Goal: Transaction & Acquisition: Book appointment/travel/reservation

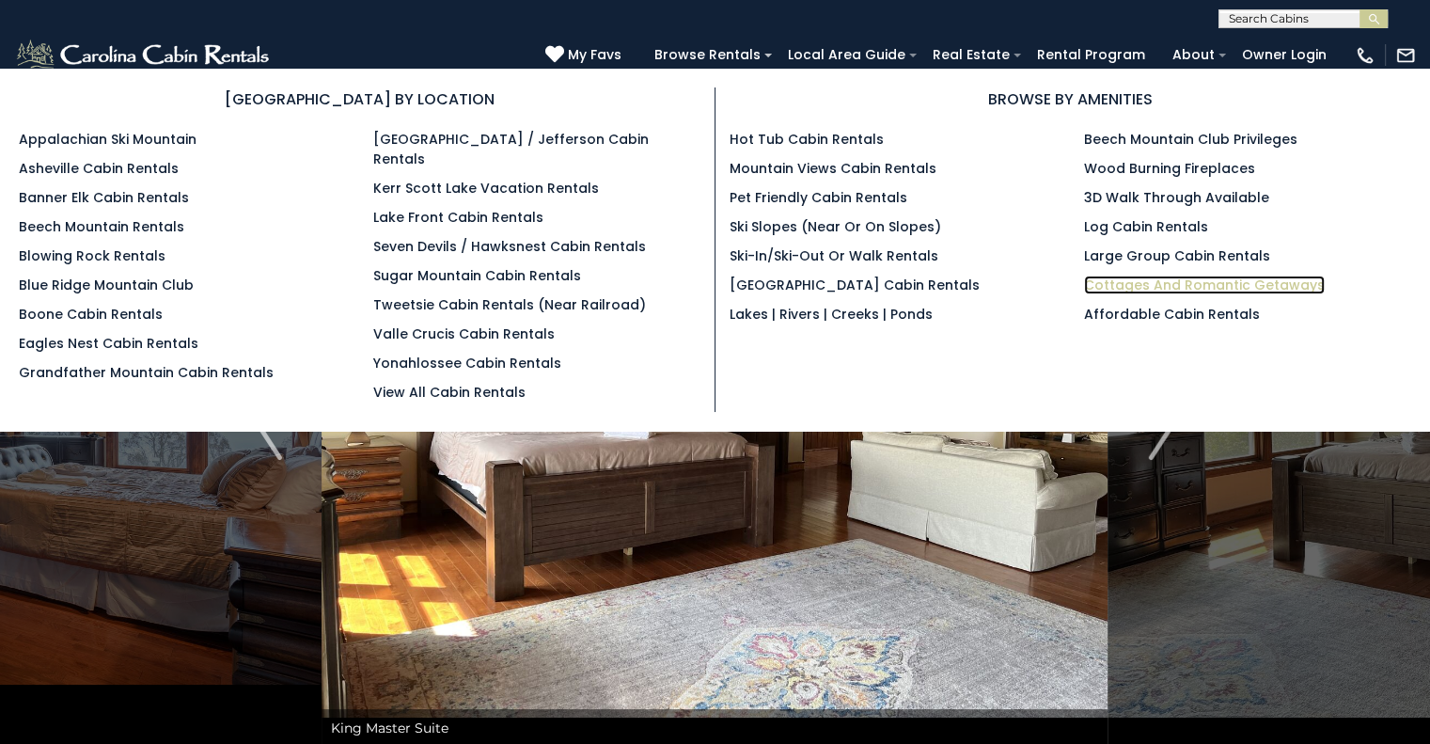
click at [1162, 284] on link "Cottages and Romantic Getaways" at bounding box center [1204, 284] width 241 height 19
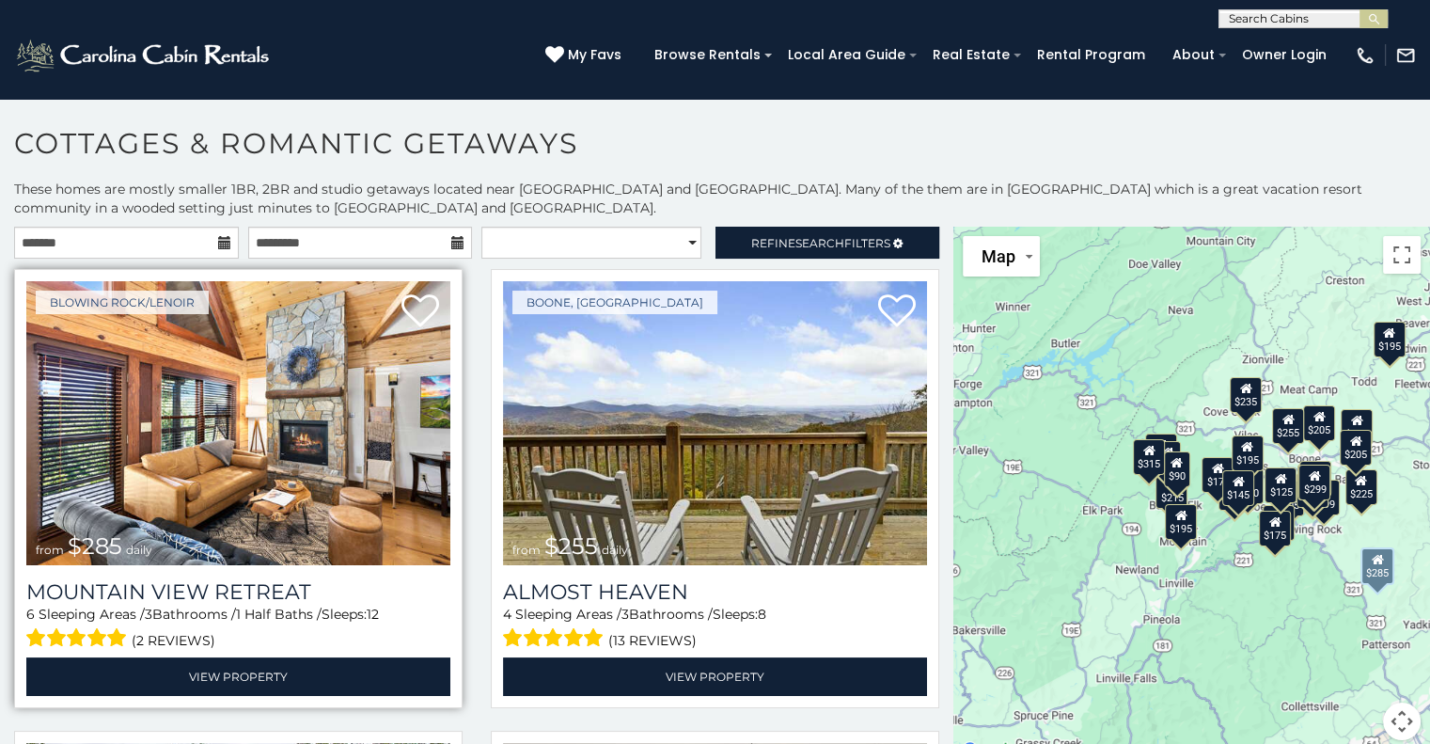
click at [232, 432] on img at bounding box center [238, 423] width 424 height 284
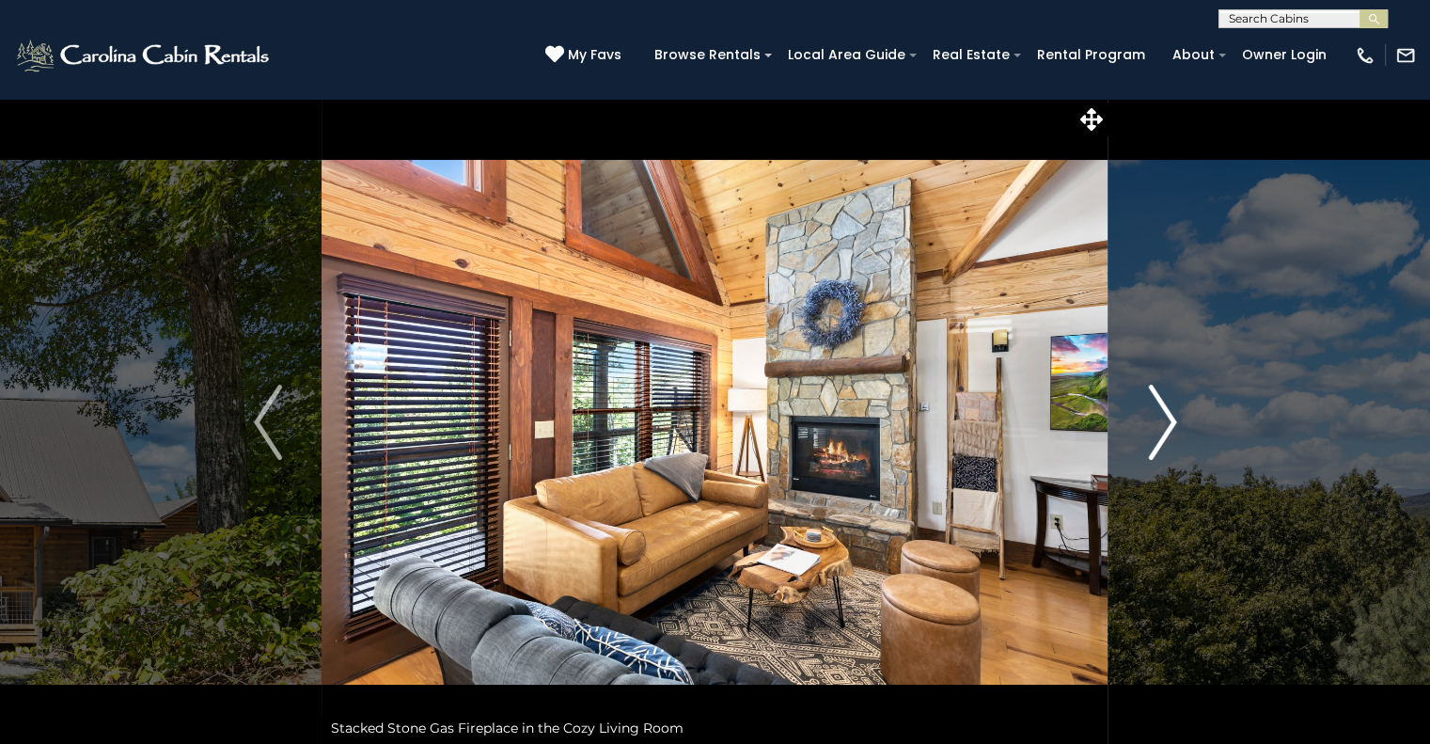
click at [1148, 415] on img "Next" at bounding box center [1162, 422] width 28 height 75
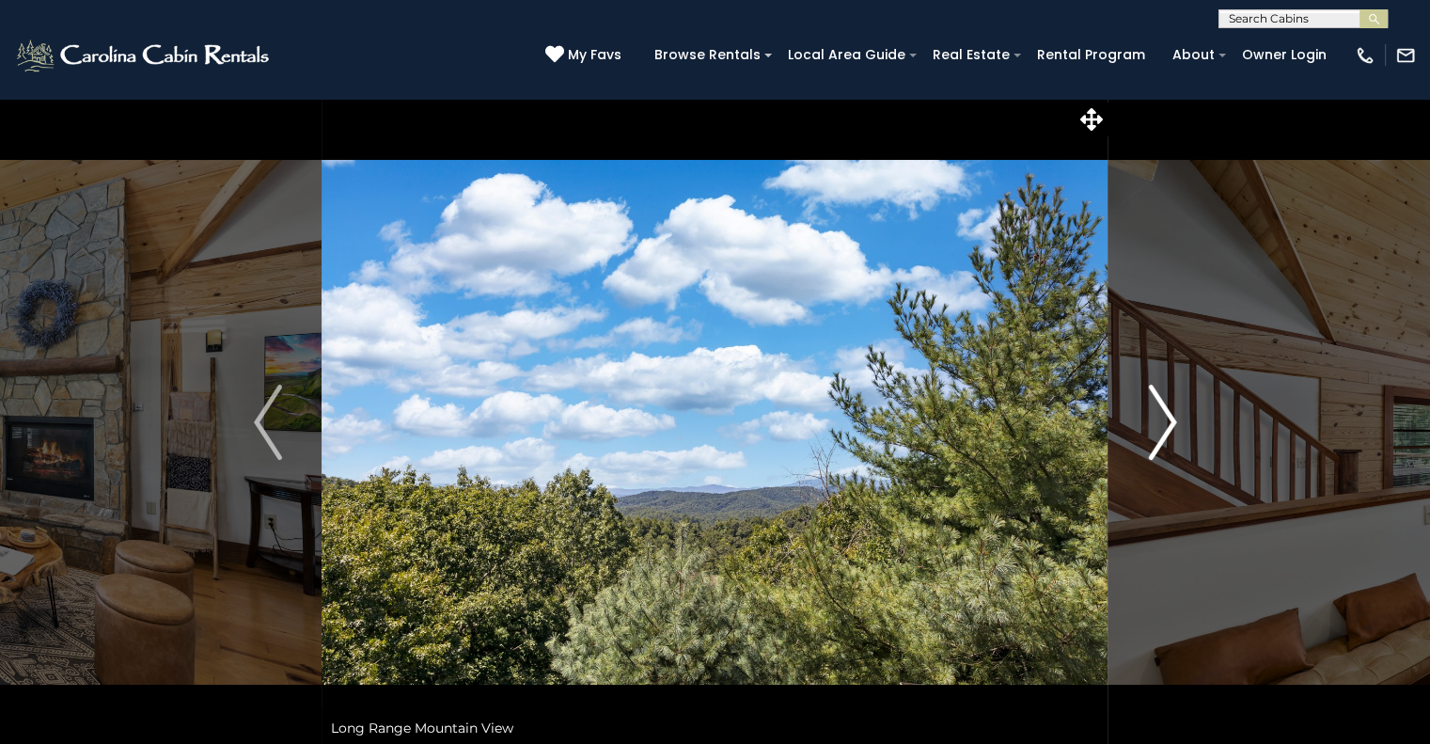
click at [1148, 415] on img "Next" at bounding box center [1162, 422] width 28 height 75
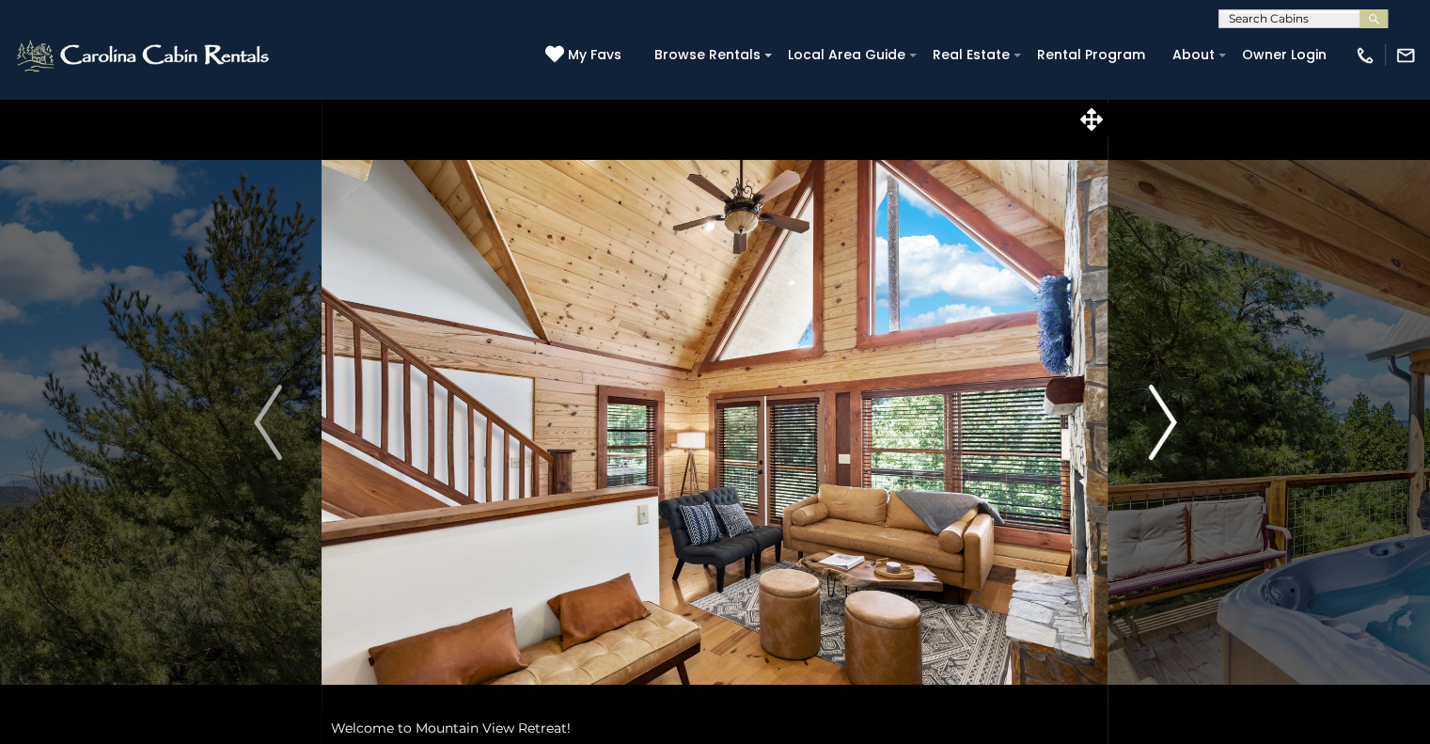
click at [1148, 415] on img "Next" at bounding box center [1162, 422] width 28 height 75
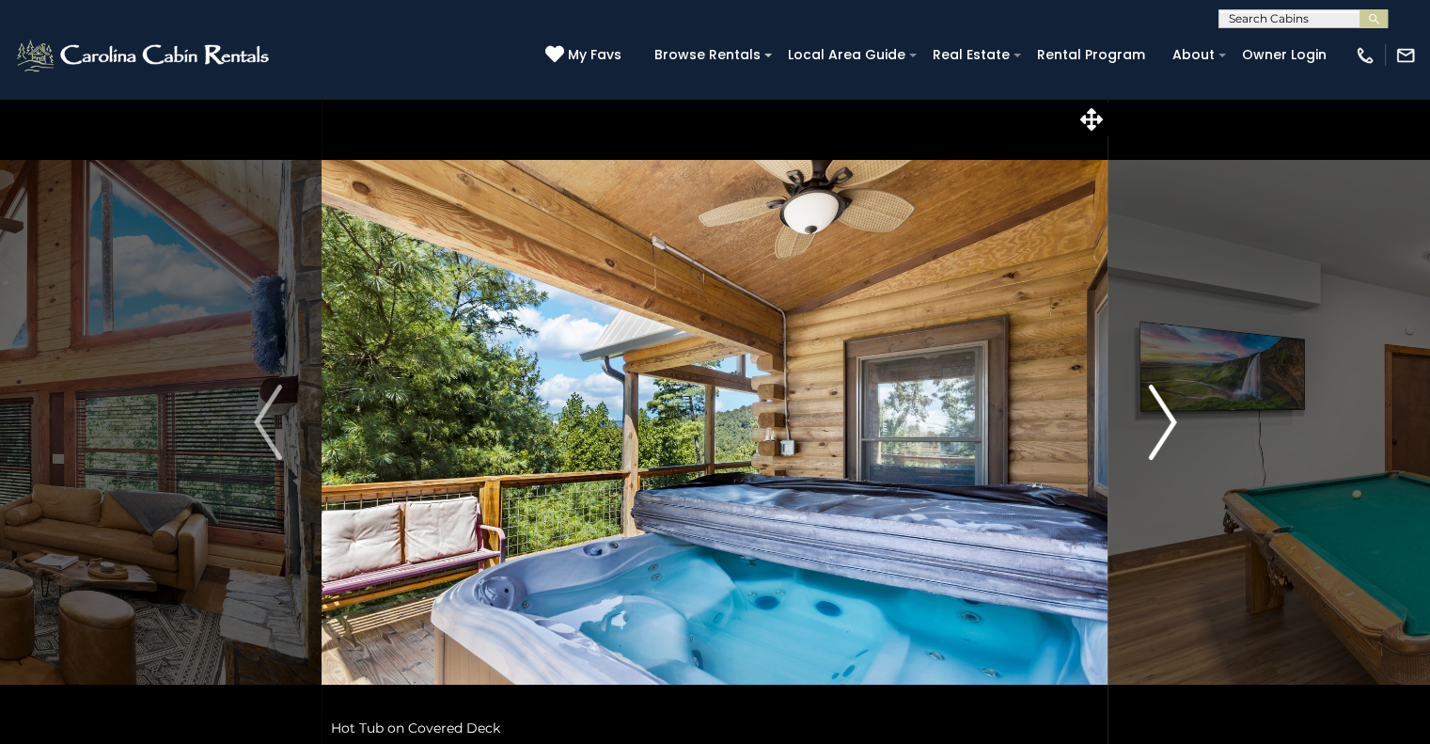
click at [1148, 415] on img "Next" at bounding box center [1162, 422] width 28 height 75
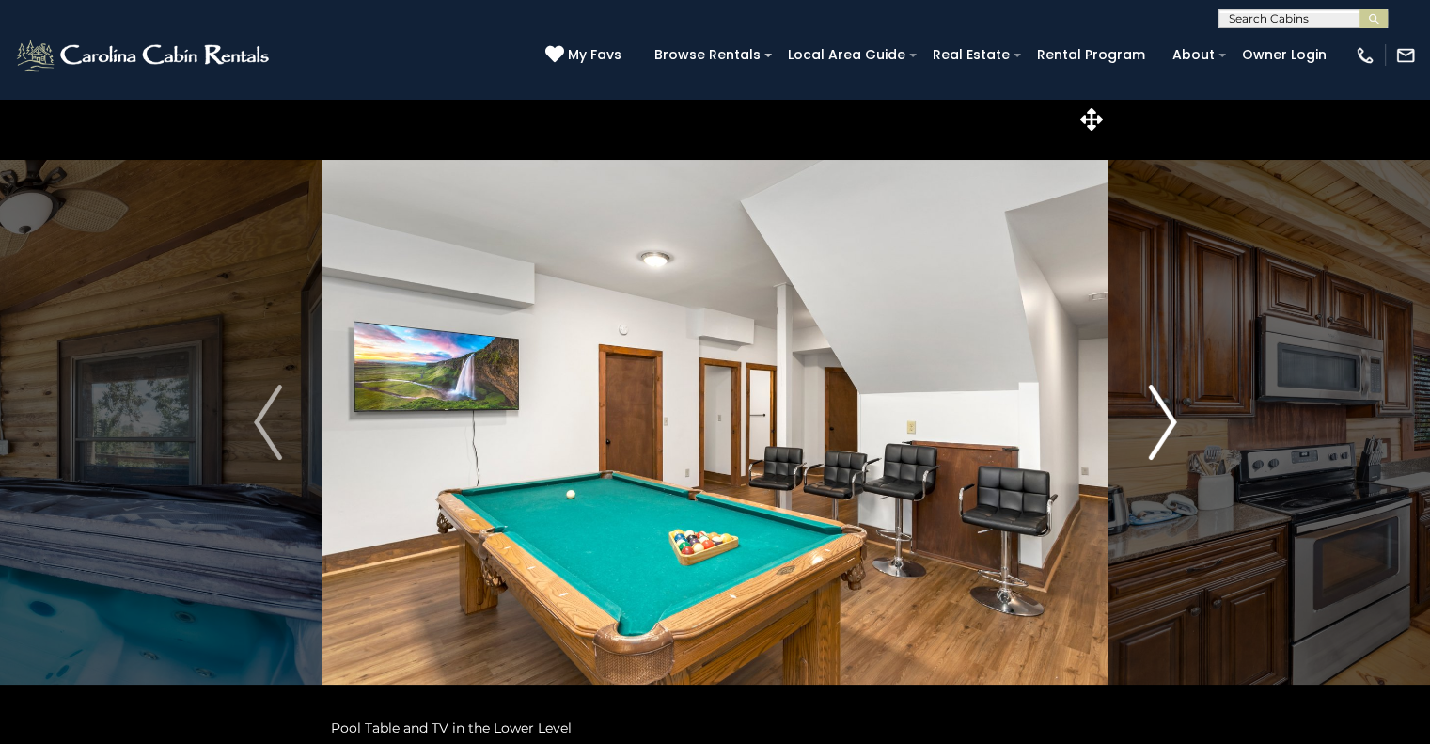
click at [1148, 415] on img "Next" at bounding box center [1162, 422] width 28 height 75
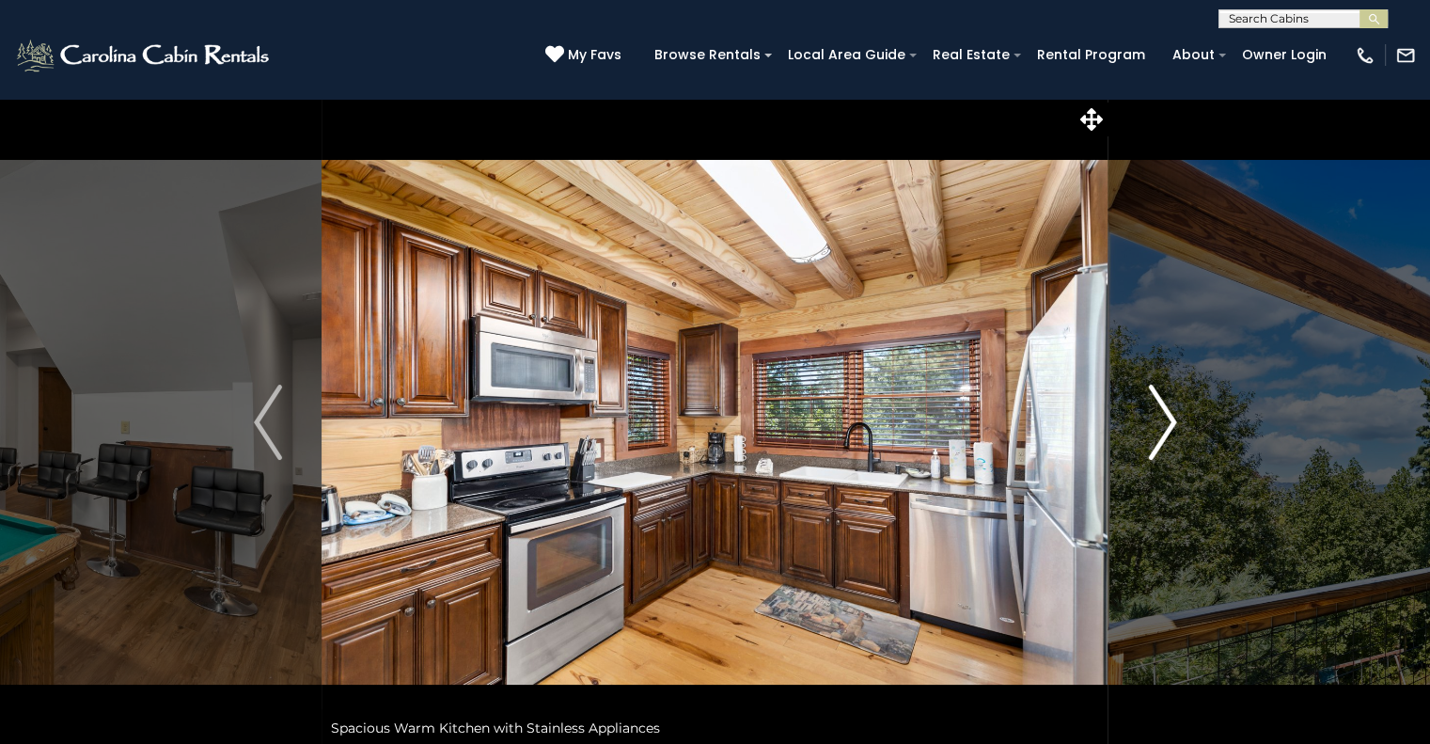
click at [1148, 415] on img "Next" at bounding box center [1162, 422] width 28 height 75
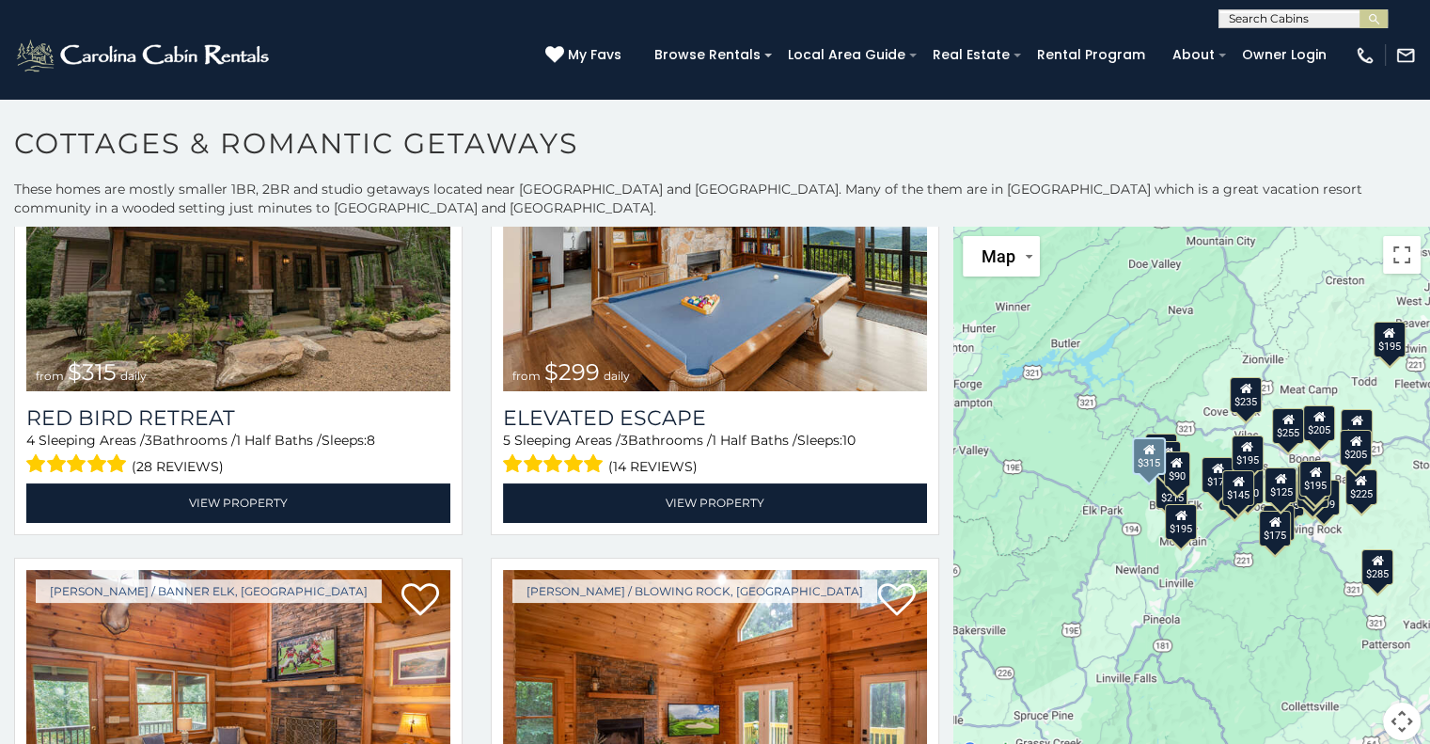
scroll to position [637, 0]
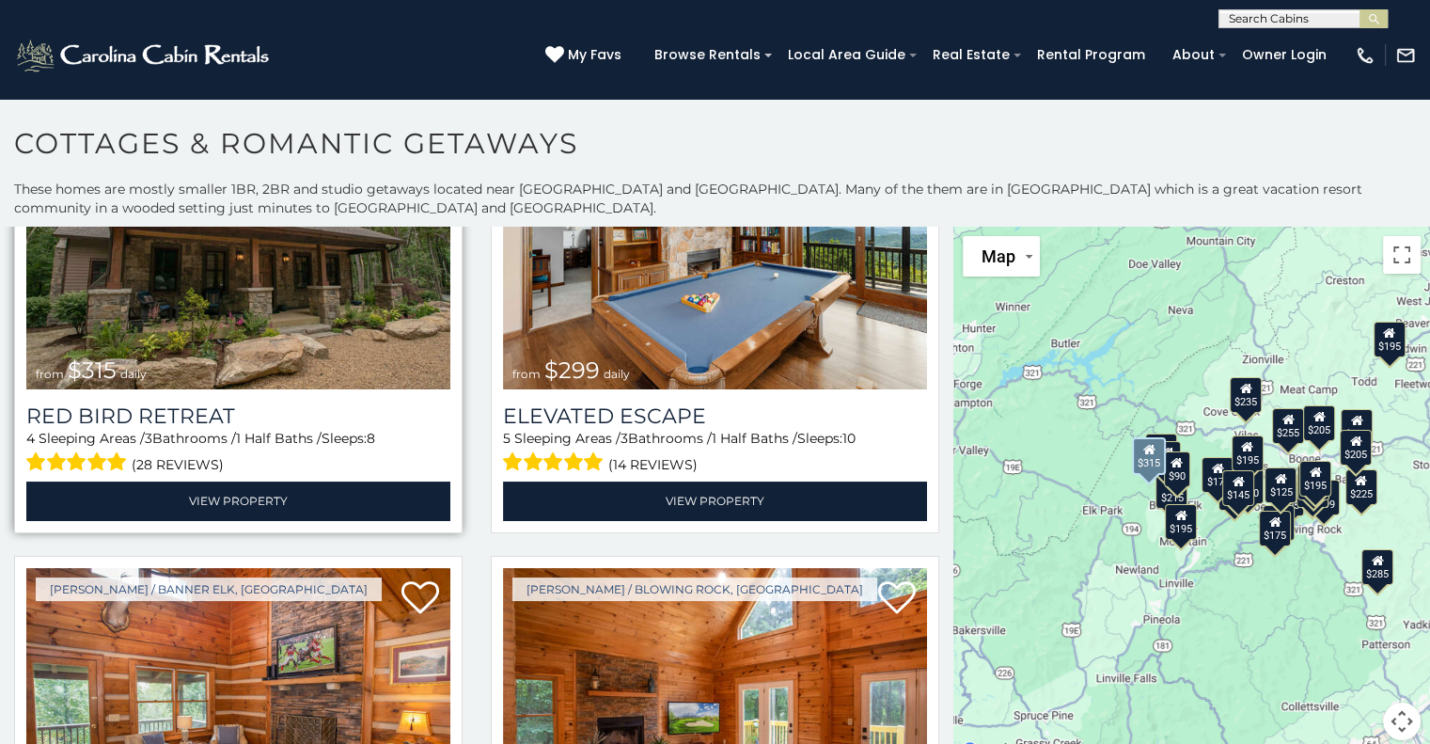
click at [242, 343] on img at bounding box center [238, 247] width 424 height 284
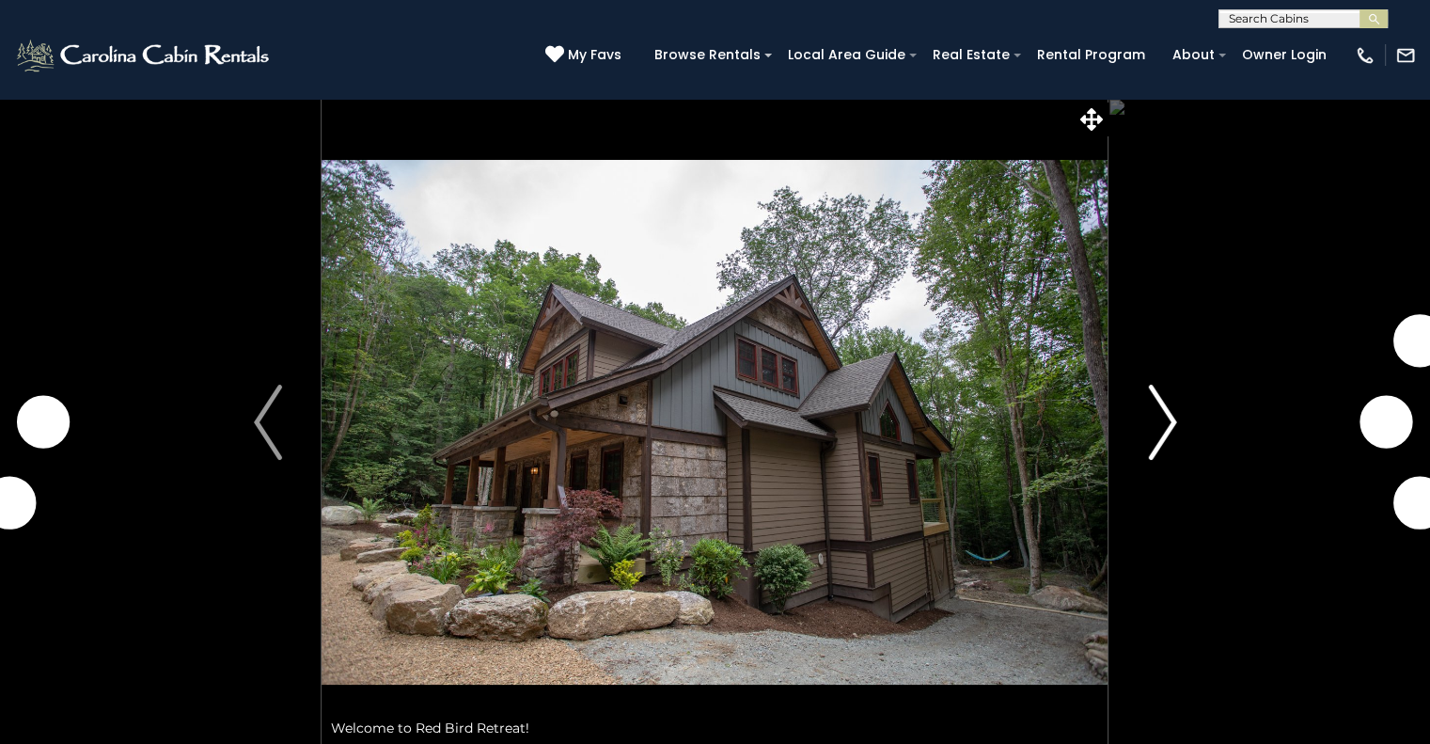
click at [1162, 424] on img "Next" at bounding box center [1162, 422] width 28 height 75
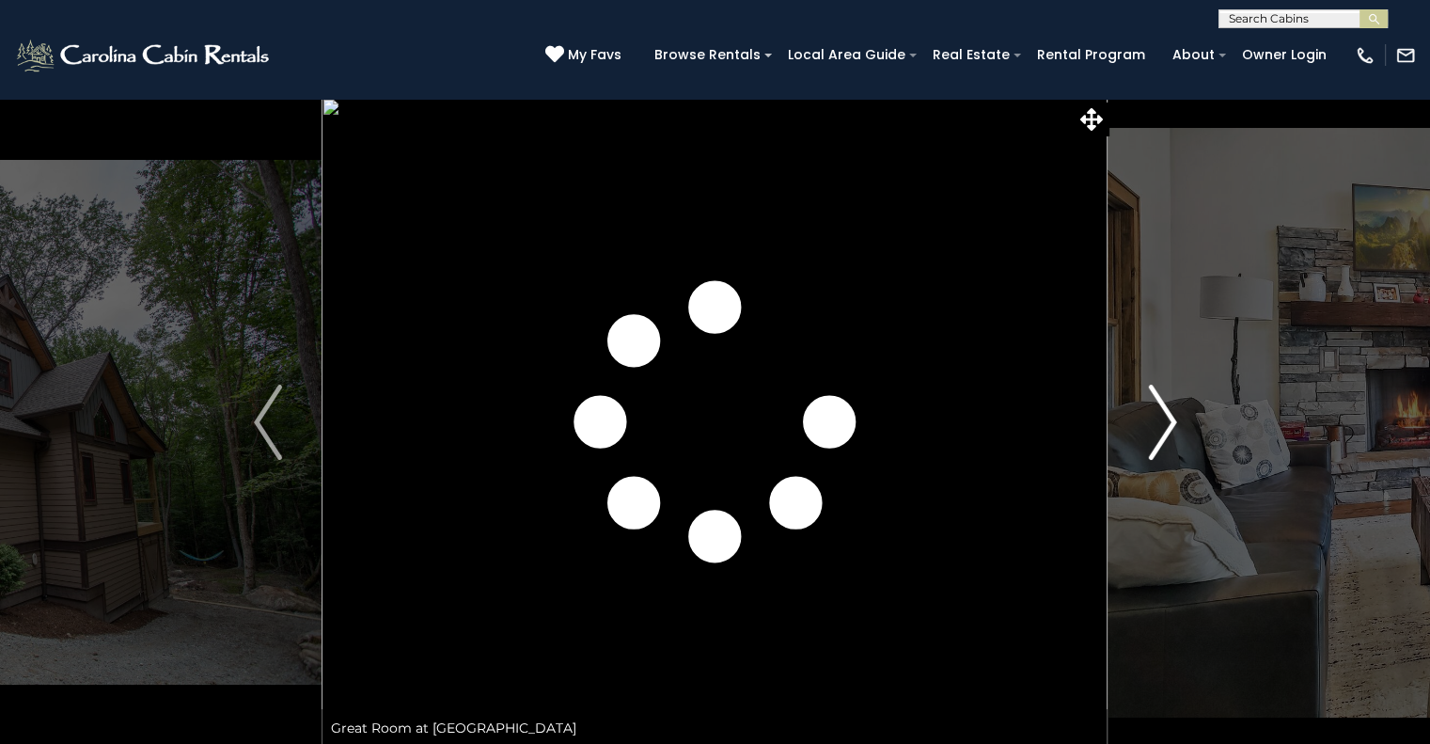
click at [1164, 421] on img "Next" at bounding box center [1162, 422] width 28 height 75
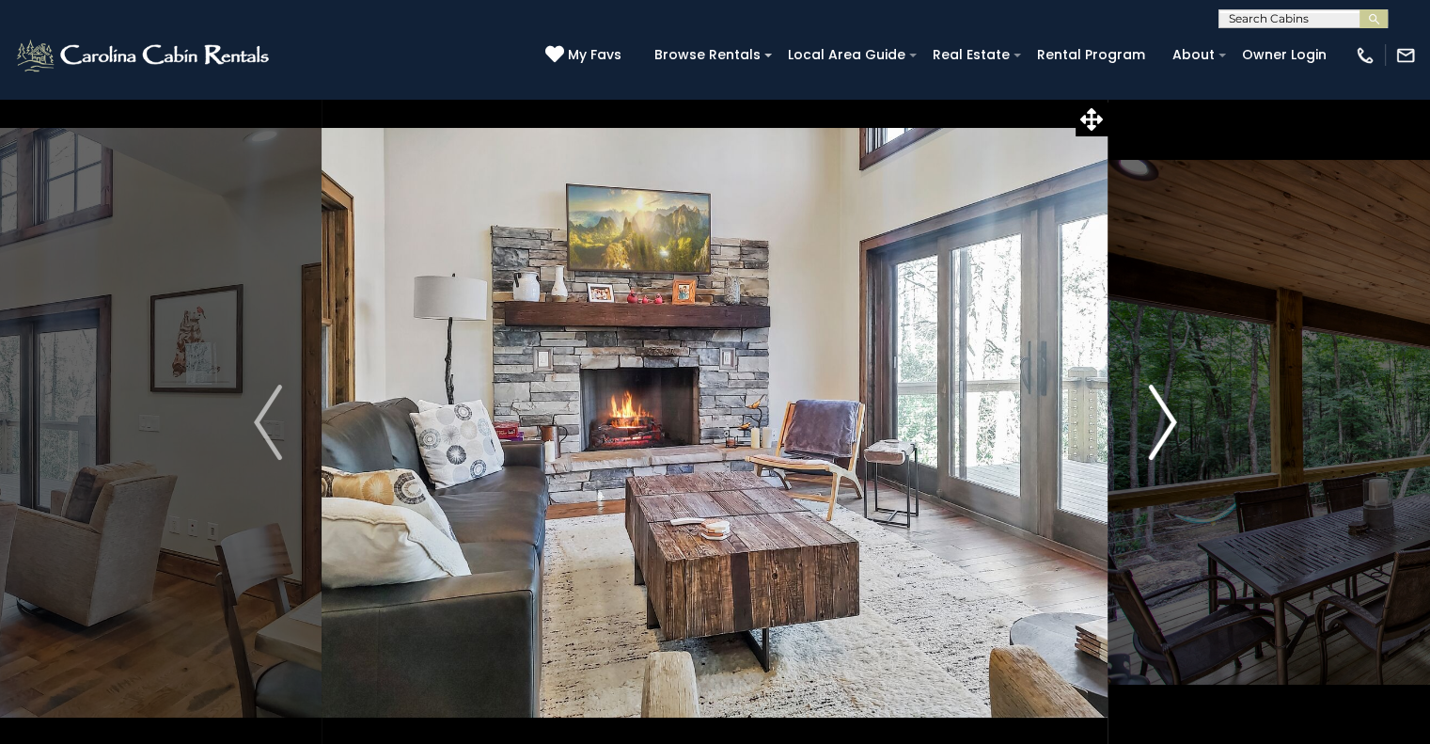
click at [1164, 421] on img "Next" at bounding box center [1162, 422] width 28 height 75
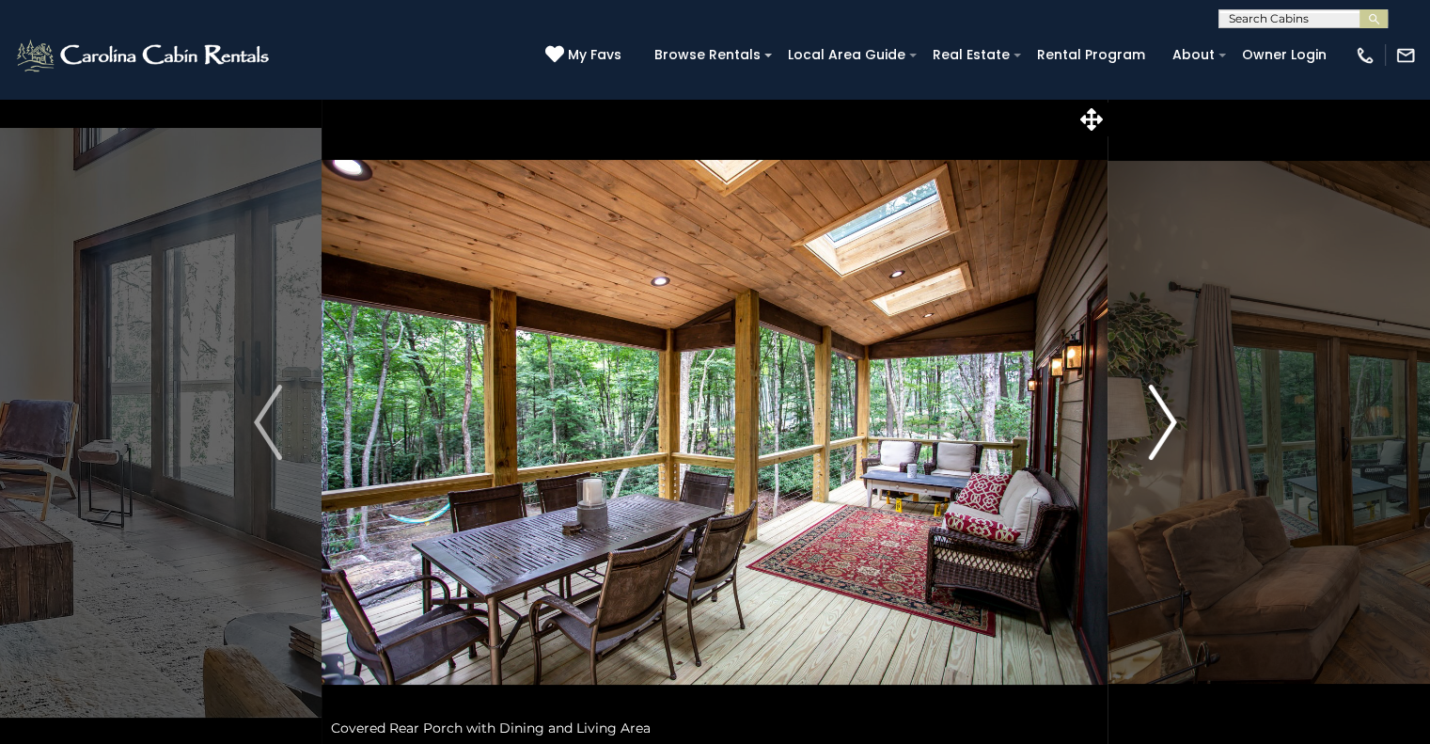
click at [1164, 421] on img "Next" at bounding box center [1162, 422] width 28 height 75
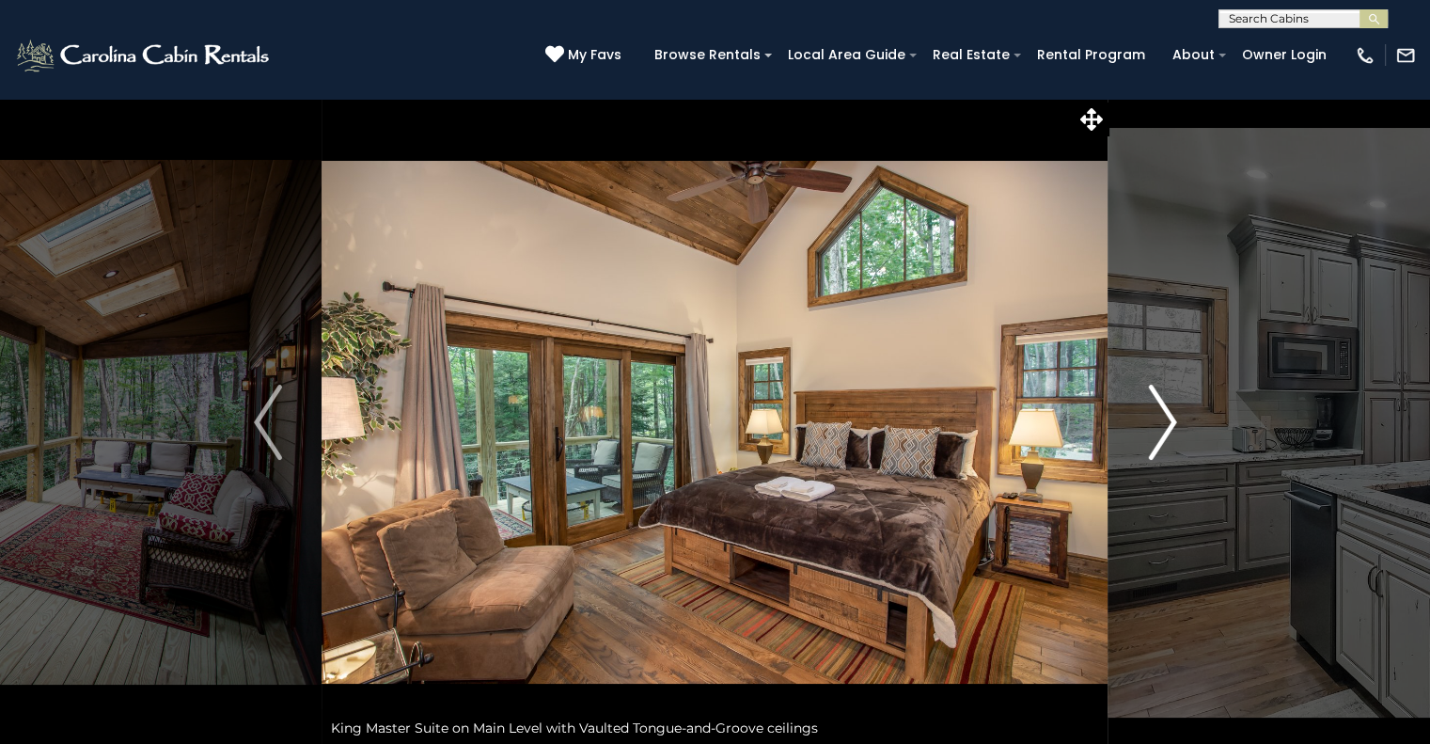
click at [1164, 421] on img "Next" at bounding box center [1162, 422] width 28 height 75
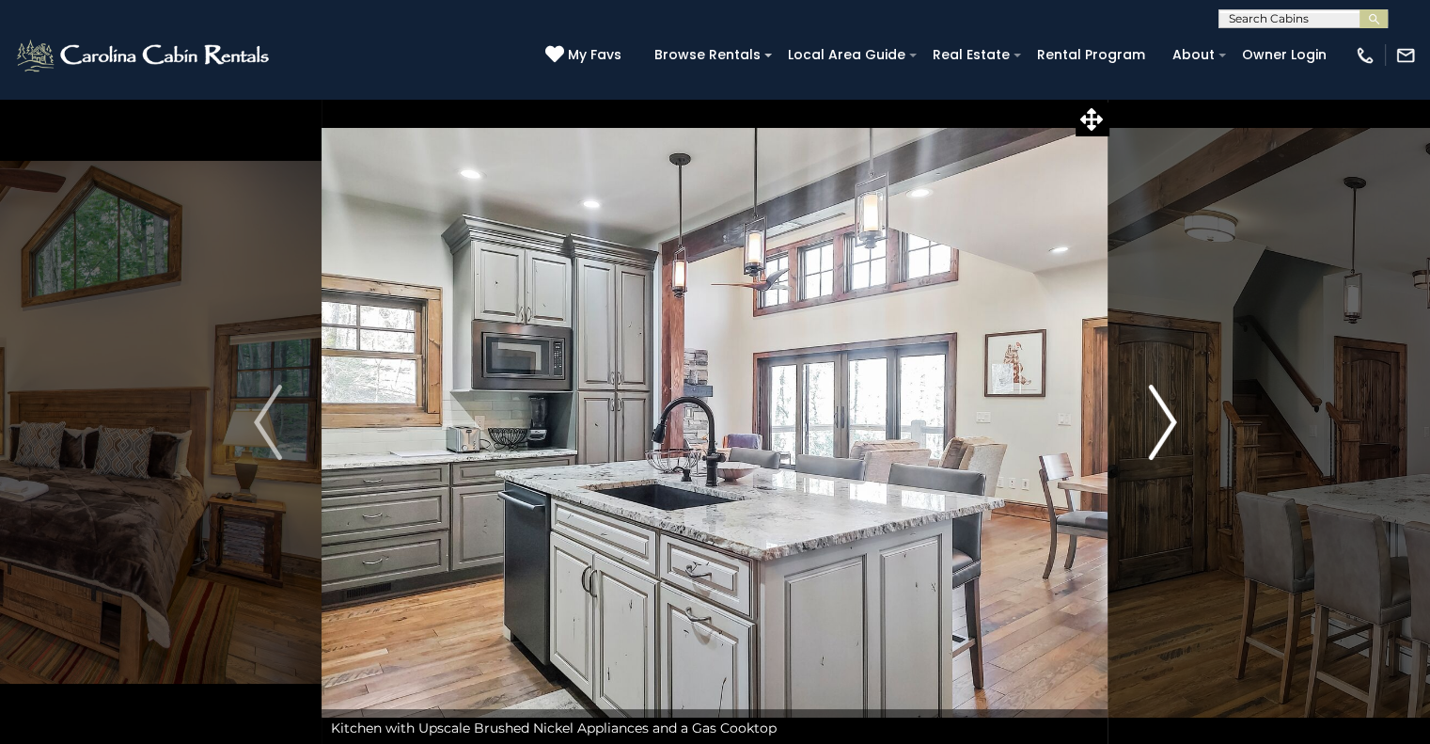
click at [1164, 421] on img "Next" at bounding box center [1162, 422] width 28 height 75
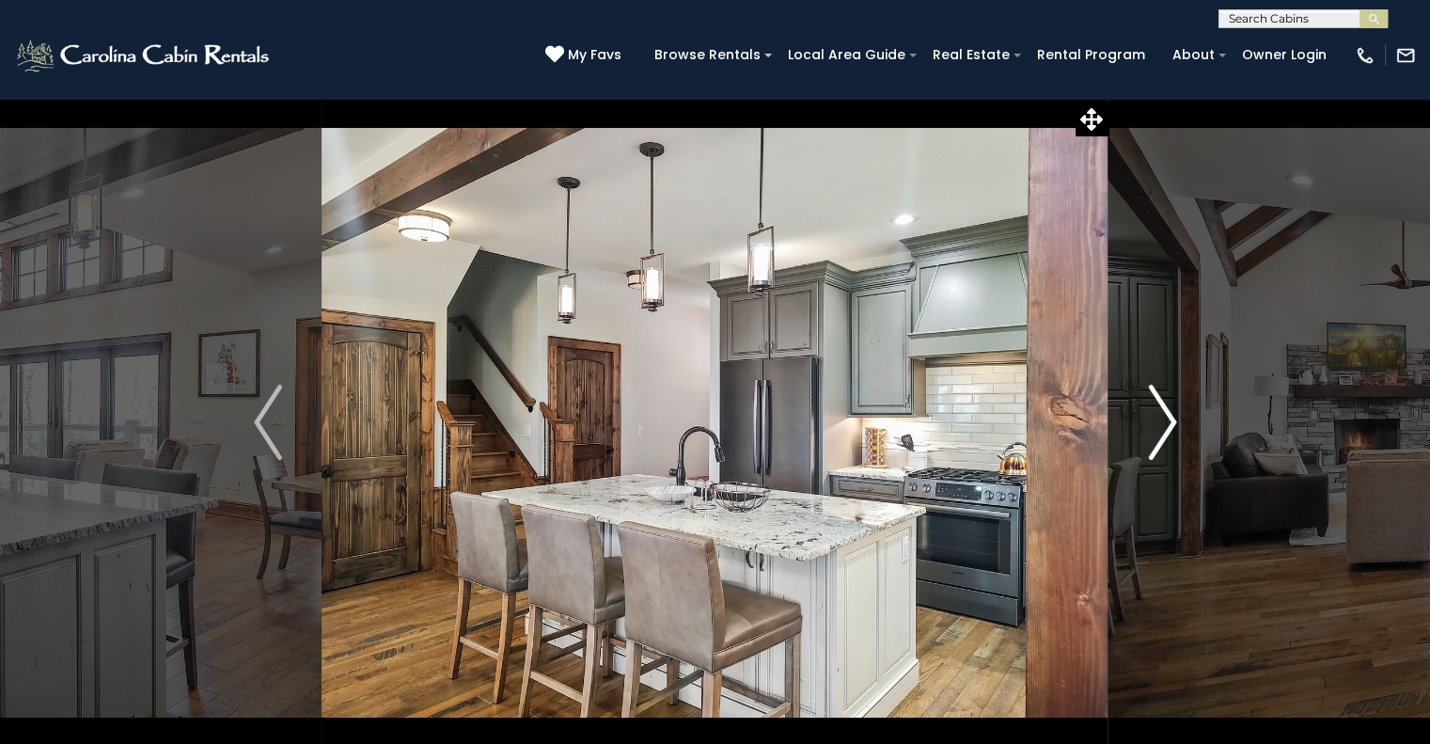
click at [1162, 420] on img "Next" at bounding box center [1162, 422] width 28 height 75
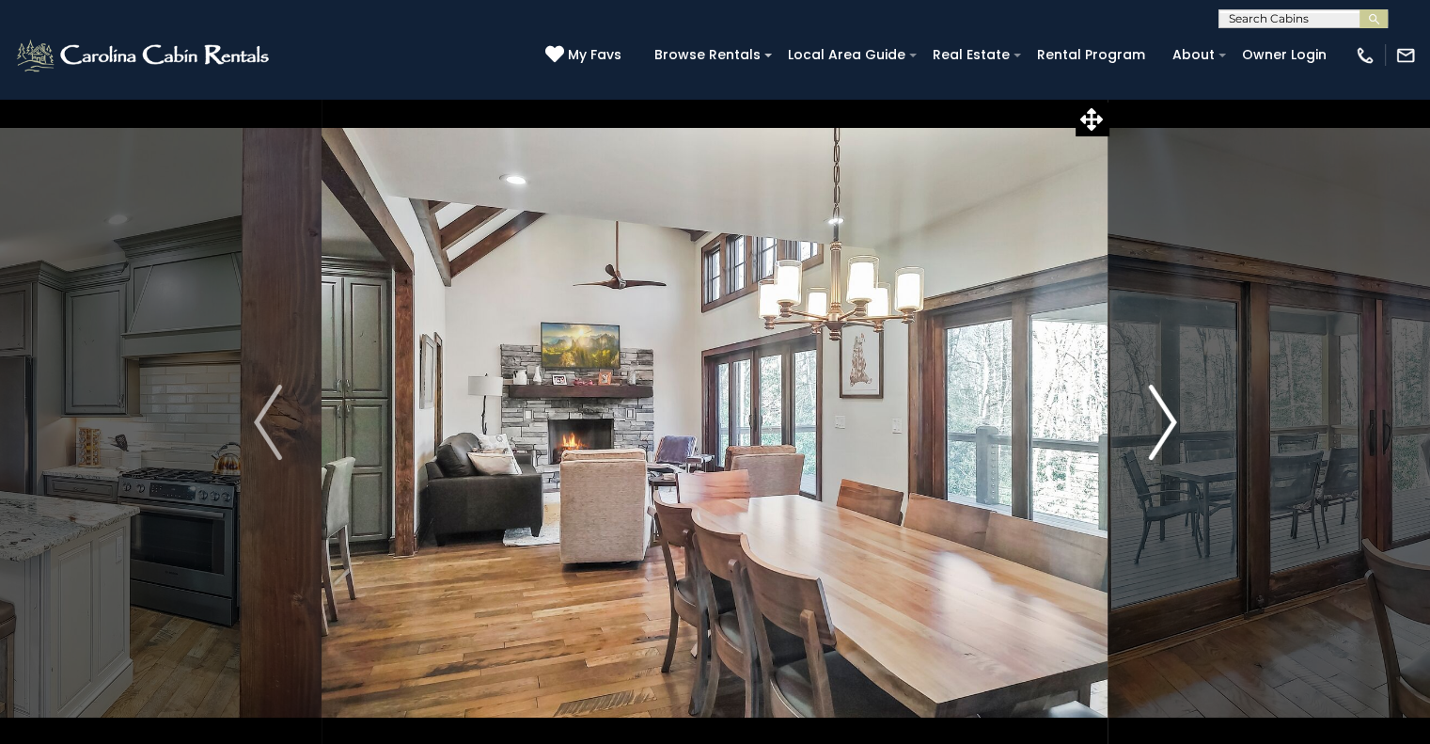
click at [1163, 413] on img "Next" at bounding box center [1162, 422] width 28 height 75
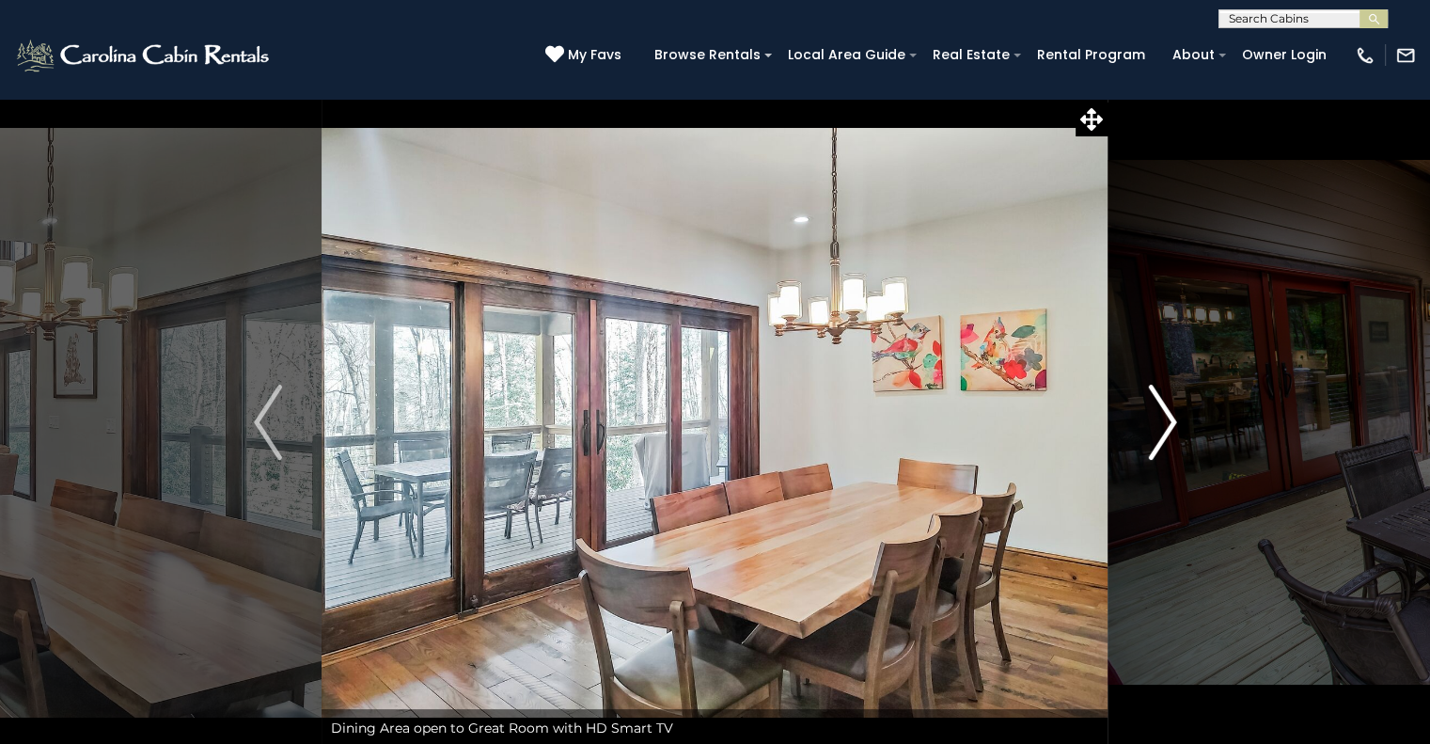
click at [1163, 413] on img "Next" at bounding box center [1162, 422] width 28 height 75
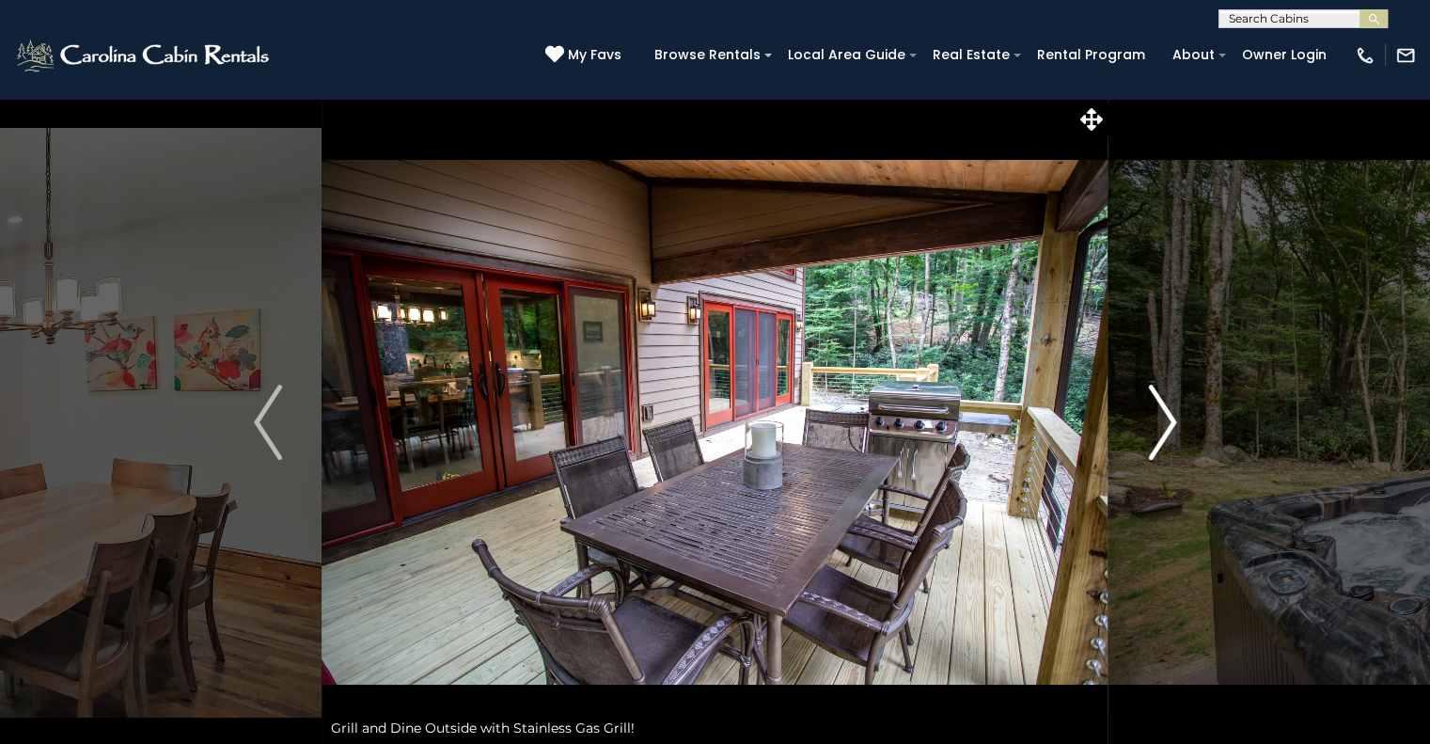
click at [1163, 413] on img "Next" at bounding box center [1162, 422] width 28 height 75
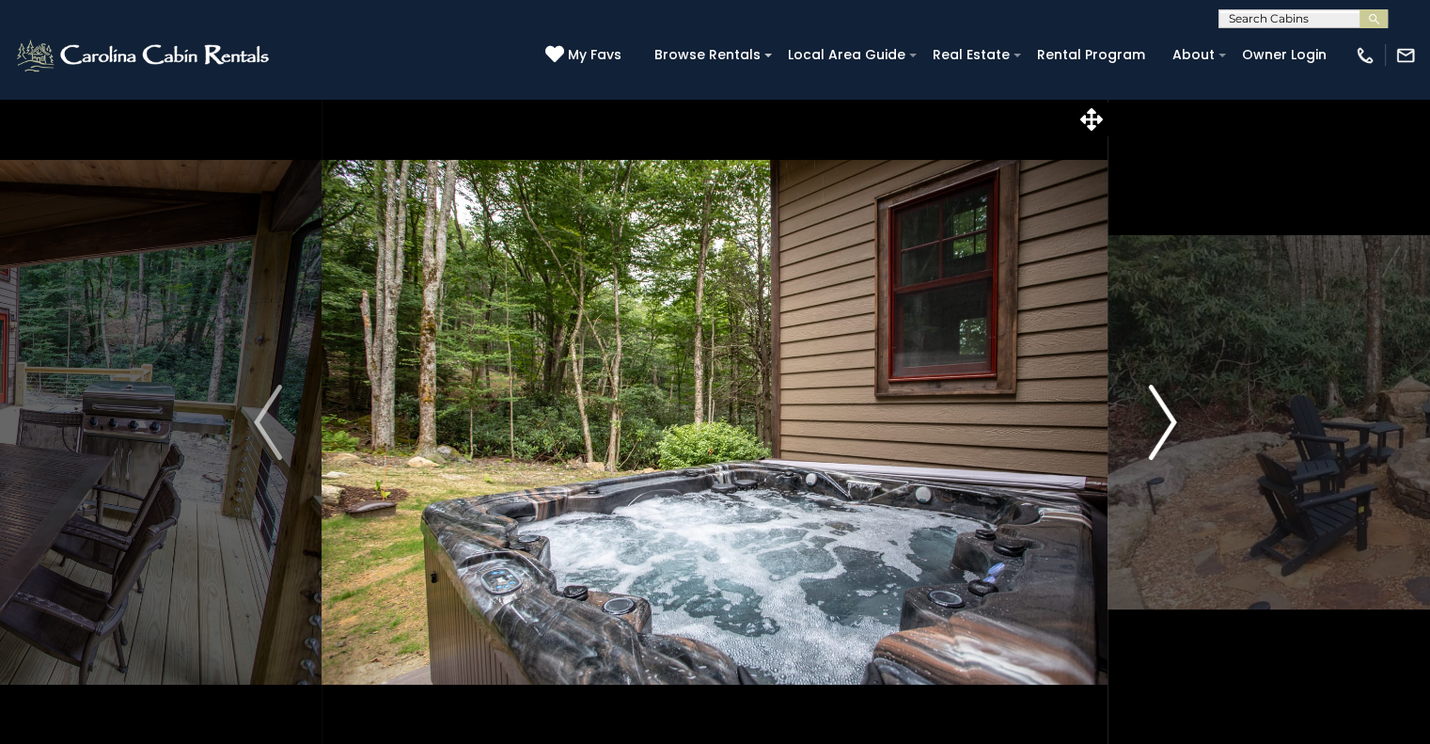
click at [1163, 413] on img "Next" at bounding box center [1162, 422] width 28 height 75
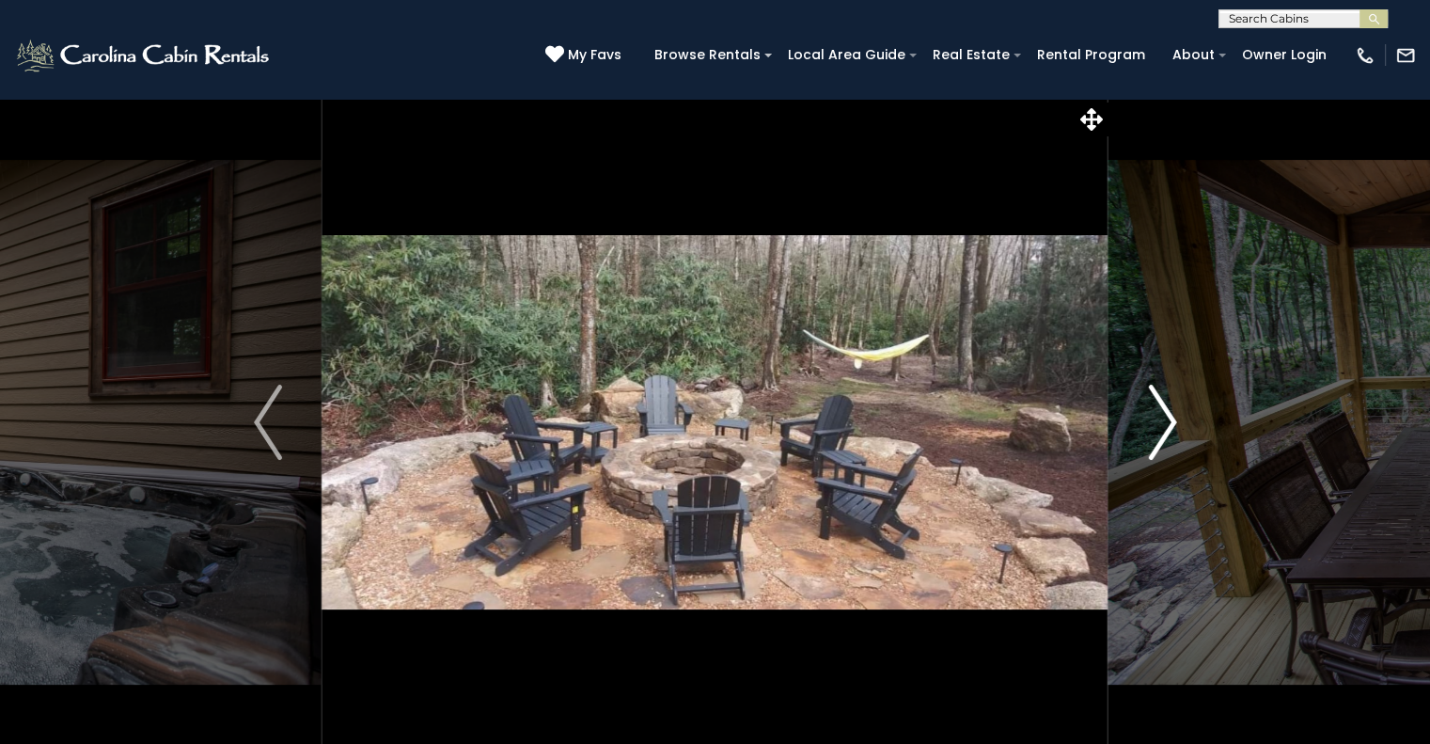
click at [1163, 413] on img "Next" at bounding box center [1162, 422] width 28 height 75
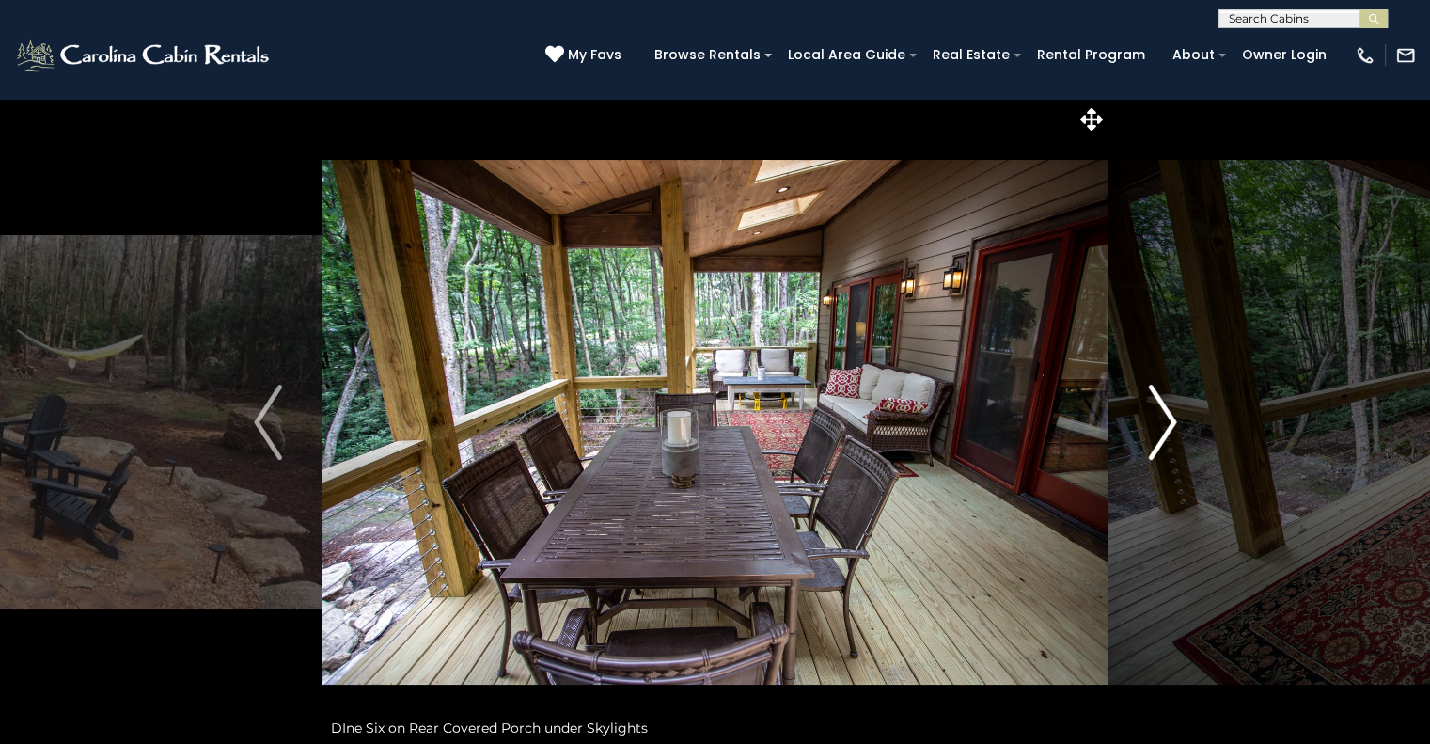
click at [1163, 413] on img "Next" at bounding box center [1162, 422] width 28 height 75
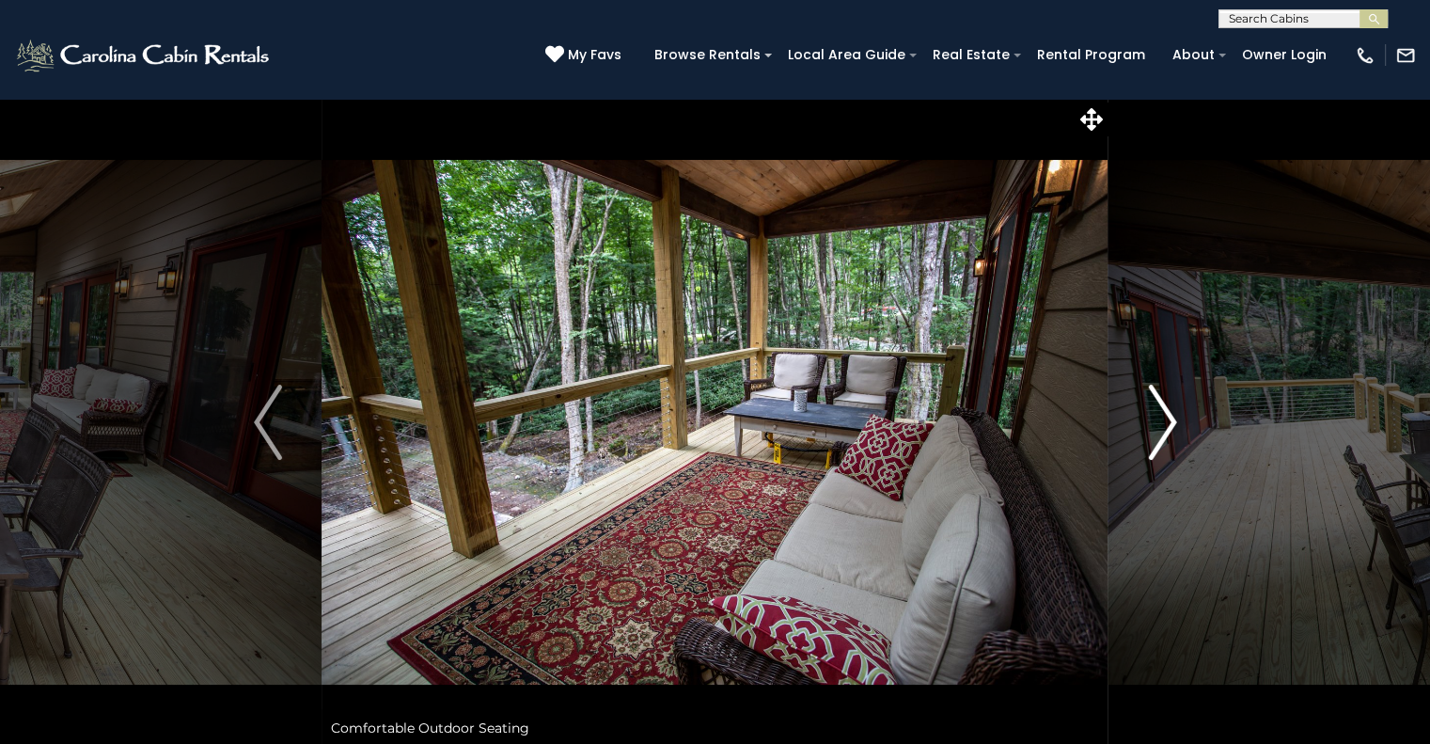
click at [1163, 413] on img "Next" at bounding box center [1162, 422] width 28 height 75
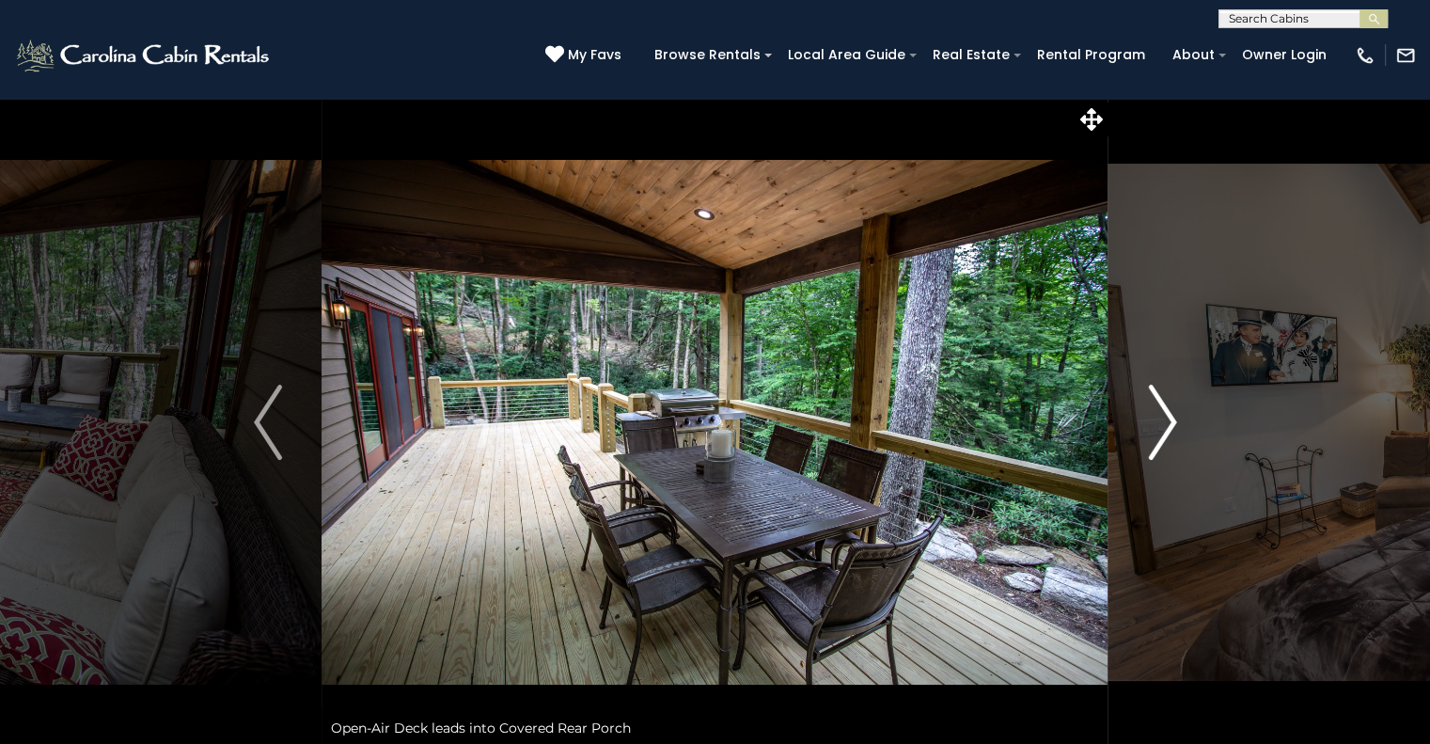
click at [1163, 413] on img "Next" at bounding box center [1162, 422] width 28 height 75
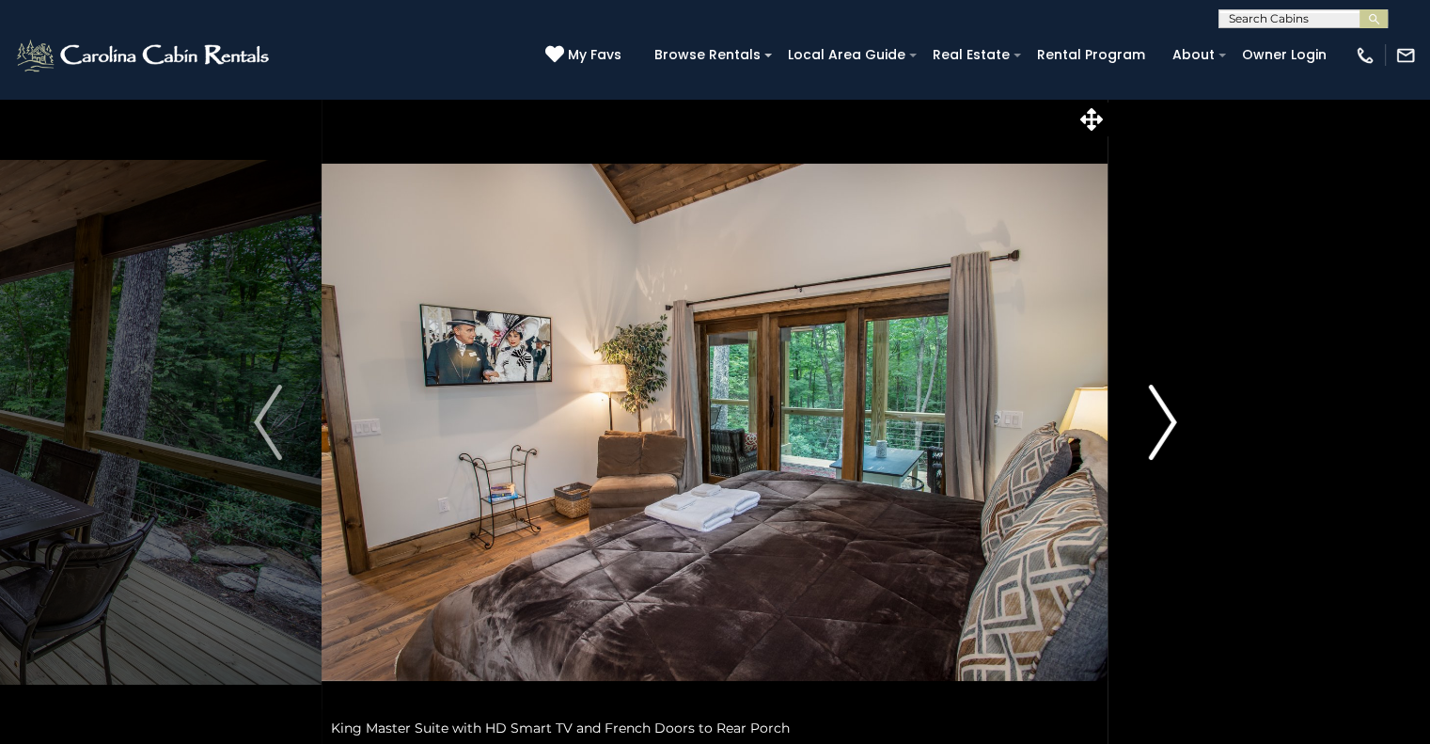
click at [1163, 413] on img "Next" at bounding box center [1162, 422] width 28 height 75
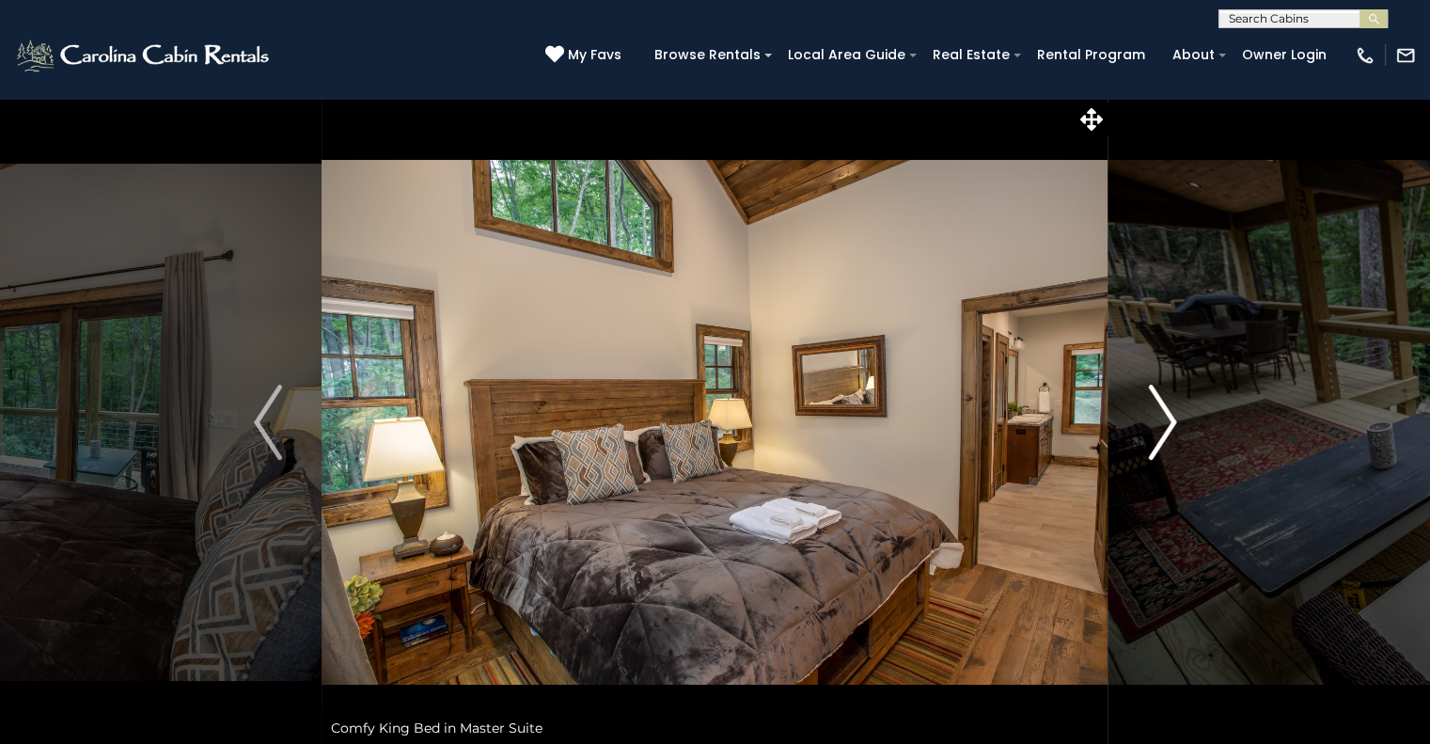
click at [1163, 413] on img "Next" at bounding box center [1162, 422] width 28 height 75
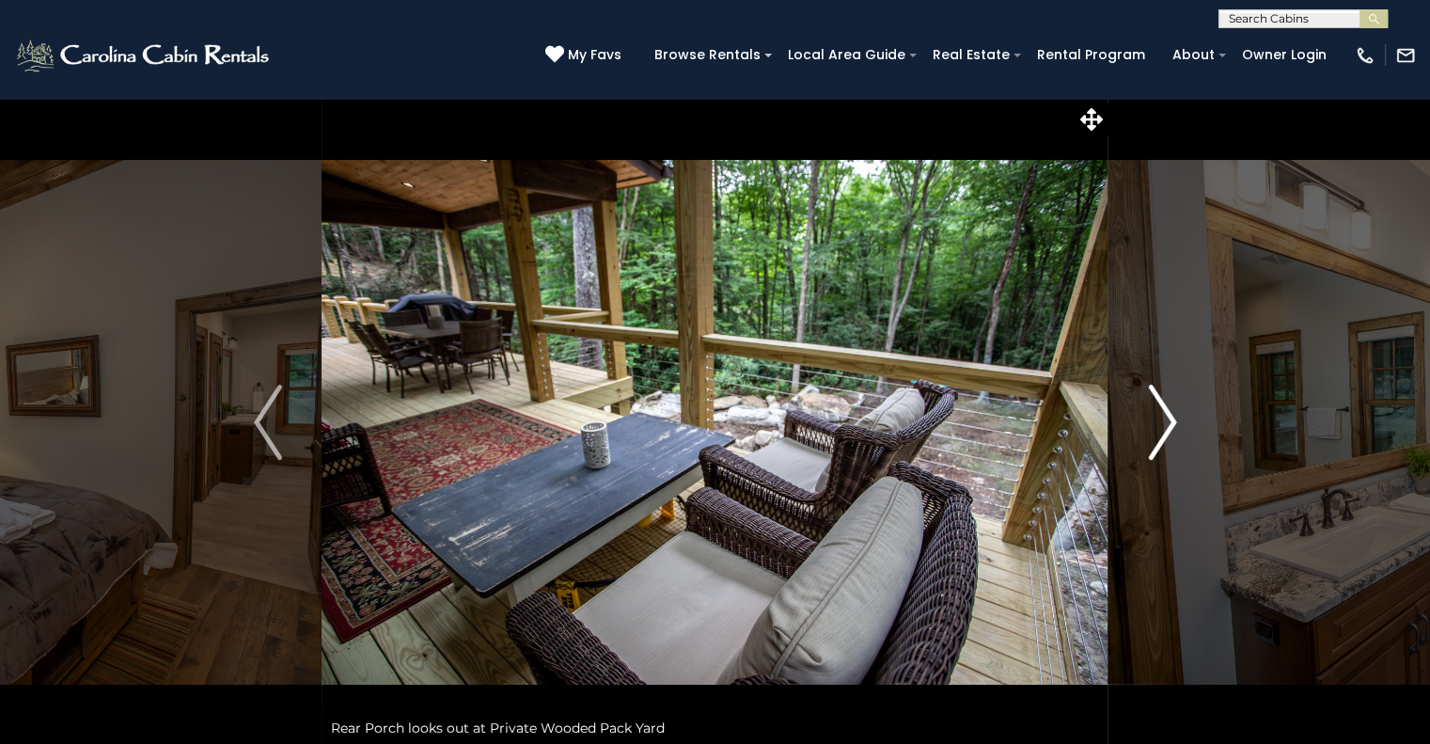
click at [1163, 413] on img "Next" at bounding box center [1162, 422] width 28 height 75
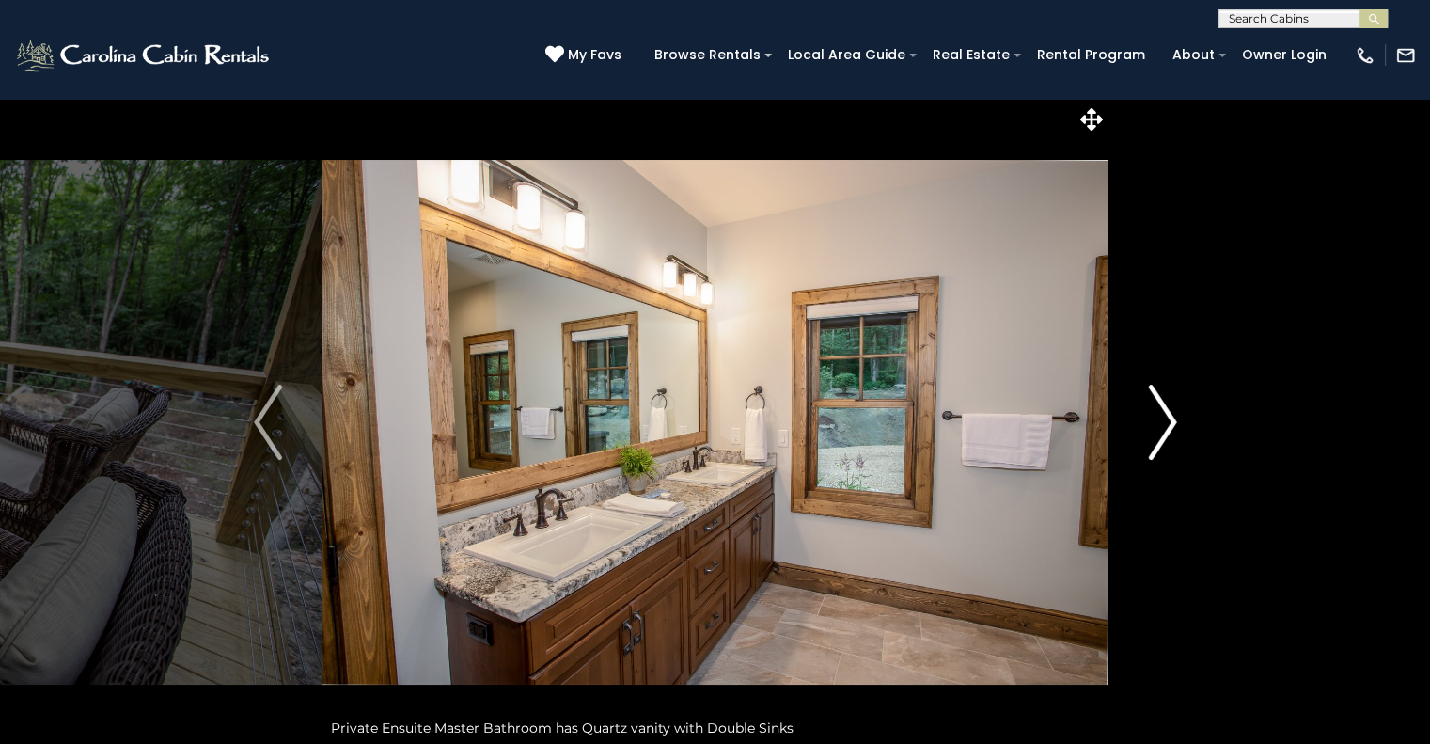
click at [1163, 413] on img "Next" at bounding box center [1162, 422] width 28 height 75
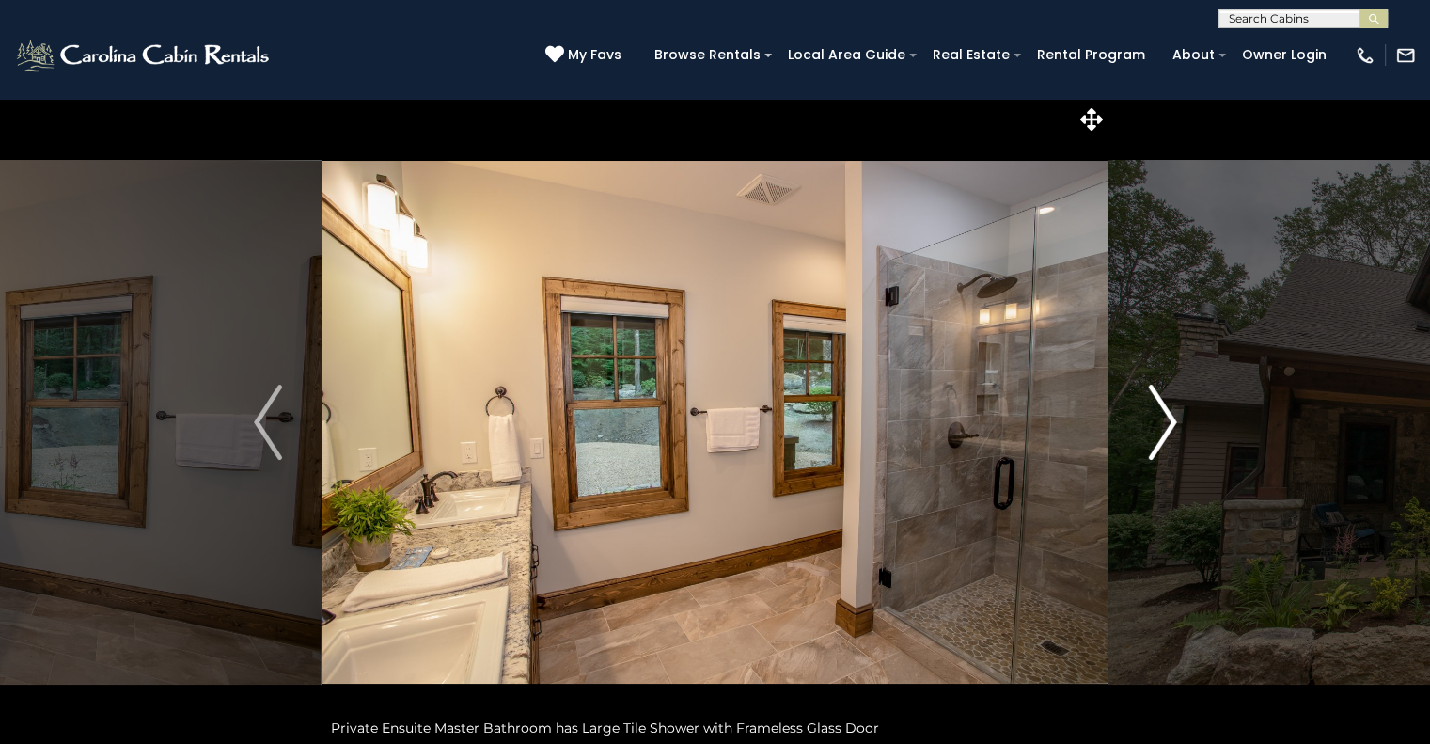
click at [1173, 439] on img "Next" at bounding box center [1162, 422] width 28 height 75
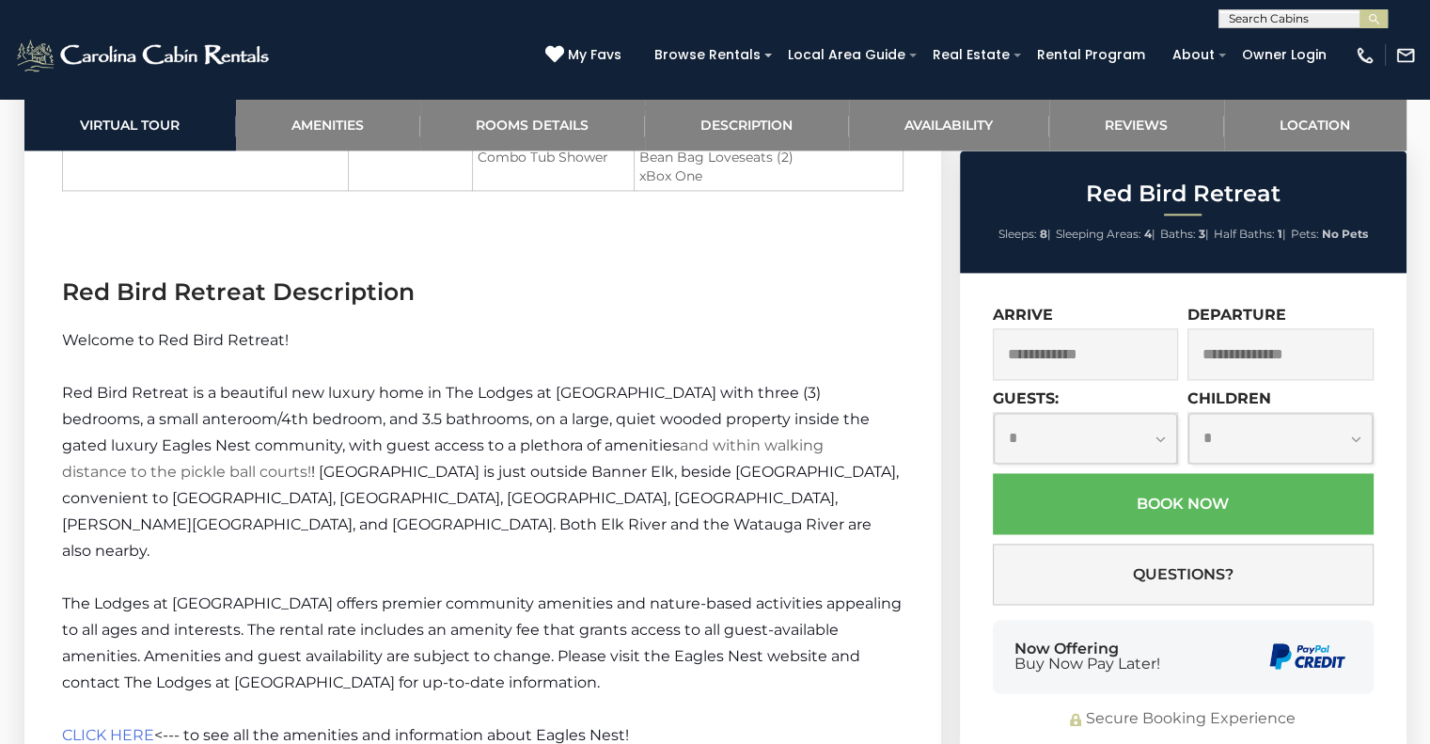
scroll to position [2781, 0]
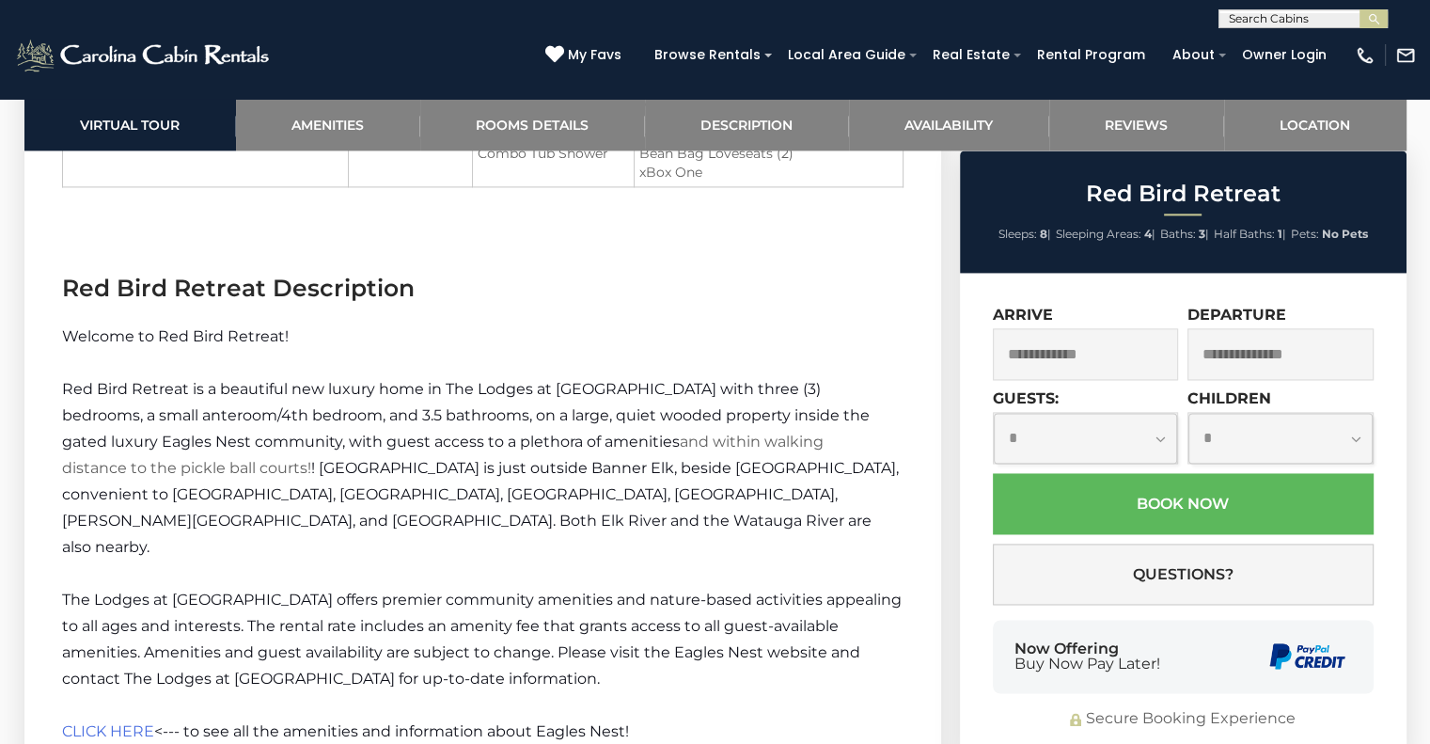
click at [513, 394] on span "Red Bird Retreat is a beautiful new luxury home in The Lodges at Eagles Nest wi…" at bounding box center [466, 415] width 808 height 71
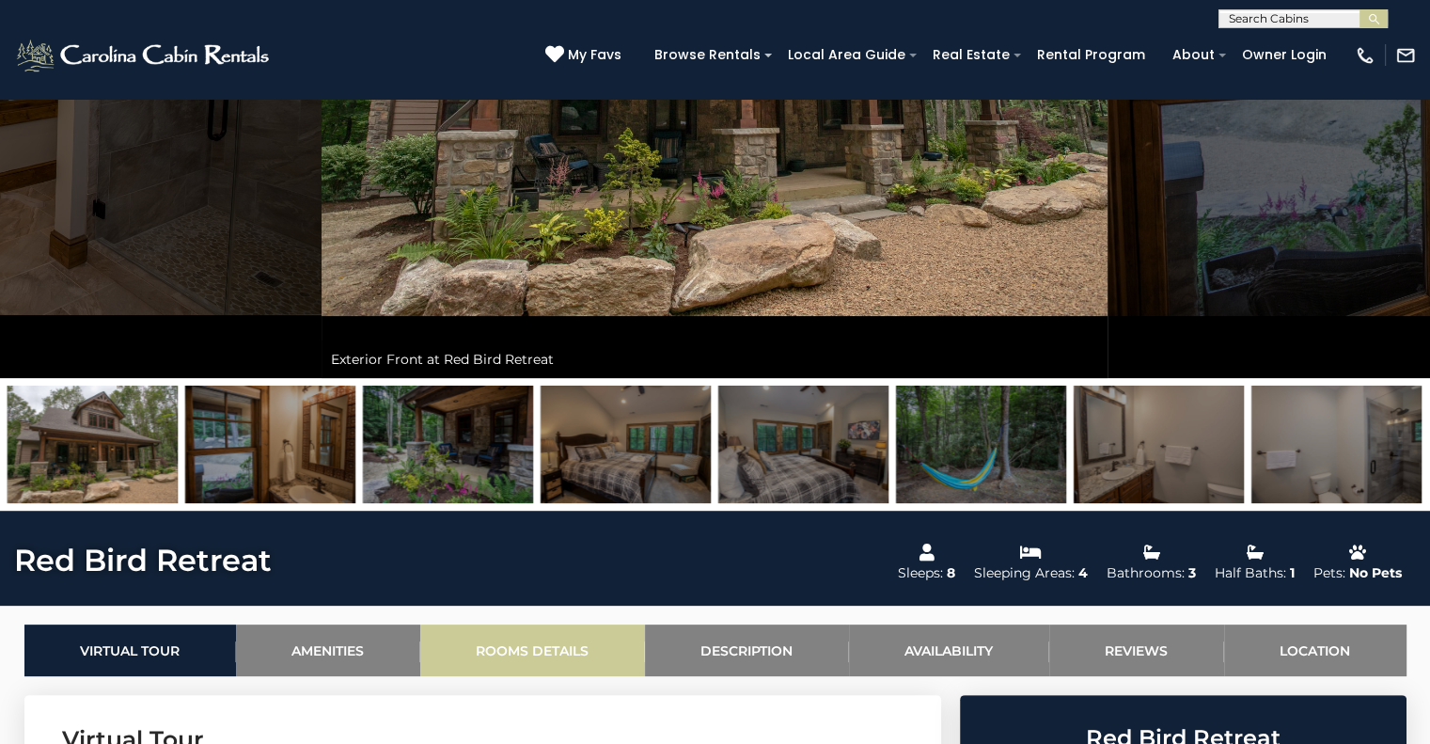
scroll to position [363, 0]
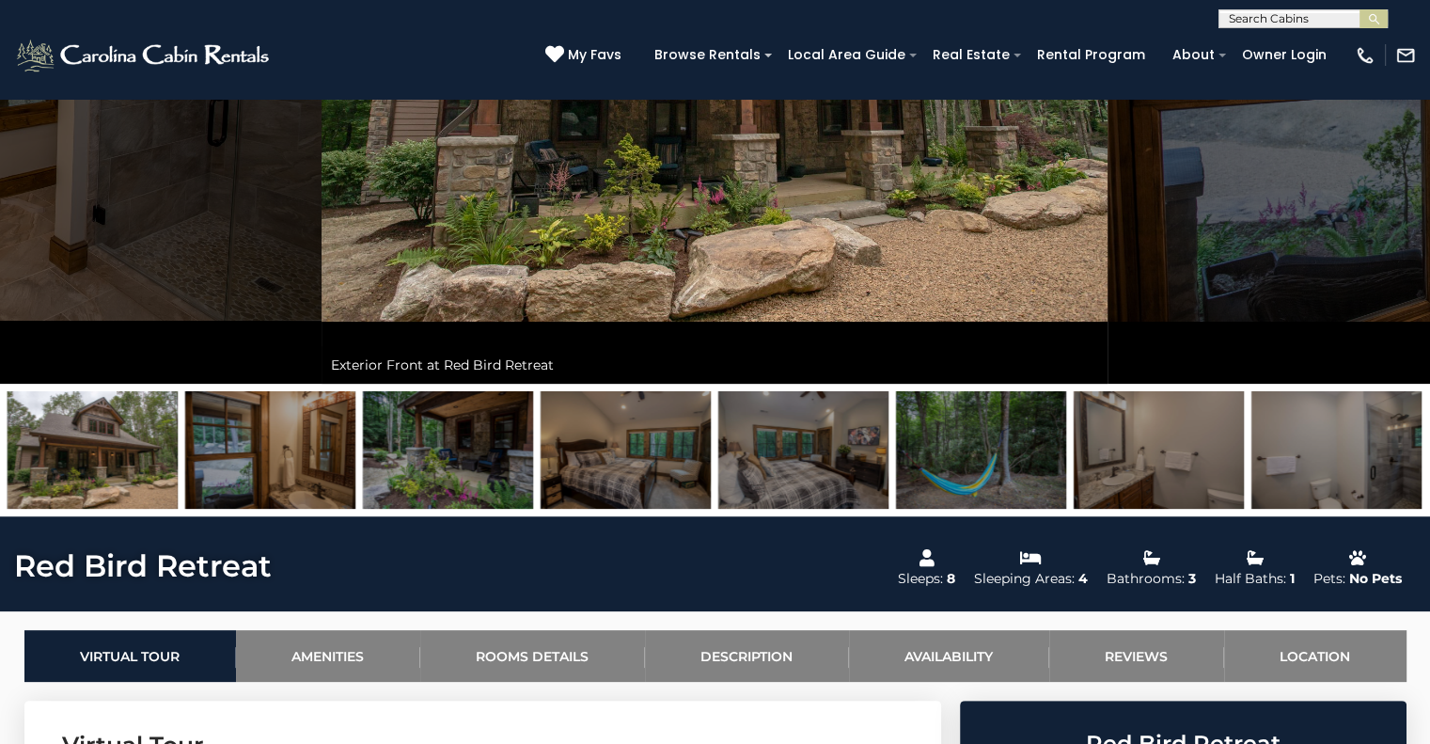
click at [464, 453] on img at bounding box center [448, 450] width 170 height 118
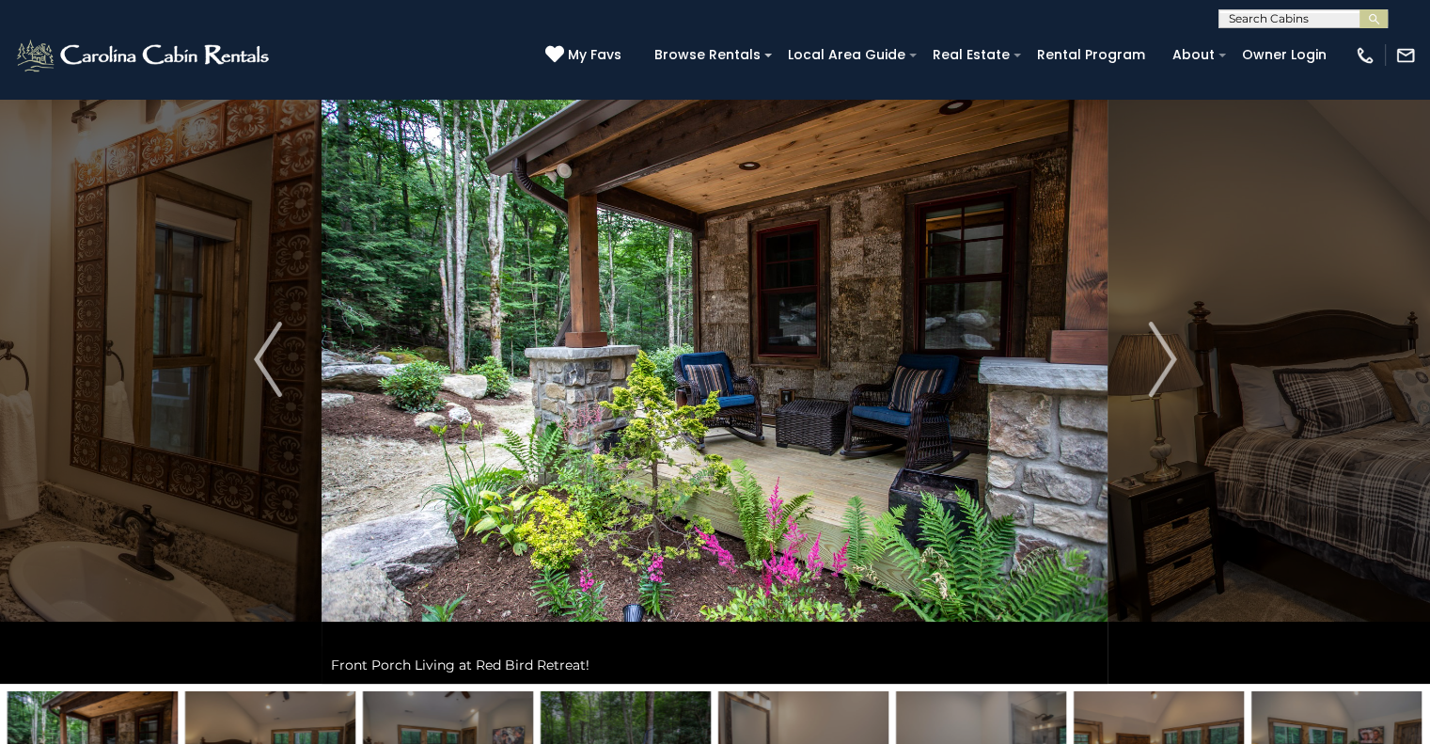
scroll to position [60, 0]
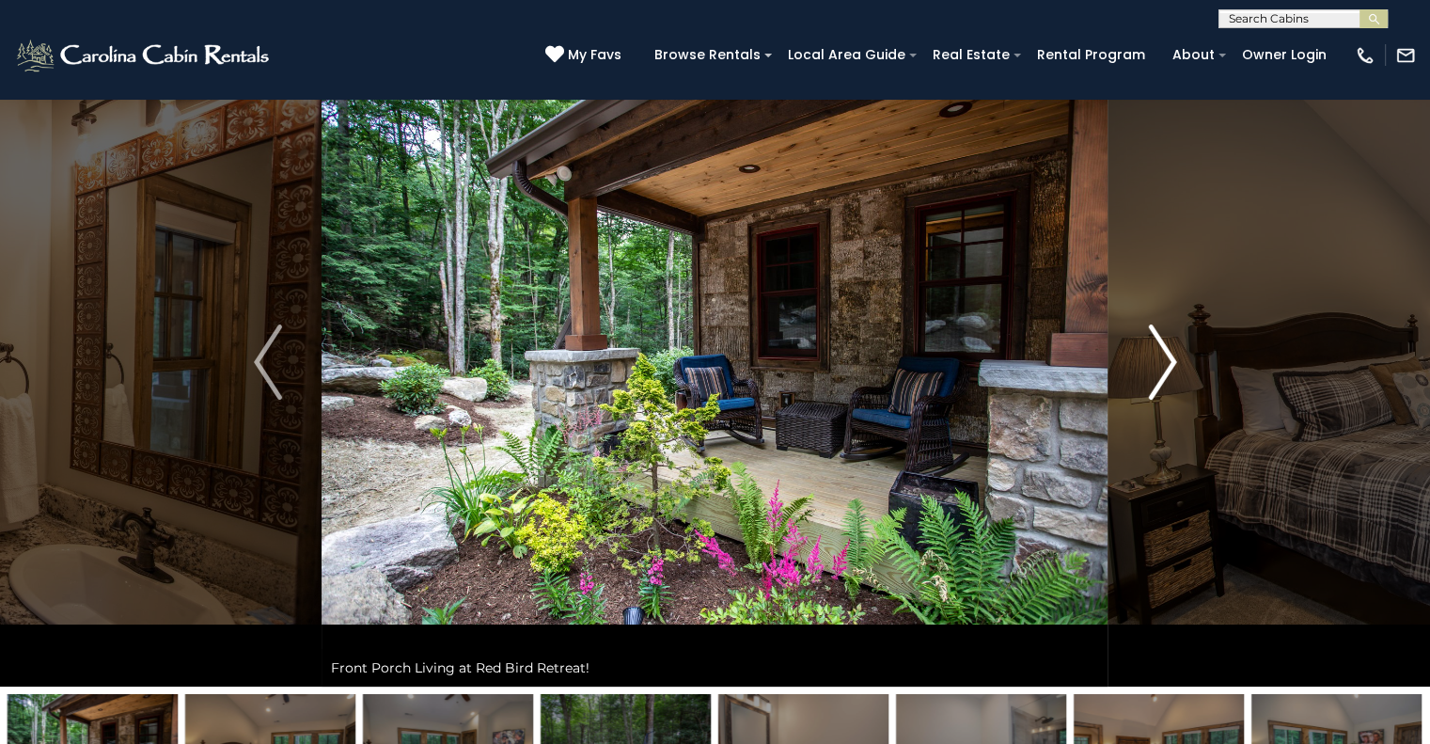
click at [1148, 354] on img "Next" at bounding box center [1162, 361] width 28 height 75
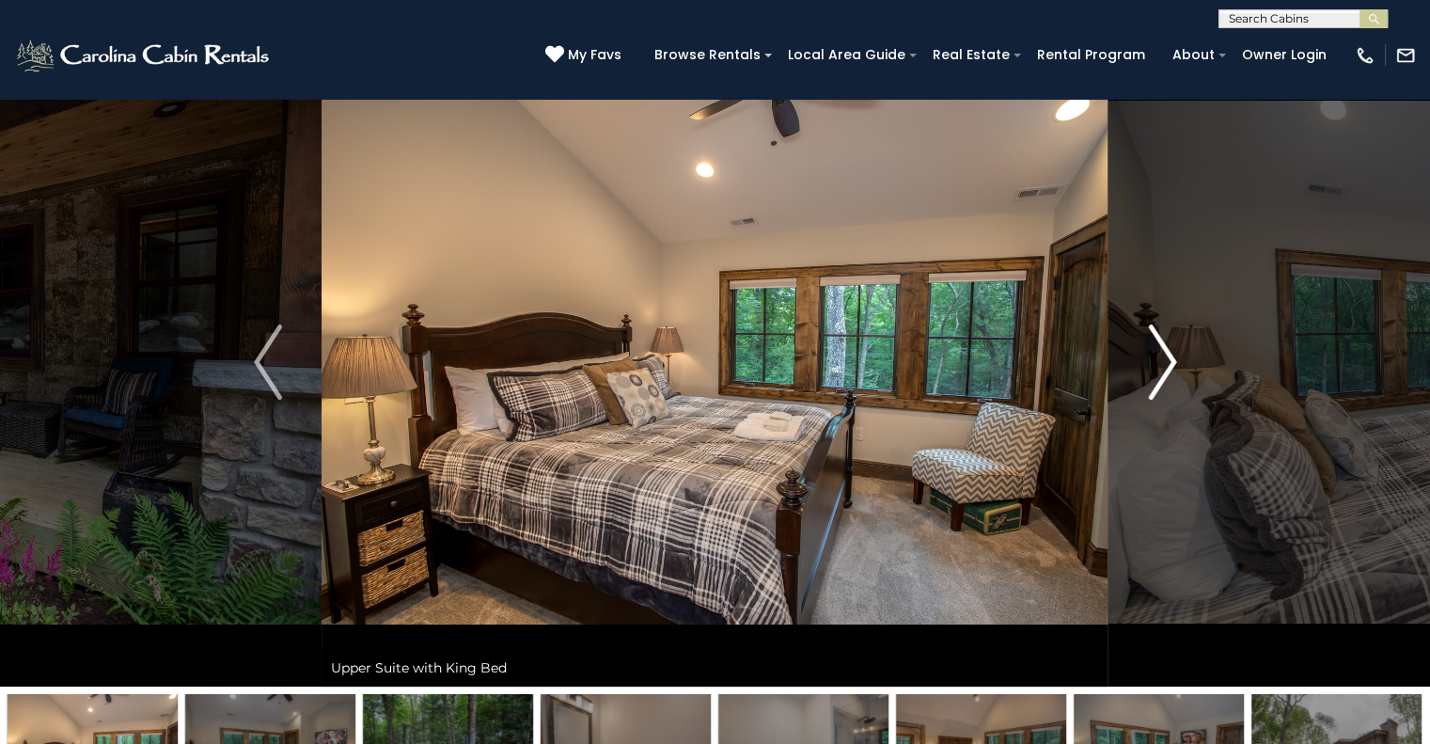
click at [1148, 354] on img "Next" at bounding box center [1162, 361] width 28 height 75
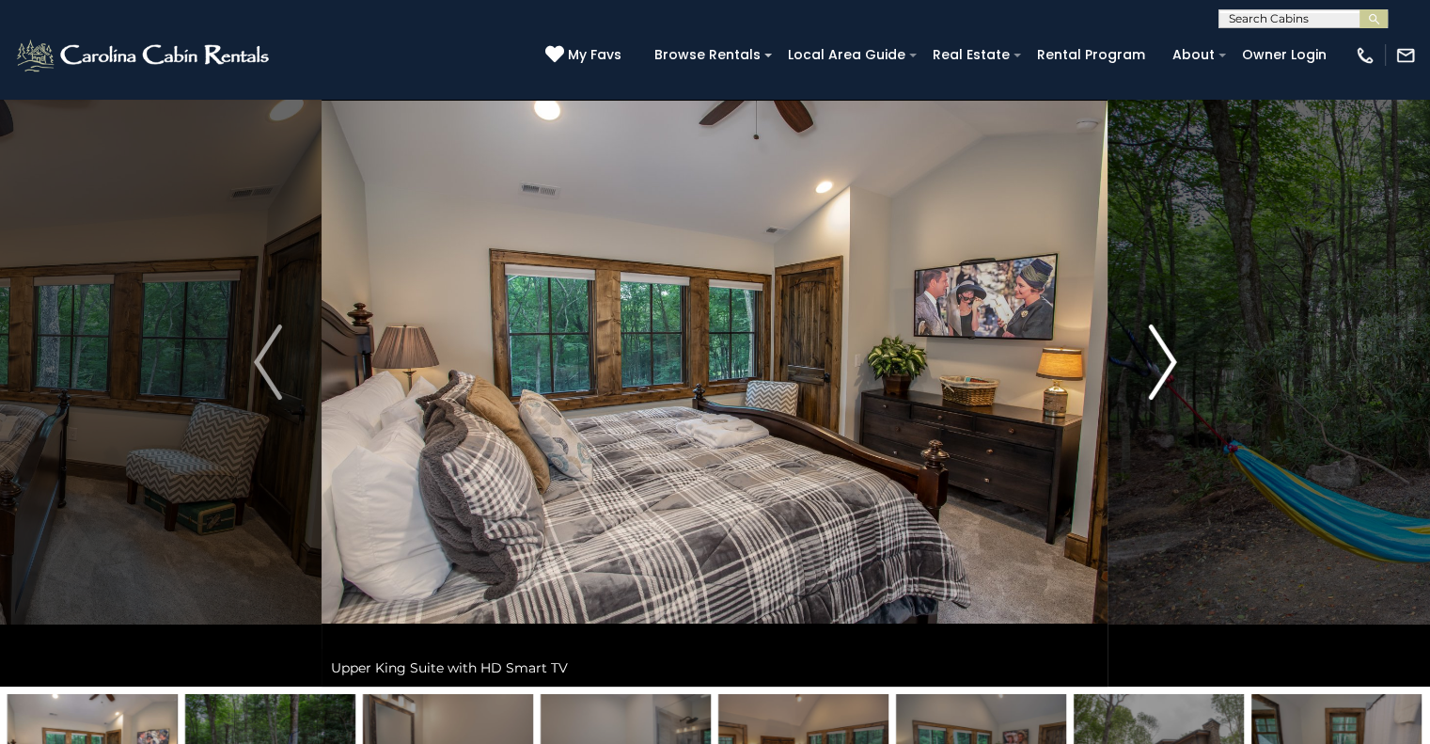
click at [1148, 354] on img "Next" at bounding box center [1162, 361] width 28 height 75
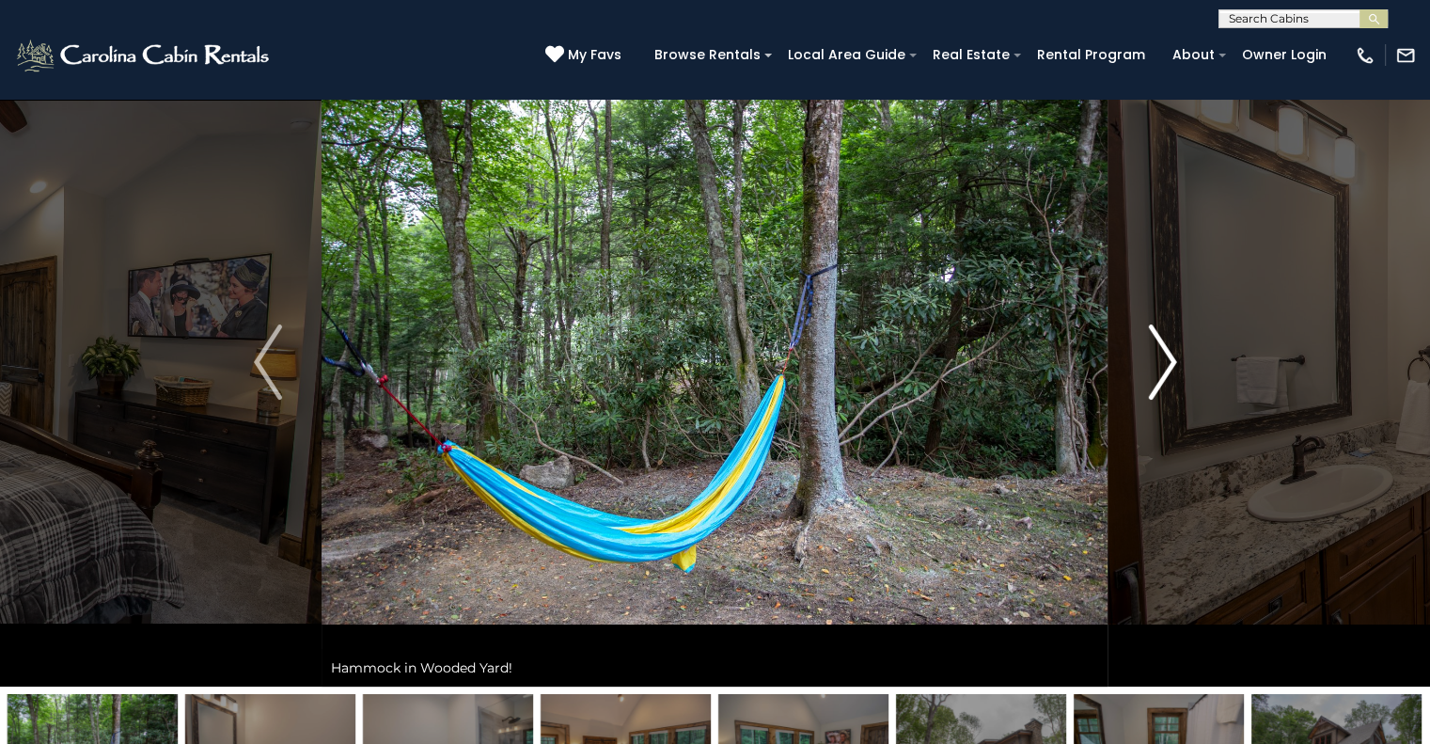
click at [1148, 354] on img "Next" at bounding box center [1162, 361] width 28 height 75
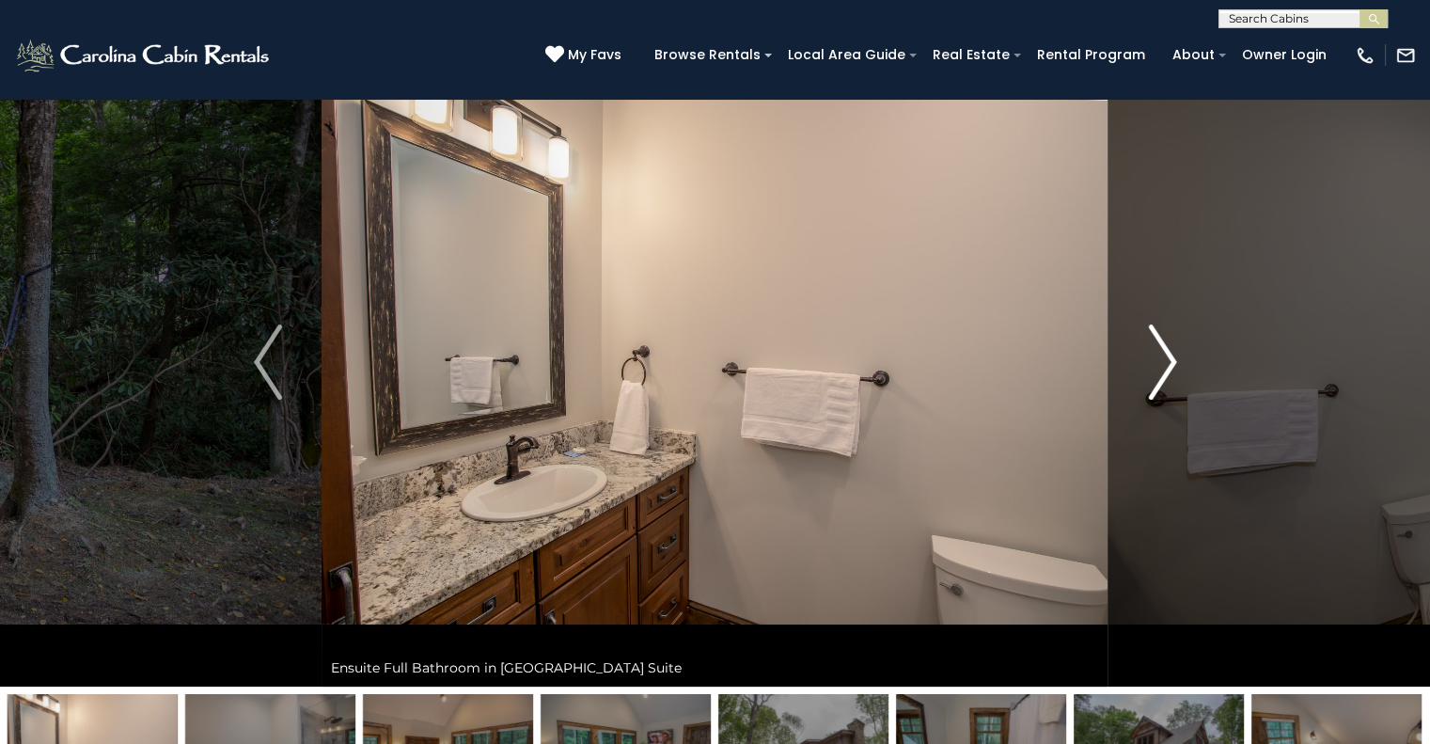
click at [1148, 354] on img "Next" at bounding box center [1162, 361] width 28 height 75
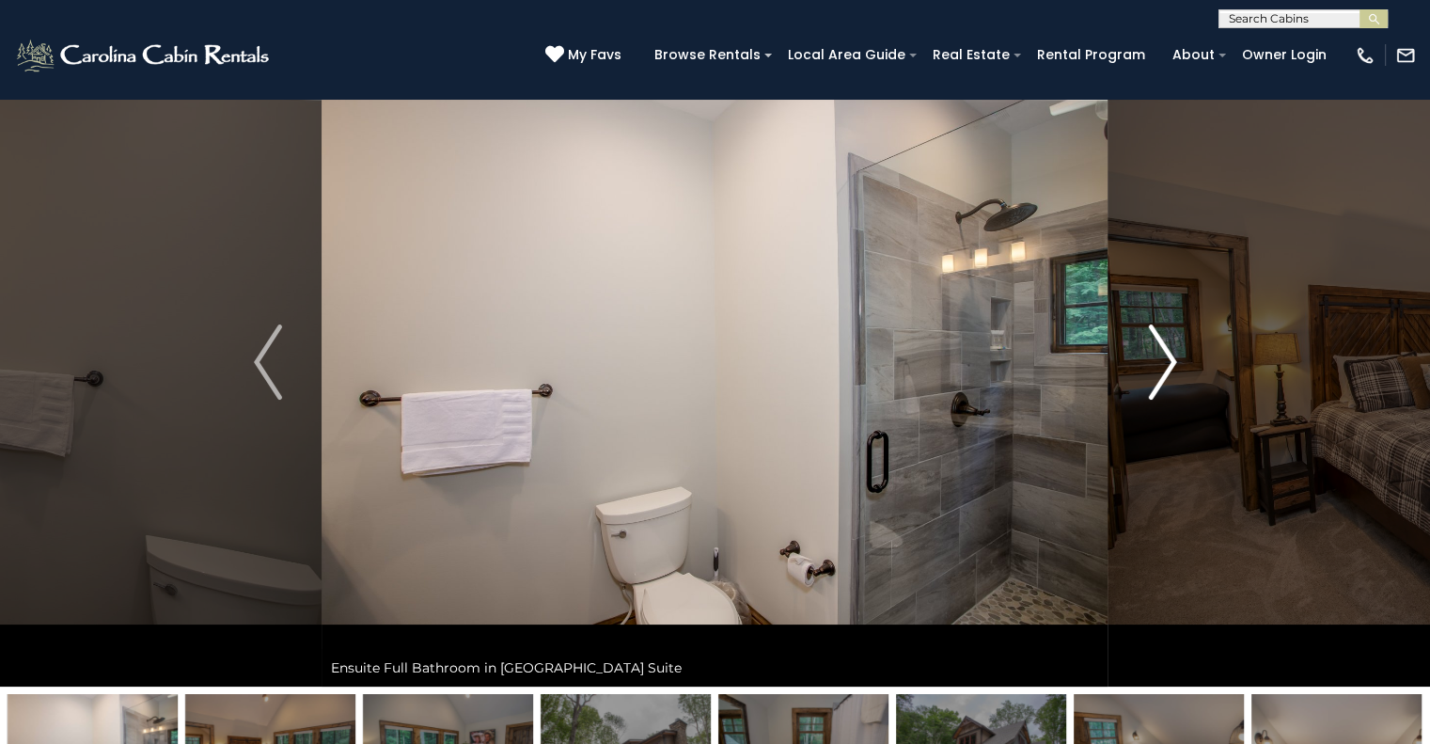
click at [1148, 354] on img "Next" at bounding box center [1162, 361] width 28 height 75
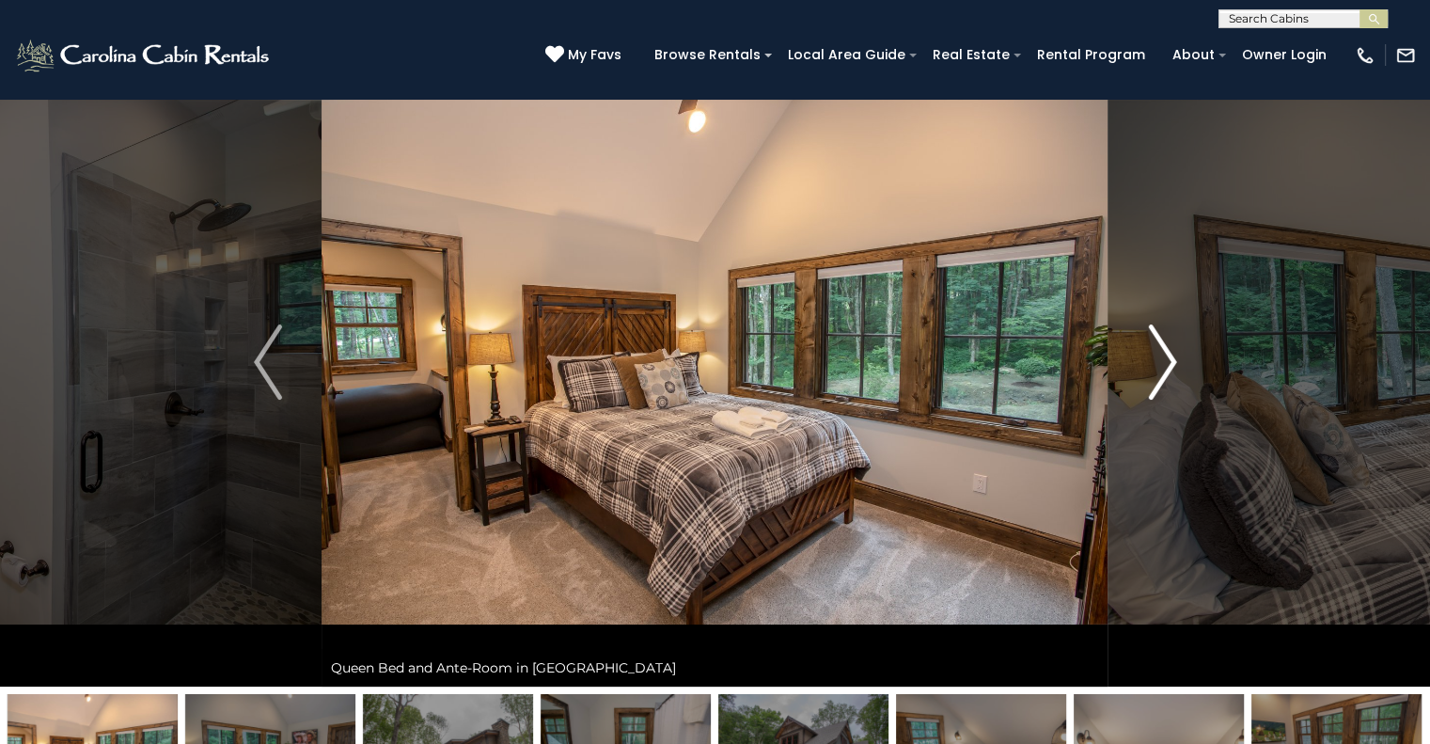
click at [1148, 354] on img "Next" at bounding box center [1162, 361] width 28 height 75
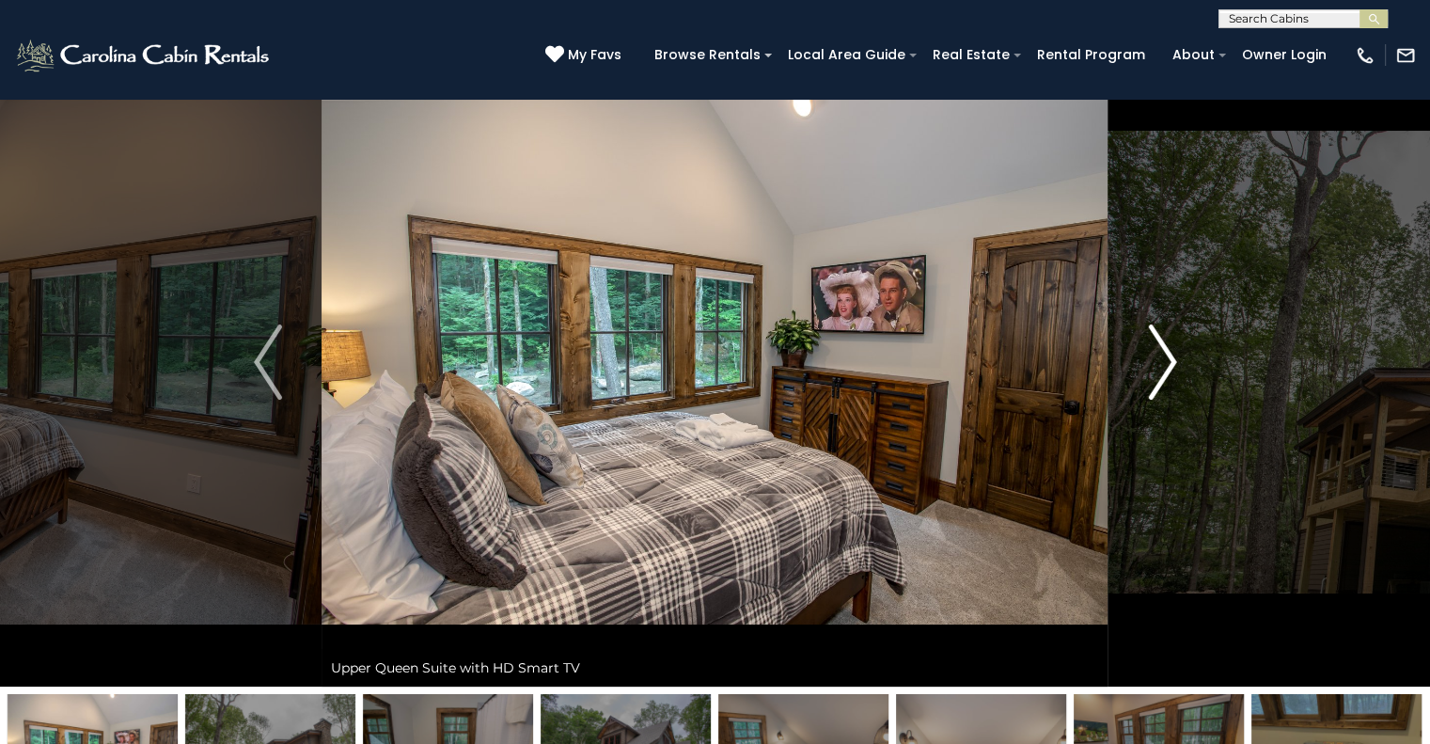
click at [1148, 354] on img "Next" at bounding box center [1162, 361] width 28 height 75
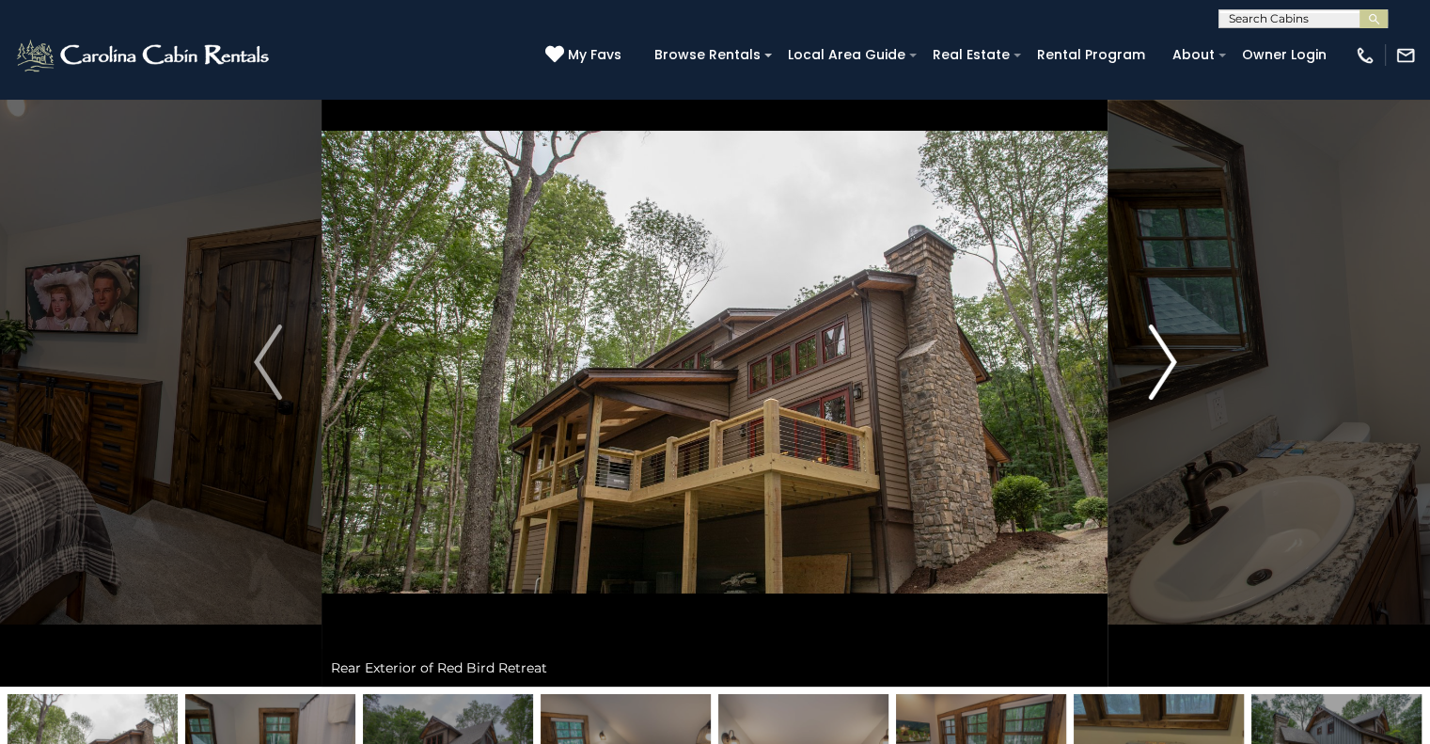
click at [1148, 354] on img "Next" at bounding box center [1162, 361] width 28 height 75
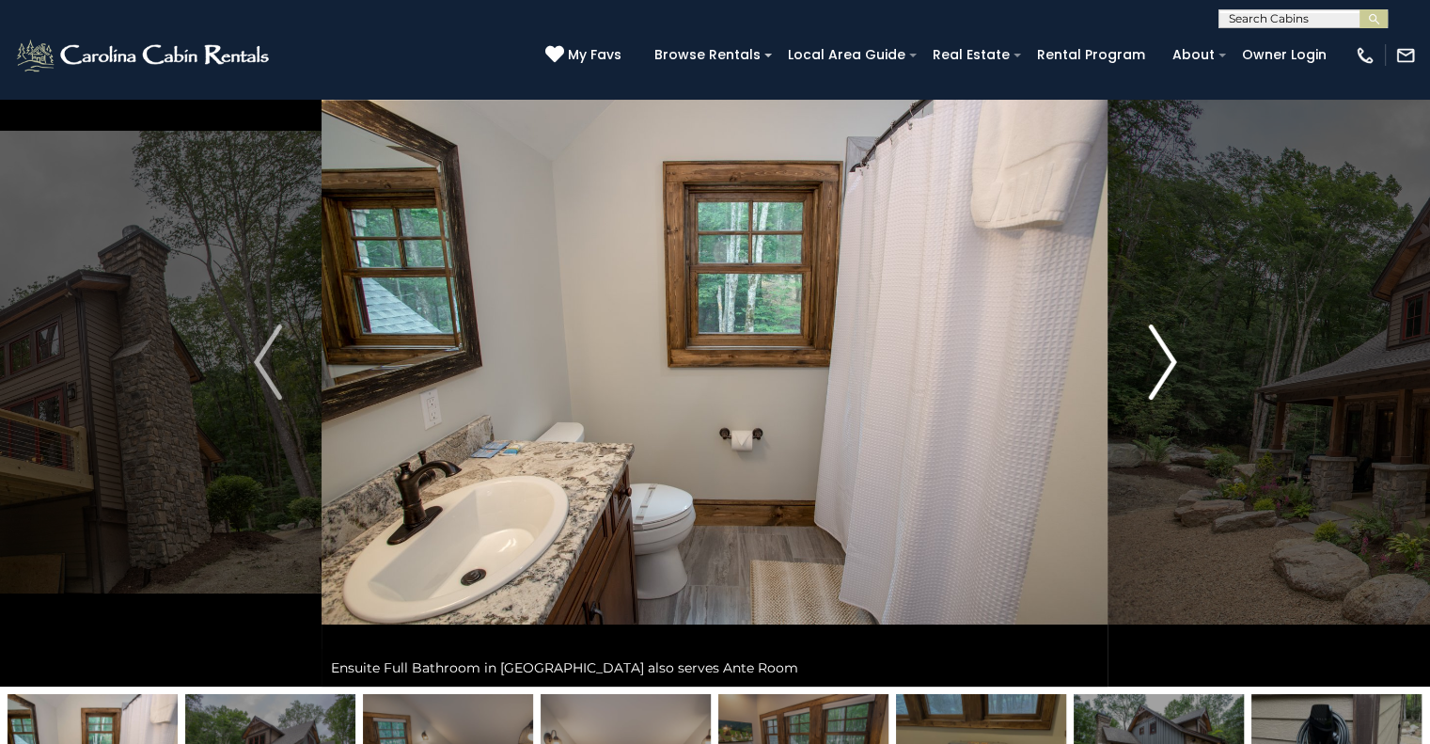
click at [1148, 354] on img "Next" at bounding box center [1162, 361] width 28 height 75
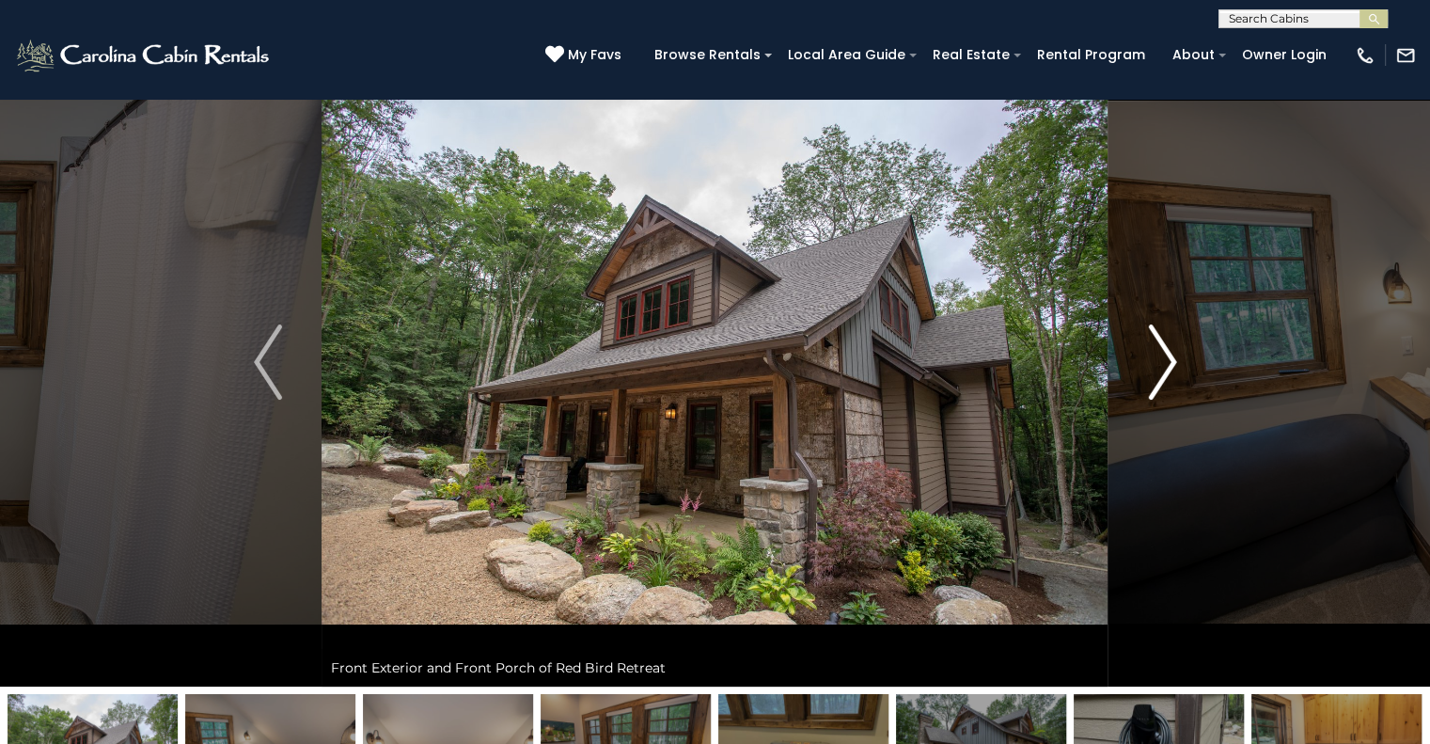
click at [1148, 354] on img "Next" at bounding box center [1162, 361] width 28 height 75
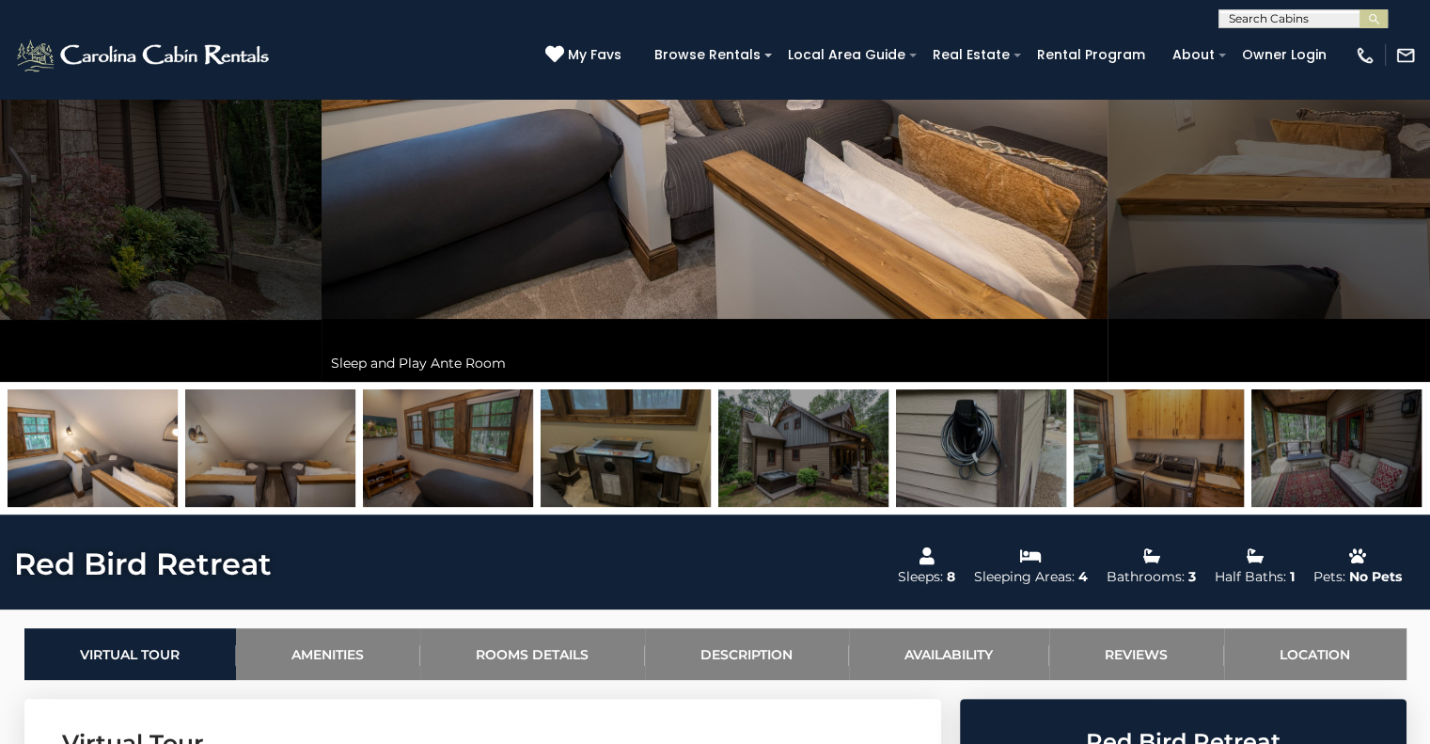
scroll to position [0, 0]
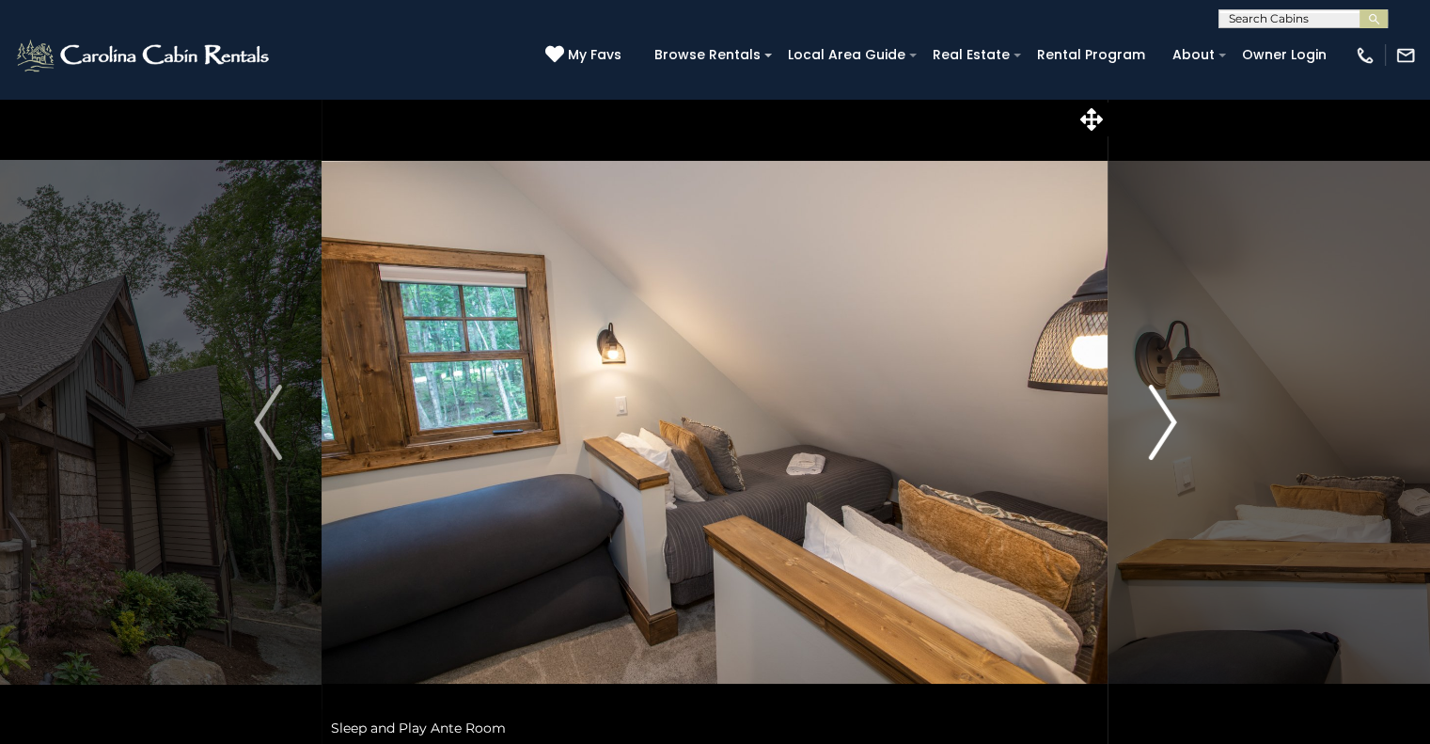
click at [1155, 432] on img "Next" at bounding box center [1162, 422] width 28 height 75
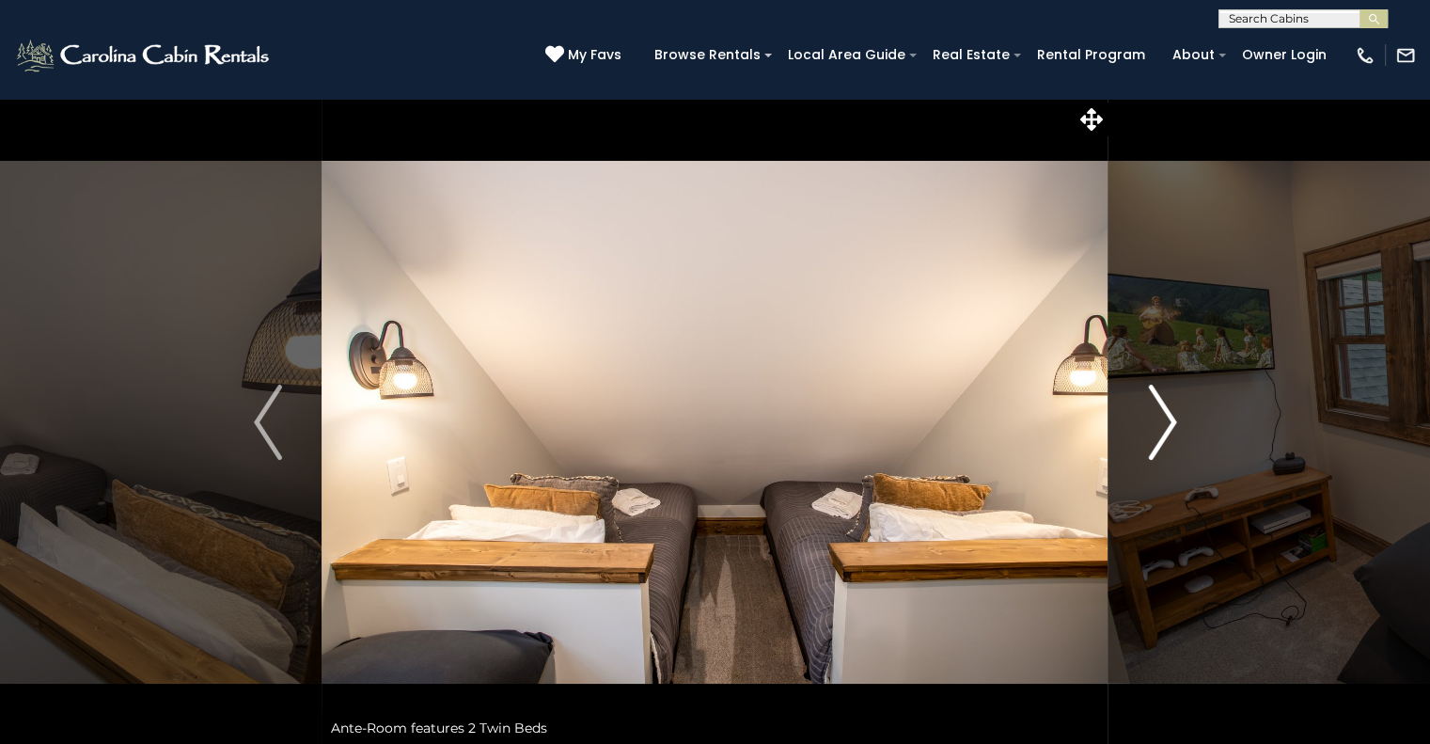
click at [1155, 432] on img "Next" at bounding box center [1162, 422] width 28 height 75
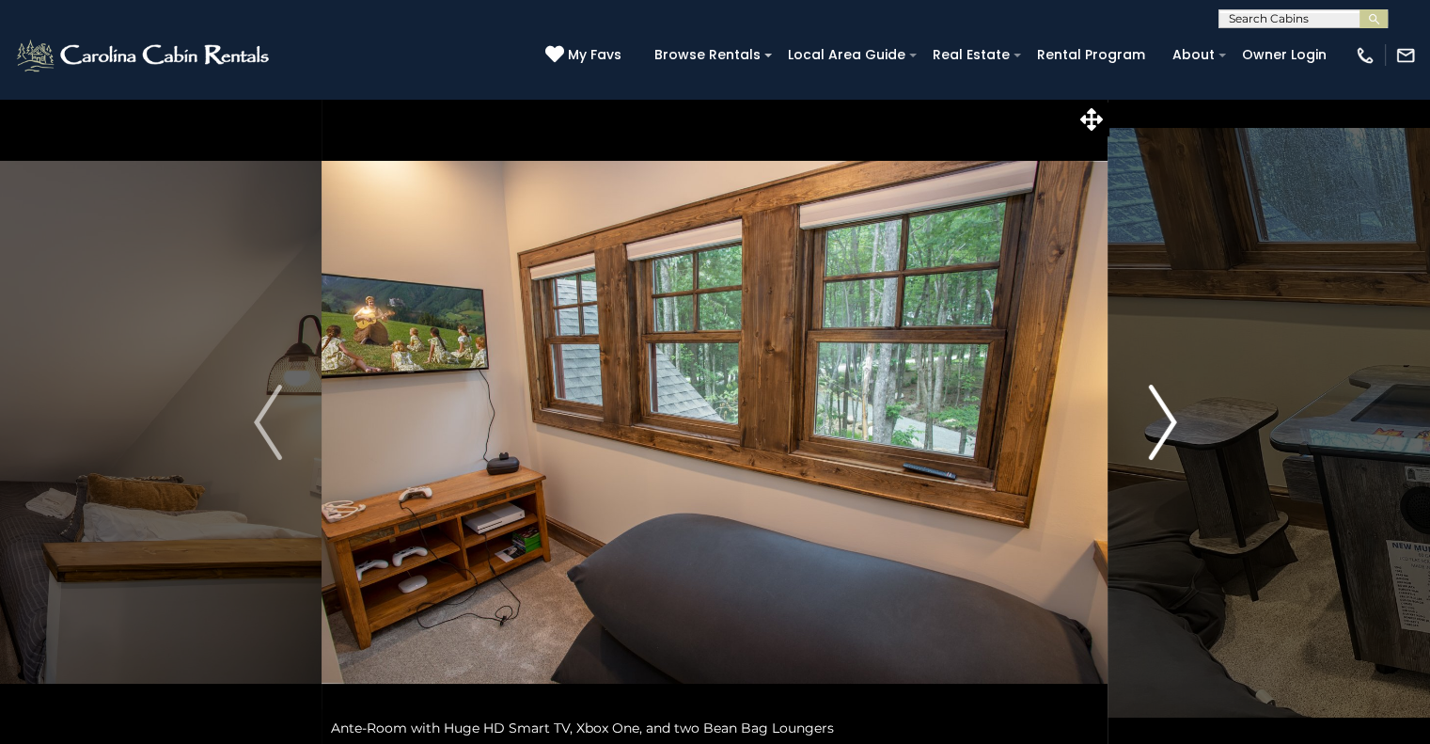
click at [1155, 432] on img "Next" at bounding box center [1162, 422] width 28 height 75
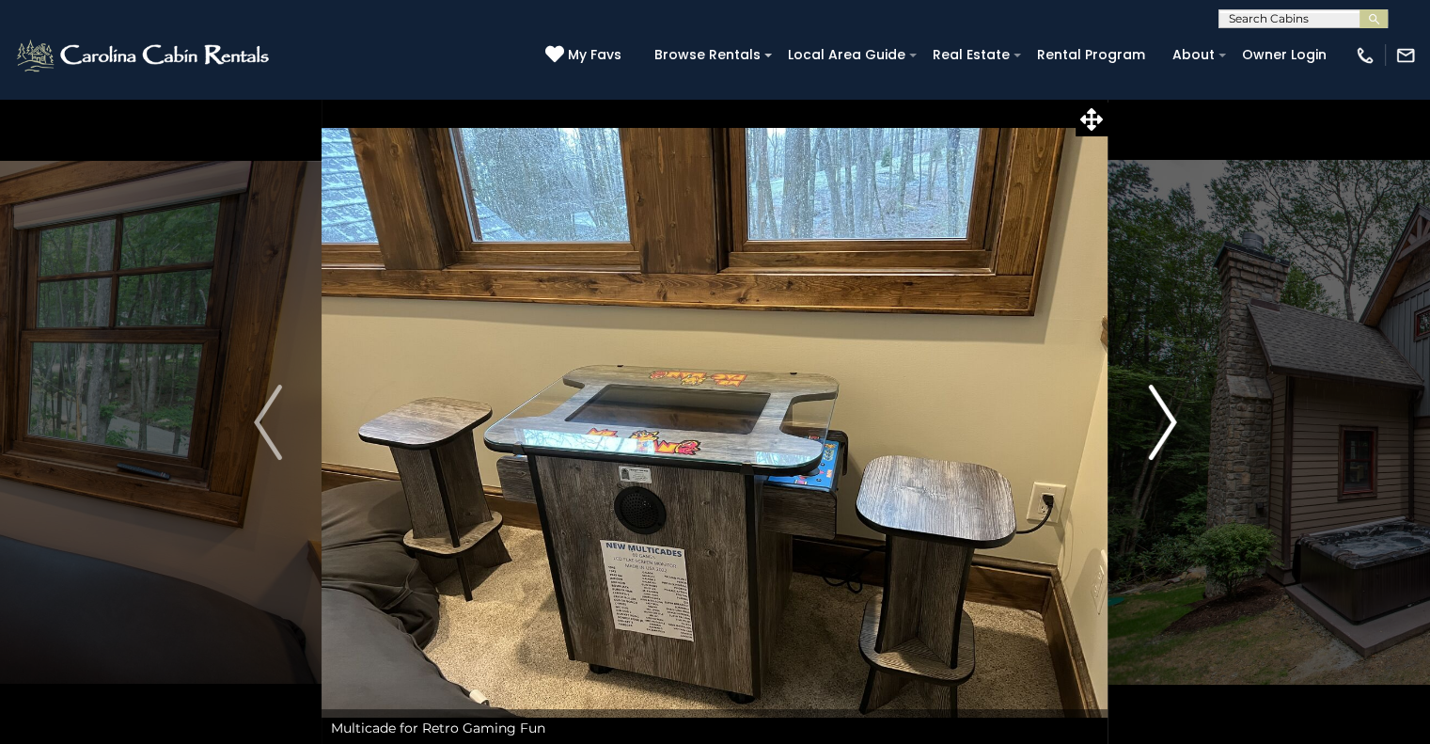
click at [1155, 432] on img "Next" at bounding box center [1162, 422] width 28 height 75
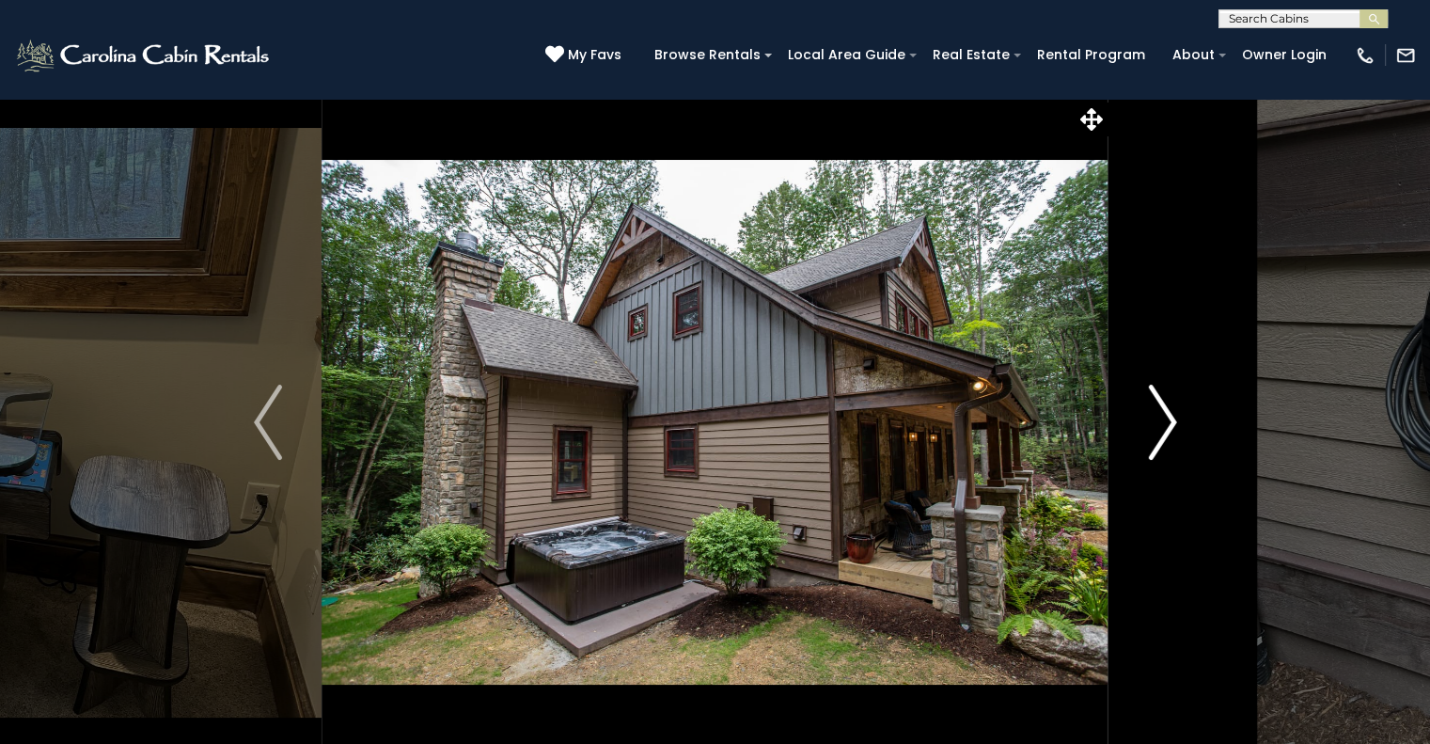
click at [1155, 432] on img "Next" at bounding box center [1162, 422] width 28 height 75
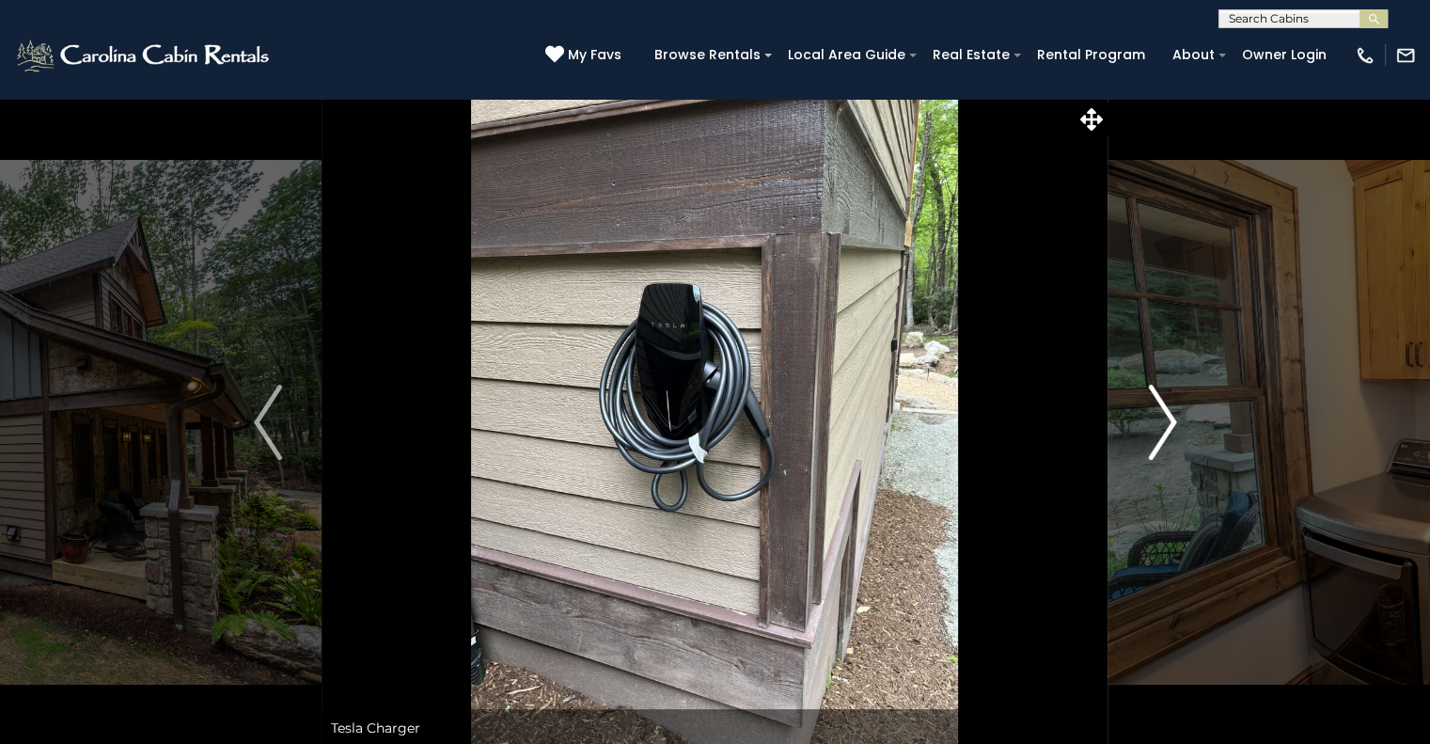
click at [1155, 432] on img "Next" at bounding box center [1162, 422] width 28 height 75
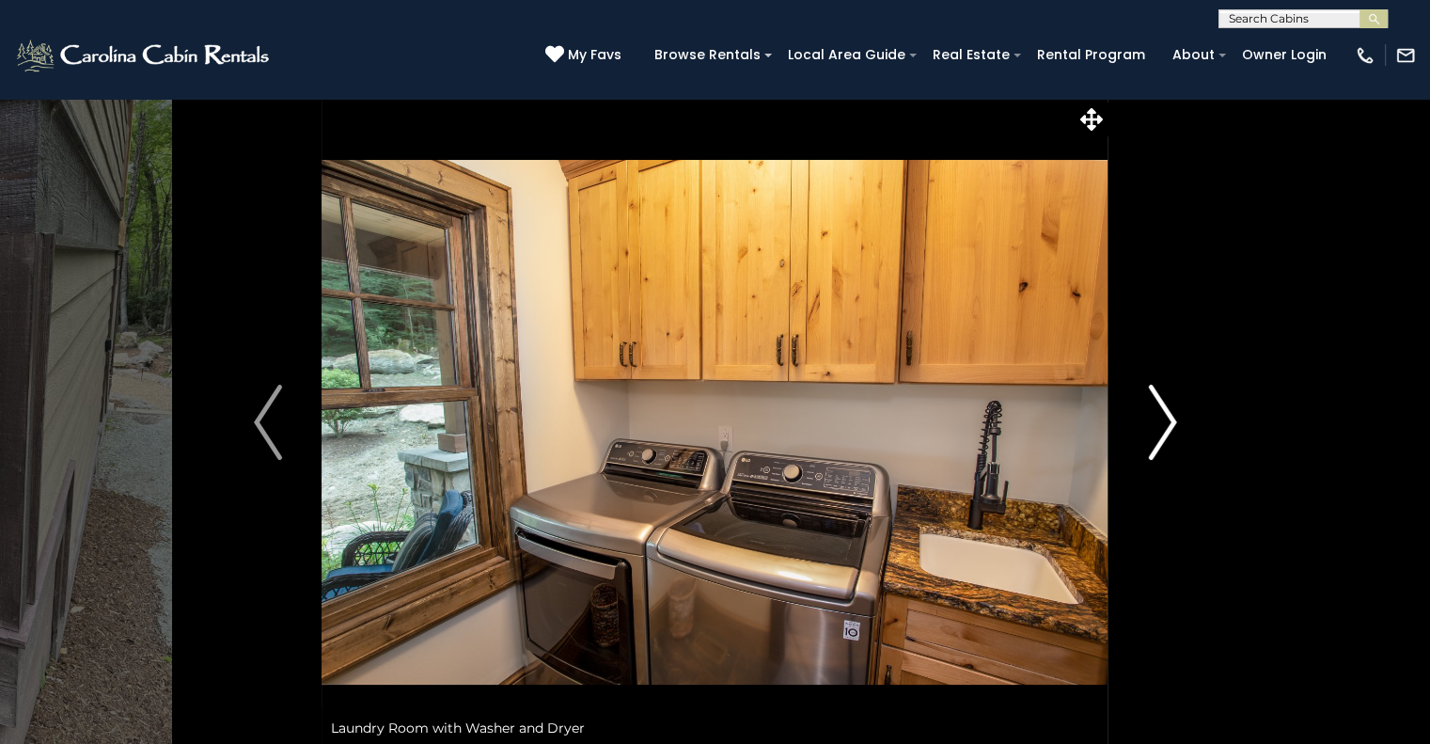
click at [1155, 432] on img "Next" at bounding box center [1162, 422] width 28 height 75
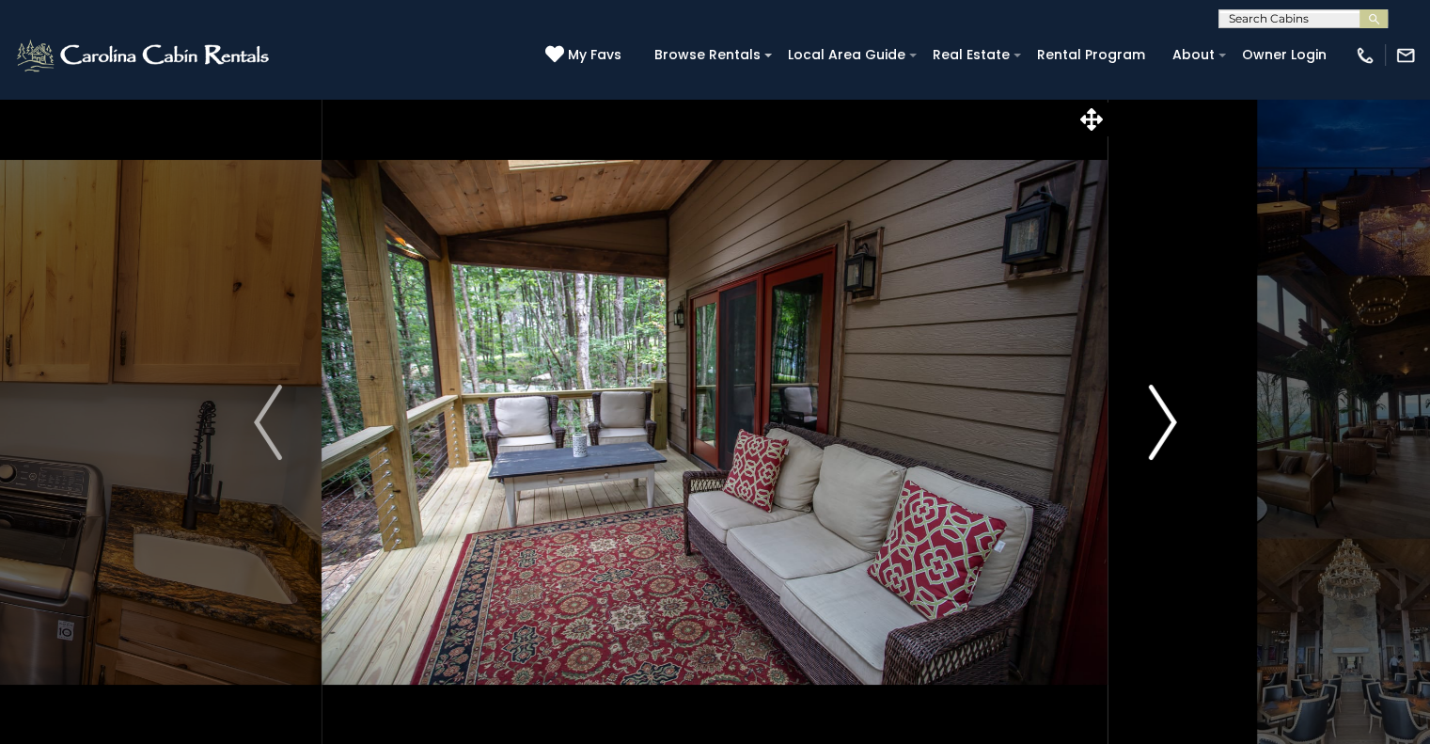
click at [1155, 432] on img "Next" at bounding box center [1162, 422] width 28 height 75
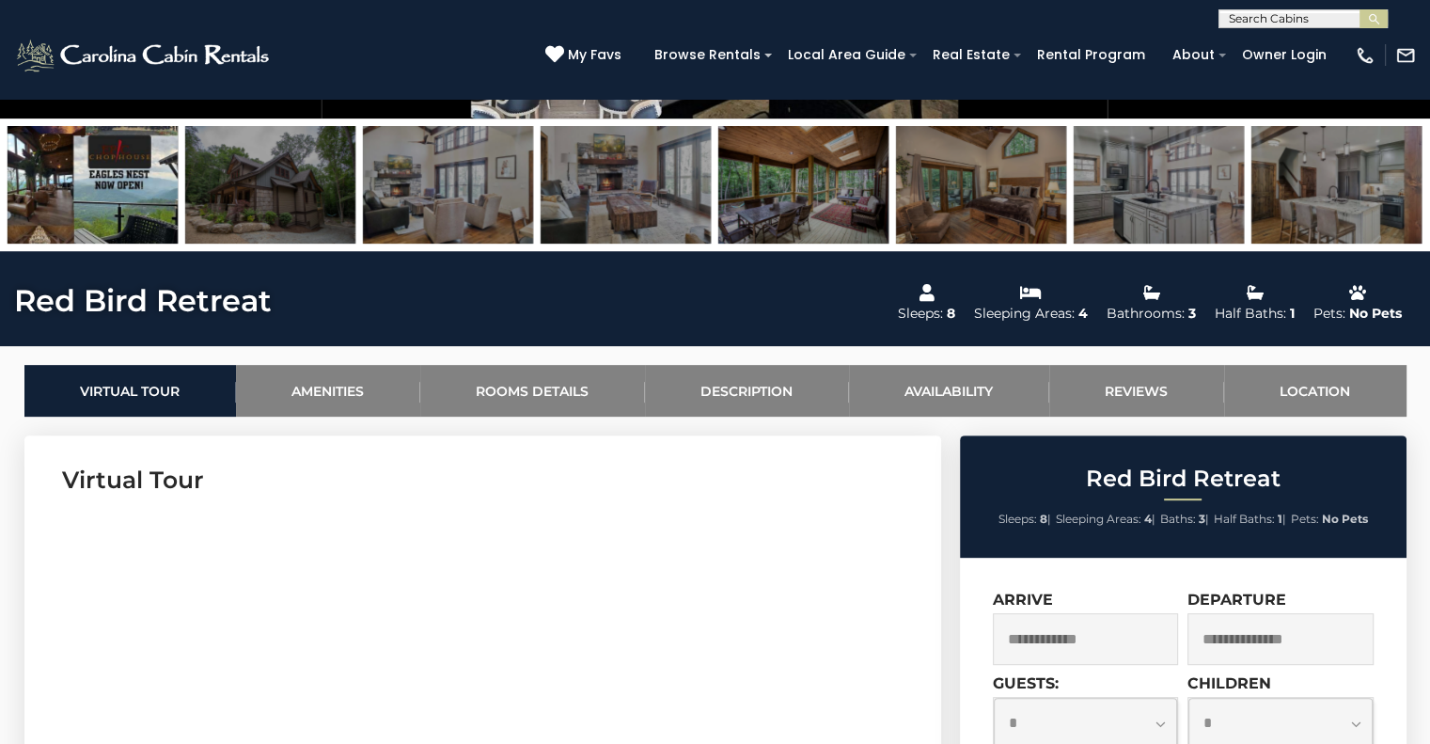
scroll to position [630, 0]
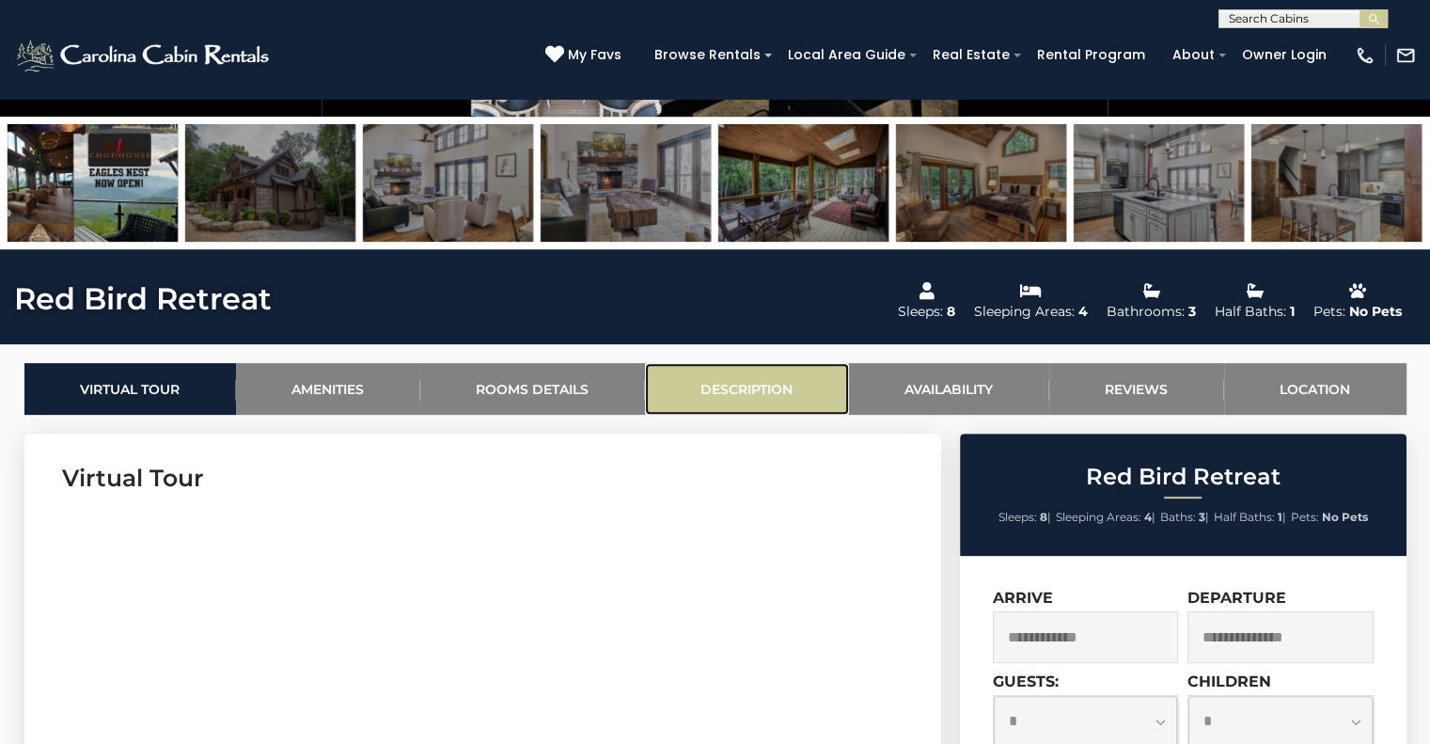
click at [718, 385] on link "Description" at bounding box center [747, 389] width 204 height 52
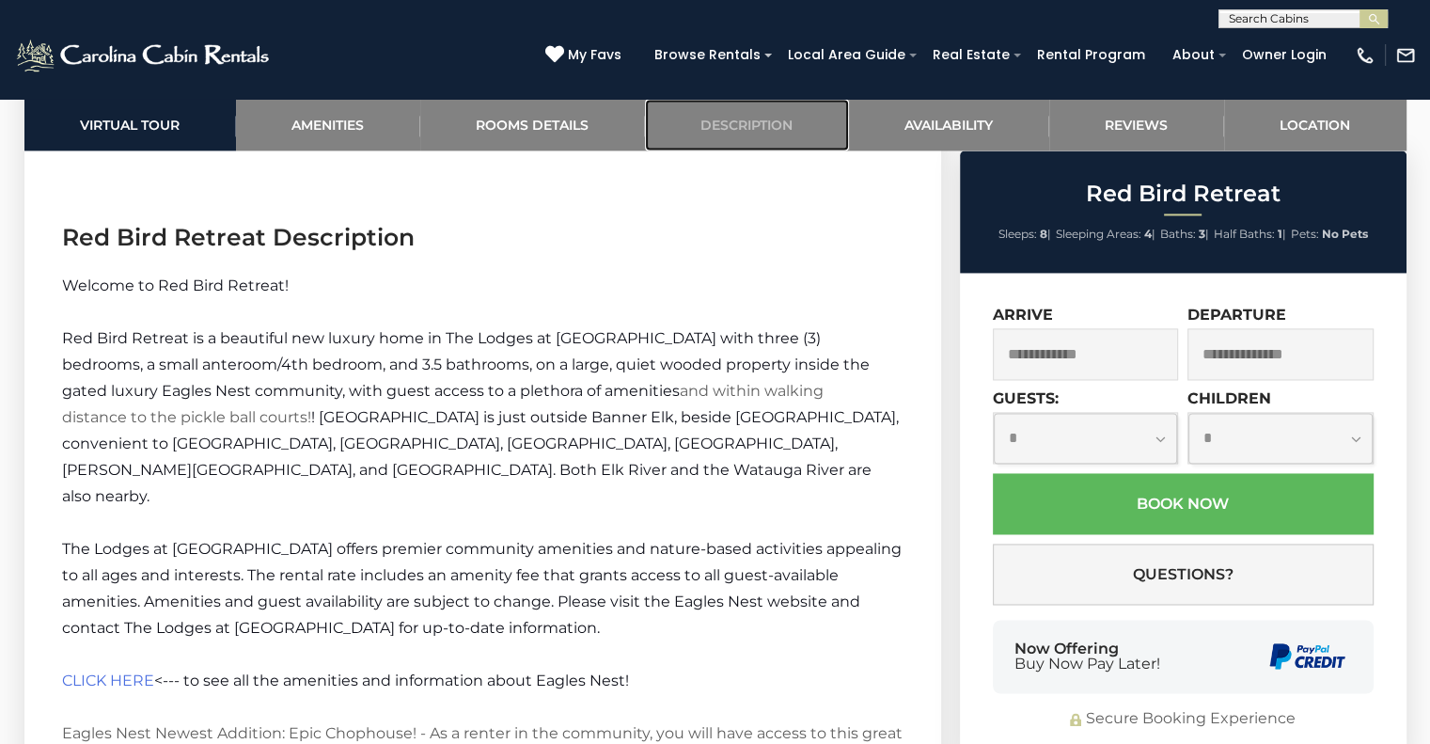
scroll to position [2784, 0]
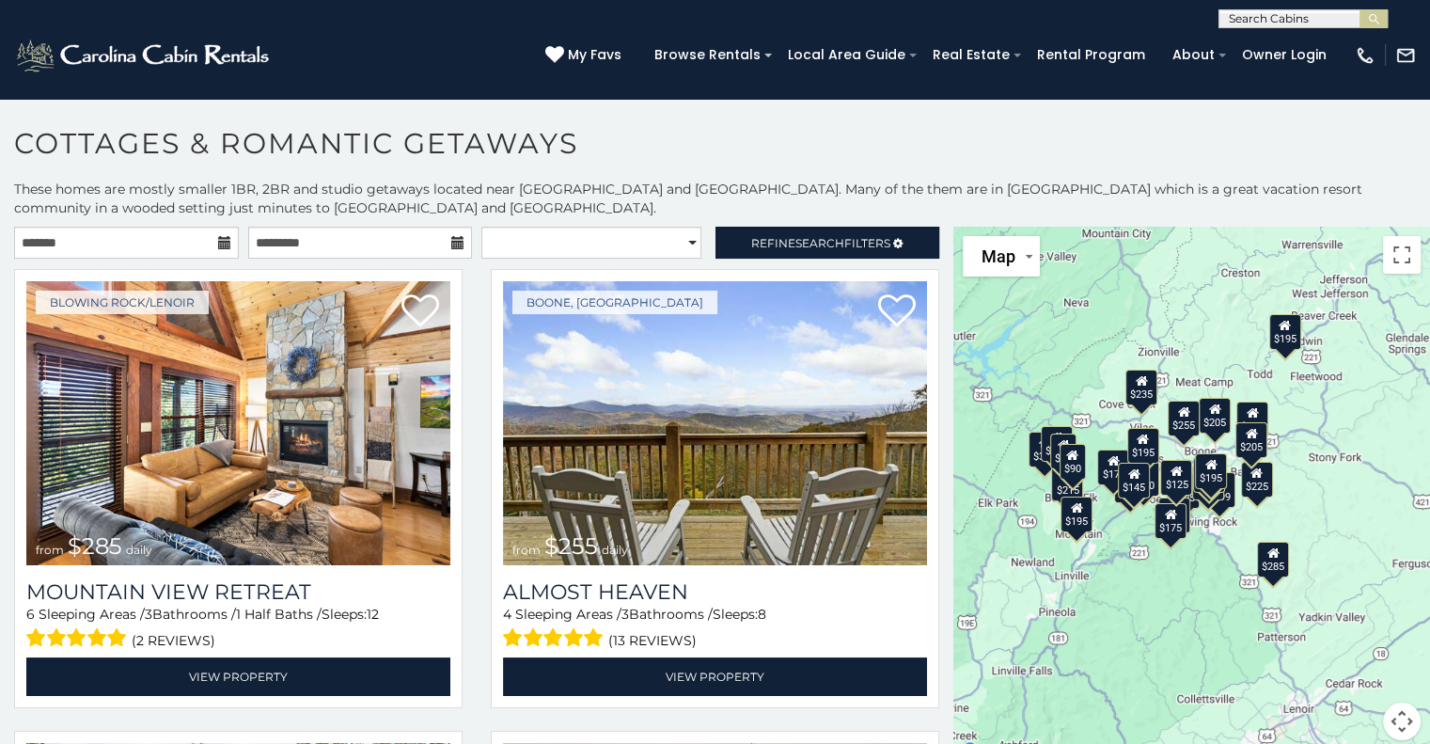
drag, startPoint x: 1260, startPoint y: 559, endPoint x: 1140, endPoint y: 551, distance: 120.6
click at [1140, 551] on div "$285 $255 $315 $299 $199 $225 $170 $235 $170 $195 $199 $205 $205 $180 $190 $200…" at bounding box center [1191, 495] width 477 height 536
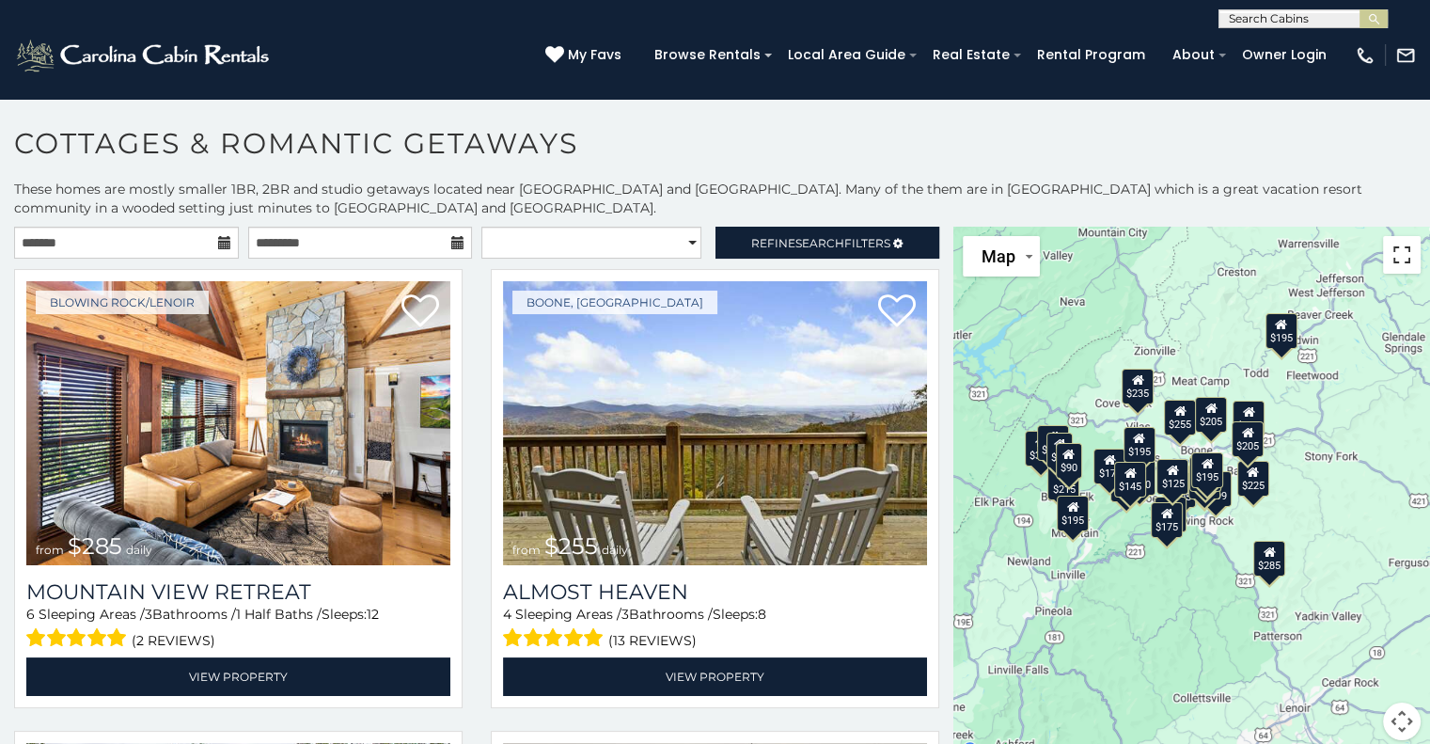
click at [1402, 270] on button "Toggle fullscreen view" at bounding box center [1402, 255] width 38 height 38
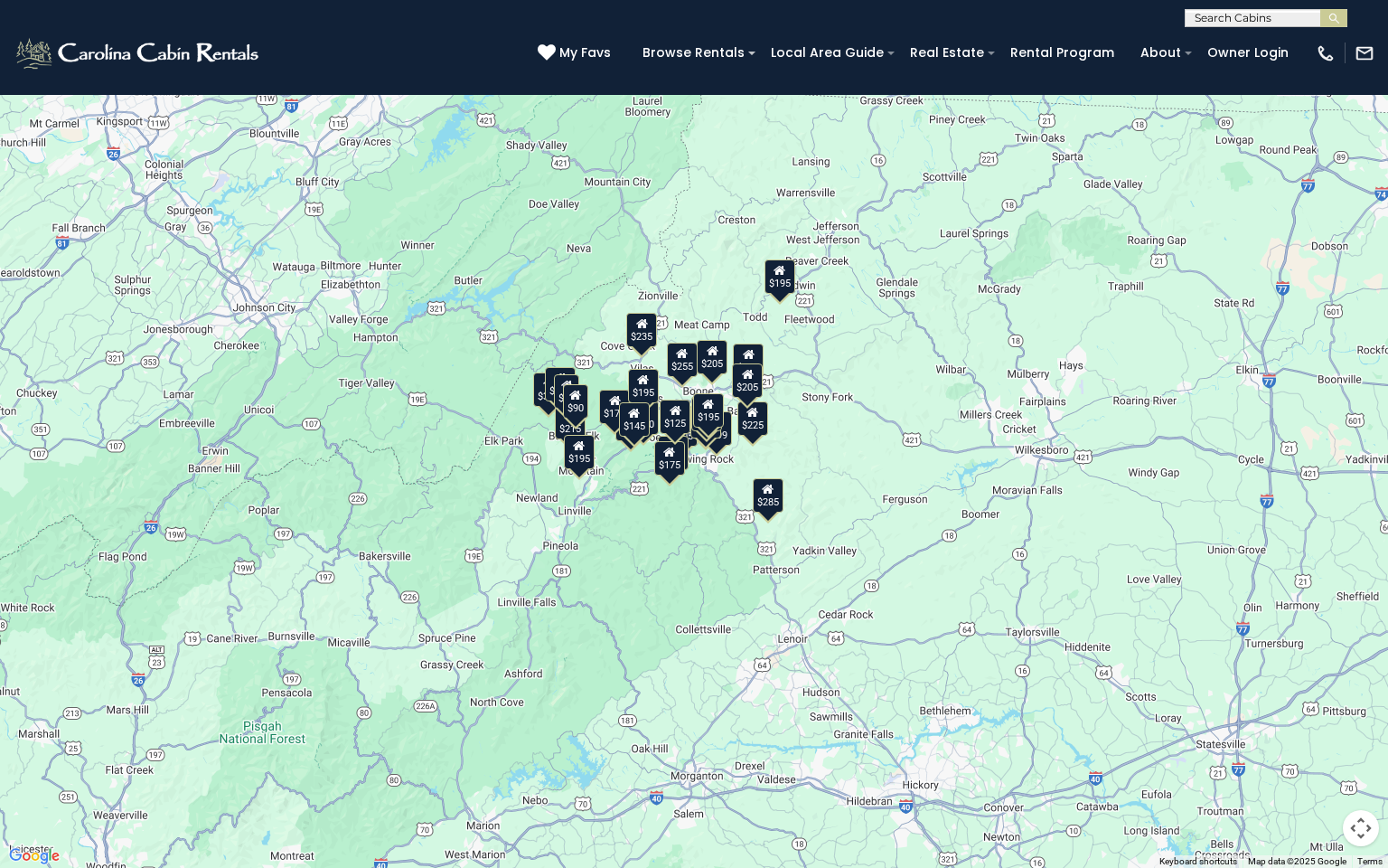
click at [1359, 25] on button "Toggle fullscreen view" at bounding box center [1361, 27] width 37 height 37
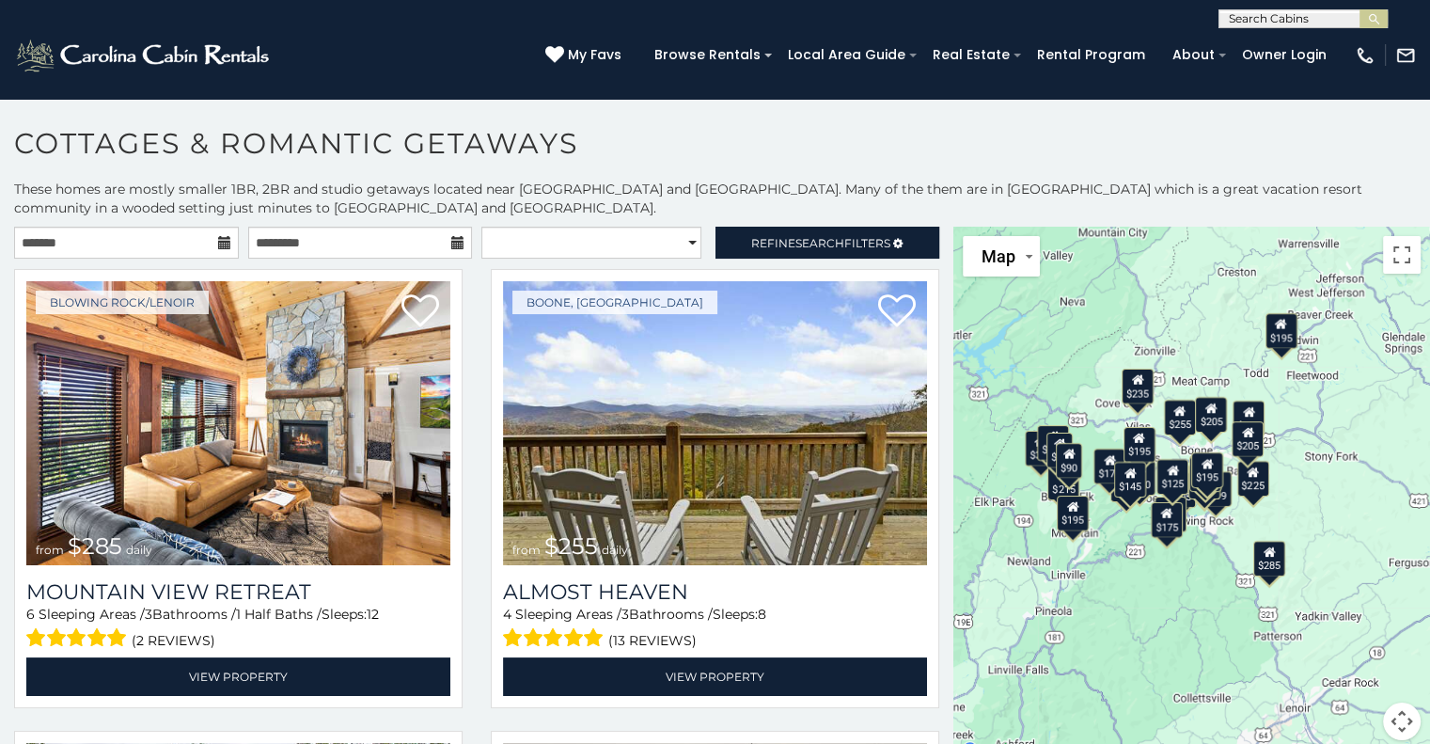
click at [1348, 531] on div "$285 $255 $315 $299 $199 $225 $170 $235 $170 $195 $199 $205 $205 $180 $190 $200…" at bounding box center [1191, 495] width 477 height 536
click at [1343, 525] on div "$285 $255 $315 $299 $199 $225 $170 $235 $170 $195 $199 $205 $205 $180 $190 $200…" at bounding box center [1191, 495] width 477 height 536
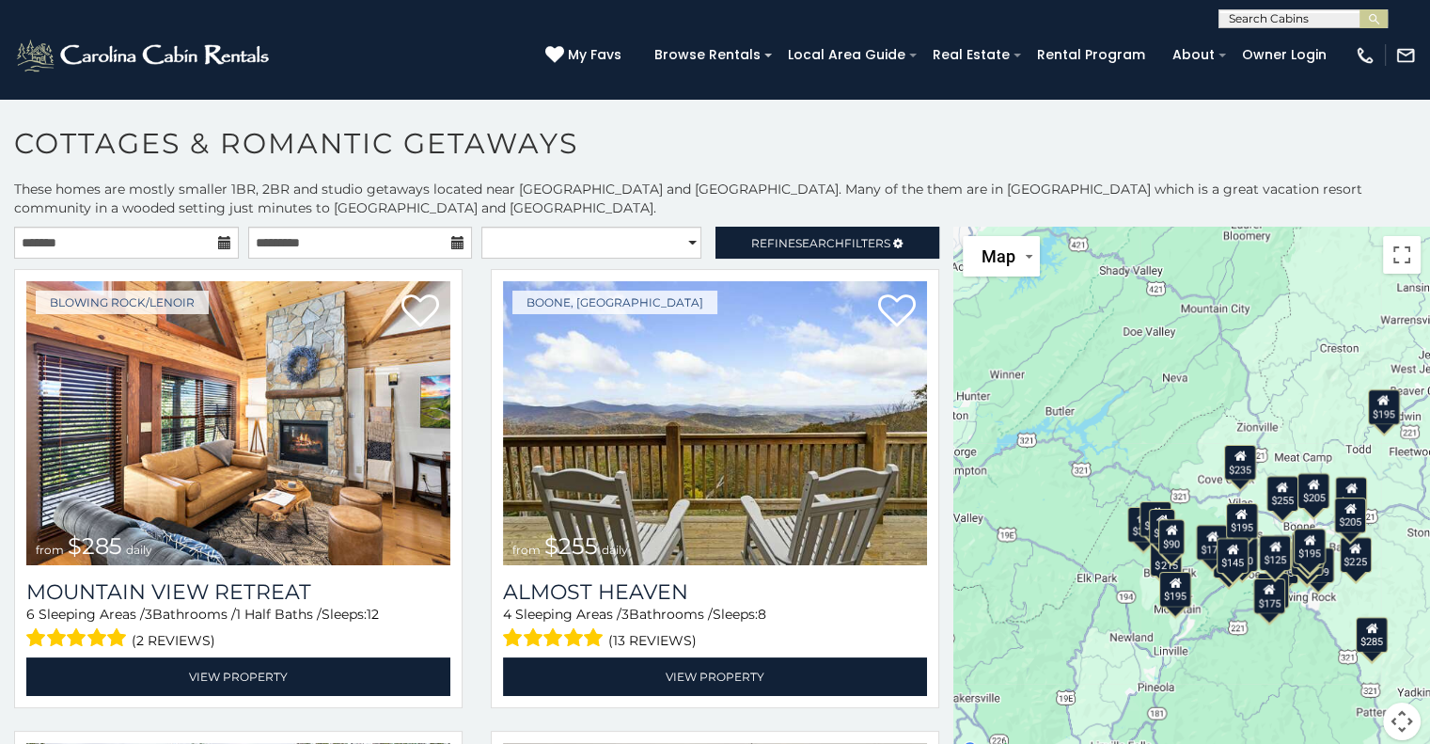
drag, startPoint x: 1343, startPoint y: 525, endPoint x: 1443, endPoint y: 581, distance: 115.3
click at [1429, 581] on html "**********" at bounding box center [715, 377] width 1430 height 754
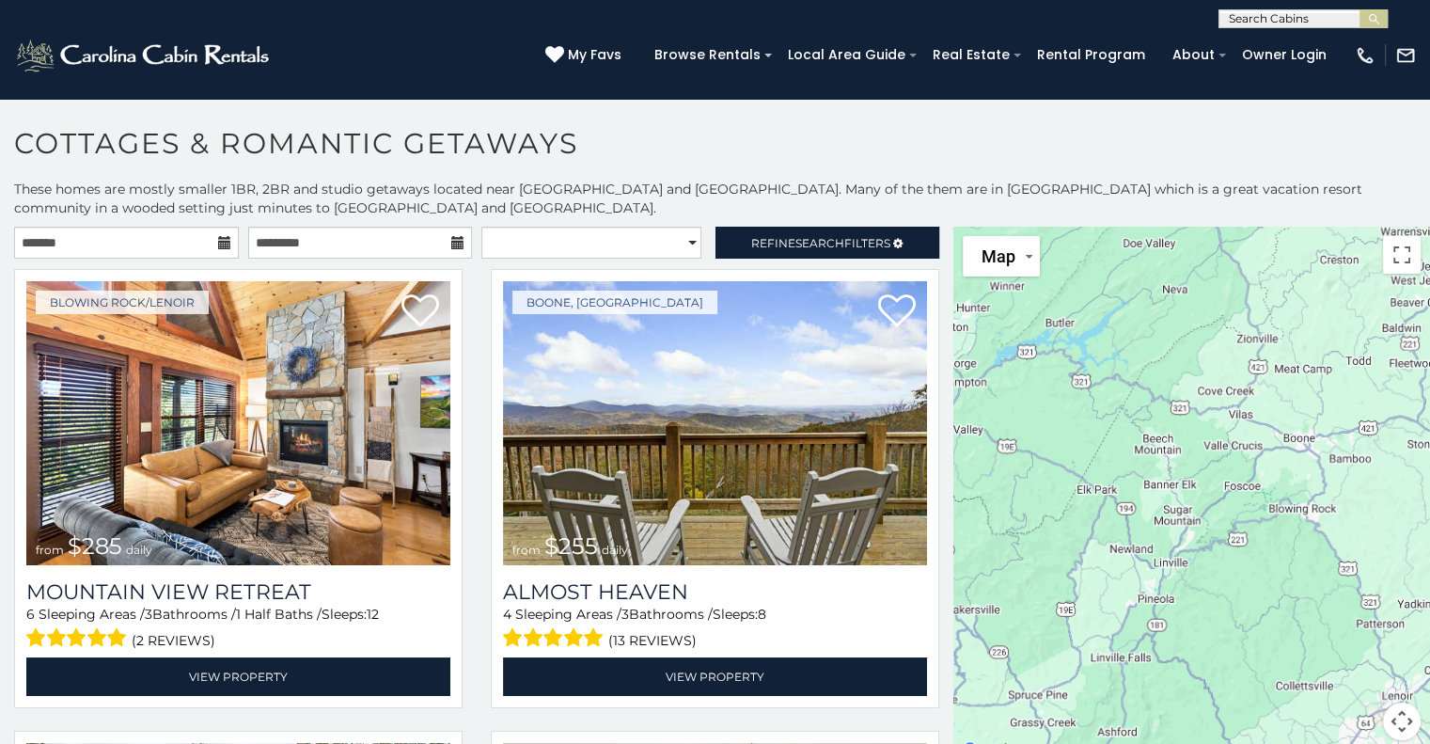
click at [1070, 620] on div at bounding box center [1191, 495] width 477 height 536
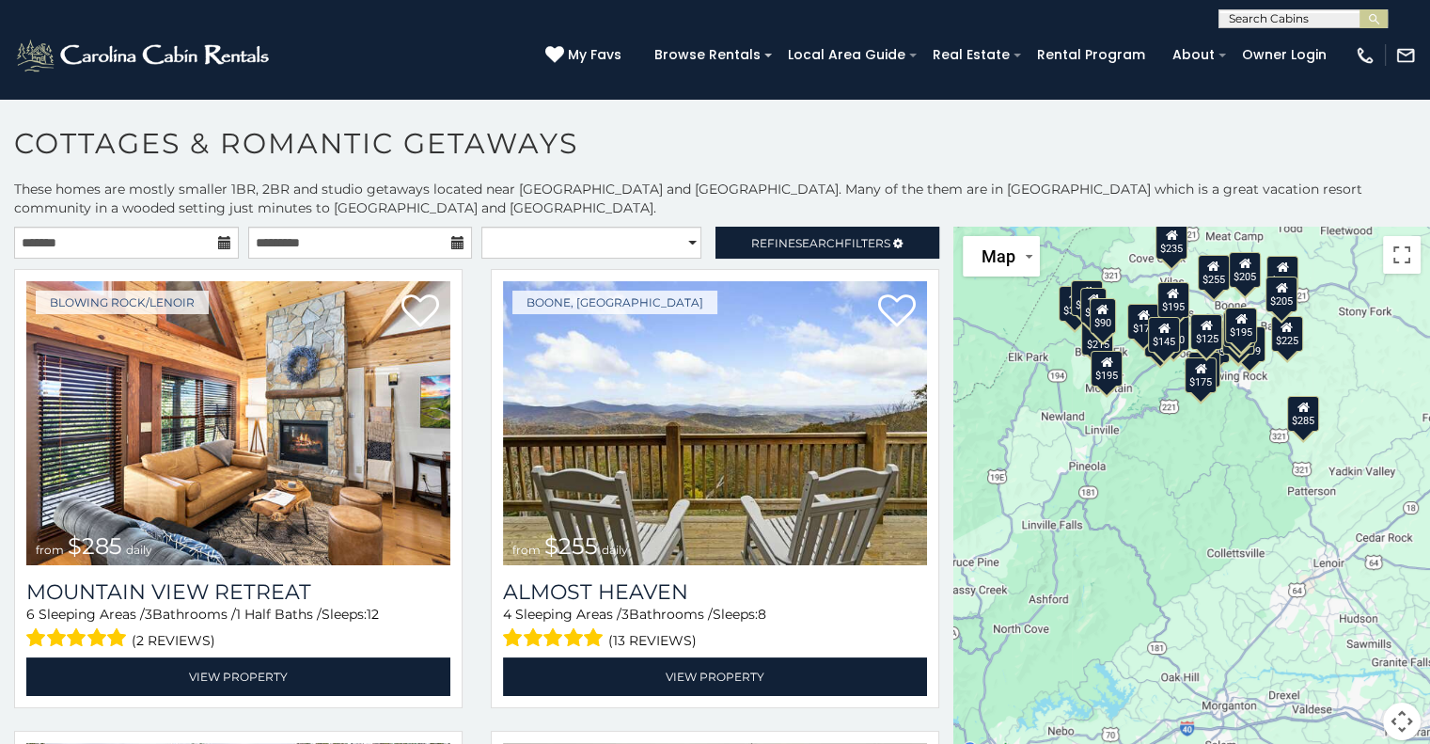
drag, startPoint x: 1070, startPoint y: 620, endPoint x: 983, endPoint y: 485, distance: 160.4
click at [983, 485] on div "$285 $255 $315 $299 $199 $225 $170 $235 $170 $195 $199 $205 $205 $180 $190 $200…" at bounding box center [1191, 495] width 477 height 536
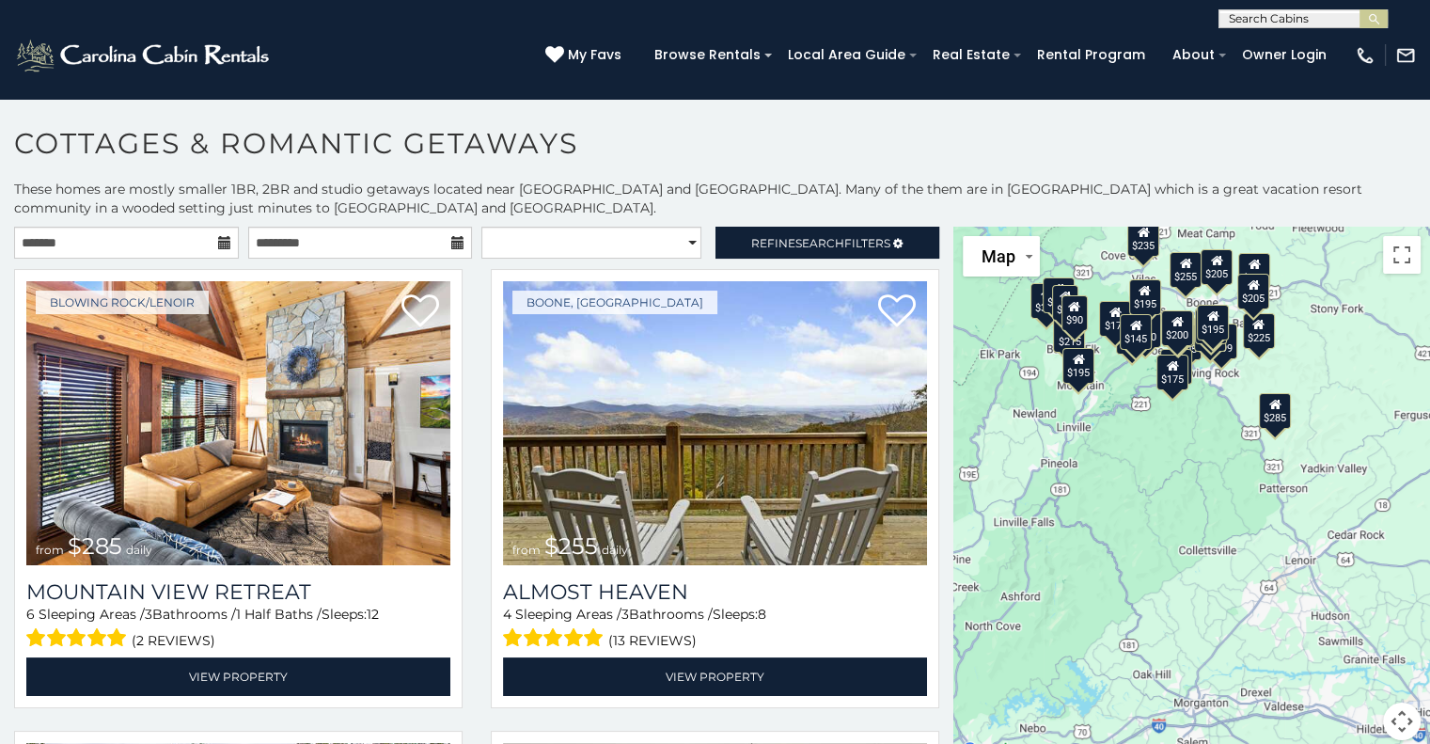
click at [1405, 717] on button "Map camera controls" at bounding box center [1402, 721] width 38 height 38
click at [1356, 725] on button "Zoom out" at bounding box center [1355, 721] width 38 height 38
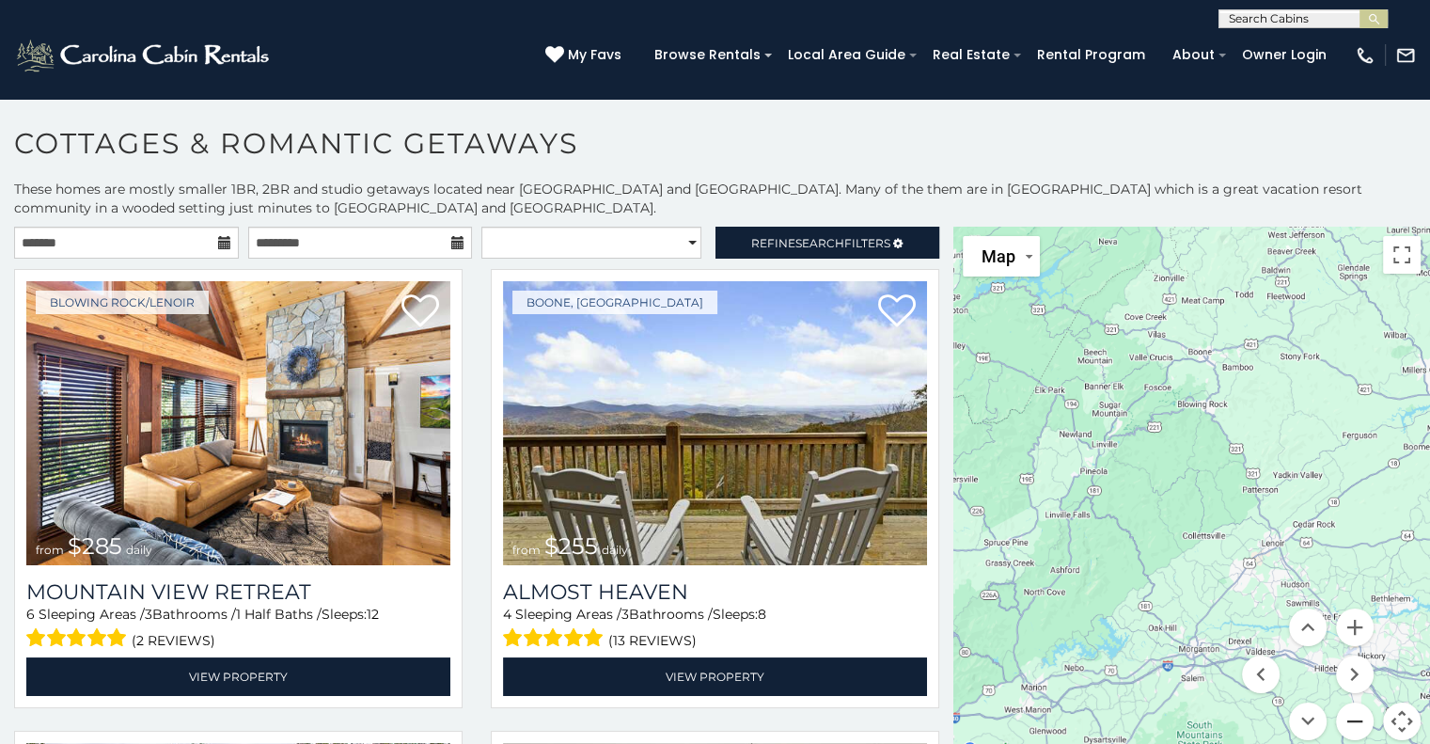
click at [1356, 725] on button "Zoom out" at bounding box center [1355, 721] width 38 height 38
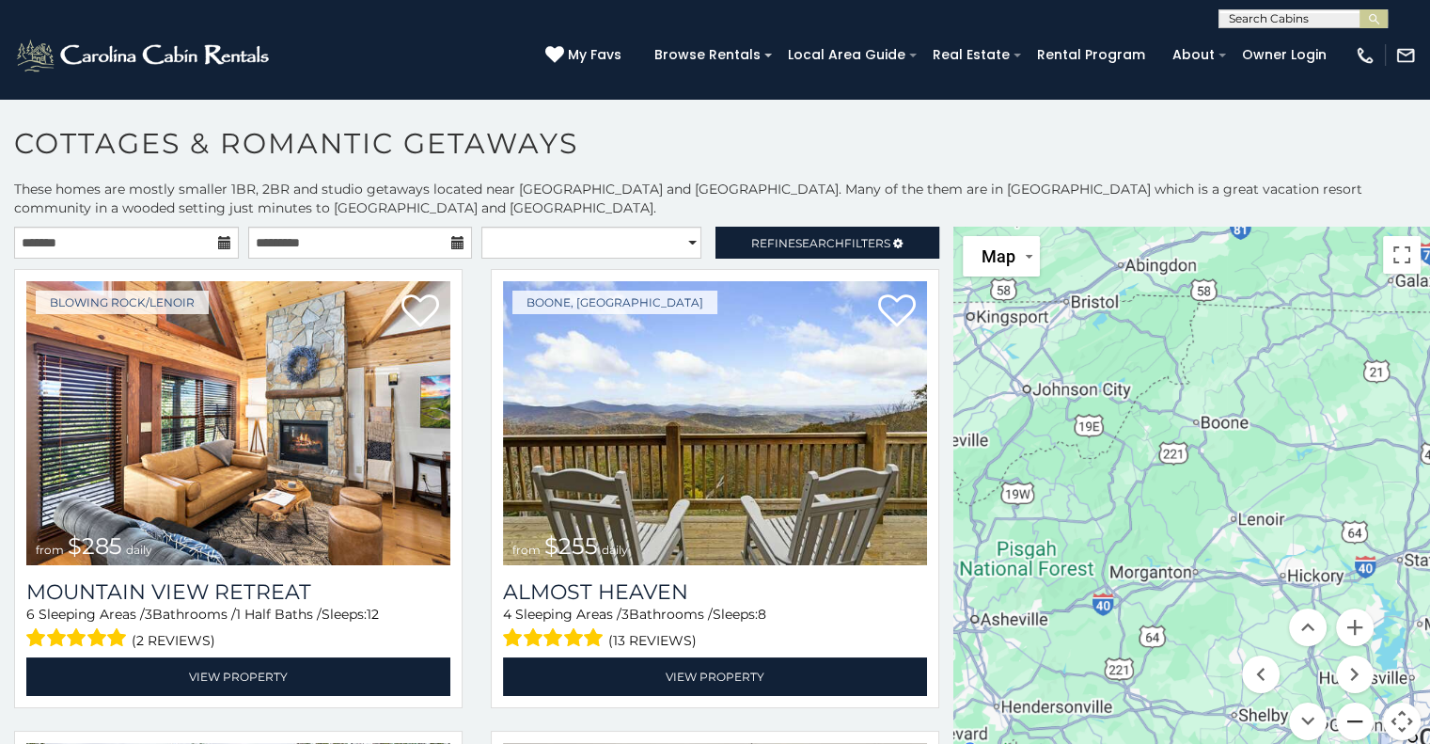
click at [1356, 725] on button "Zoom out" at bounding box center [1355, 721] width 38 height 38
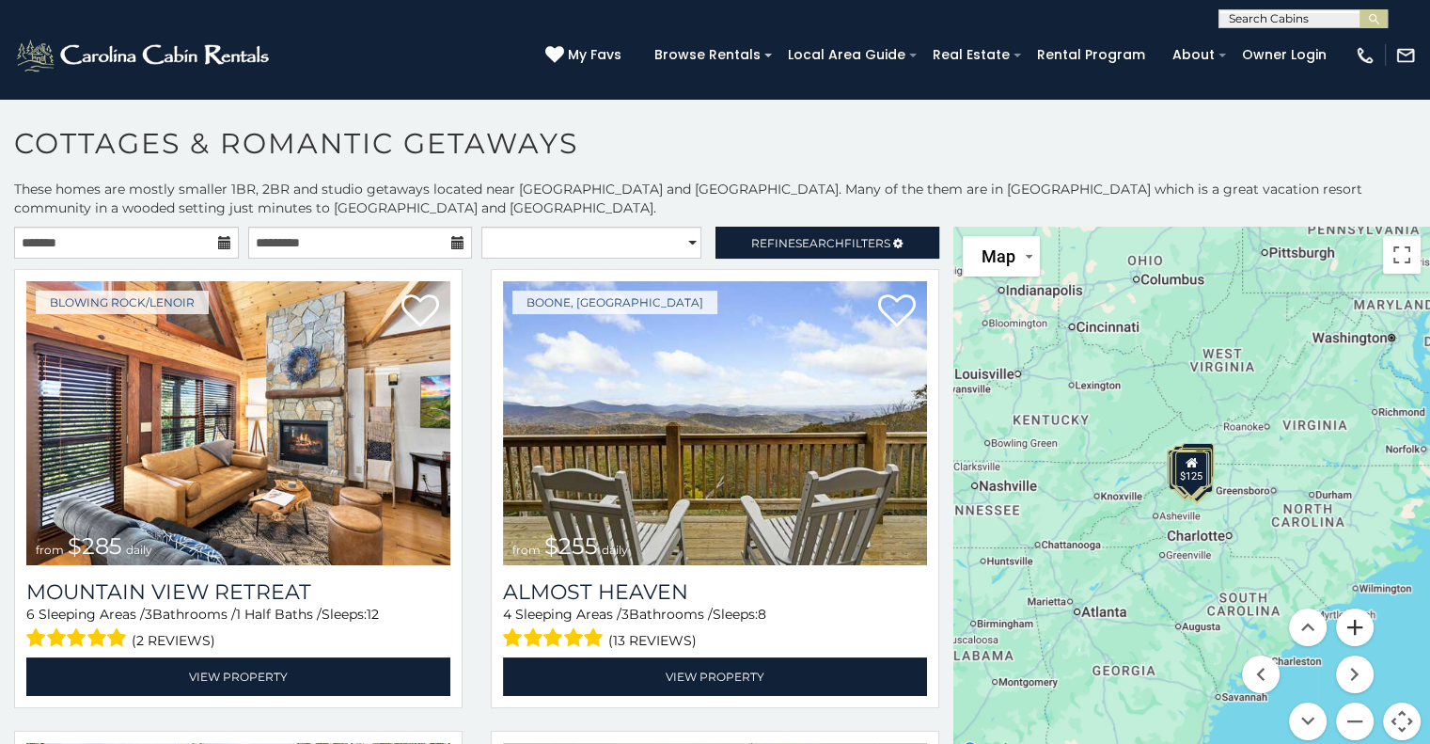
click at [1351, 630] on button "Zoom in" at bounding box center [1355, 627] width 38 height 38
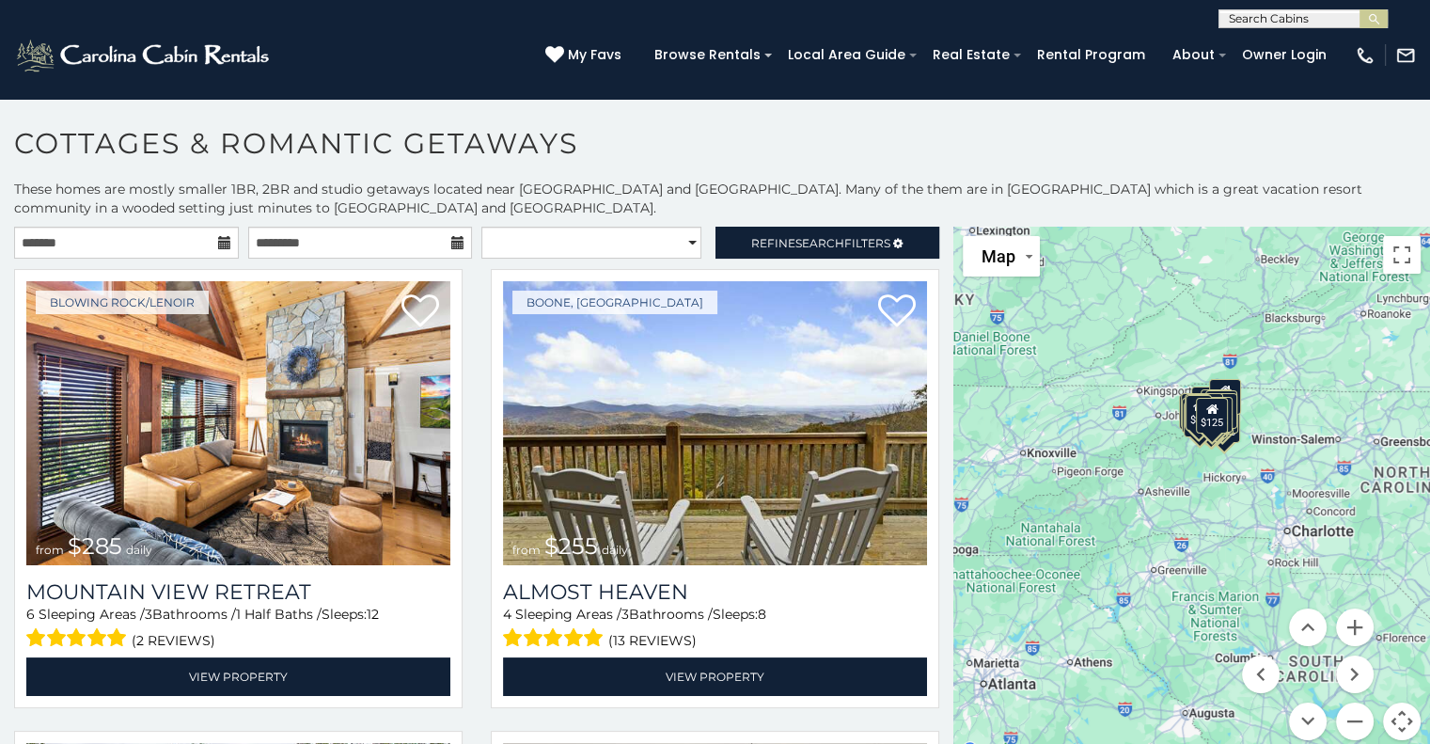
drag, startPoint x: 1150, startPoint y: 517, endPoint x: 1177, endPoint y: 458, distance: 65.2
click at [1177, 458] on div "$285 $255 $315 $299 $199 $225 $170 $235 $170 $195 $199 $205 $205 $180 $190 $200…" at bounding box center [1191, 495] width 477 height 536
click at [1349, 626] on button "Zoom in" at bounding box center [1355, 627] width 38 height 38
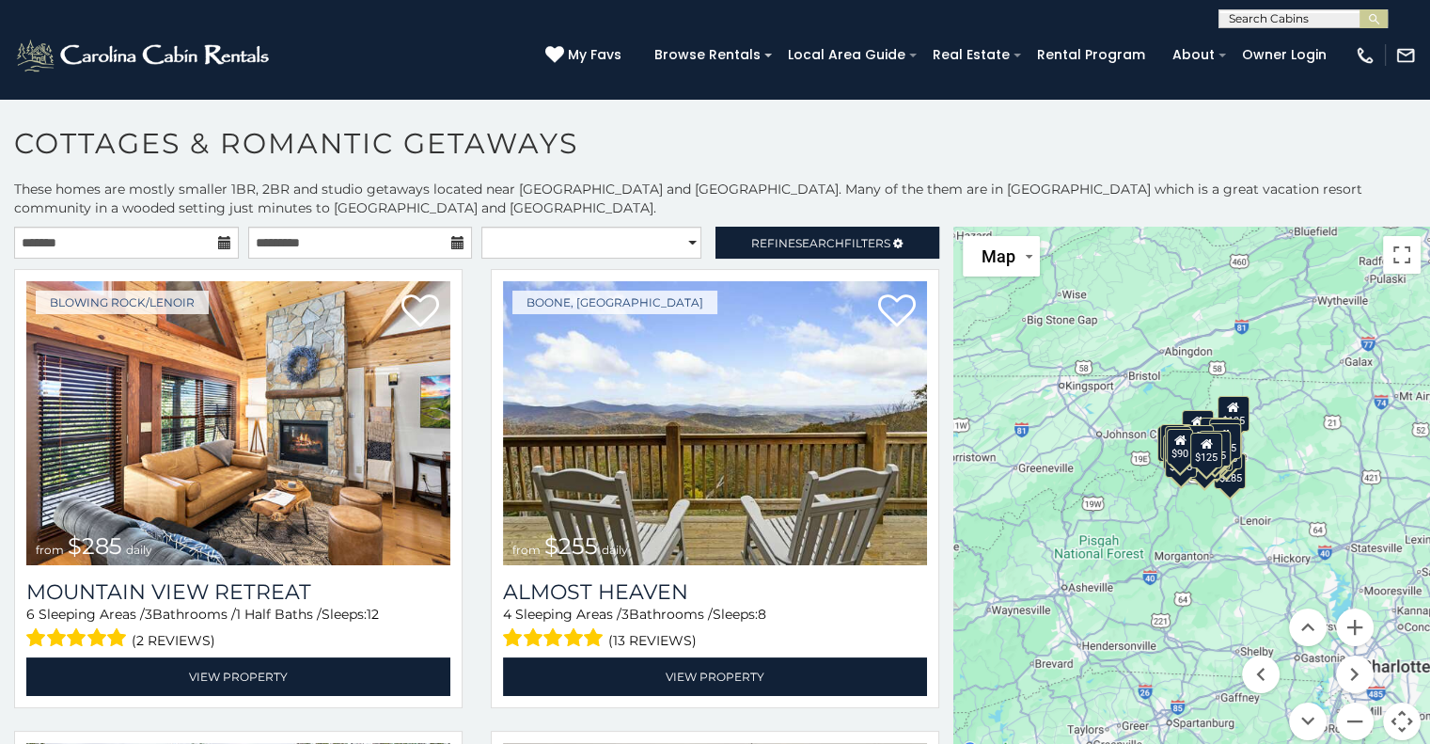
drag, startPoint x: 1253, startPoint y: 495, endPoint x: 1225, endPoint y: 598, distance: 106.3
click at [1225, 598] on div "$285 $255 $315 $299 $199 $225 $170 $235 $170 $195 $199 $205 $205 $180 $190 $200…" at bounding box center [1191, 495] width 477 height 536
click at [795, 240] on span "Search" at bounding box center [819, 243] width 49 height 14
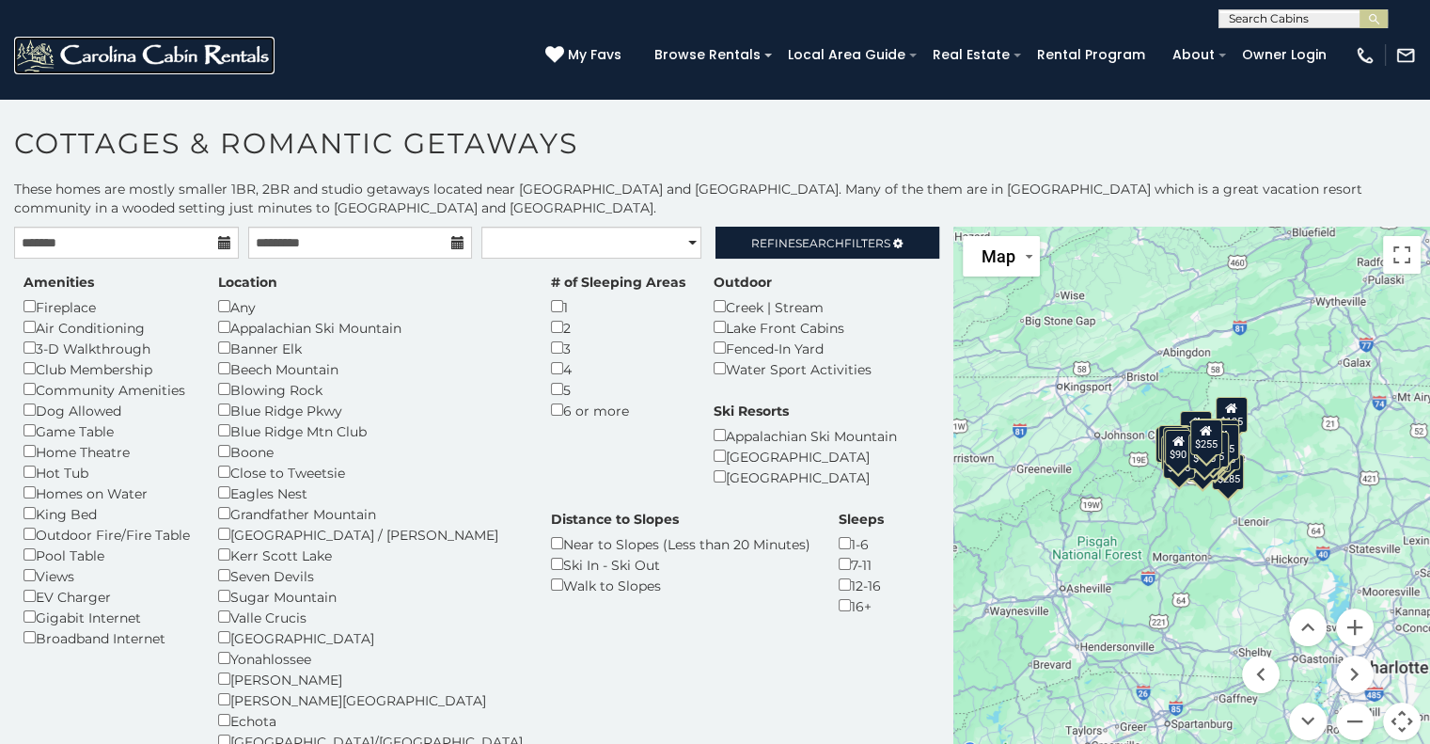
click at [113, 58] on img at bounding box center [144, 56] width 260 height 38
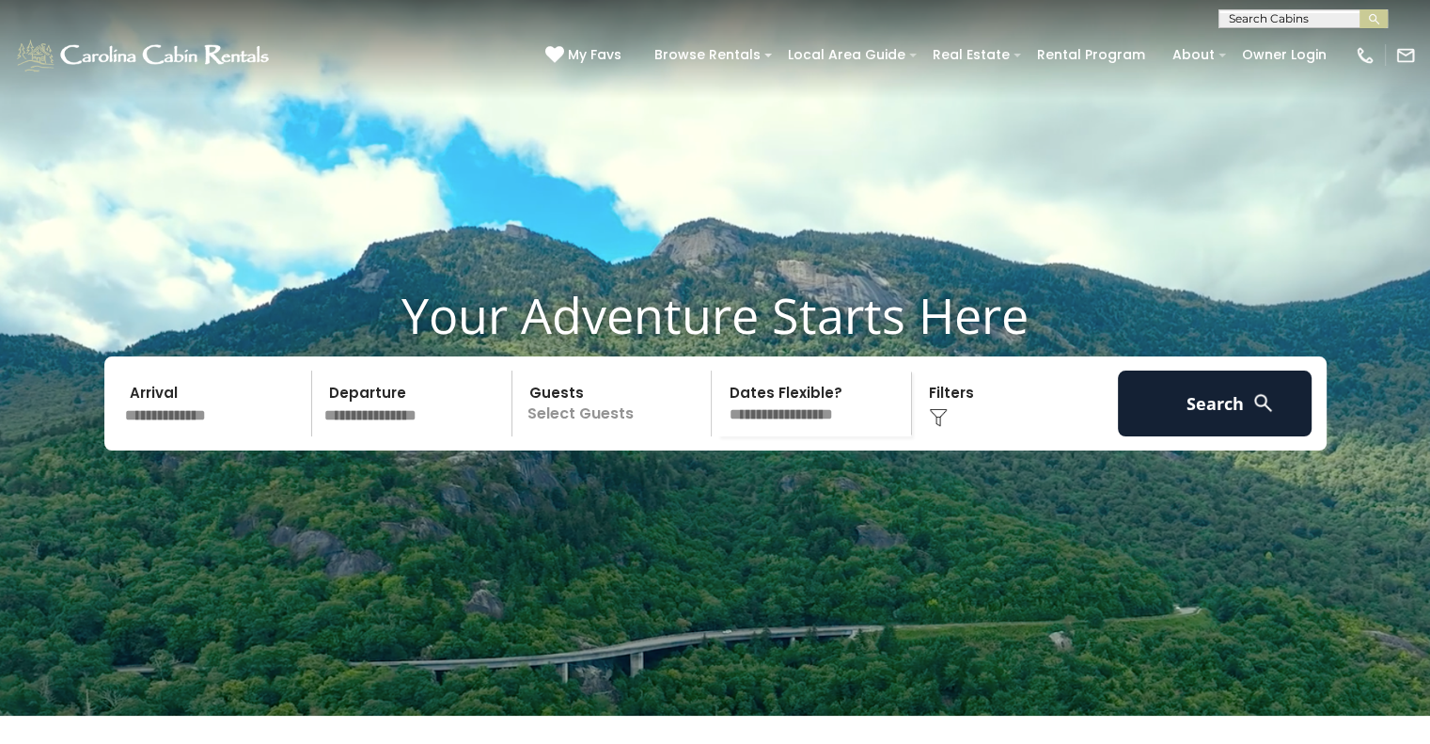
click at [785, 427] on select "**********" at bounding box center [814, 403] width 194 height 66
click at [1075, 436] on div "Click to Choose" at bounding box center [1015, 403] width 195 height 66
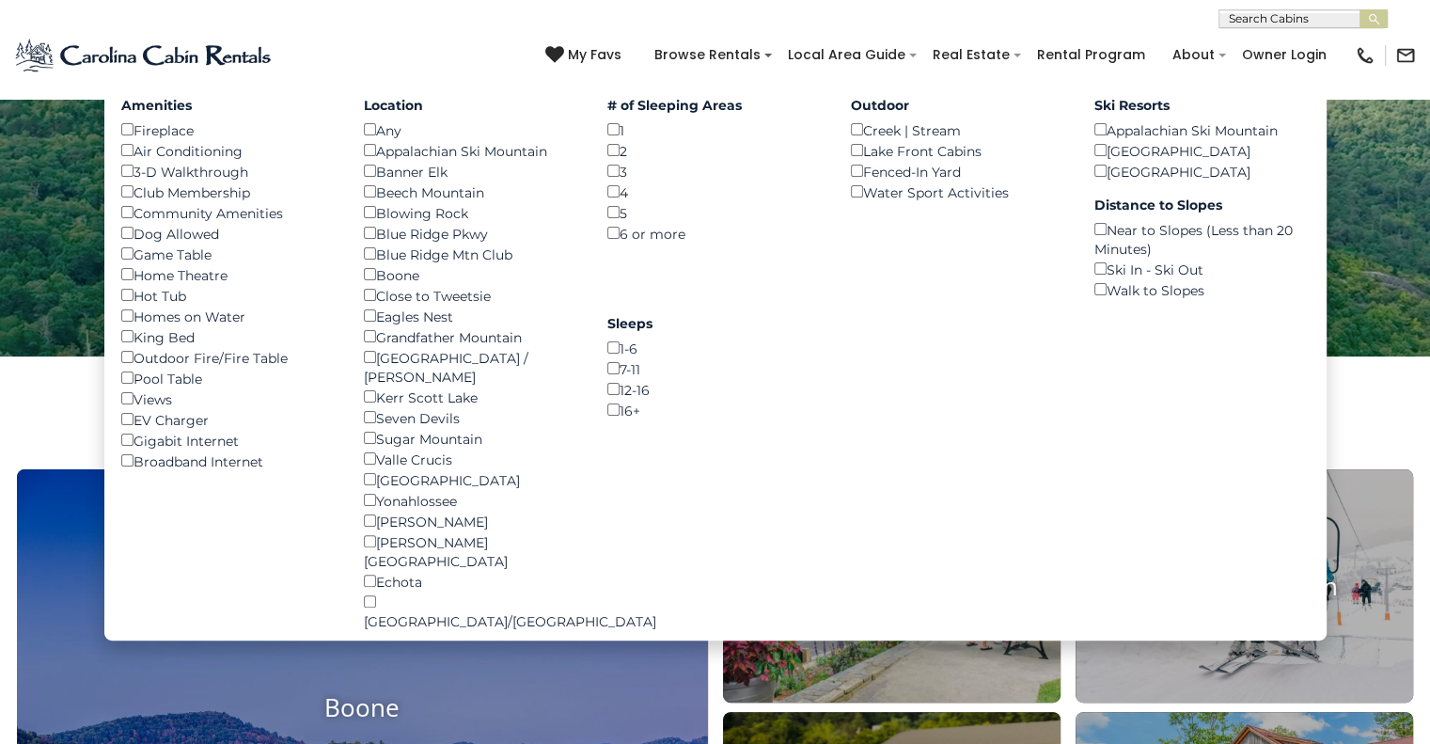
scroll to position [138, 0]
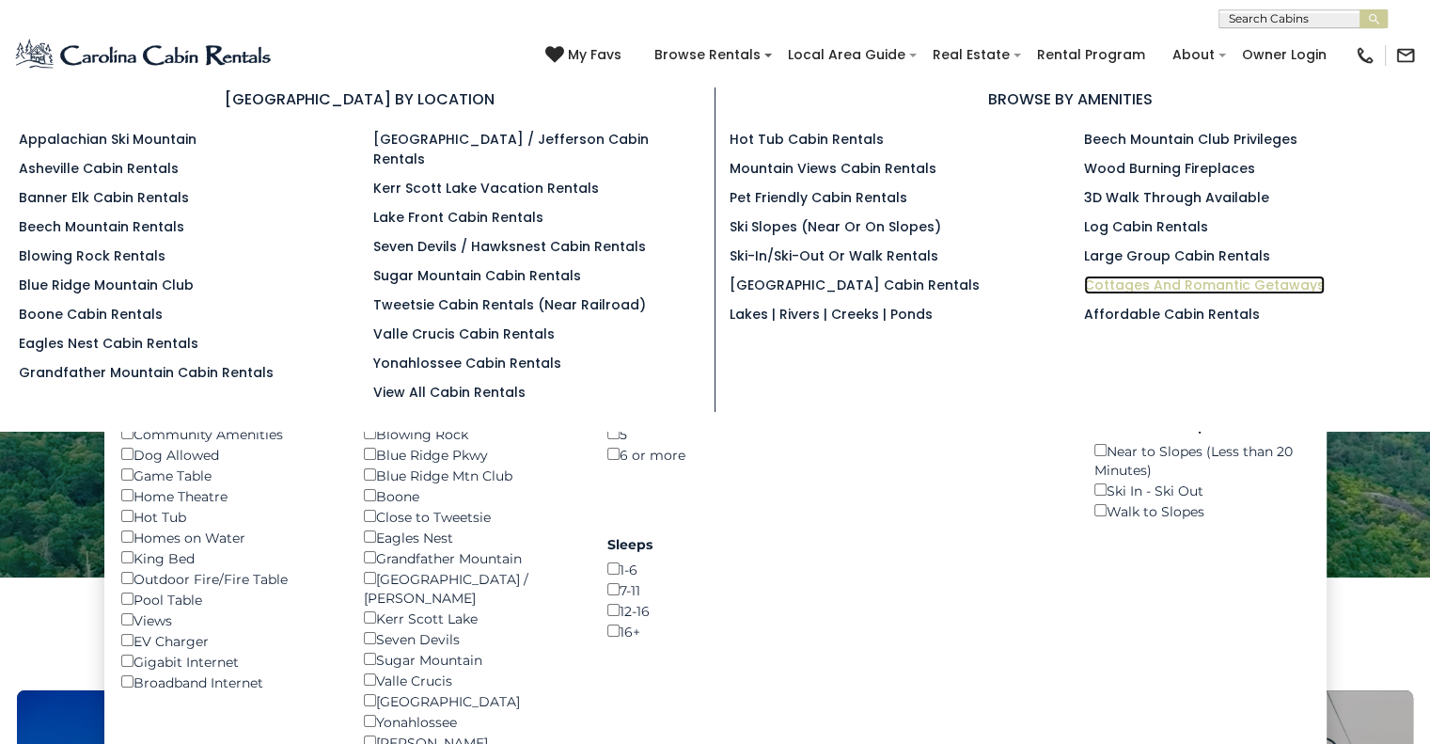
click at [1141, 281] on link "Cottages and Romantic Getaways" at bounding box center [1204, 284] width 241 height 19
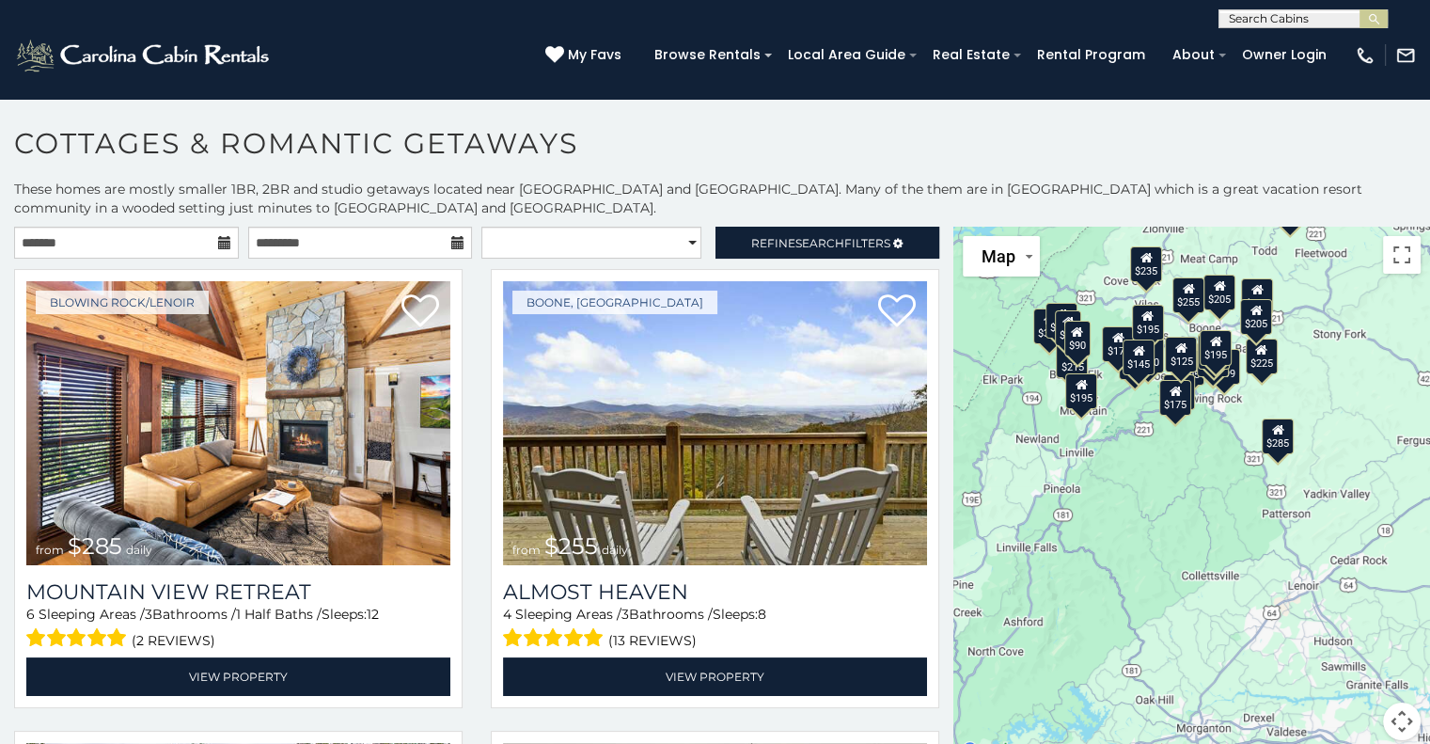
drag, startPoint x: 1299, startPoint y: 666, endPoint x: 1192, endPoint y: 527, distance: 175.6
click at [1192, 527] on div "$285 $255 $315 $299 $199 $225 $170 $235 $170 $195 $199 $205 $205 $180 $190 $200…" at bounding box center [1191, 495] width 477 height 536
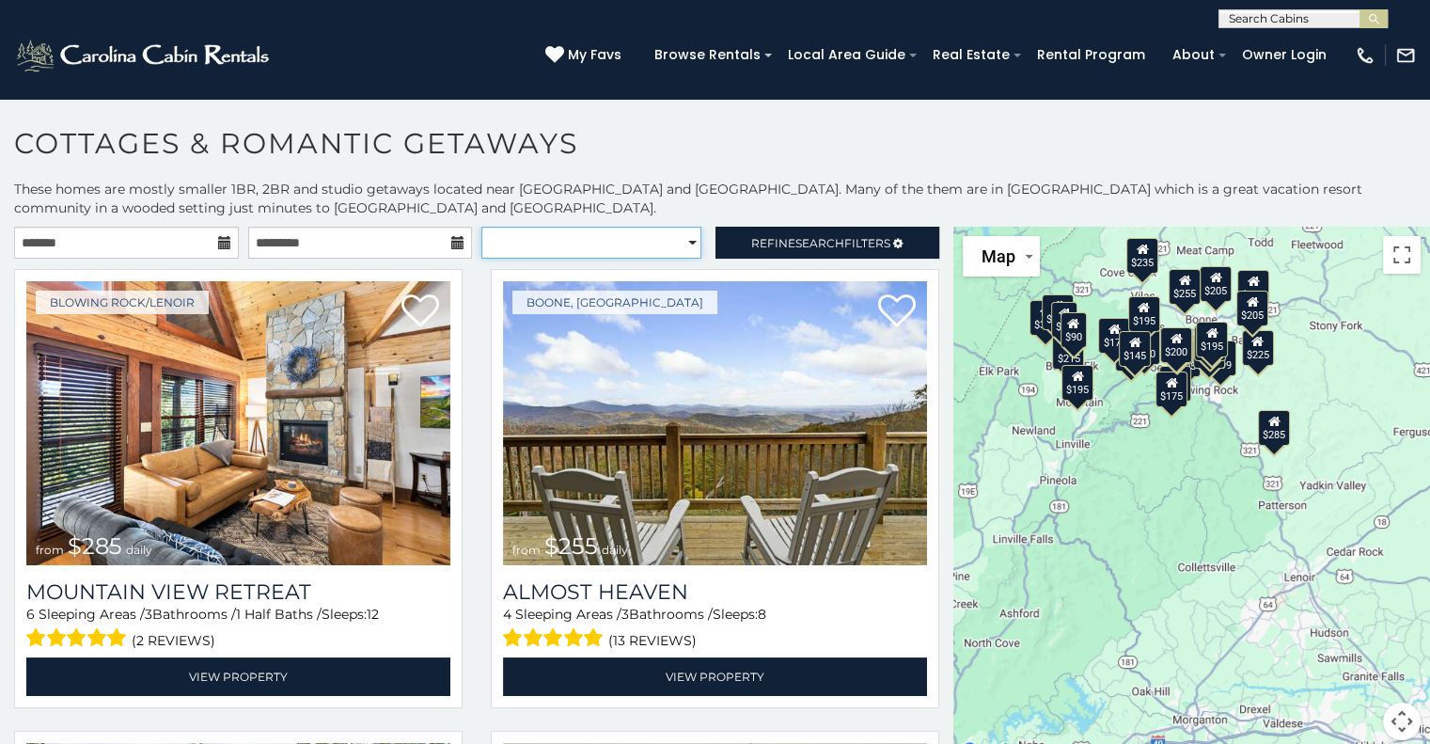
click at [540, 228] on select "**********" at bounding box center [591, 243] width 220 height 32
click at [579, 212] on p "These homes are mostly smaller 1BR, 2BR and studio getaways located near [GEOGR…" at bounding box center [715, 199] width 1430 height 38
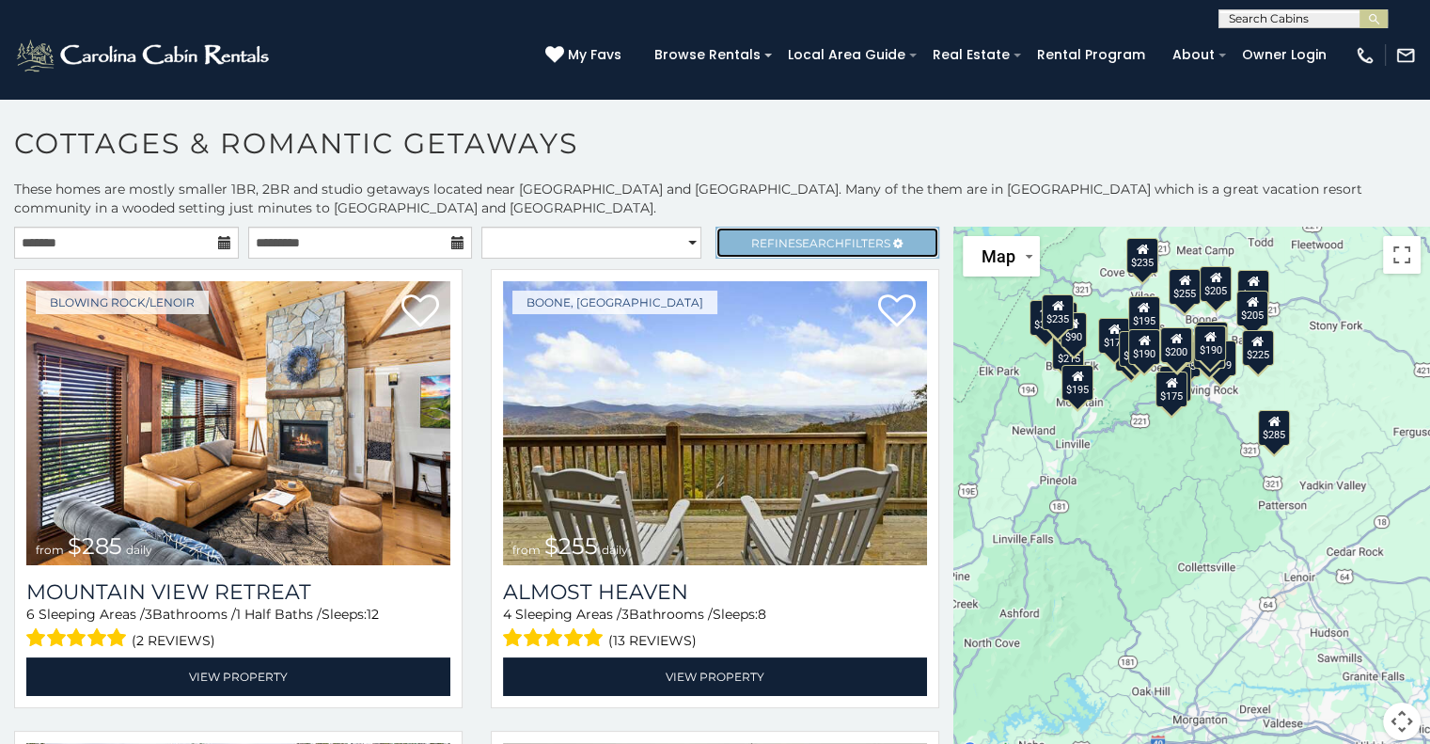
click at [795, 237] on span "Search" at bounding box center [819, 243] width 49 height 14
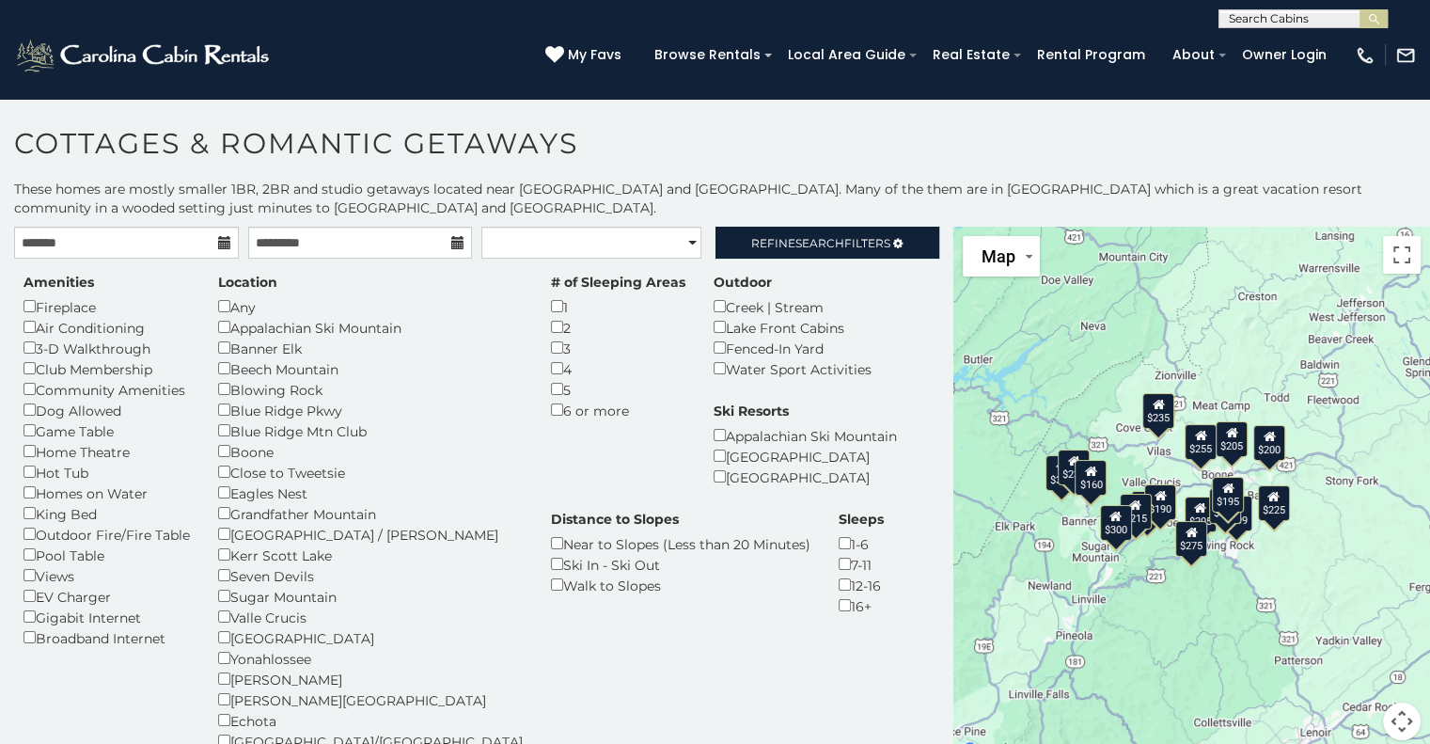
drag, startPoint x: 1186, startPoint y: 511, endPoint x: 1203, endPoint y: 684, distance: 173.8
click at [1203, 684] on div "$255 $315 $299 $199 $225 $235 $199 $205 $205 $190 $200 $290 $235 $275 $195 $215…" at bounding box center [1191, 495] width 477 height 536
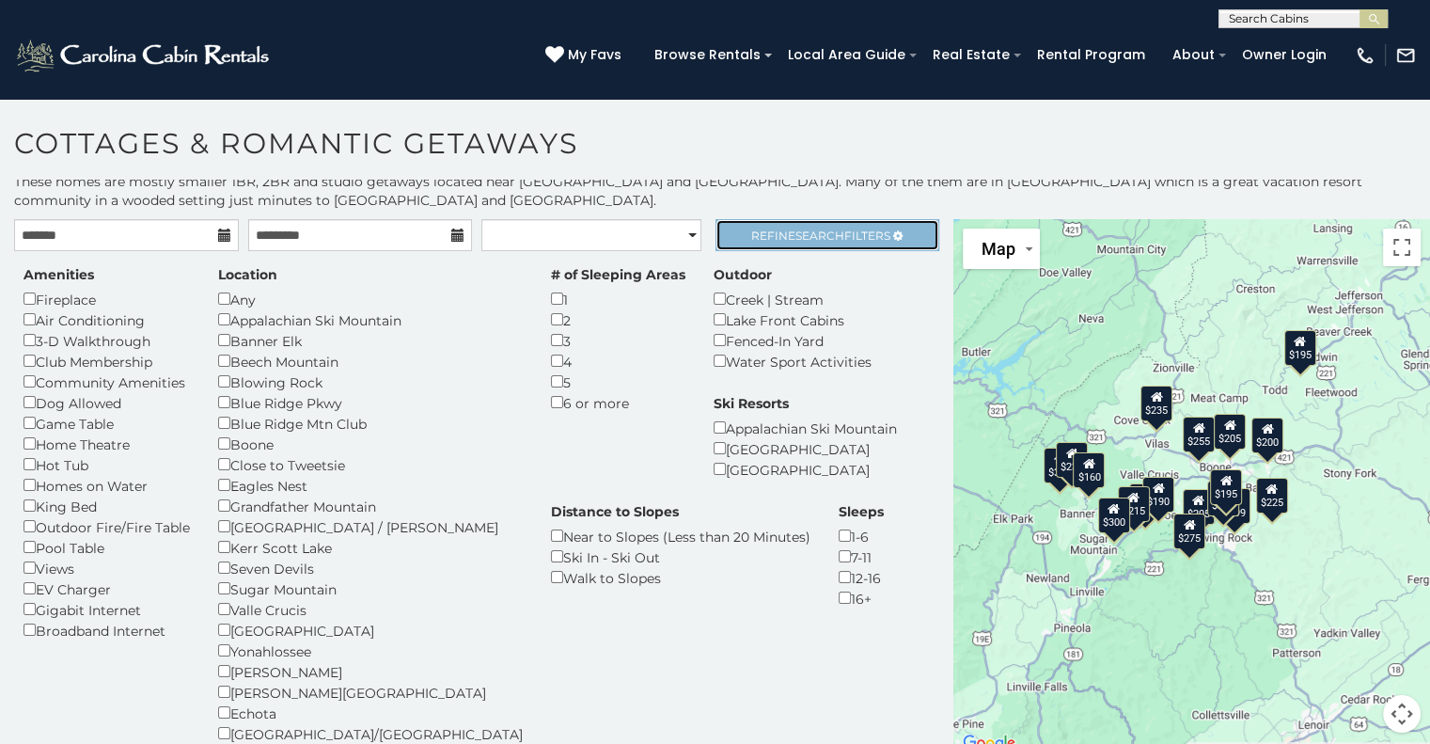
click at [805, 232] on span "Search" at bounding box center [819, 235] width 49 height 14
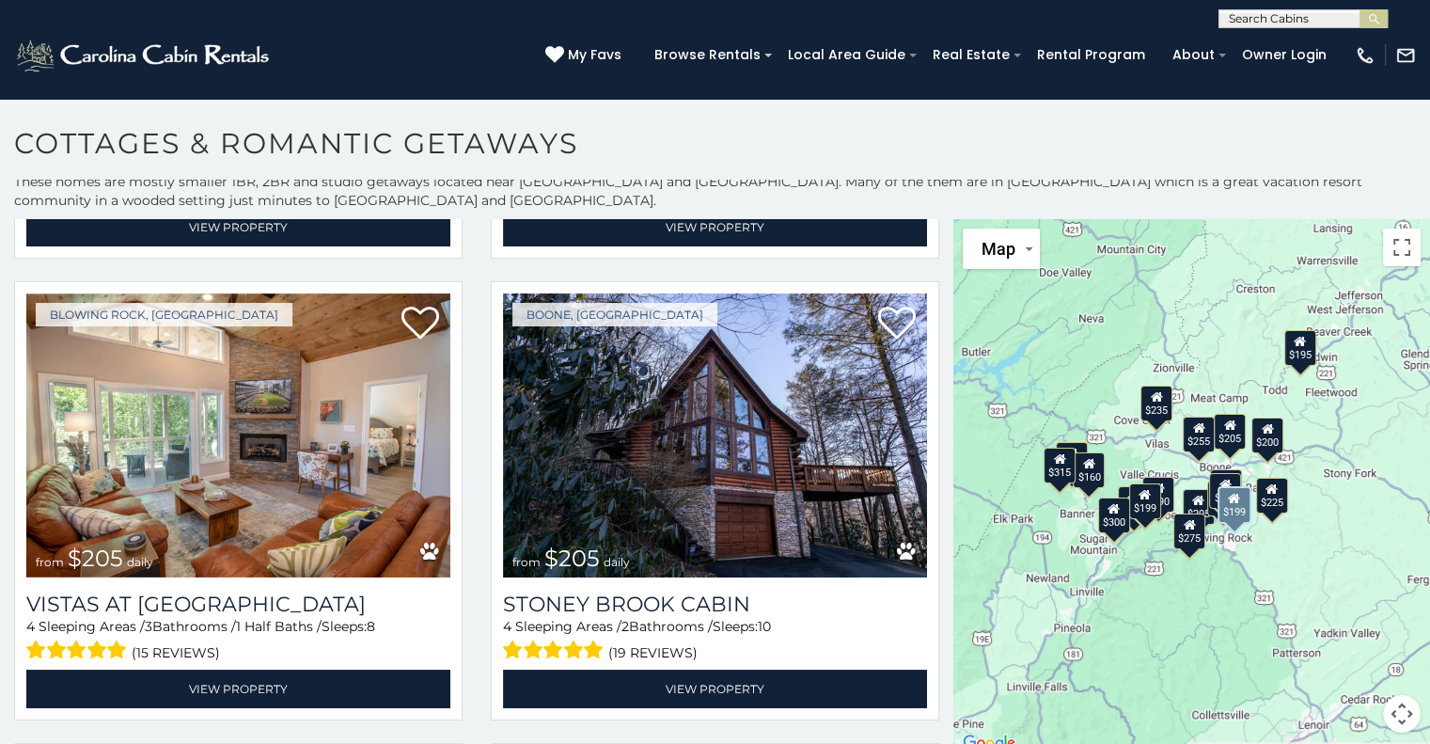
scroll to position [1830, 0]
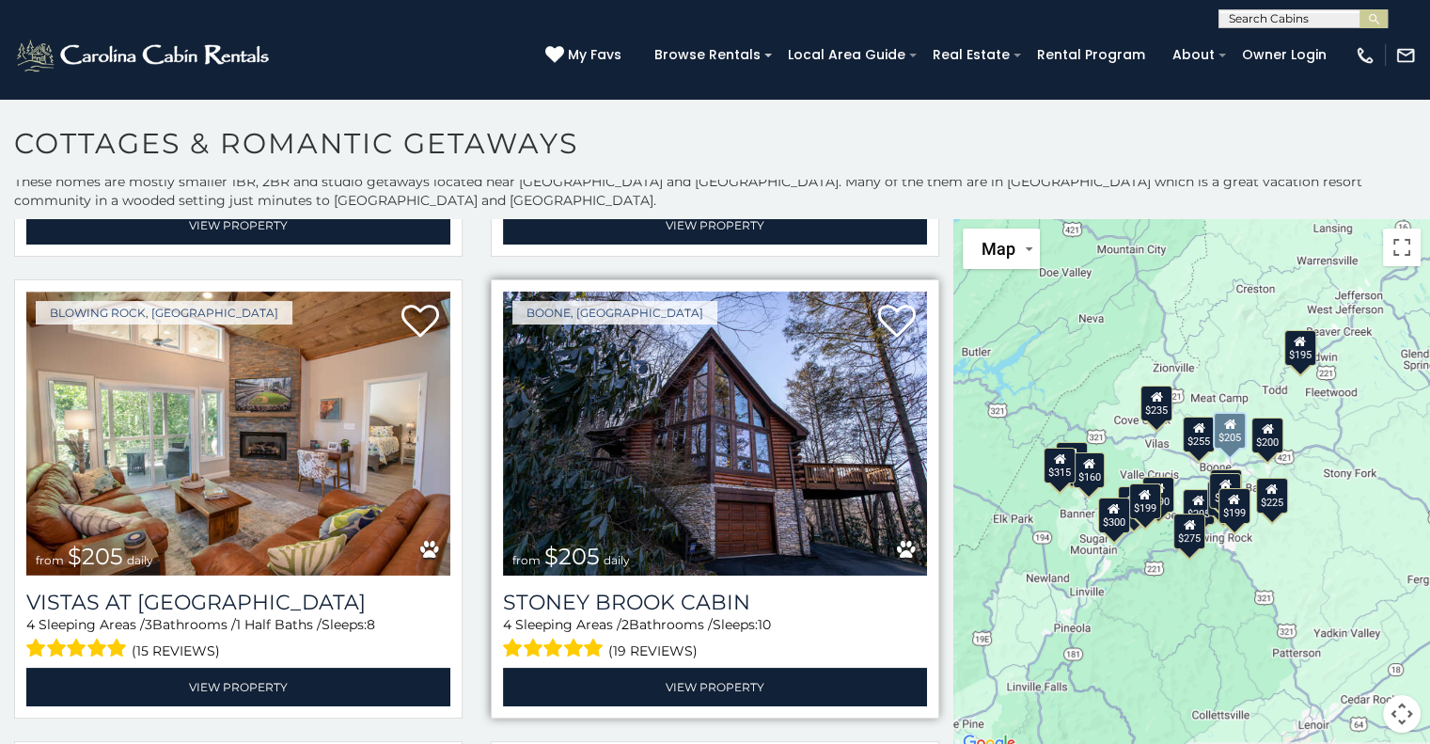
click at [692, 424] on img at bounding box center [715, 433] width 424 height 284
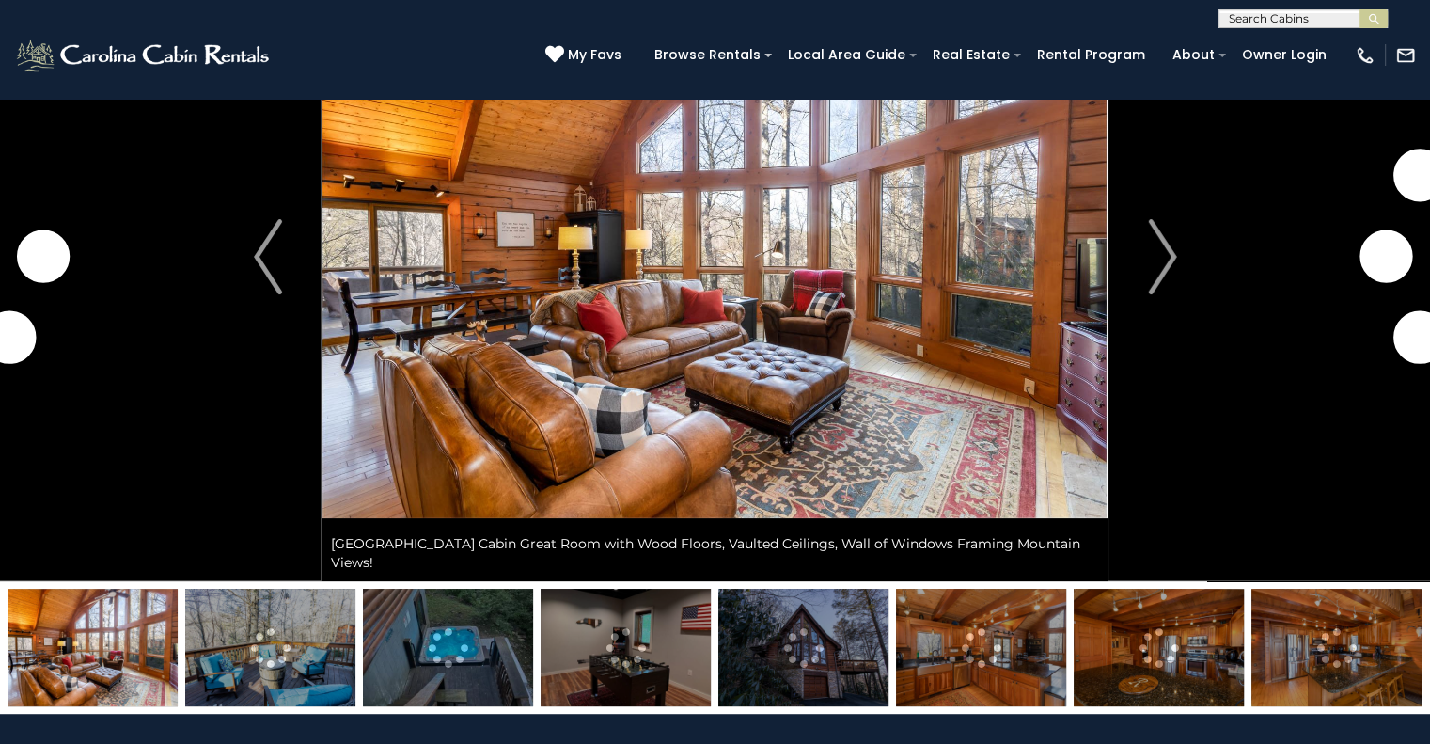
scroll to position [165, 0]
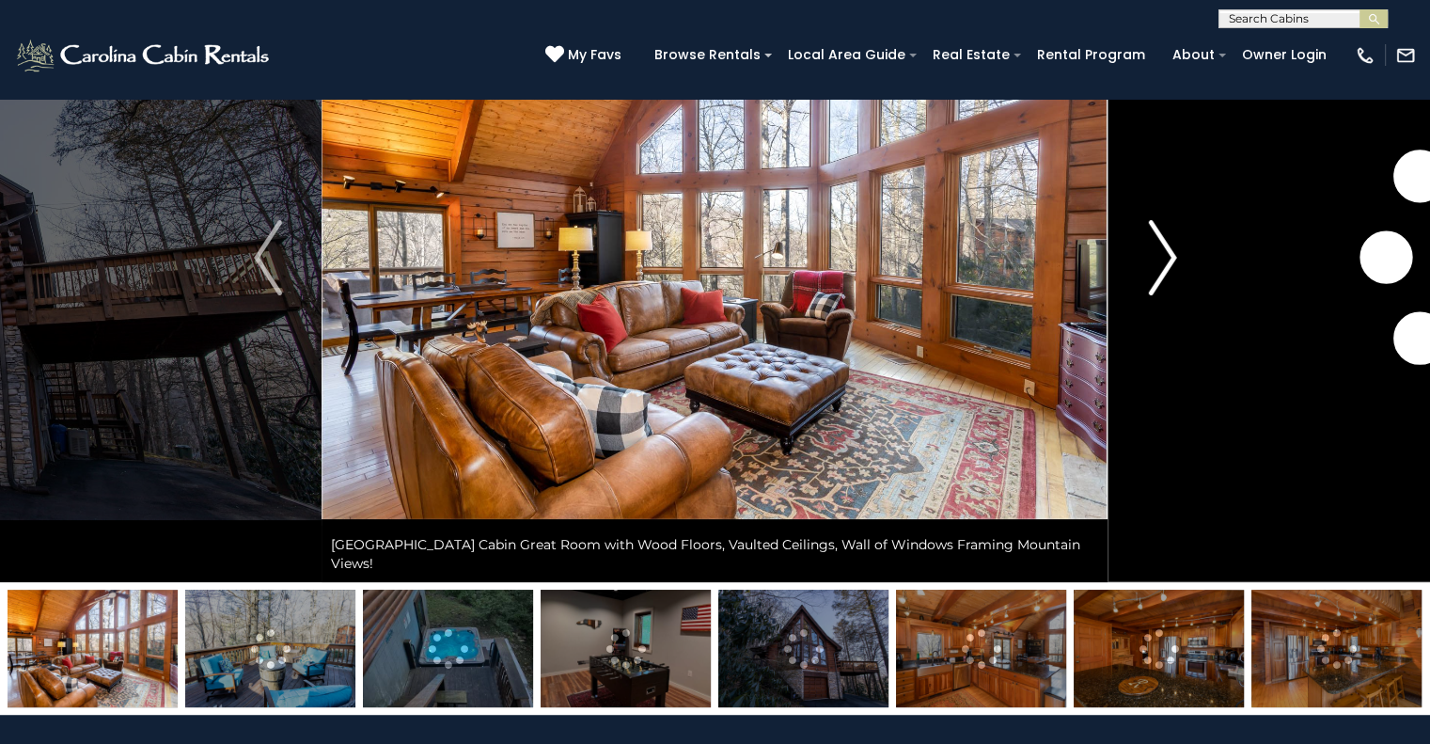
click at [1148, 283] on img "Next" at bounding box center [1162, 257] width 28 height 75
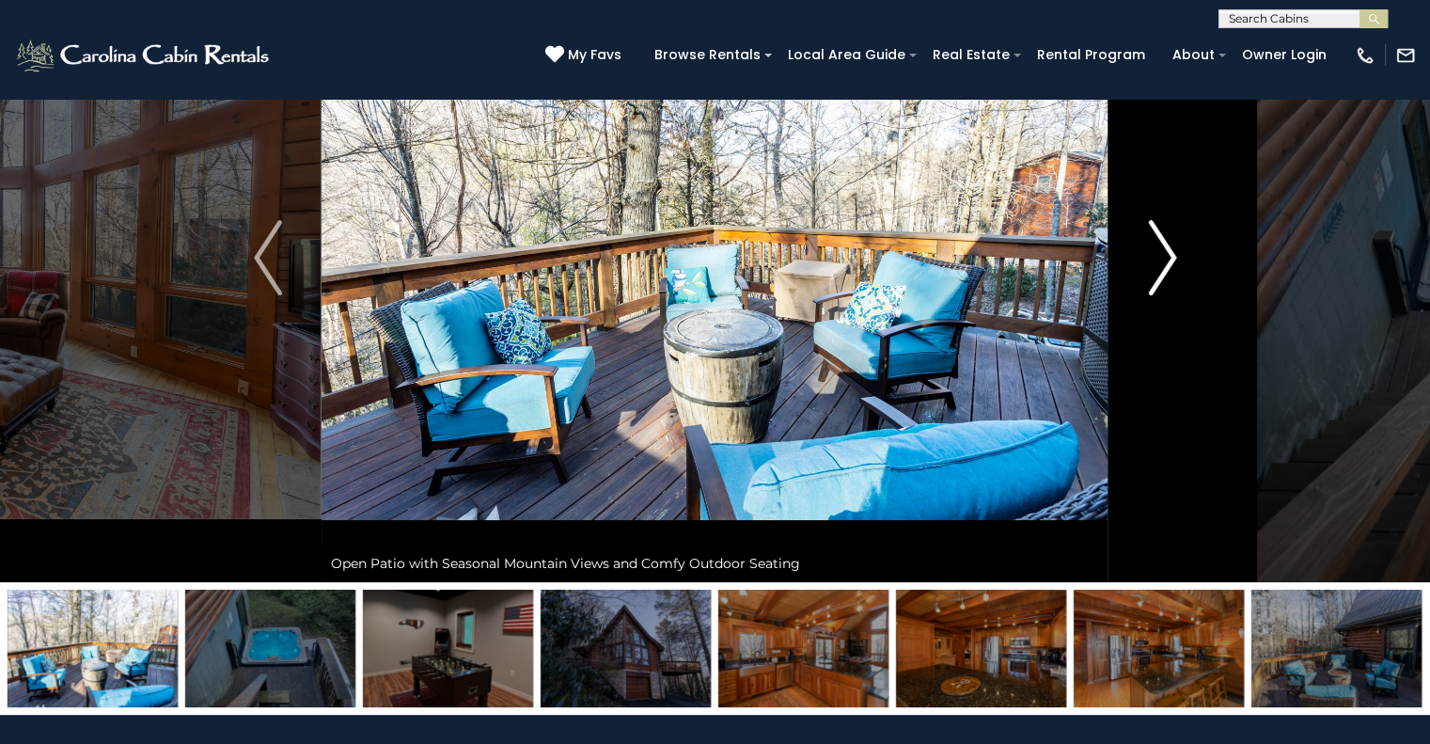
click at [1153, 276] on img "Next" at bounding box center [1162, 257] width 28 height 75
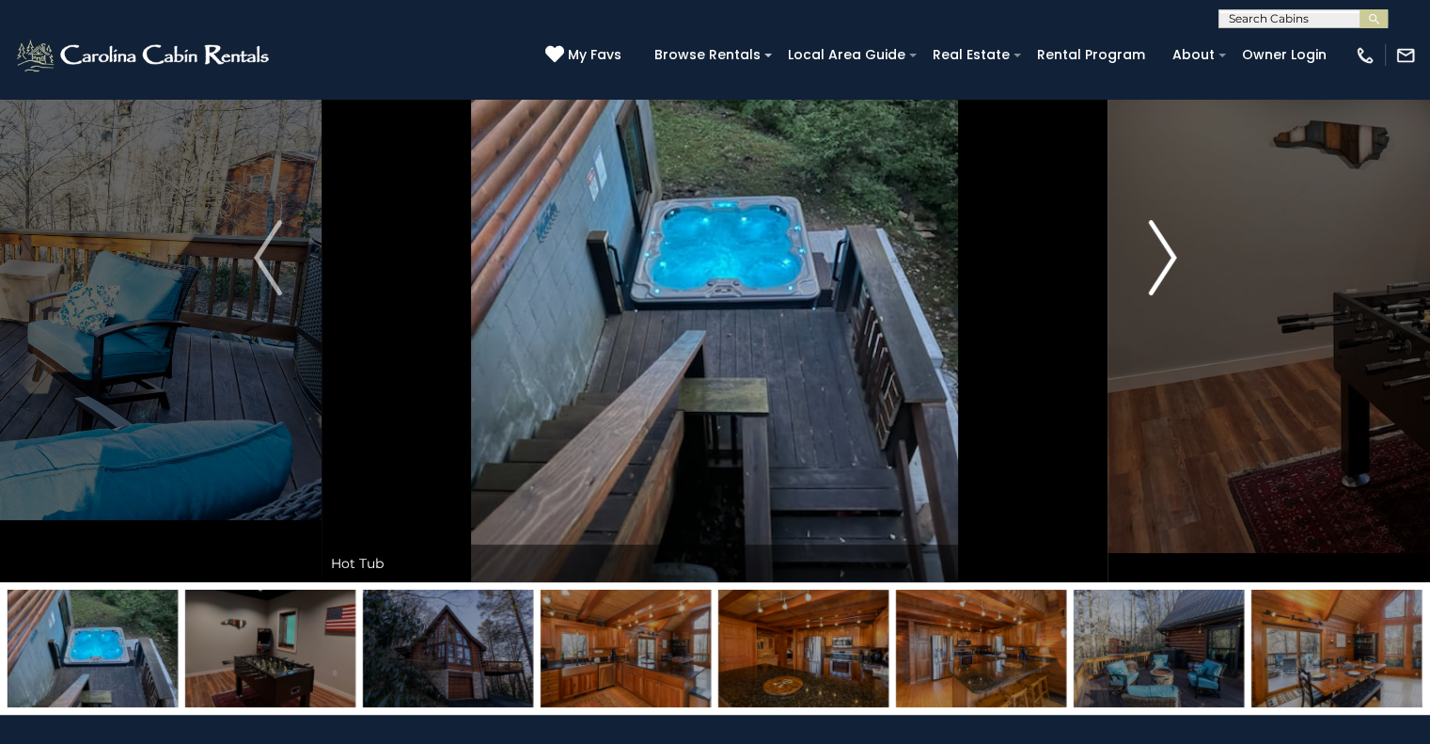
click at [1153, 276] on img "Next" at bounding box center [1162, 257] width 28 height 75
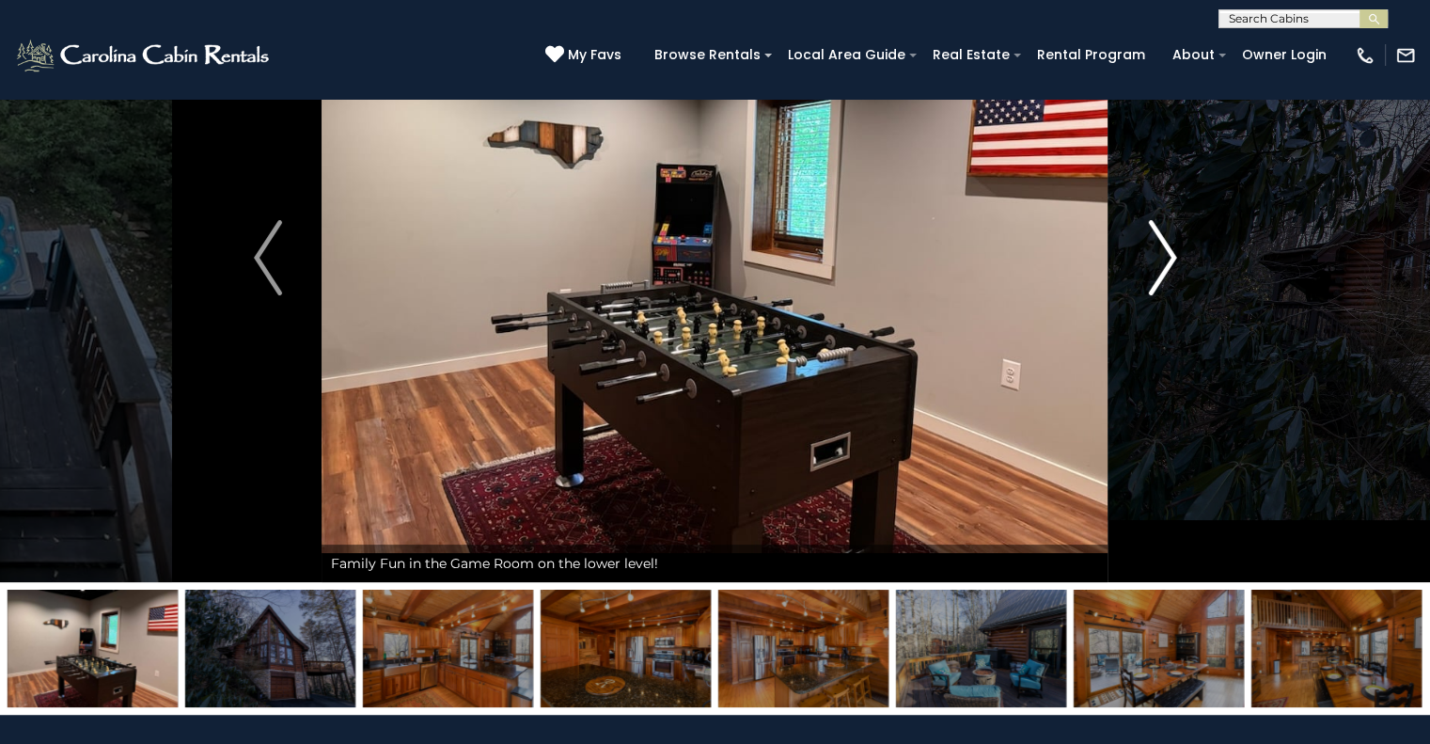
click at [1153, 276] on img "Next" at bounding box center [1162, 257] width 28 height 75
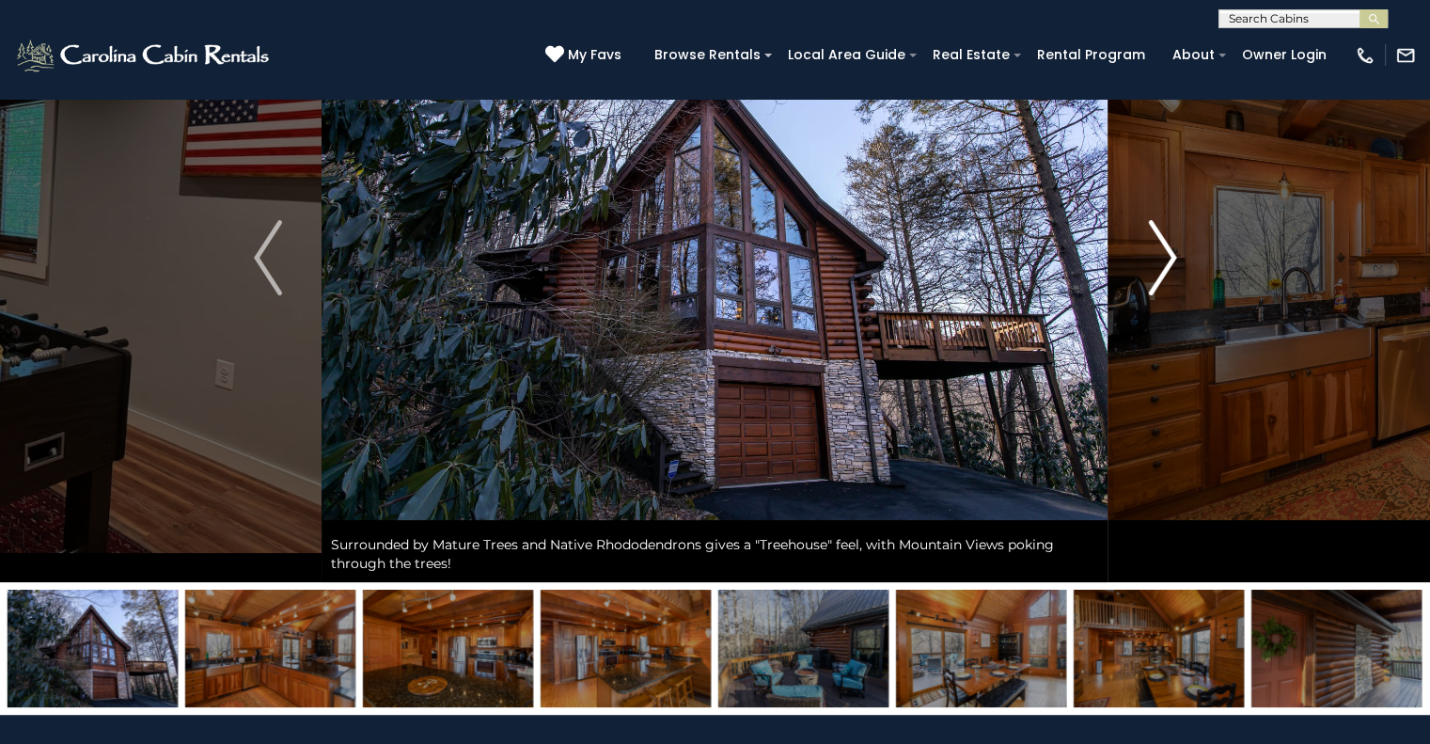
click at [1153, 276] on img "Next" at bounding box center [1162, 257] width 28 height 75
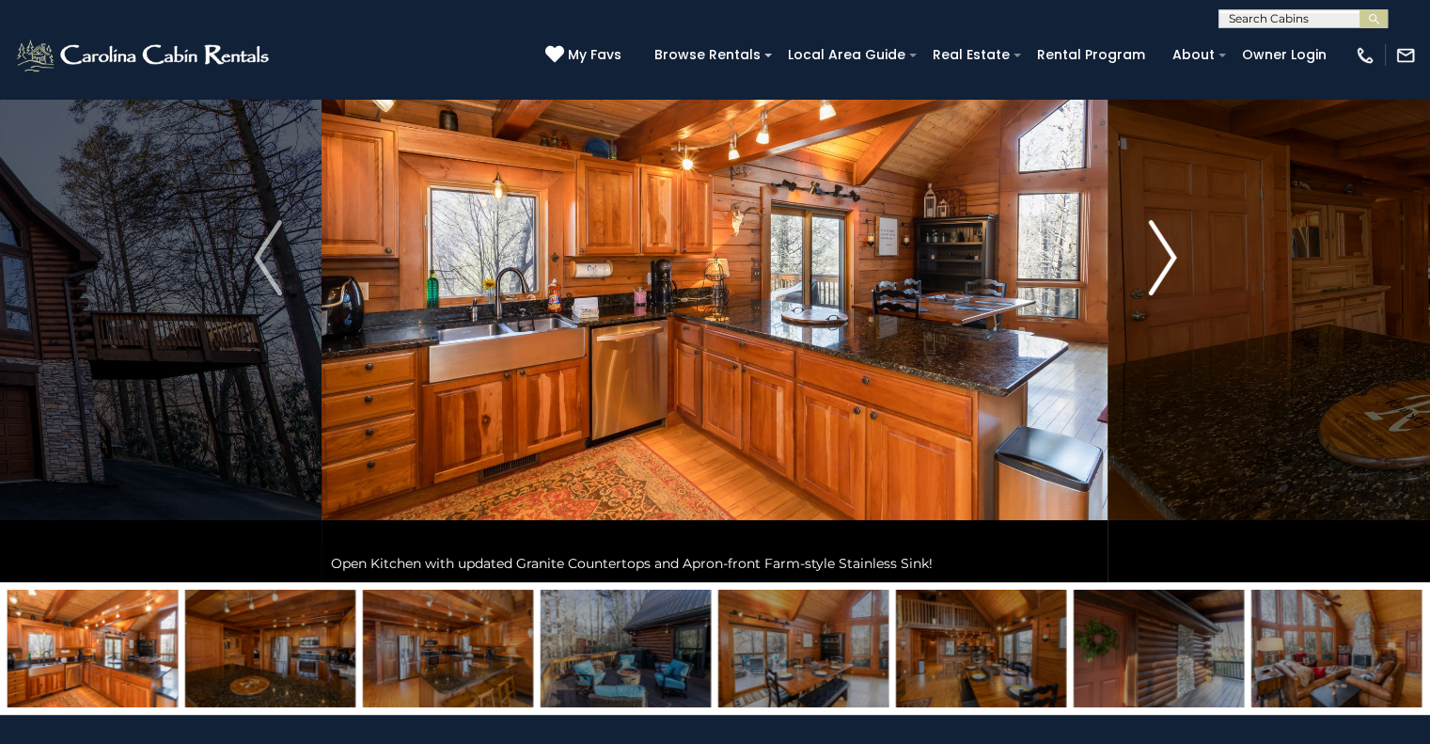
click at [1153, 276] on img "Next" at bounding box center [1162, 257] width 28 height 75
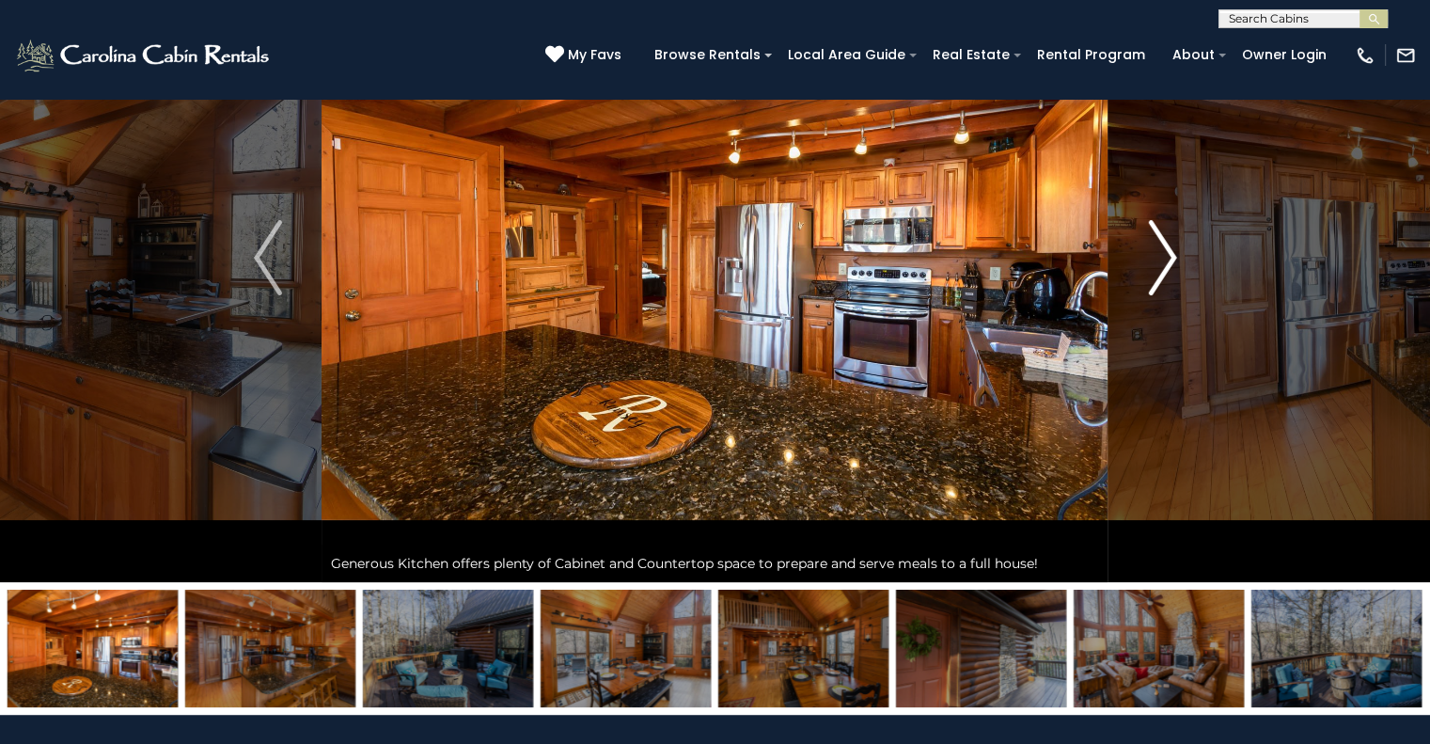
click at [1153, 276] on img "Next" at bounding box center [1162, 257] width 28 height 75
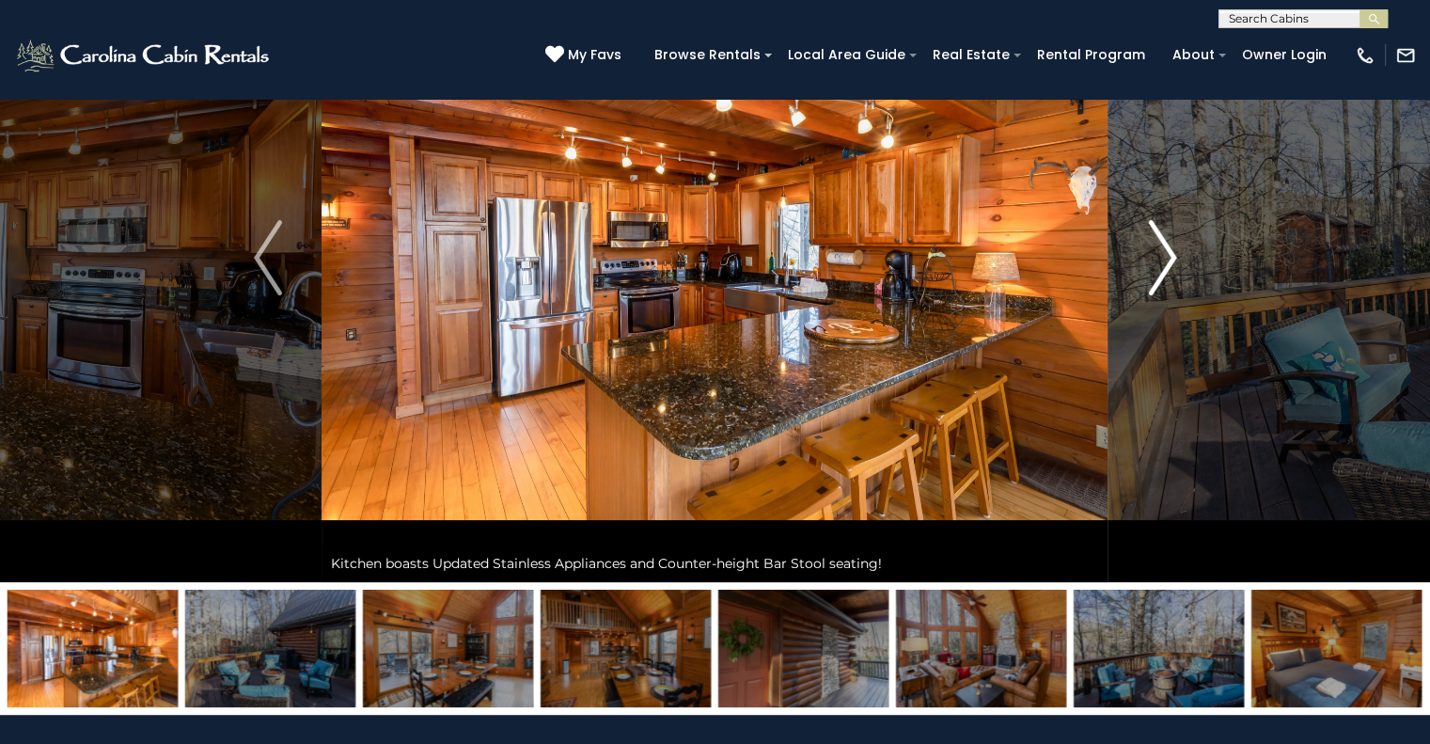
click at [1153, 276] on img "Next" at bounding box center [1162, 257] width 28 height 75
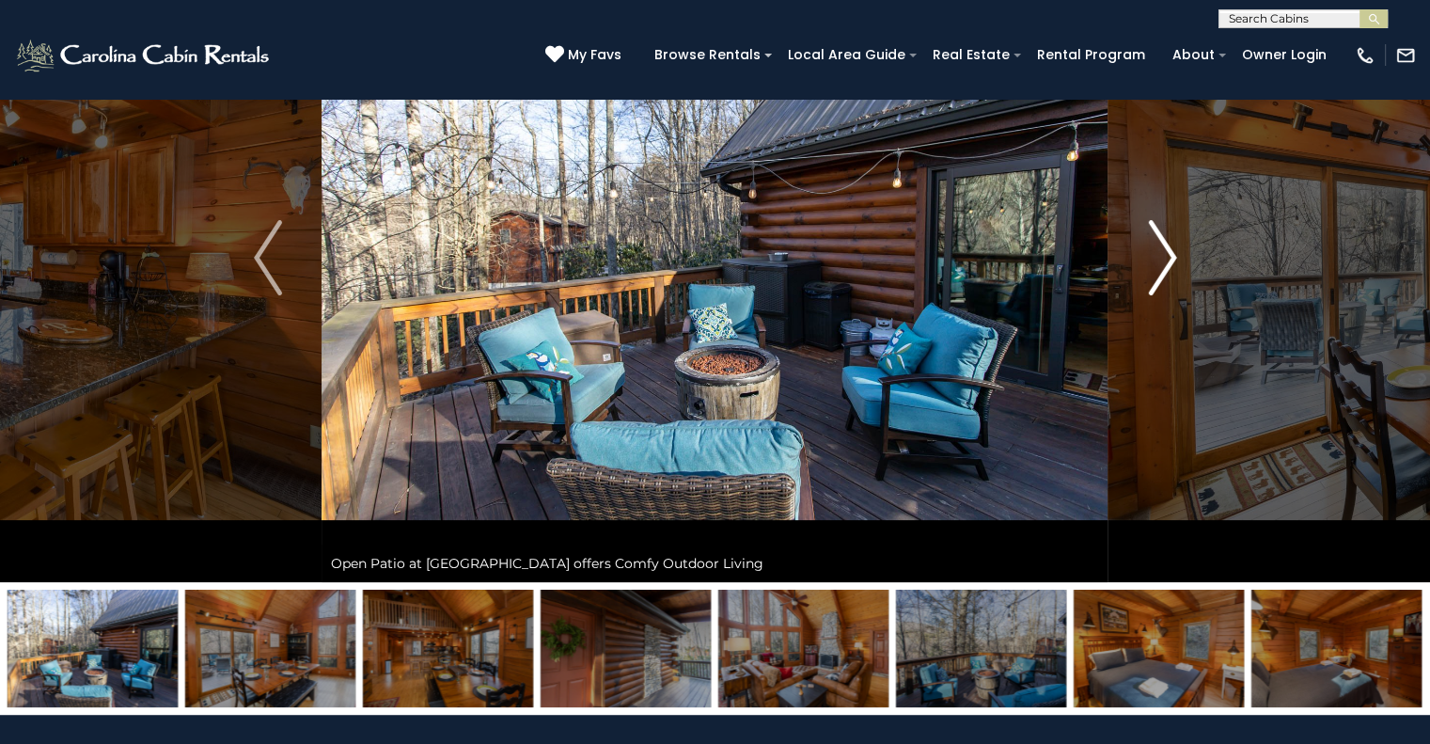
click at [1153, 275] on img "Next" at bounding box center [1162, 257] width 28 height 75
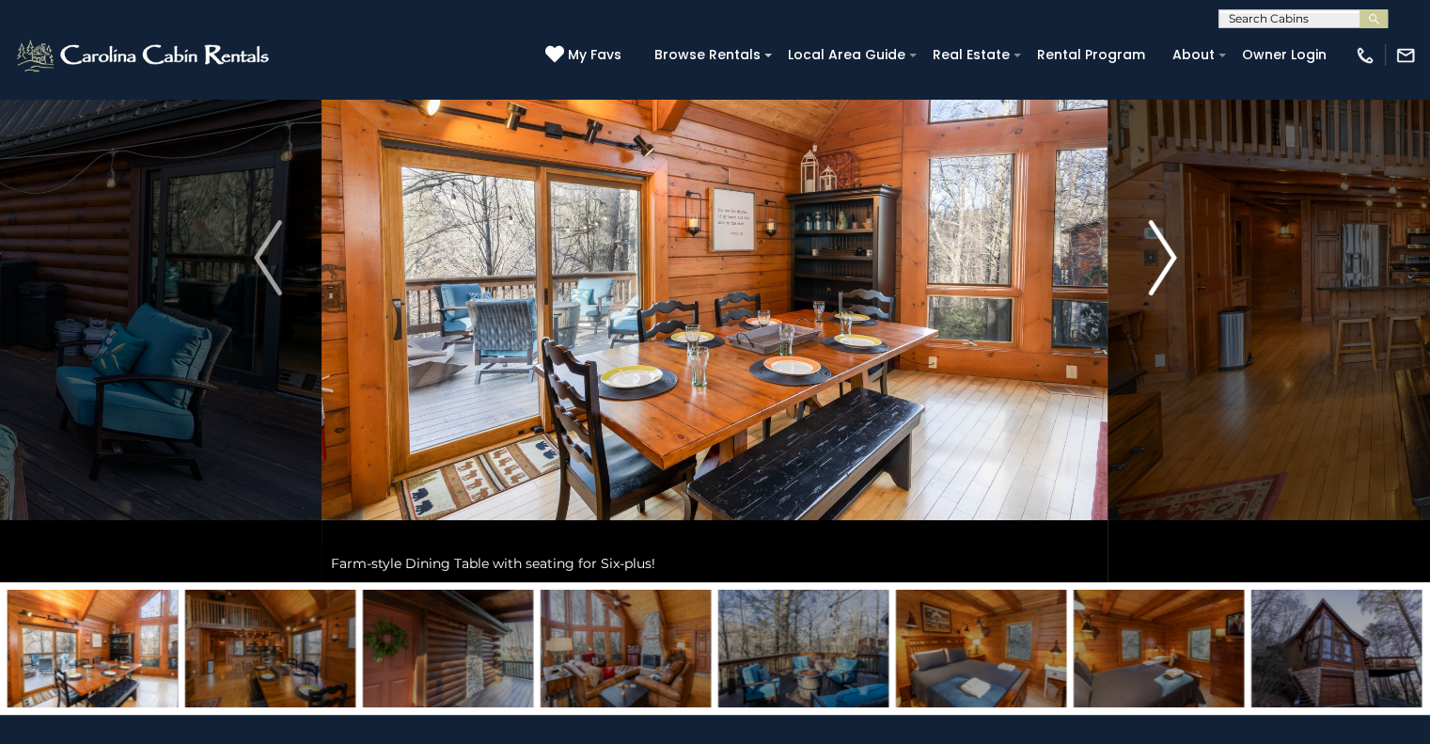
click at [1153, 275] on img "Next" at bounding box center [1162, 257] width 28 height 75
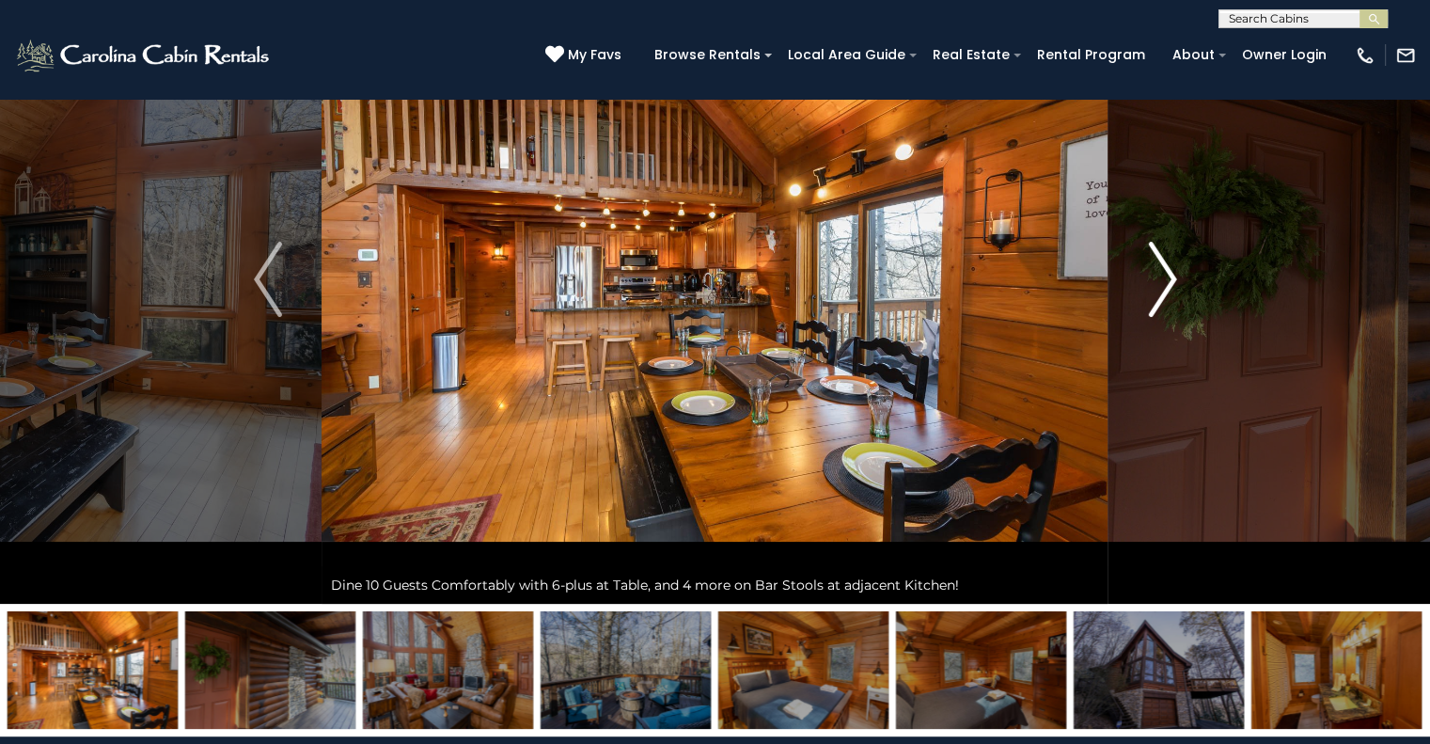
scroll to position [138, 0]
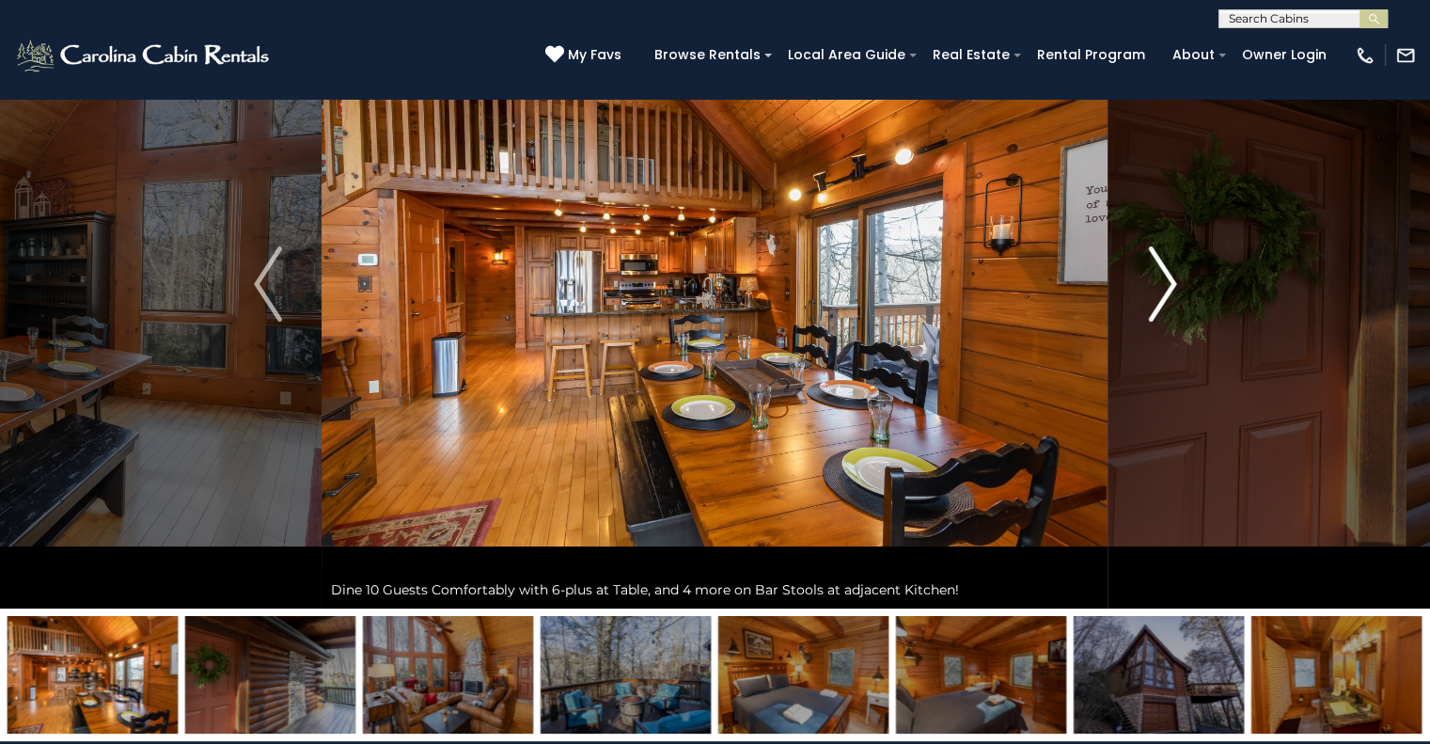
click at [1146, 300] on button "Next" at bounding box center [1163, 284] width 108 height 649
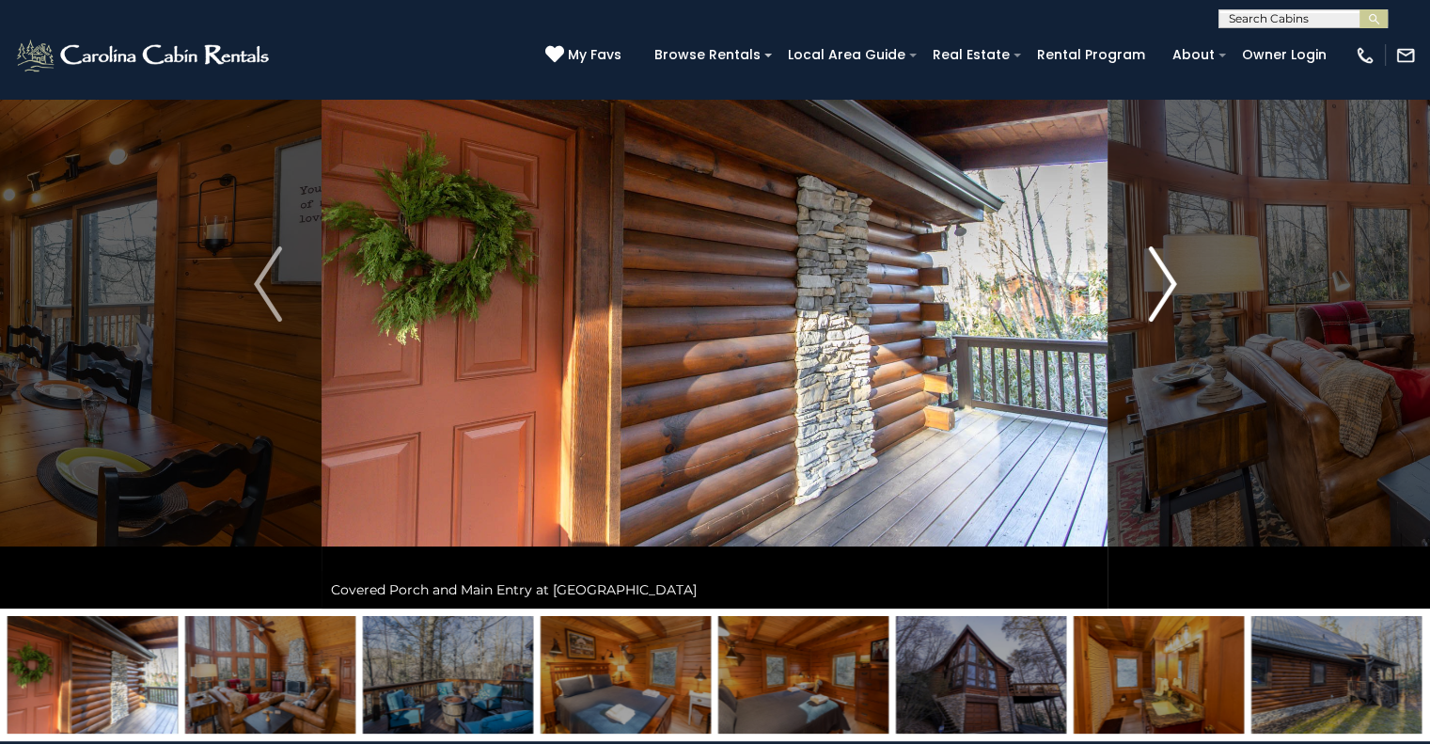
click at [1146, 300] on button "Next" at bounding box center [1163, 284] width 108 height 649
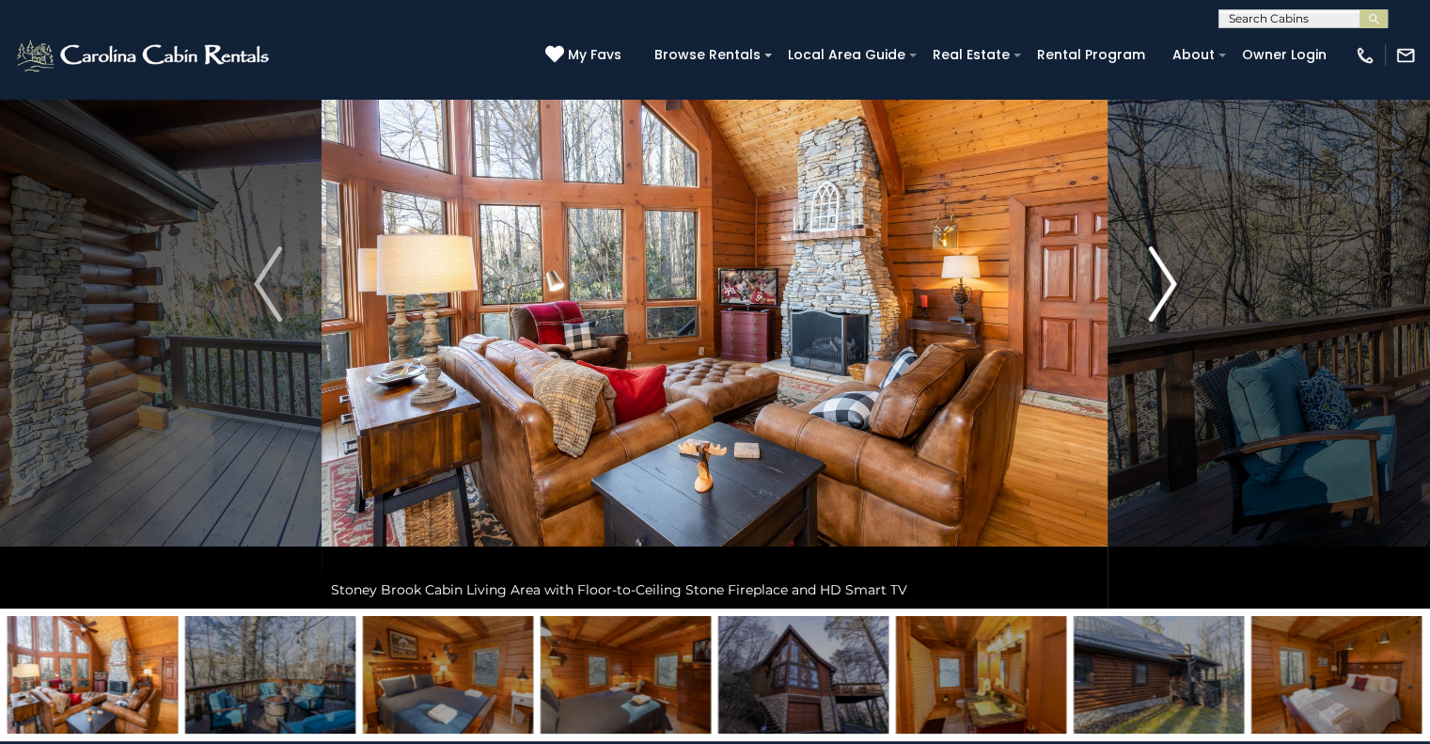
click at [1146, 300] on button "Next" at bounding box center [1163, 284] width 108 height 649
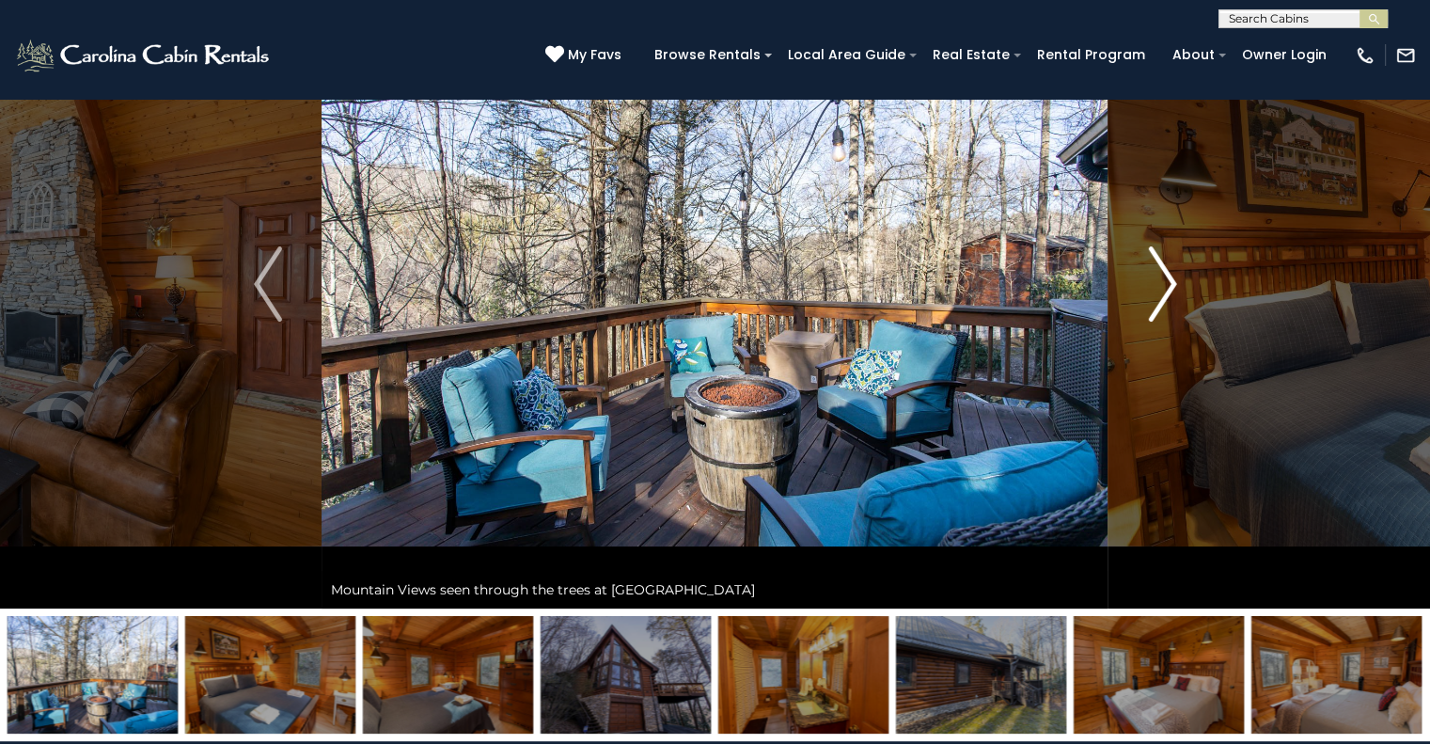
click at [1146, 300] on button "Next" at bounding box center [1163, 284] width 108 height 649
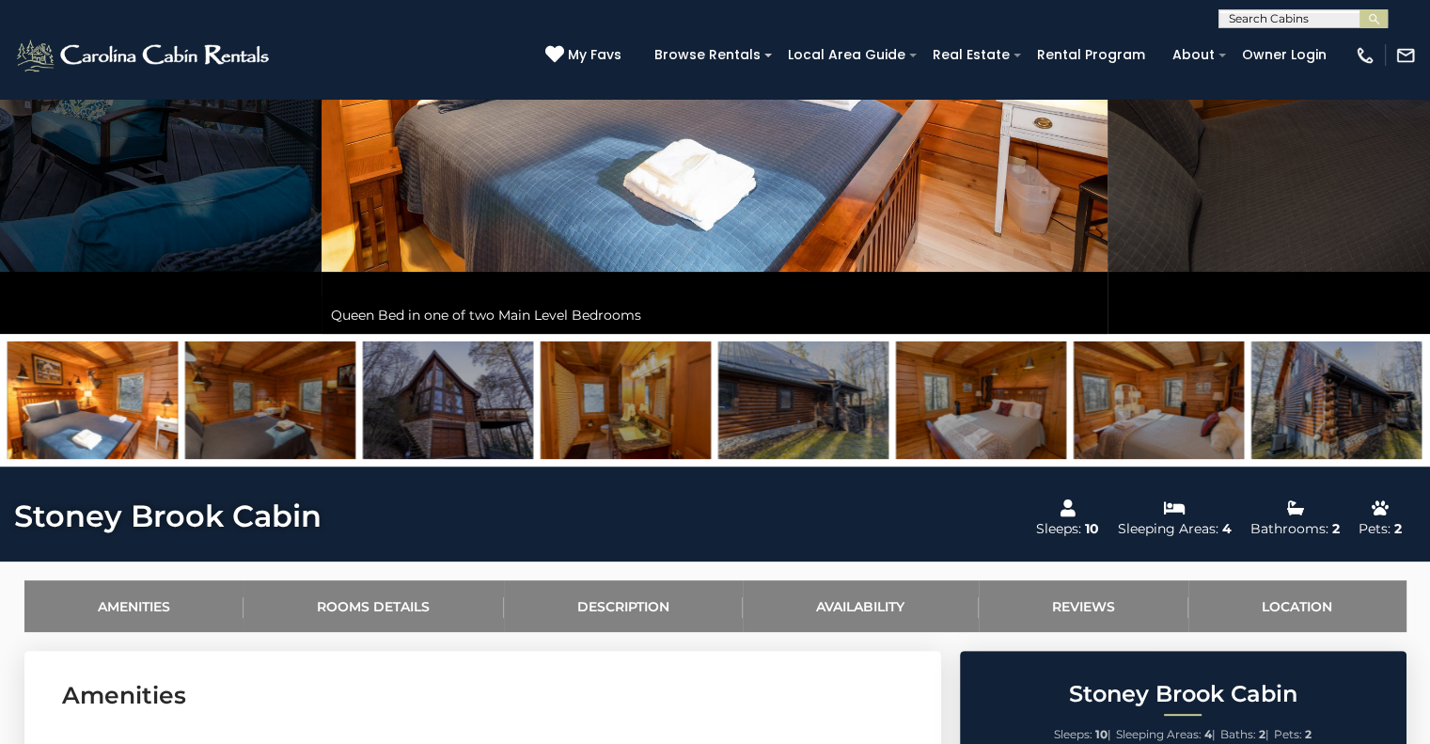
scroll to position [0, 0]
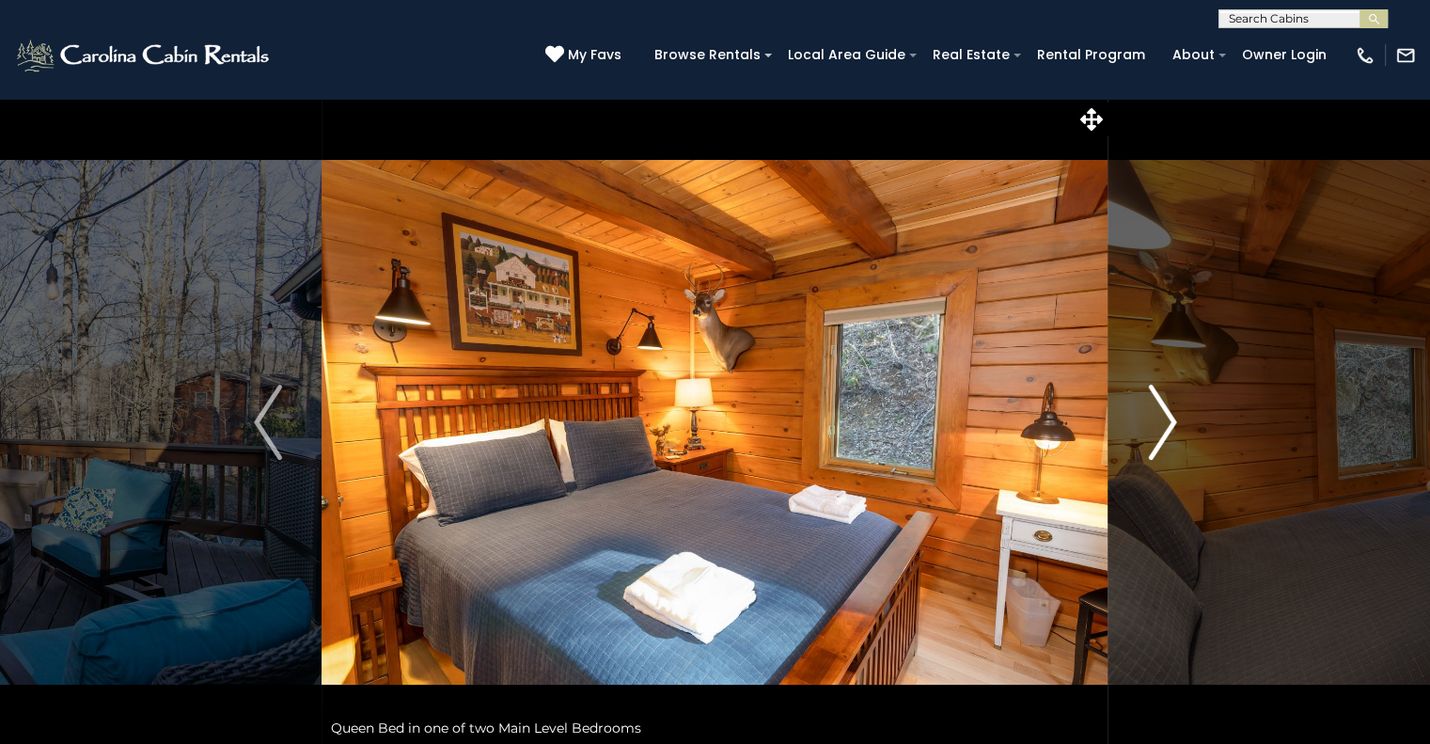
click at [1154, 402] on img "Next" at bounding box center [1162, 422] width 28 height 75
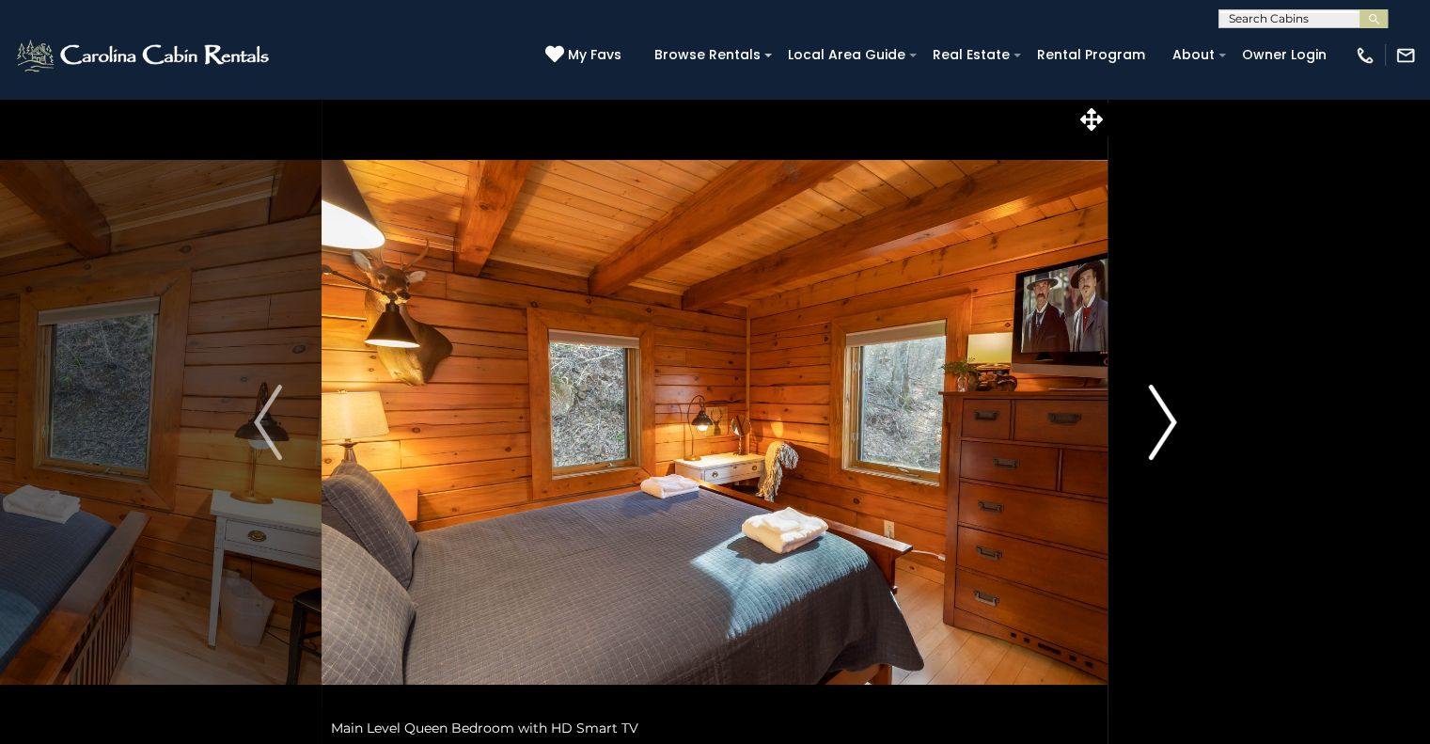
click at [1154, 402] on img "Next" at bounding box center [1162, 422] width 28 height 75
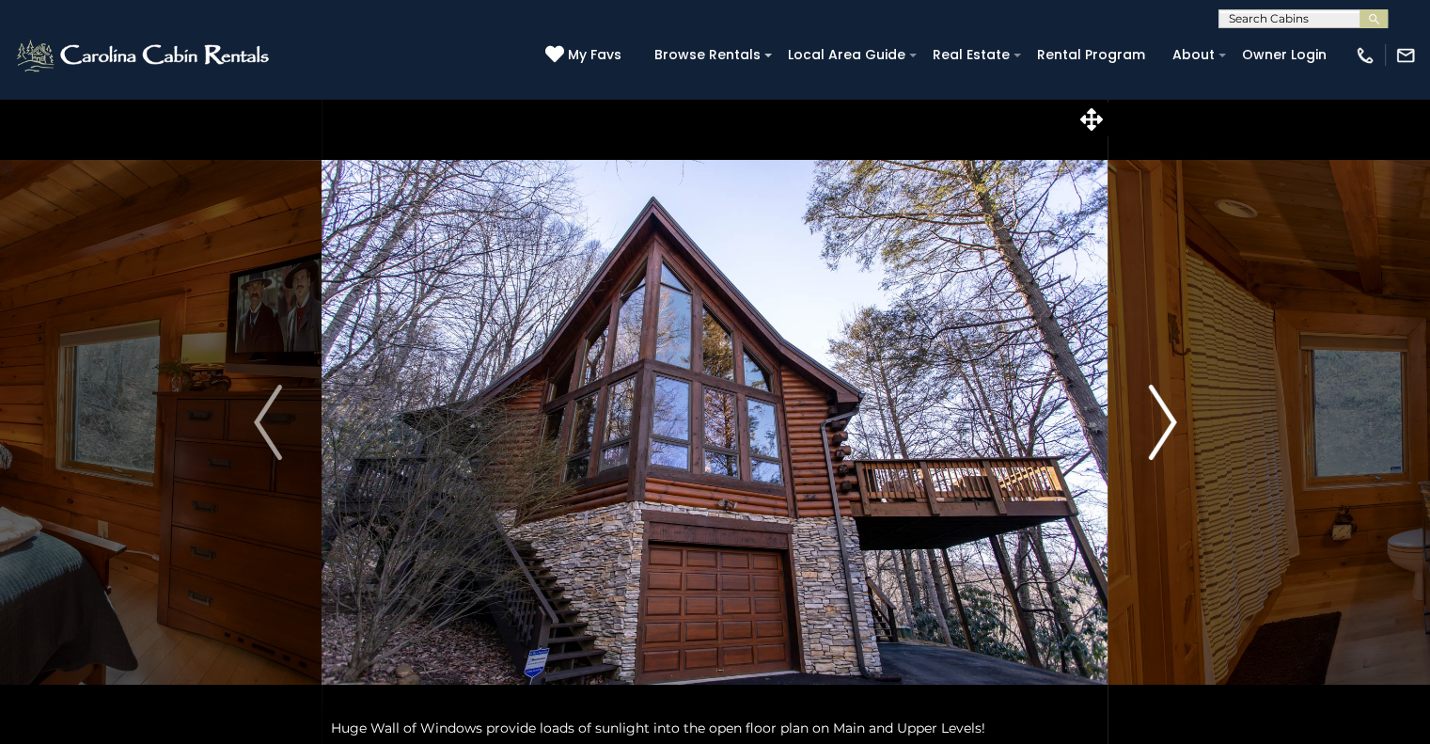
click at [1154, 402] on img "Next" at bounding box center [1162, 422] width 28 height 75
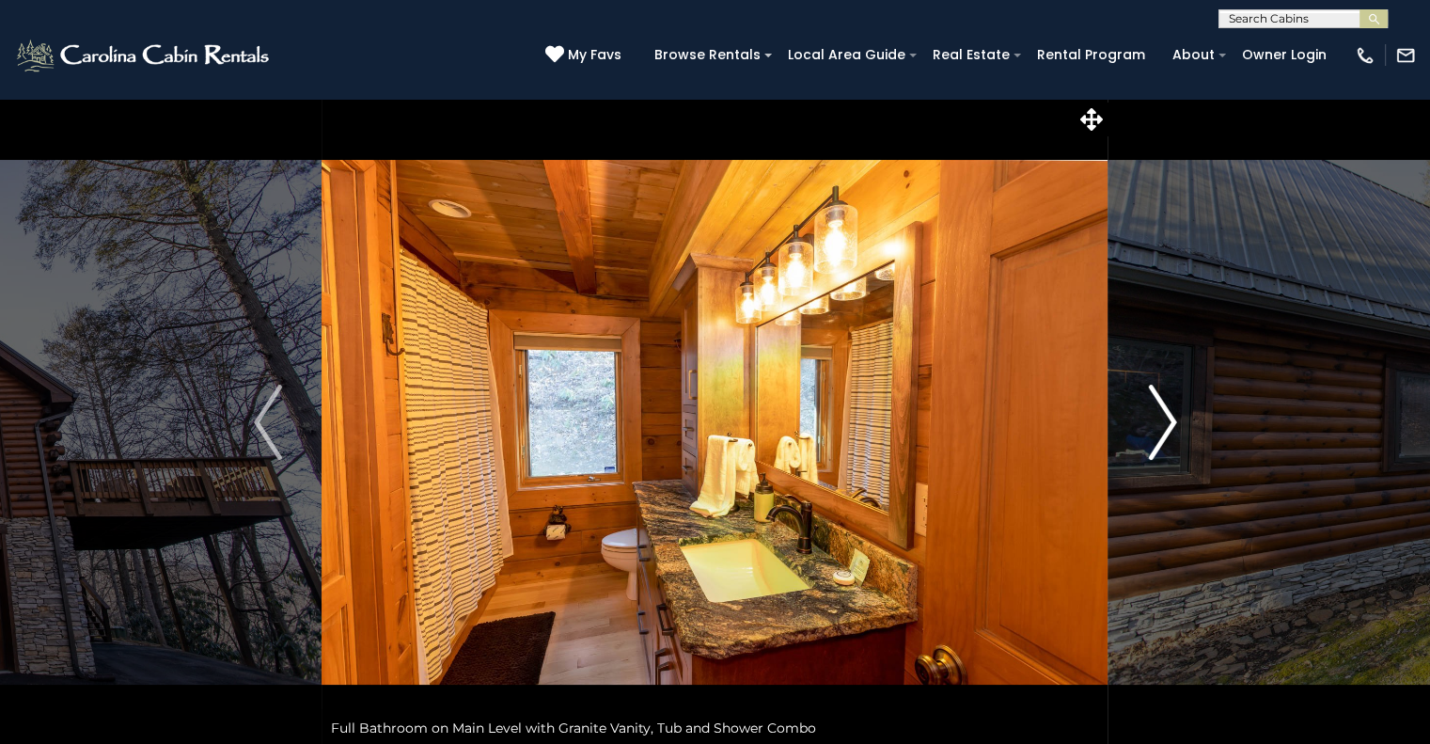
click at [1154, 402] on img "Next" at bounding box center [1162, 422] width 28 height 75
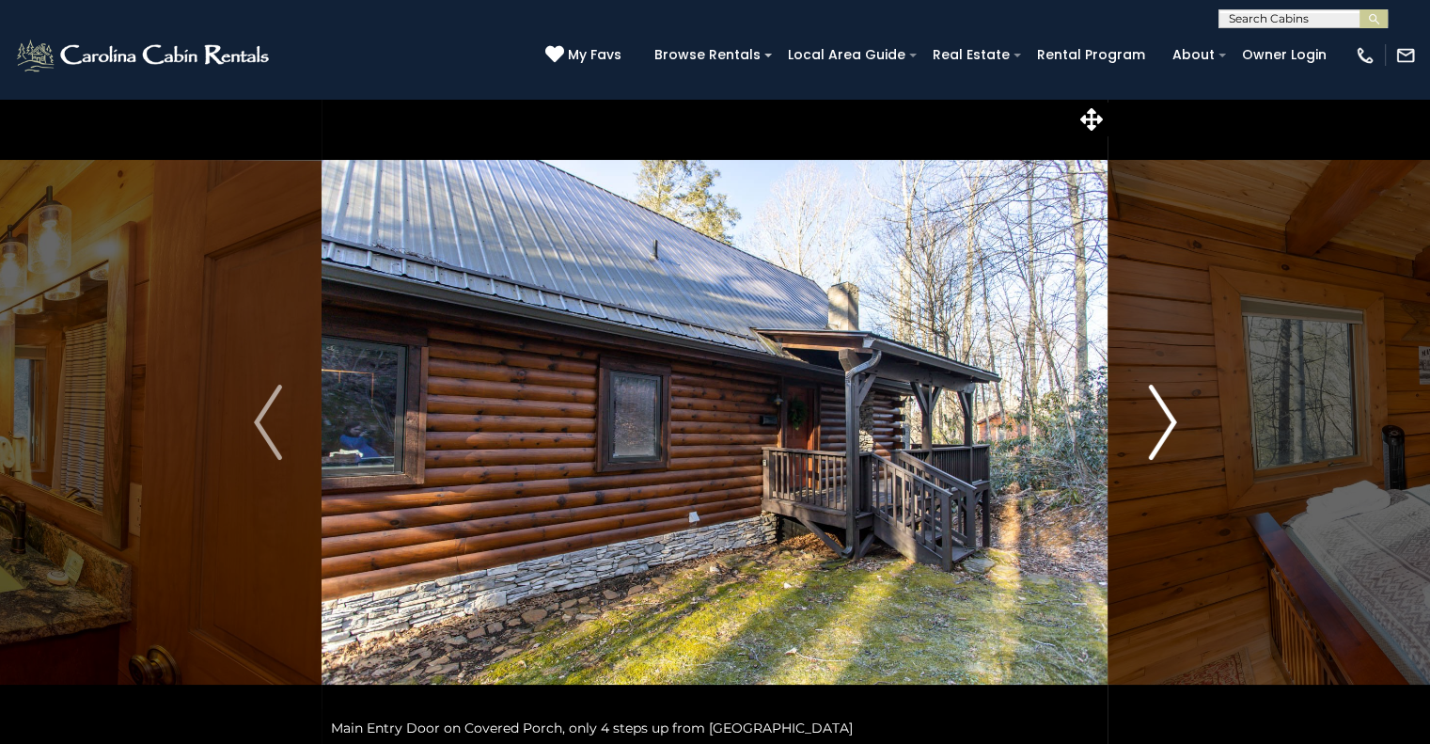
click at [1154, 402] on img "Next" at bounding box center [1162, 422] width 28 height 75
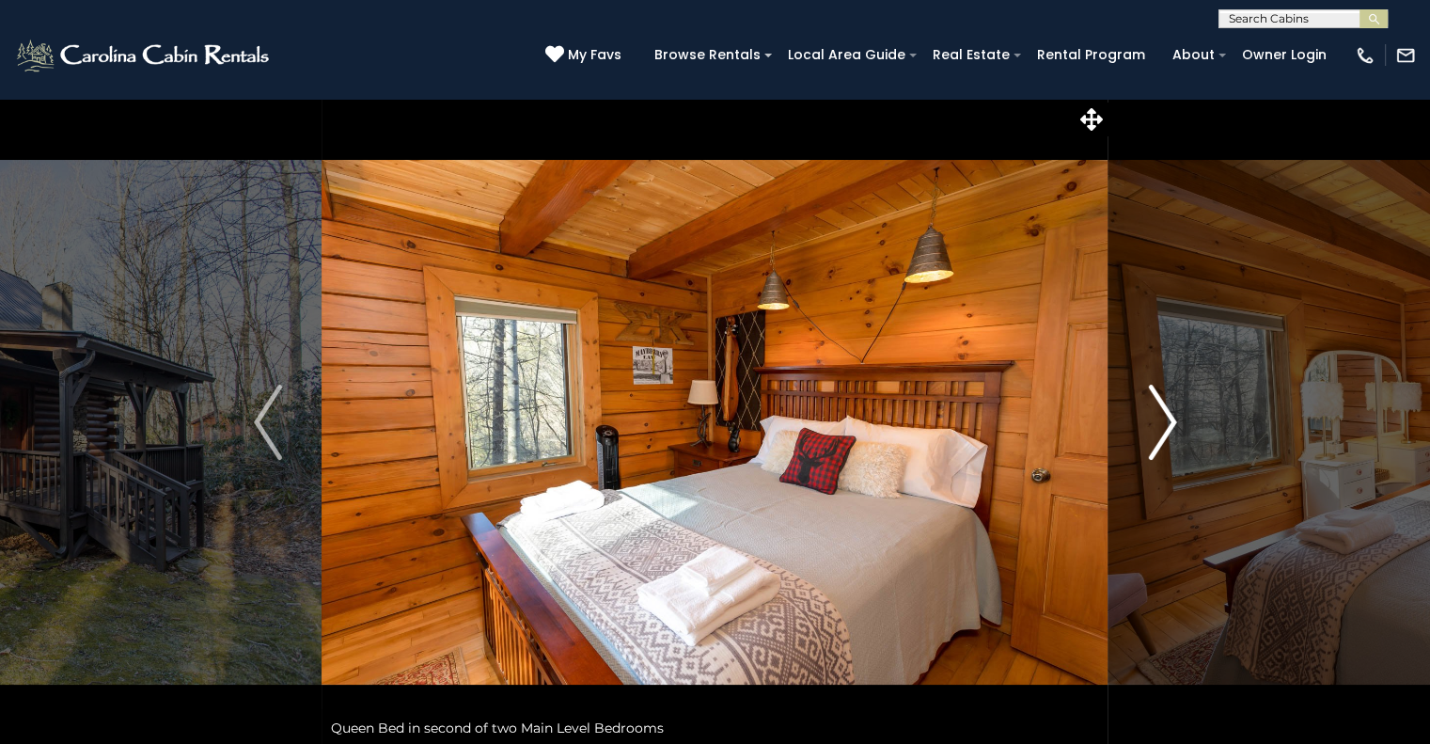
click at [1154, 402] on img "Next" at bounding box center [1162, 422] width 28 height 75
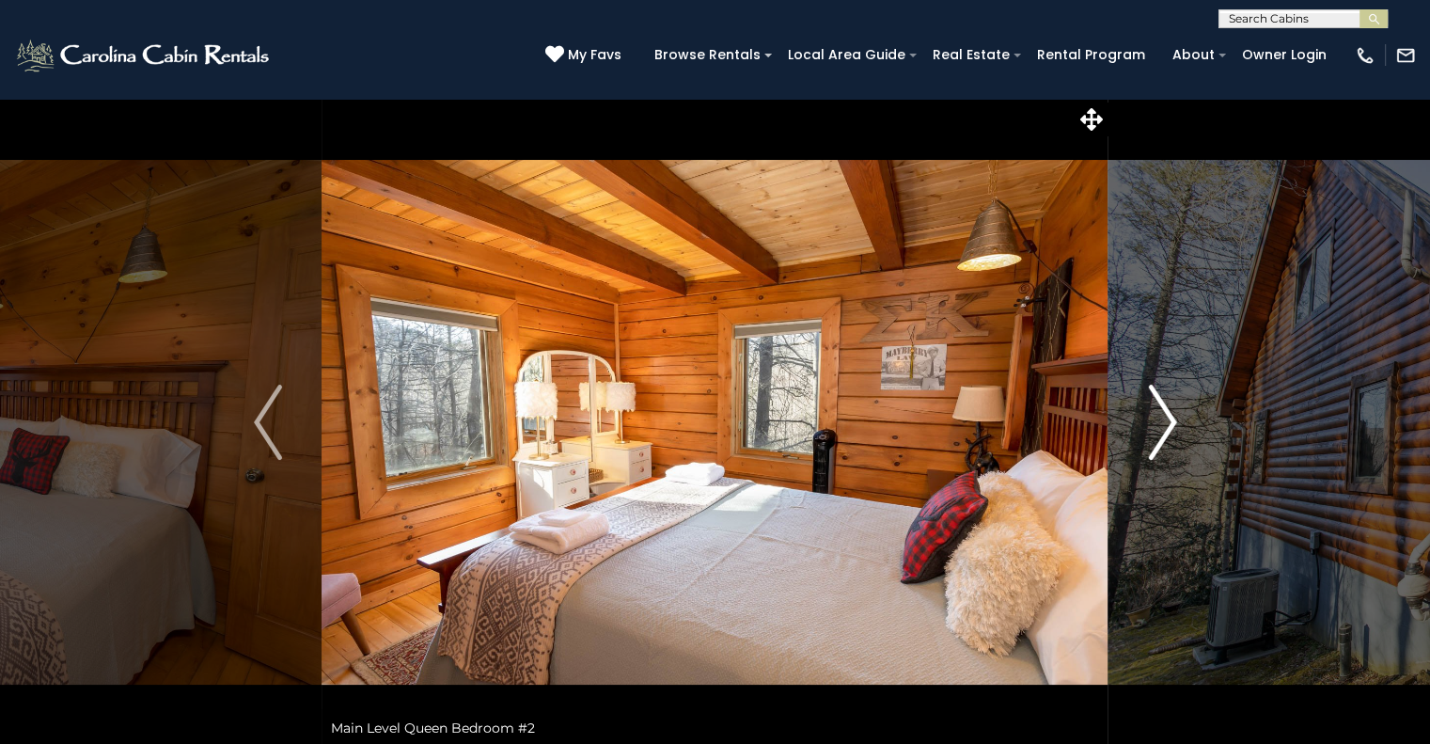
click at [1154, 402] on img "Next" at bounding box center [1162, 422] width 28 height 75
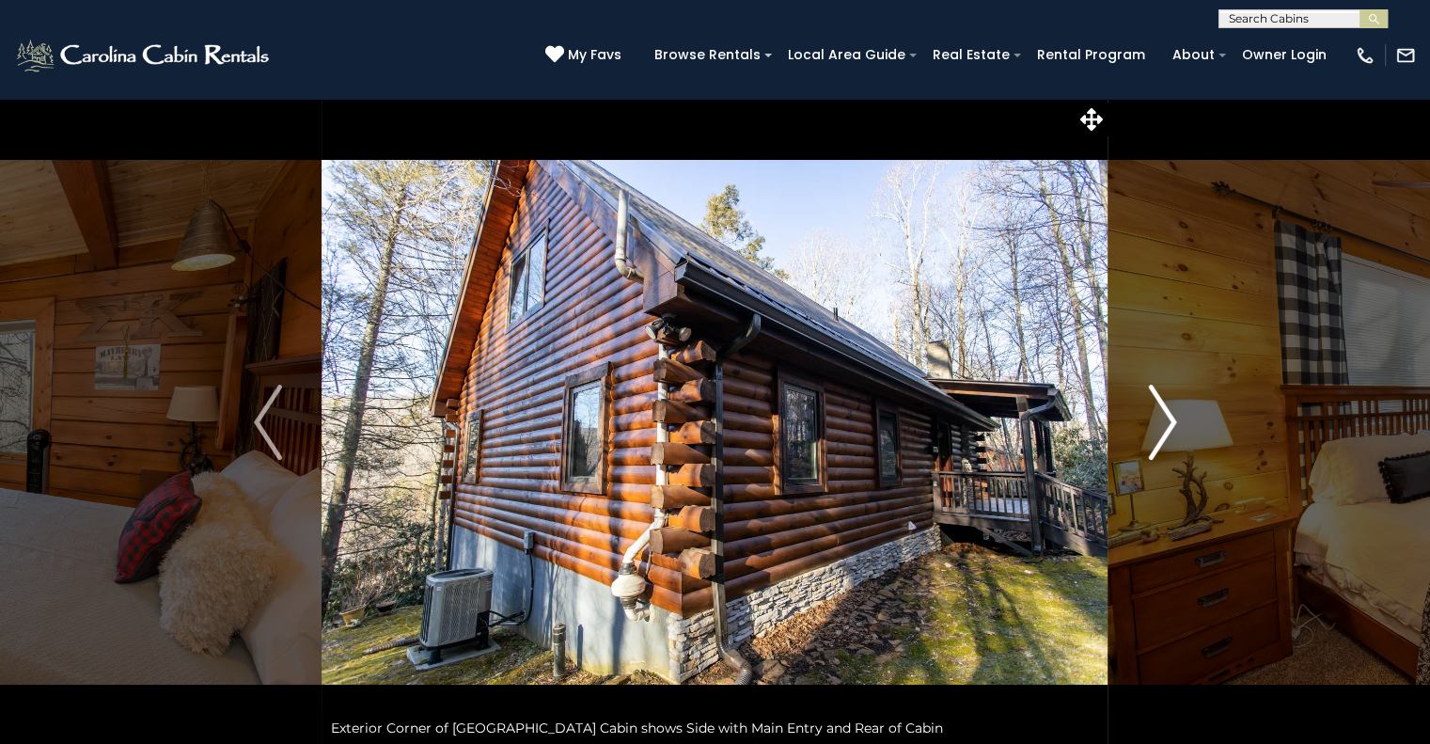
click at [1154, 402] on img "Next" at bounding box center [1162, 422] width 28 height 75
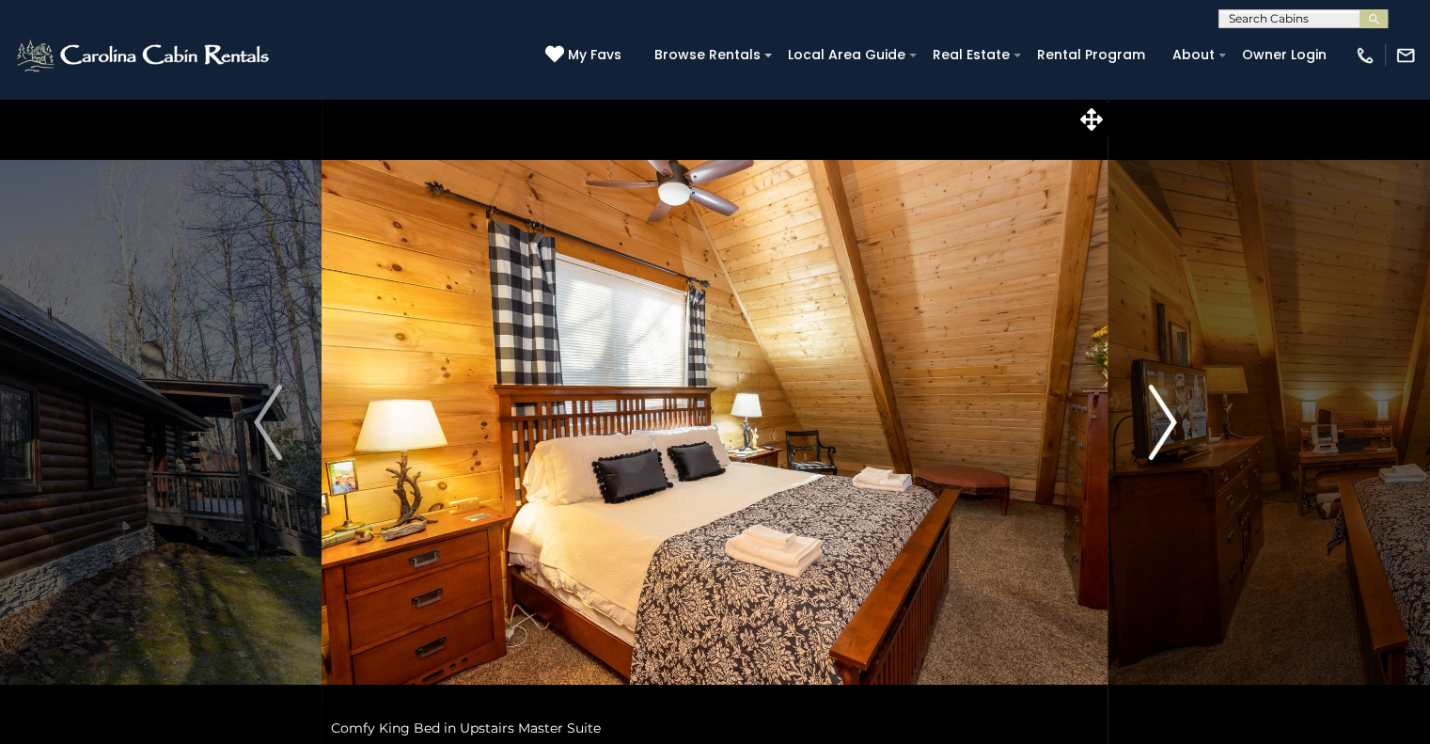
click at [1154, 402] on img "Next" at bounding box center [1162, 422] width 28 height 75
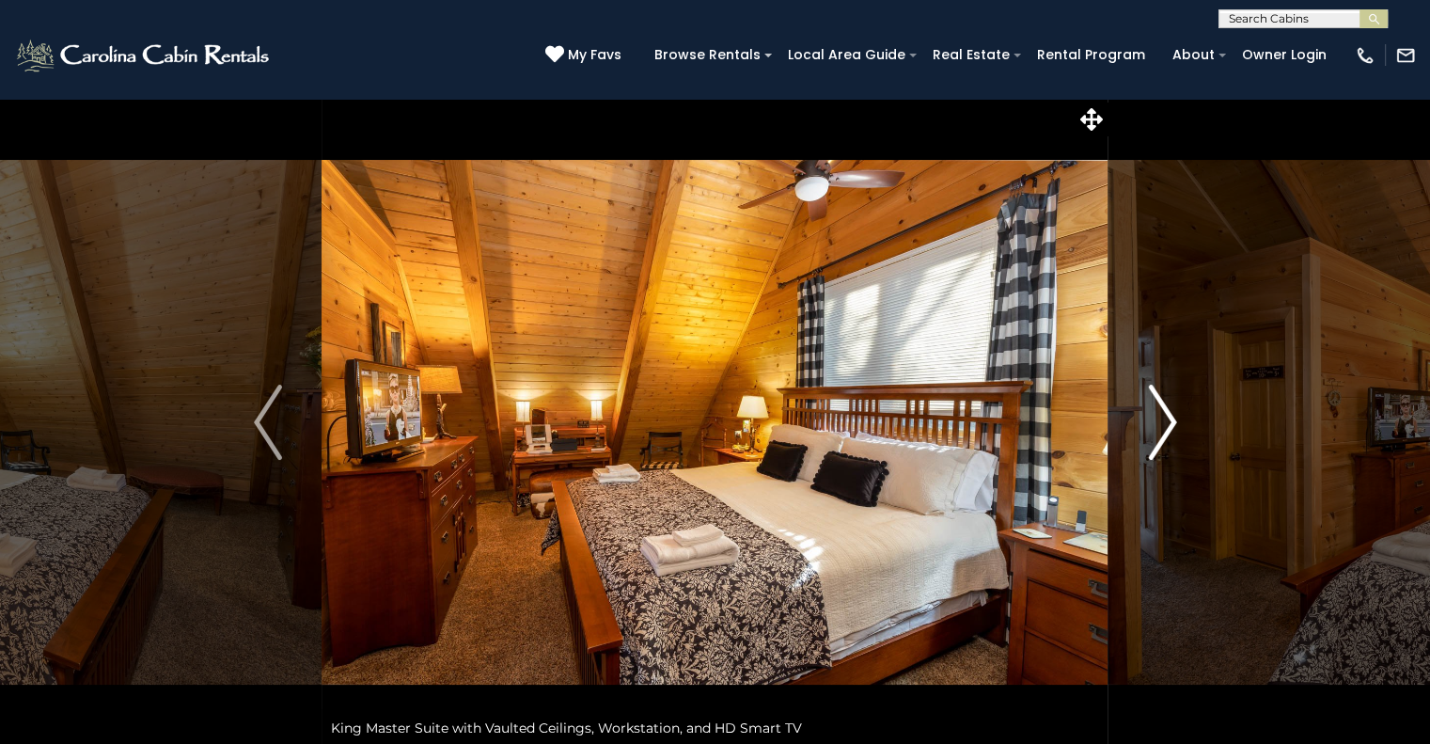
click at [1180, 434] on button "Next" at bounding box center [1163, 422] width 108 height 649
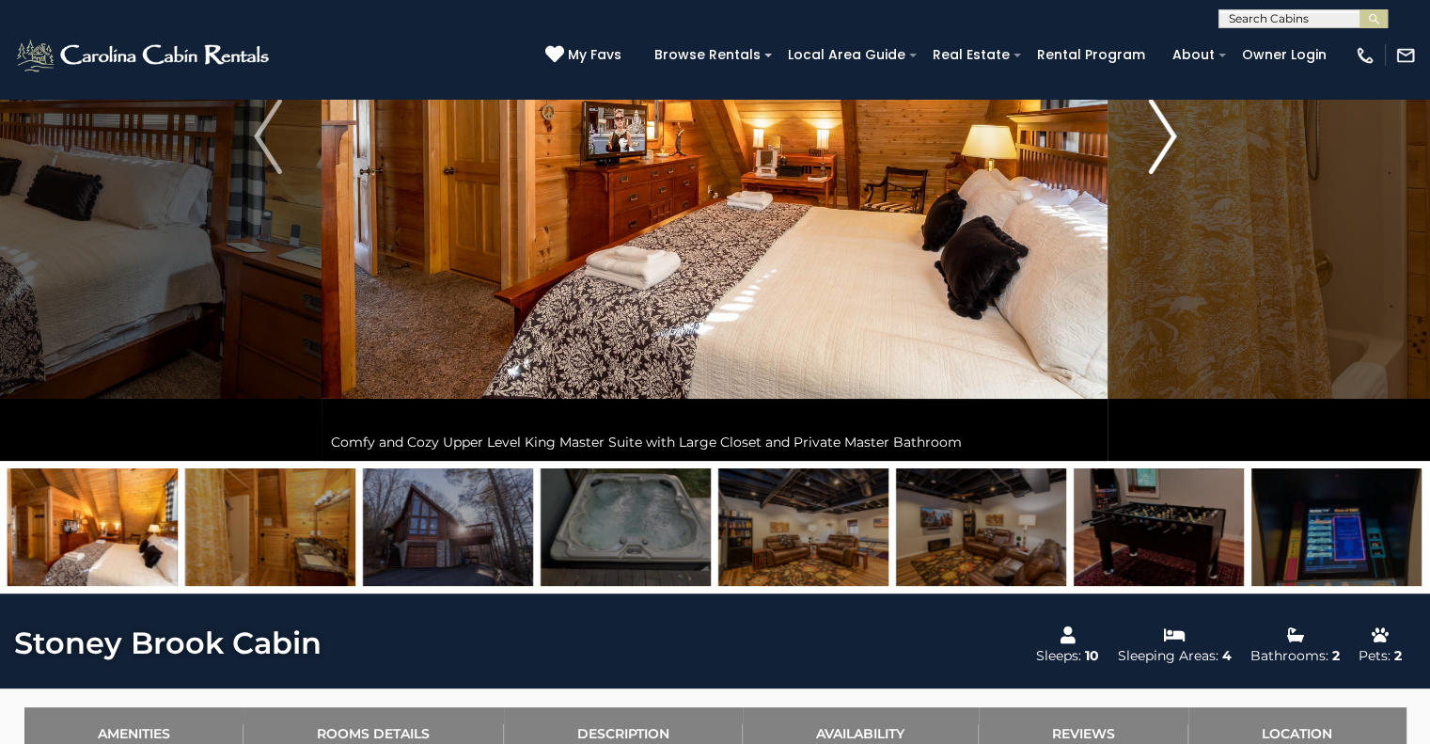
scroll to position [286, 0]
drag, startPoint x: 1385, startPoint y: 543, endPoint x: 810, endPoint y: 563, distance: 574.8
click at [810, 563] on div at bounding box center [1069, 527] width 13505 height 118
click at [1144, 165] on button "Next" at bounding box center [1163, 136] width 108 height 649
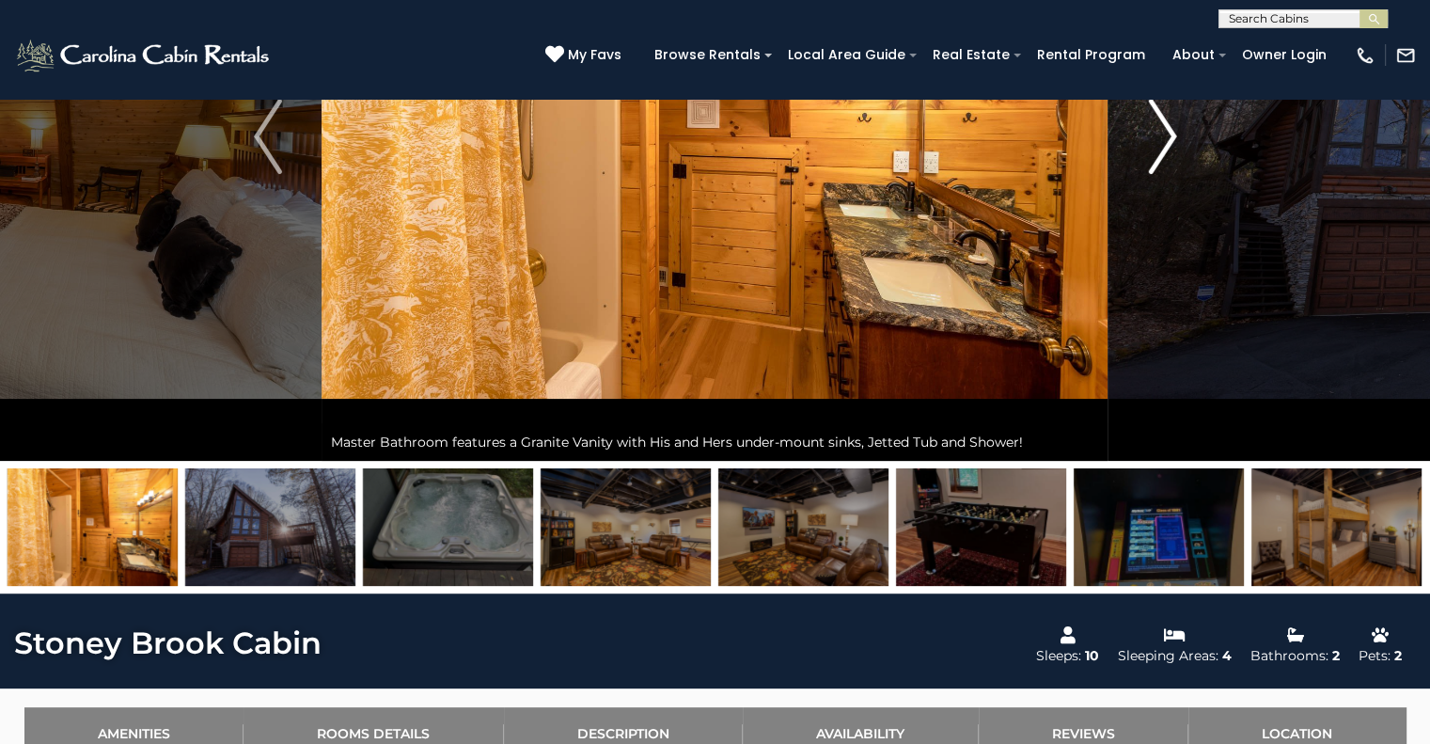
click at [1144, 165] on button "Next" at bounding box center [1163, 136] width 108 height 649
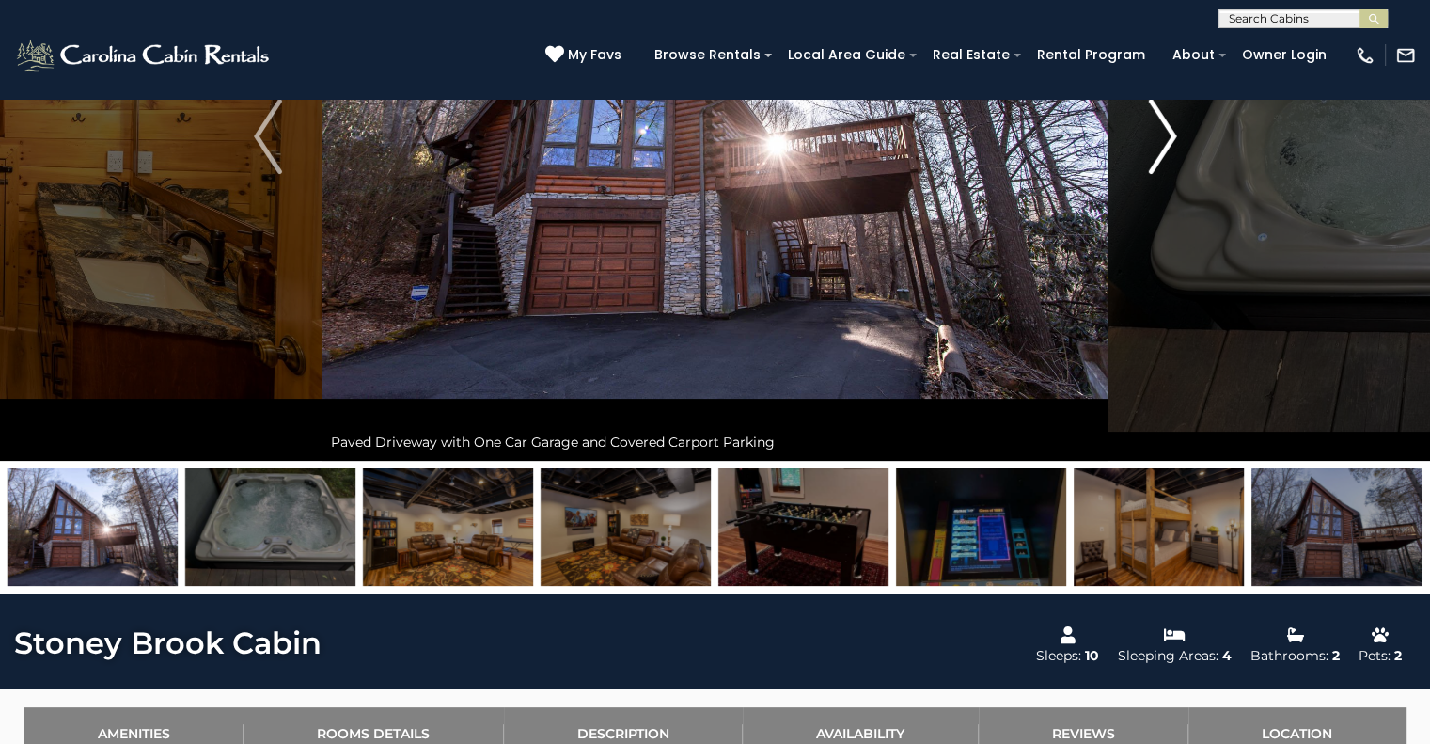
click at [1144, 165] on button "Next" at bounding box center [1163, 136] width 108 height 649
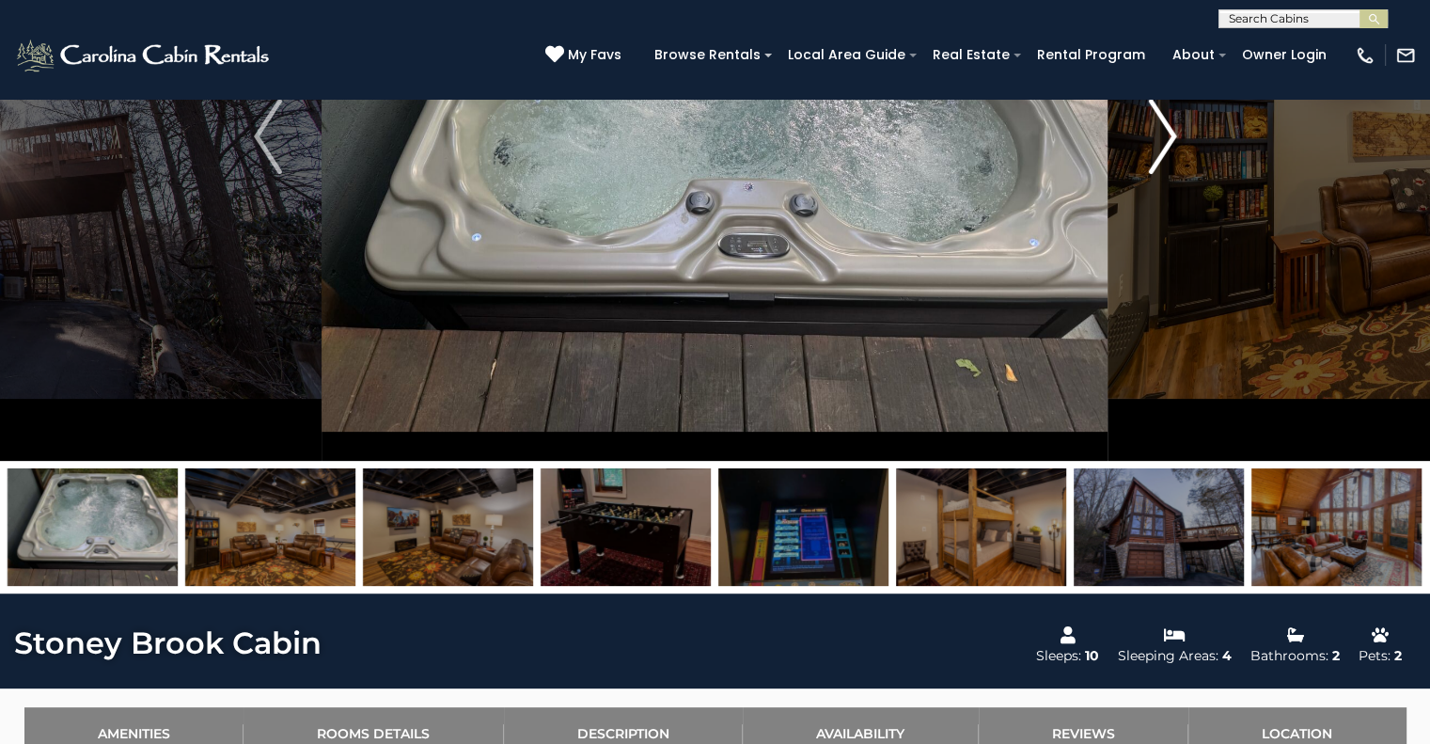
click at [1163, 172] on img "Next" at bounding box center [1162, 136] width 28 height 75
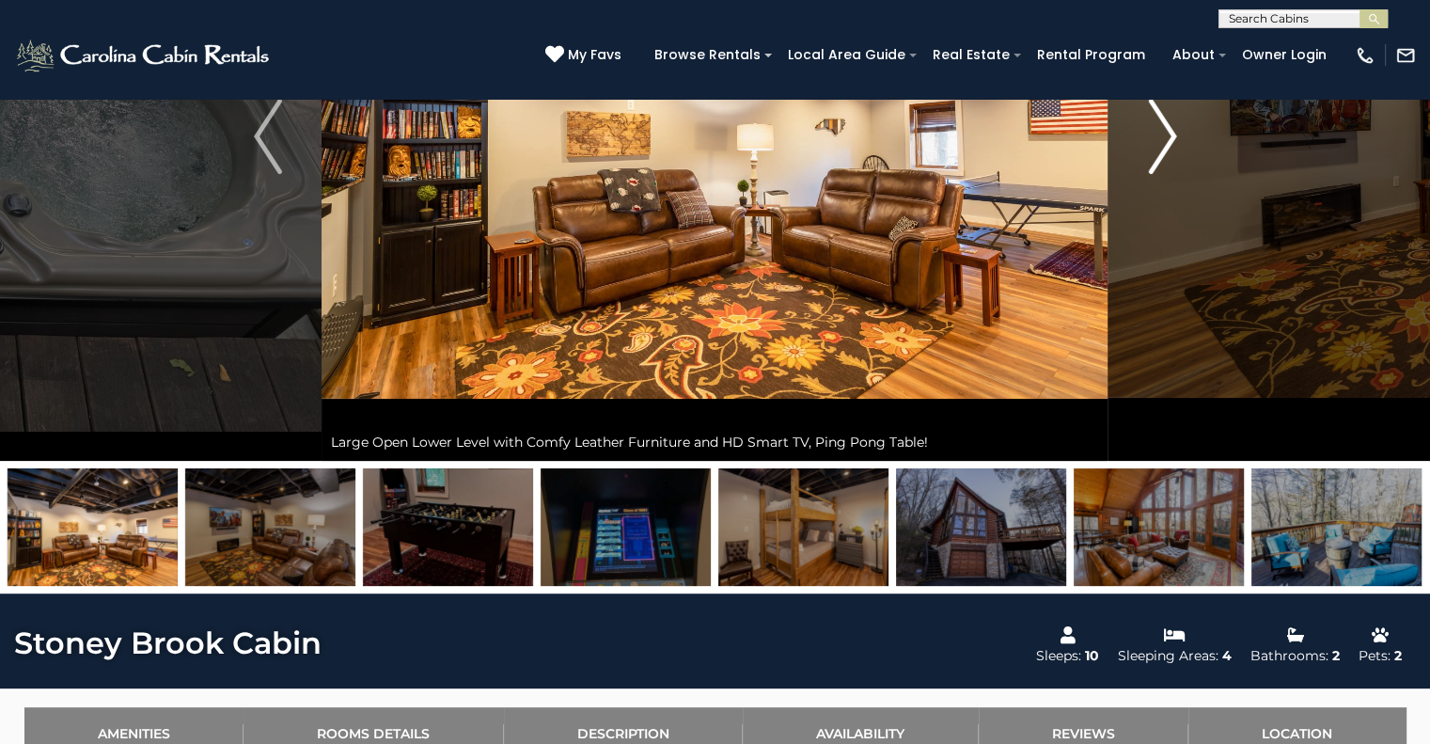
click at [1163, 172] on img "Next" at bounding box center [1162, 136] width 28 height 75
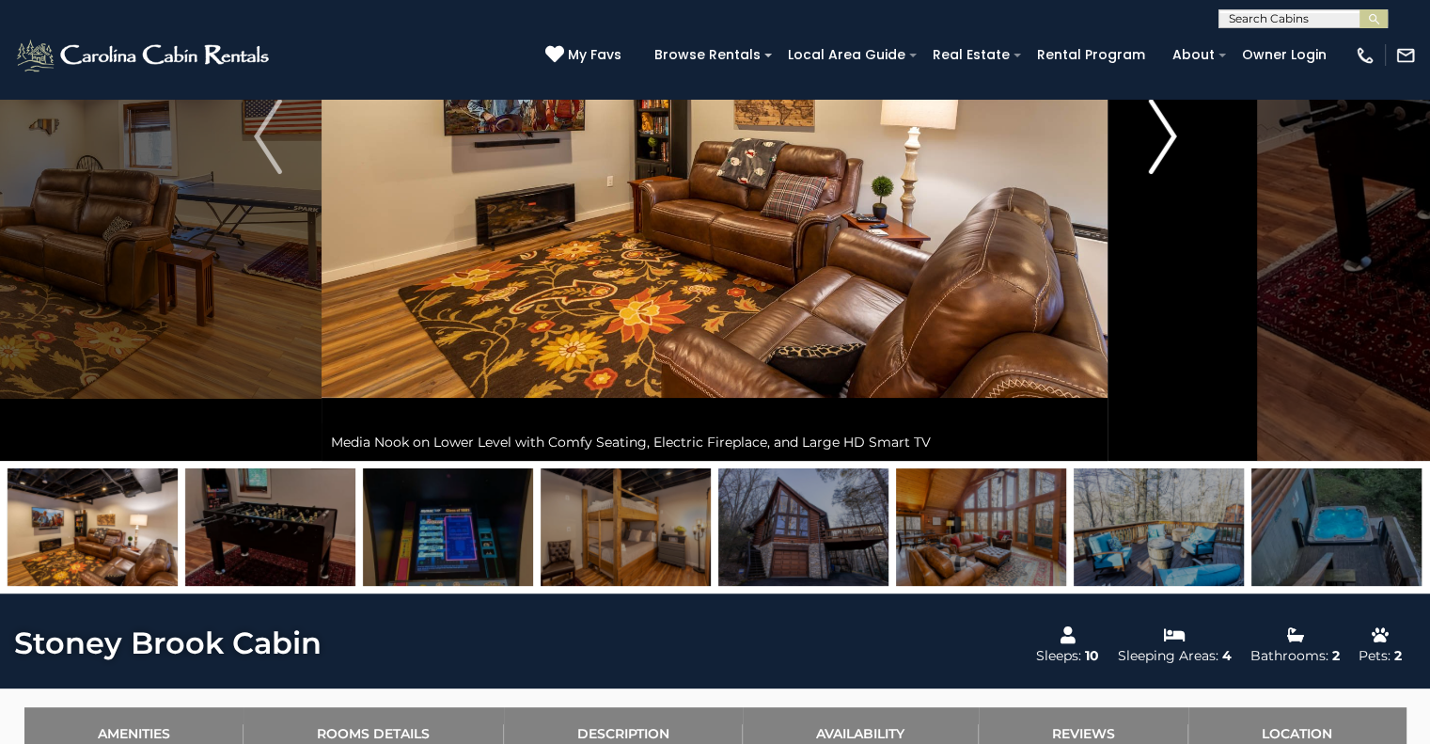
click at [1163, 172] on img "Next" at bounding box center [1162, 136] width 28 height 75
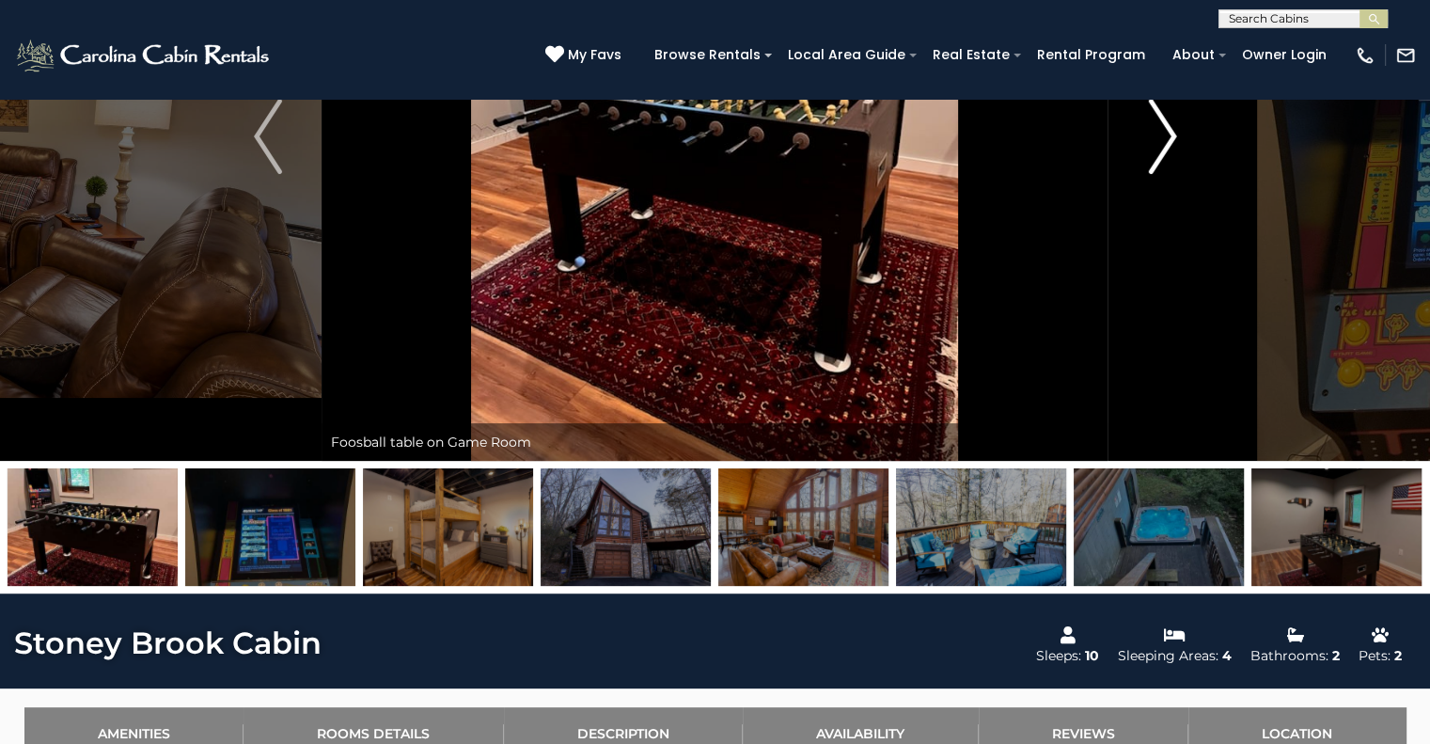
click at [1163, 172] on img "Next" at bounding box center [1162, 136] width 28 height 75
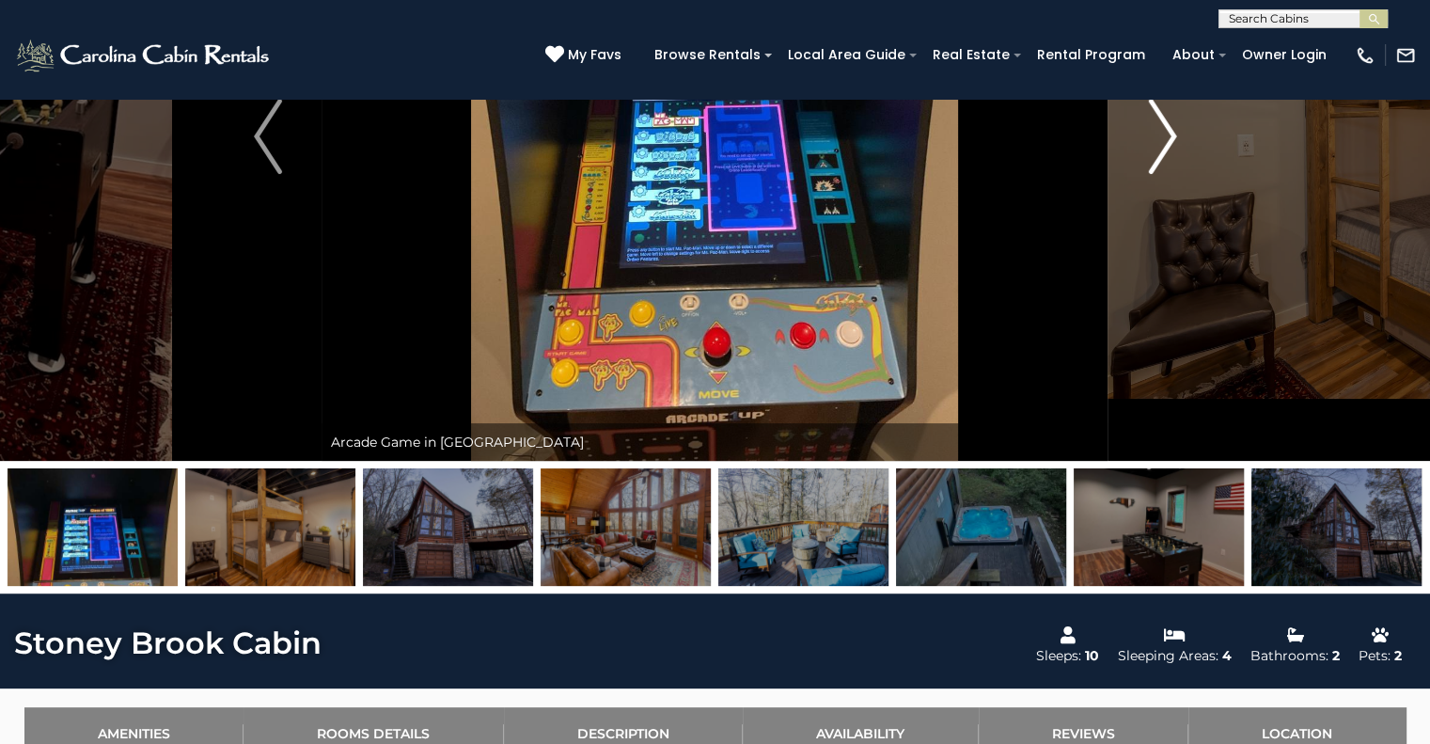
click at [1163, 172] on img "Next" at bounding box center [1162, 136] width 28 height 75
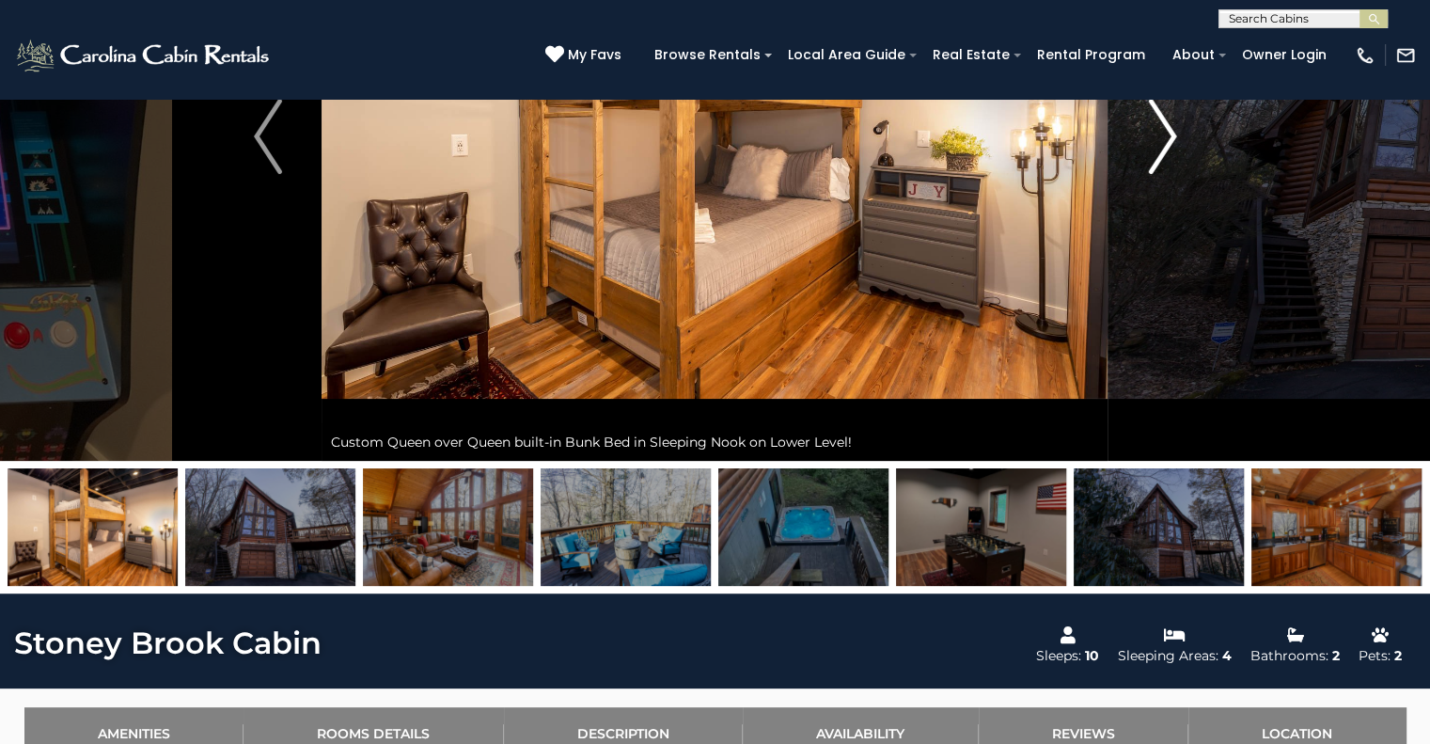
click at [1163, 172] on img "Next" at bounding box center [1162, 136] width 28 height 75
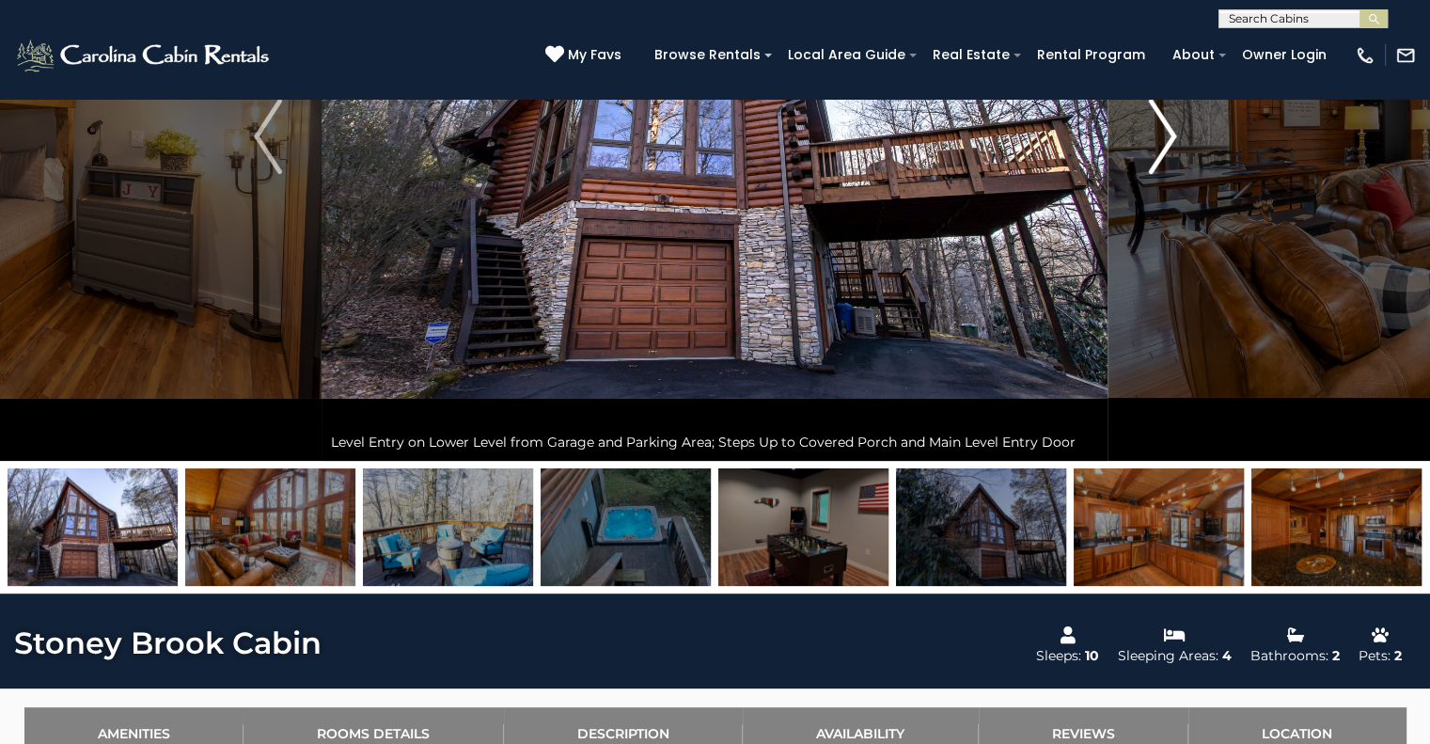
click at [1163, 172] on img "Next" at bounding box center [1162, 136] width 28 height 75
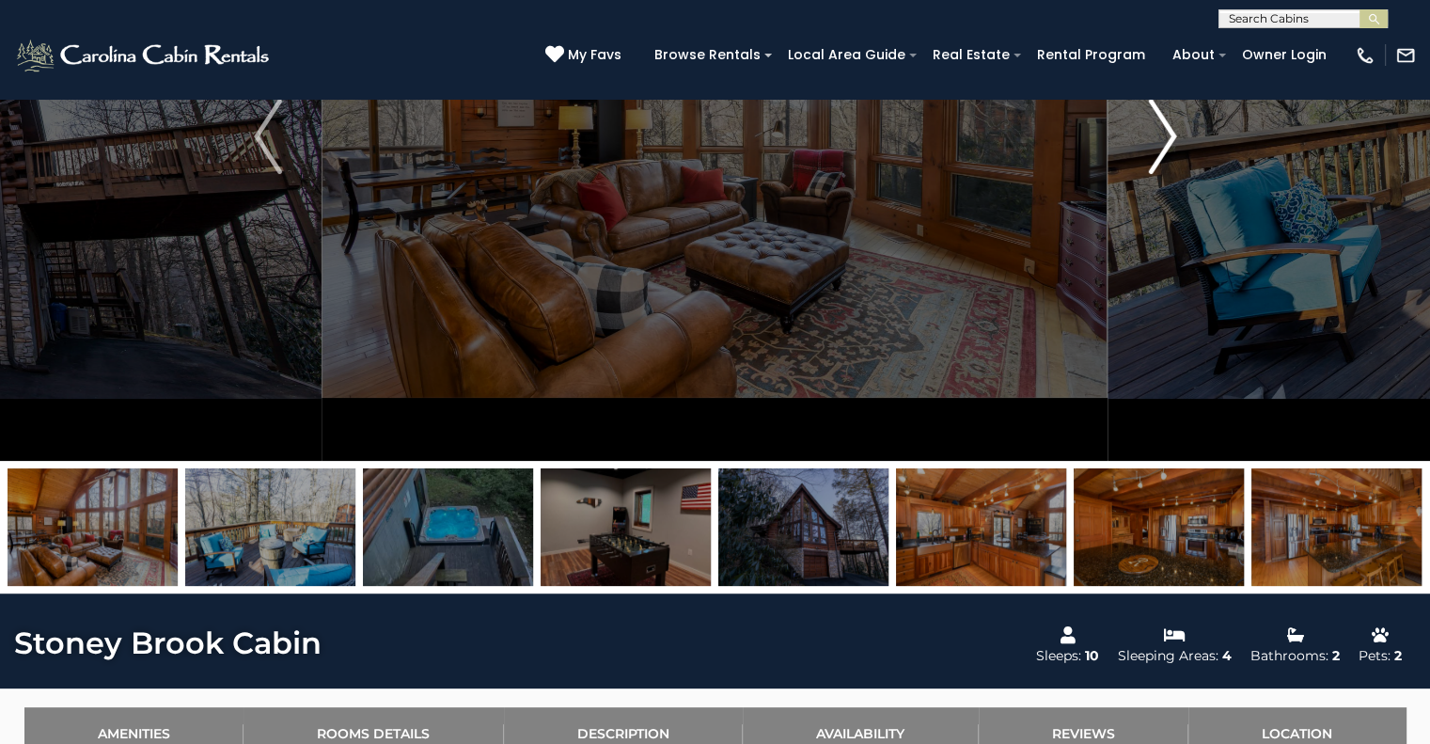
click at [1163, 172] on img "Next" at bounding box center [1162, 136] width 28 height 75
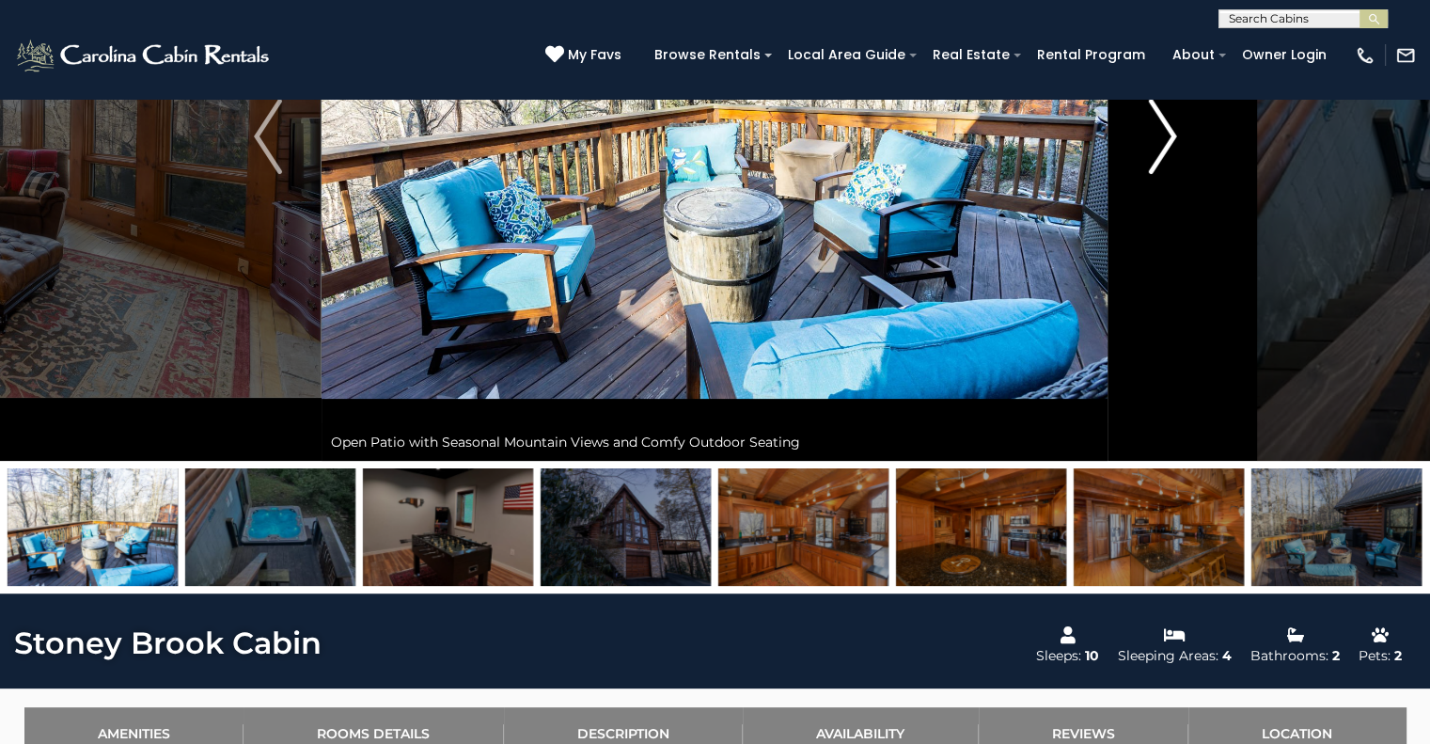
click at [1163, 172] on img "Next" at bounding box center [1162, 136] width 28 height 75
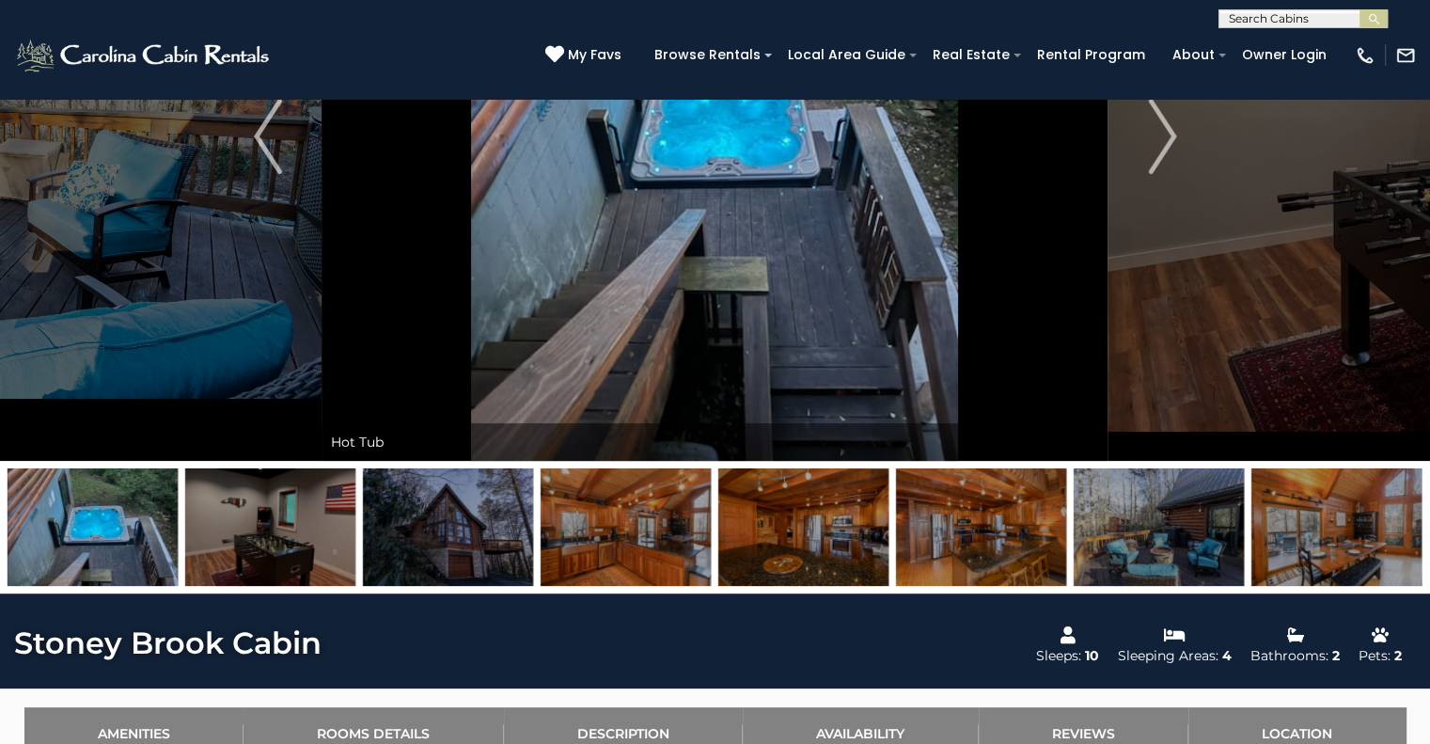
scroll to position [0, 0]
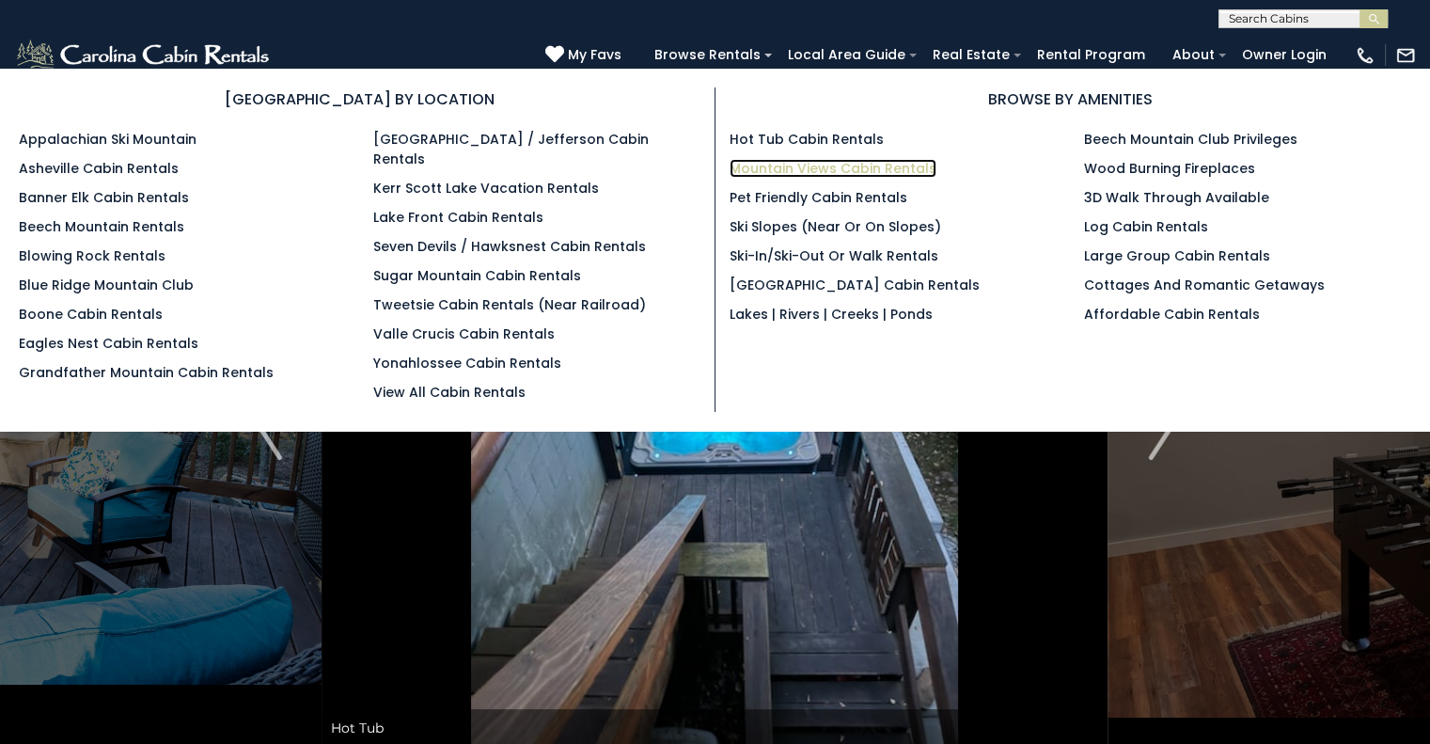
click at [835, 171] on link "Mountain Views Cabin Rentals" at bounding box center [833, 168] width 207 height 19
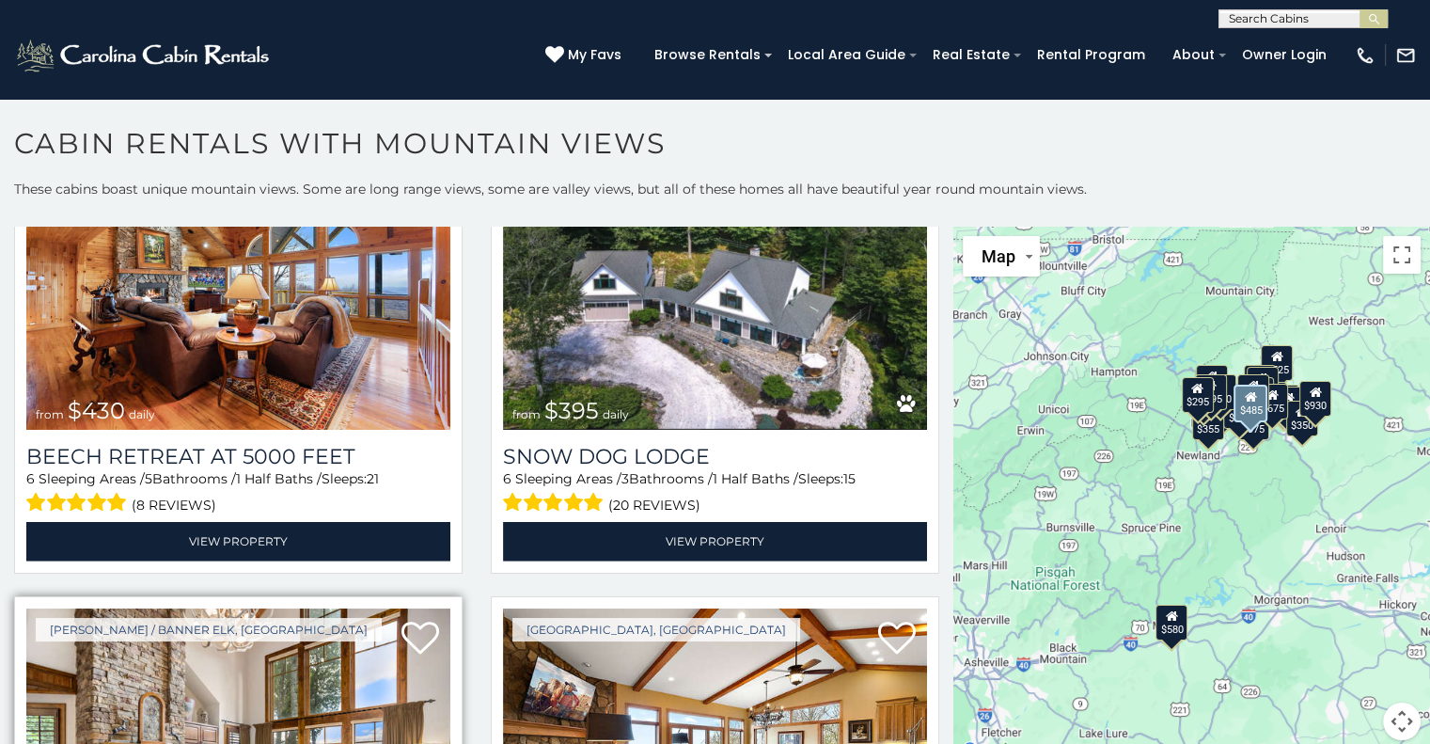
scroll to position [5178, 0]
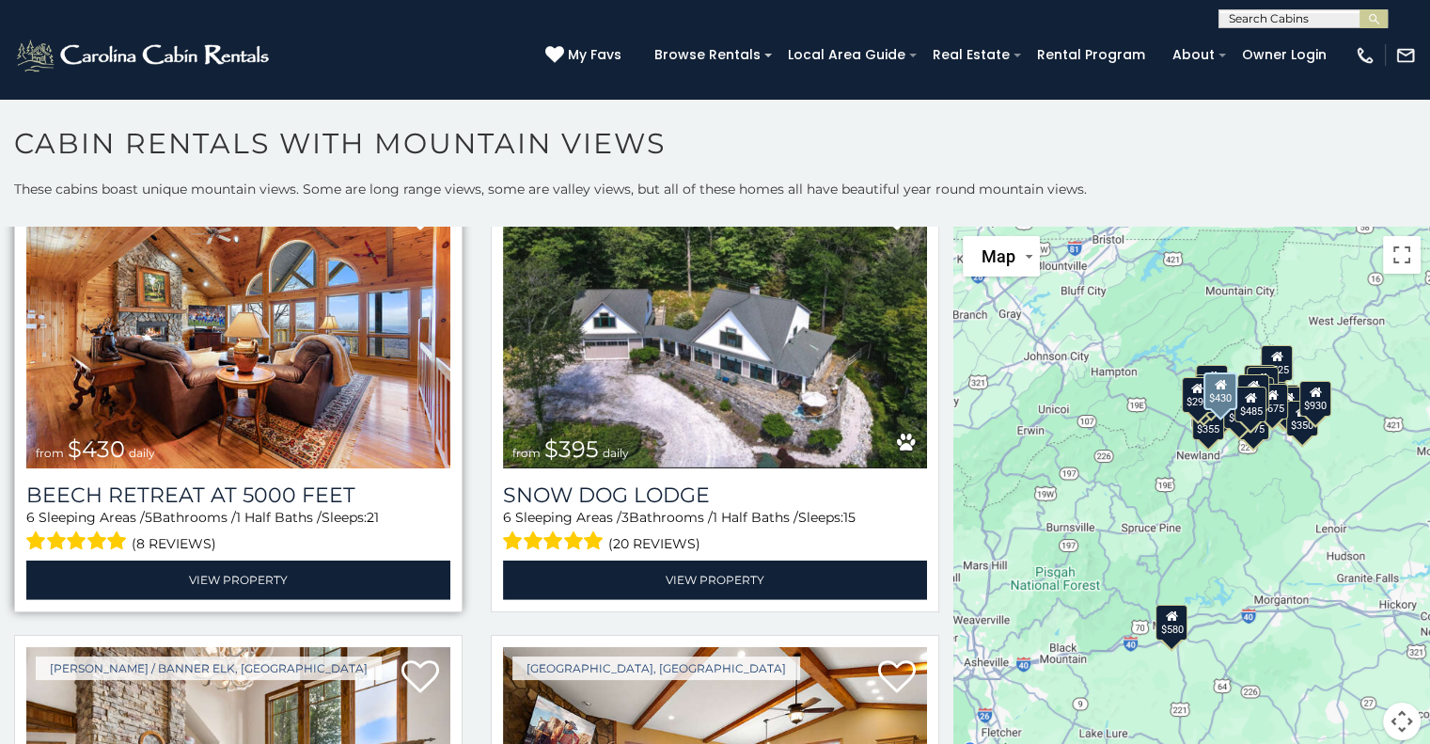
click at [309, 468] on div "Beech Retreat at 5000 Feet 6 Sleeping Areas / 5 Bathrooms / 1 Half Baths / Slee…" at bounding box center [238, 533] width 424 height 131
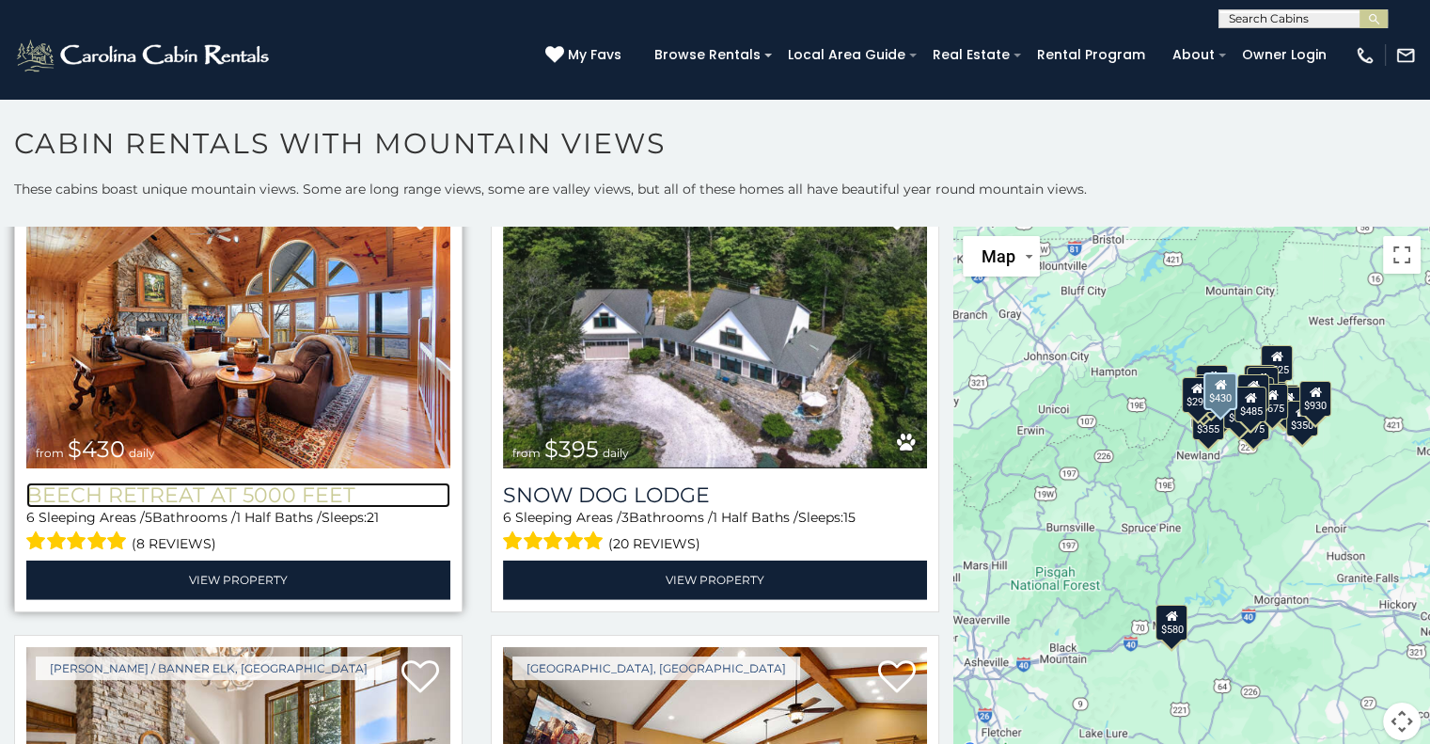
click at [277, 482] on h3 "Beech Retreat at 5000 Feet" at bounding box center [238, 494] width 424 height 25
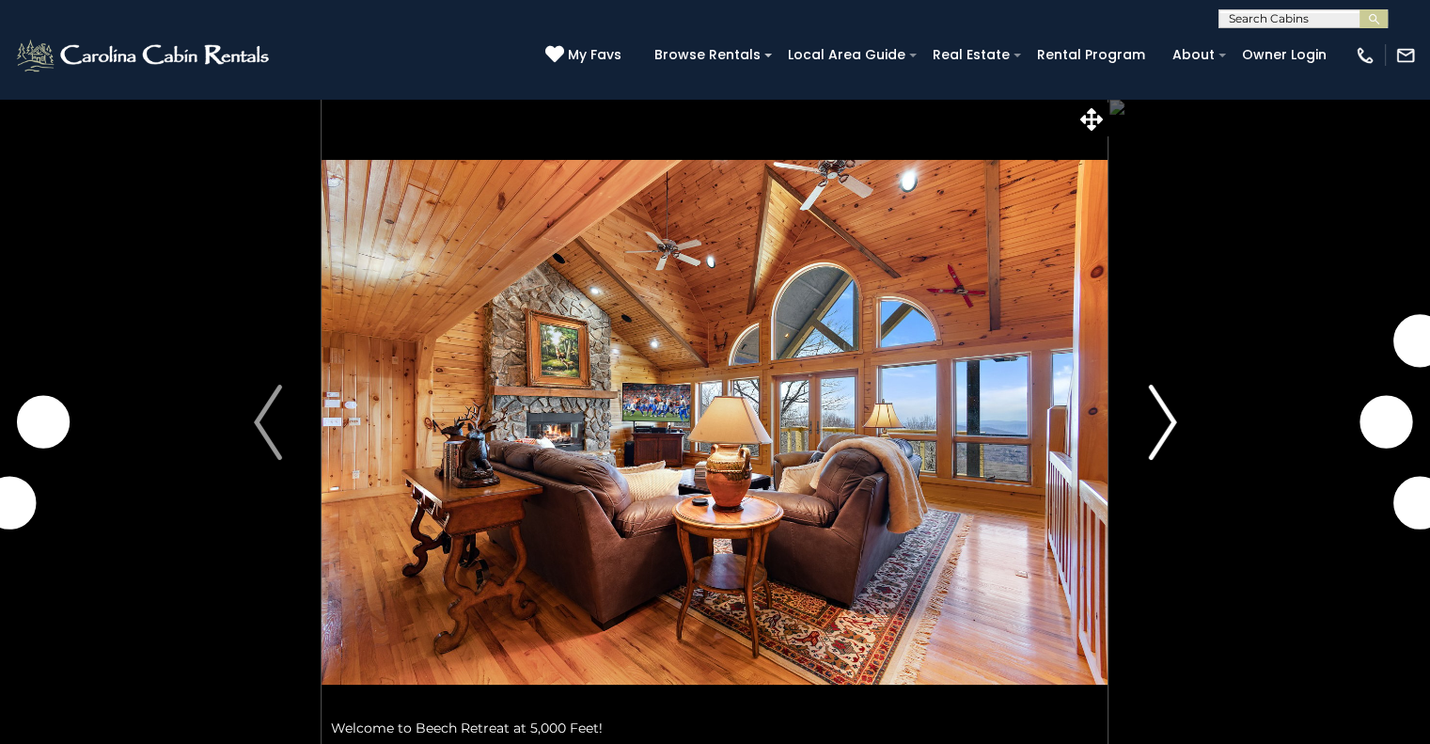
click at [1168, 414] on img "Next" at bounding box center [1162, 422] width 28 height 75
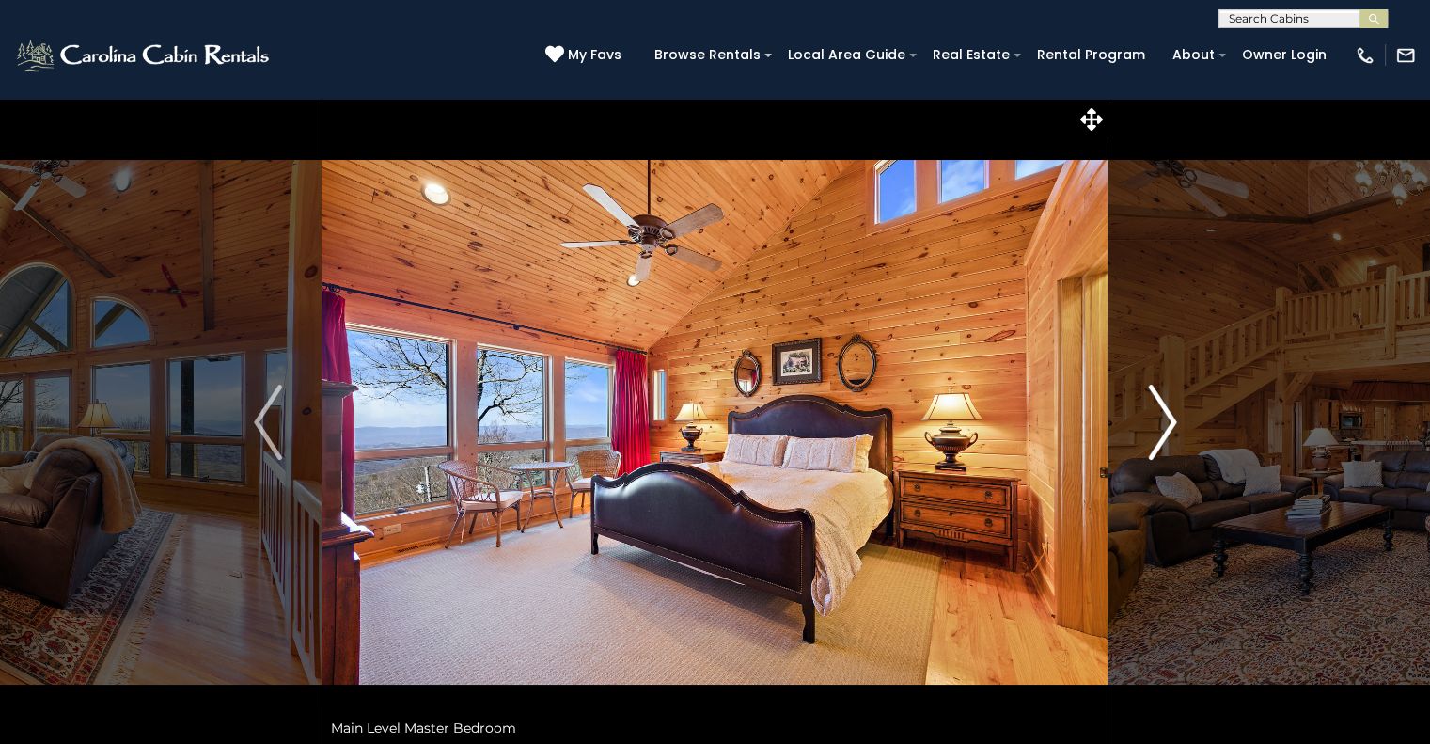
click at [1168, 414] on img "Next" at bounding box center [1162, 422] width 28 height 75
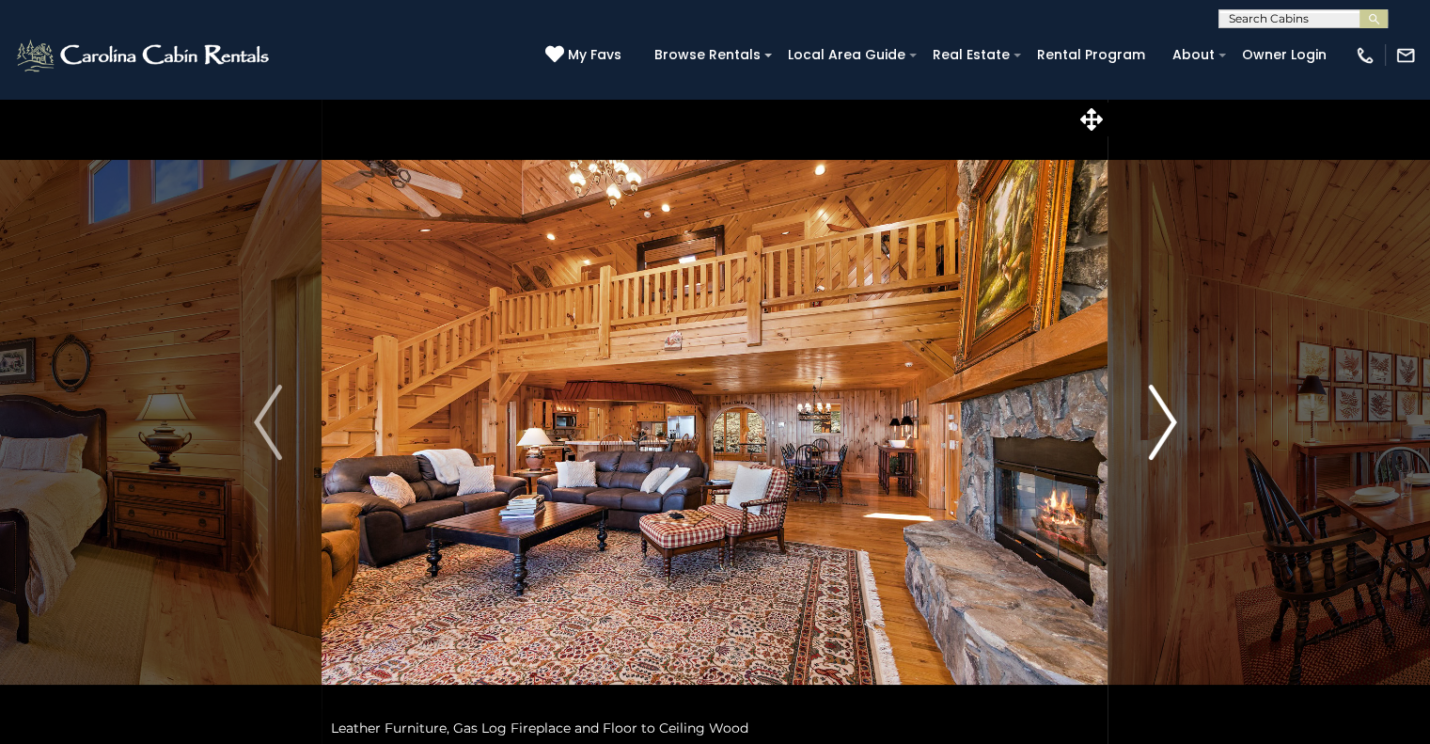
click at [1167, 414] on img "Next" at bounding box center [1162, 422] width 28 height 75
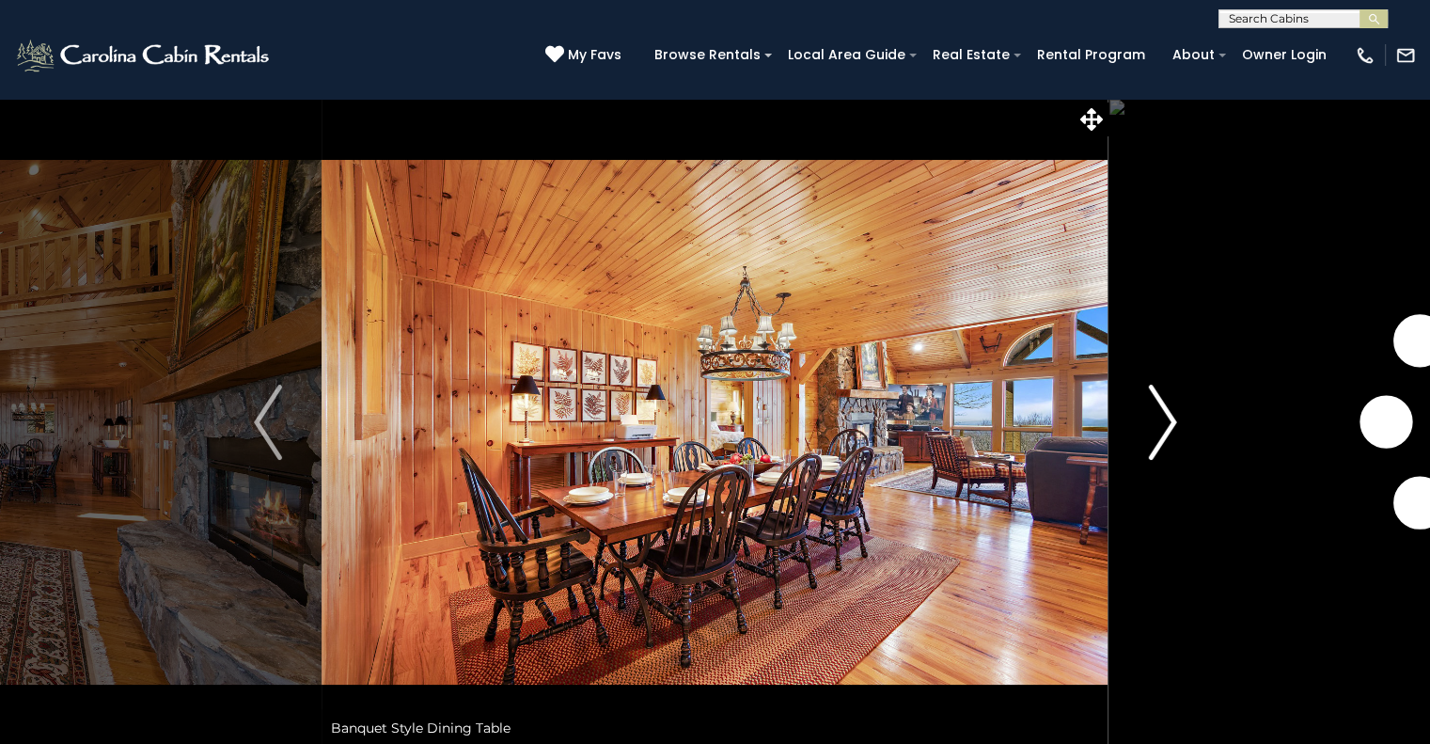
click at [1166, 414] on img "Next" at bounding box center [1162, 422] width 28 height 75
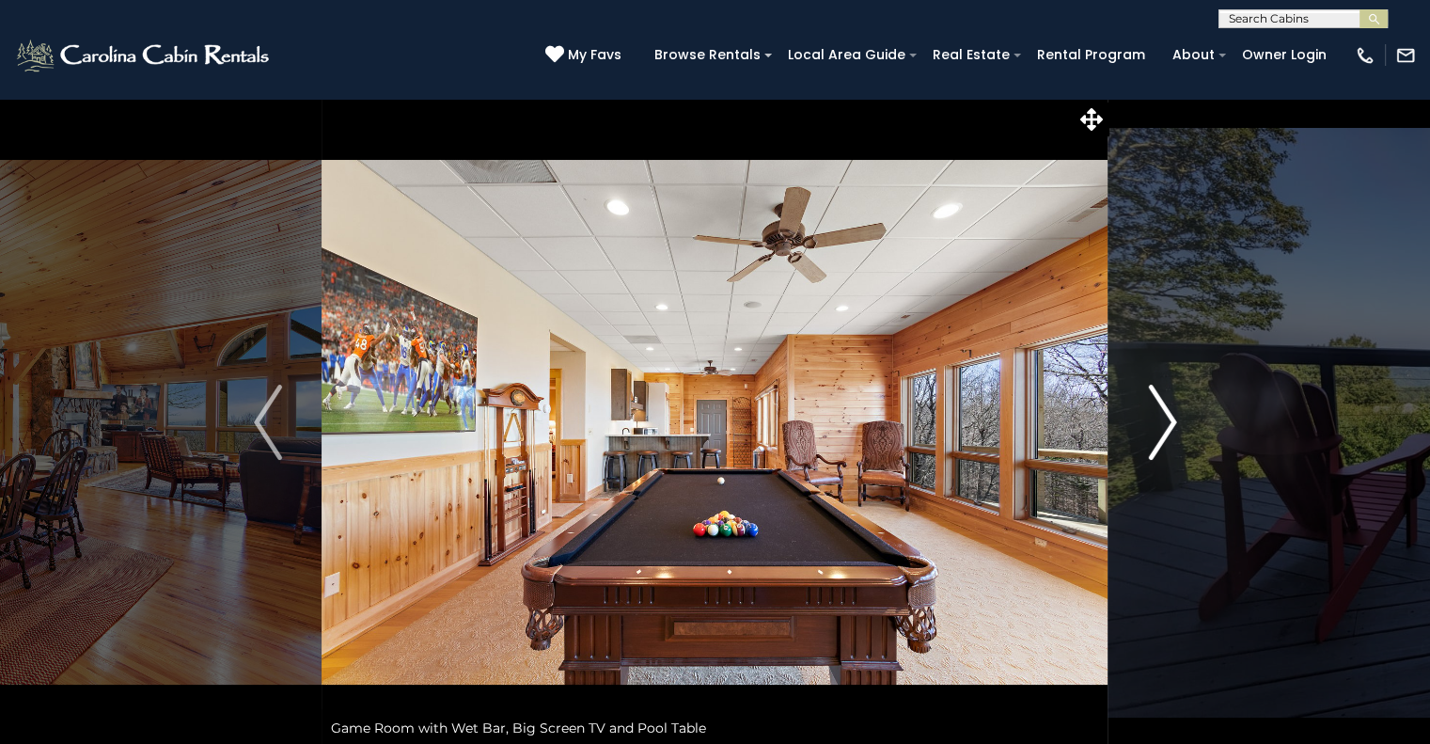
click at [1166, 414] on img "Next" at bounding box center [1162, 422] width 28 height 75
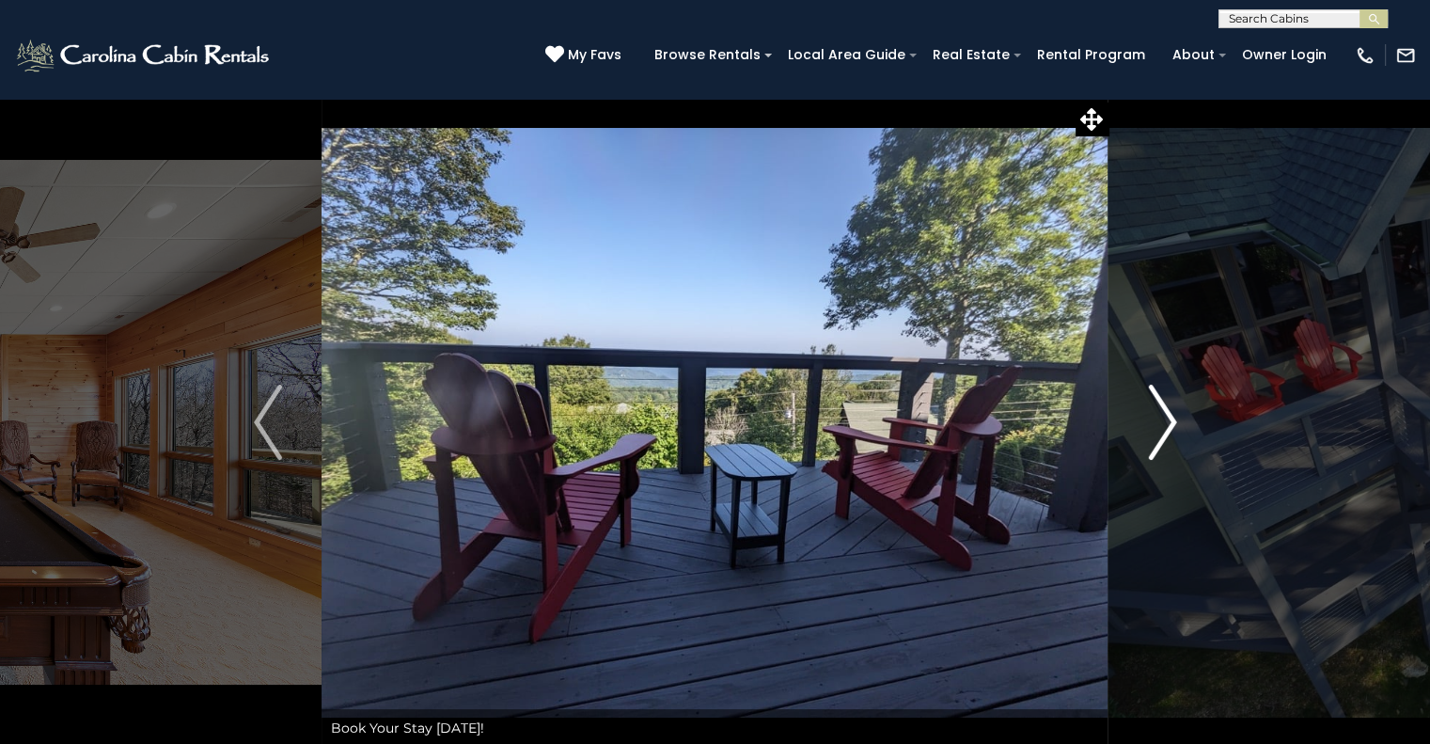
click at [1163, 415] on img "Next" at bounding box center [1162, 422] width 28 height 75
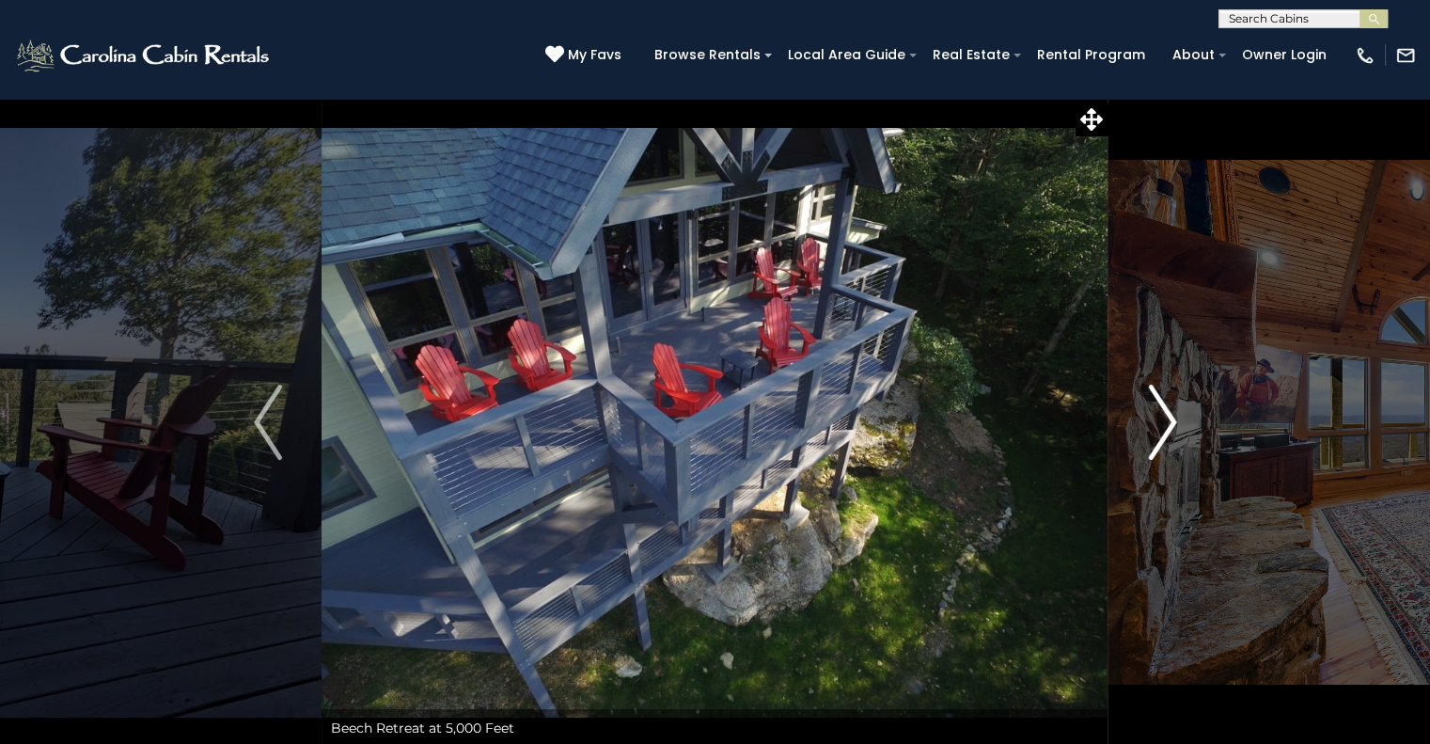
click at [1163, 415] on img "Next" at bounding box center [1162, 422] width 28 height 75
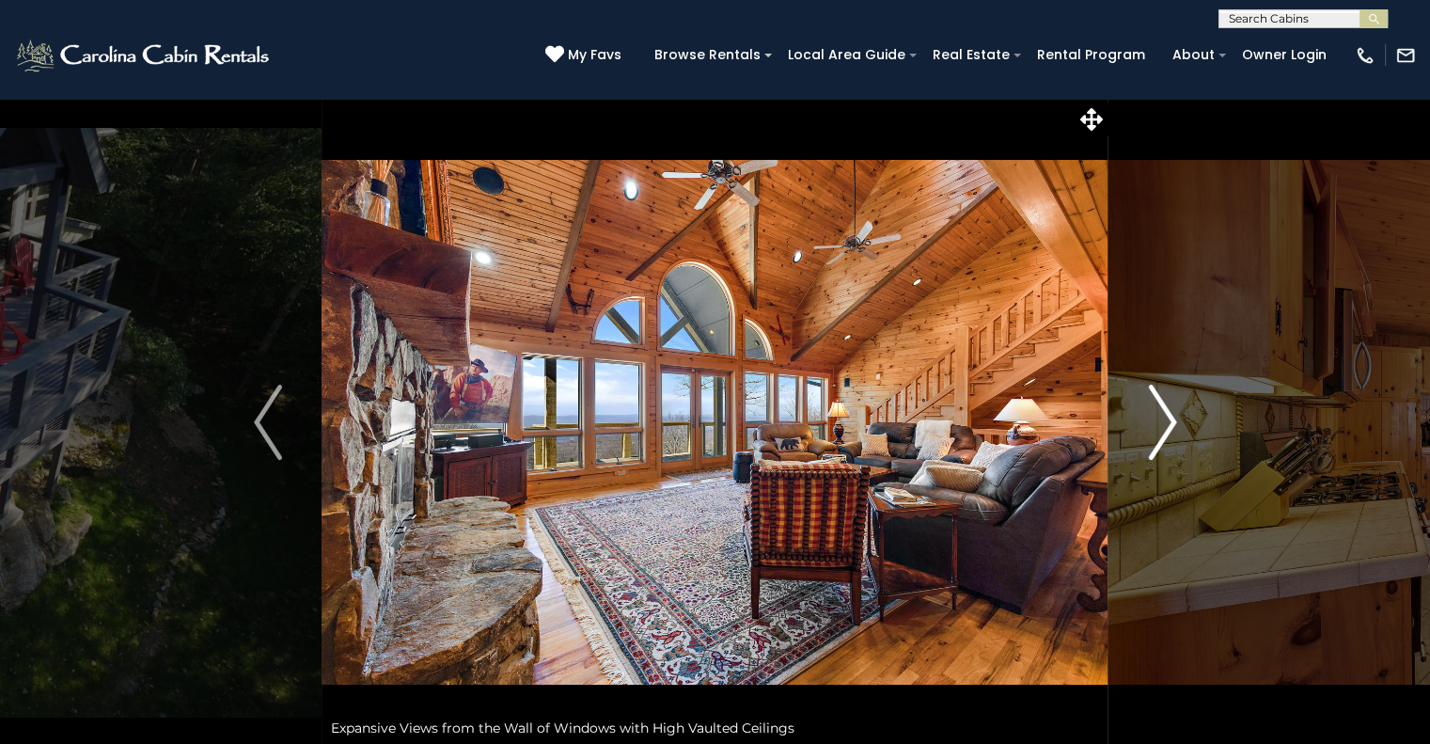
click at [1163, 415] on img "Next" at bounding box center [1162, 422] width 28 height 75
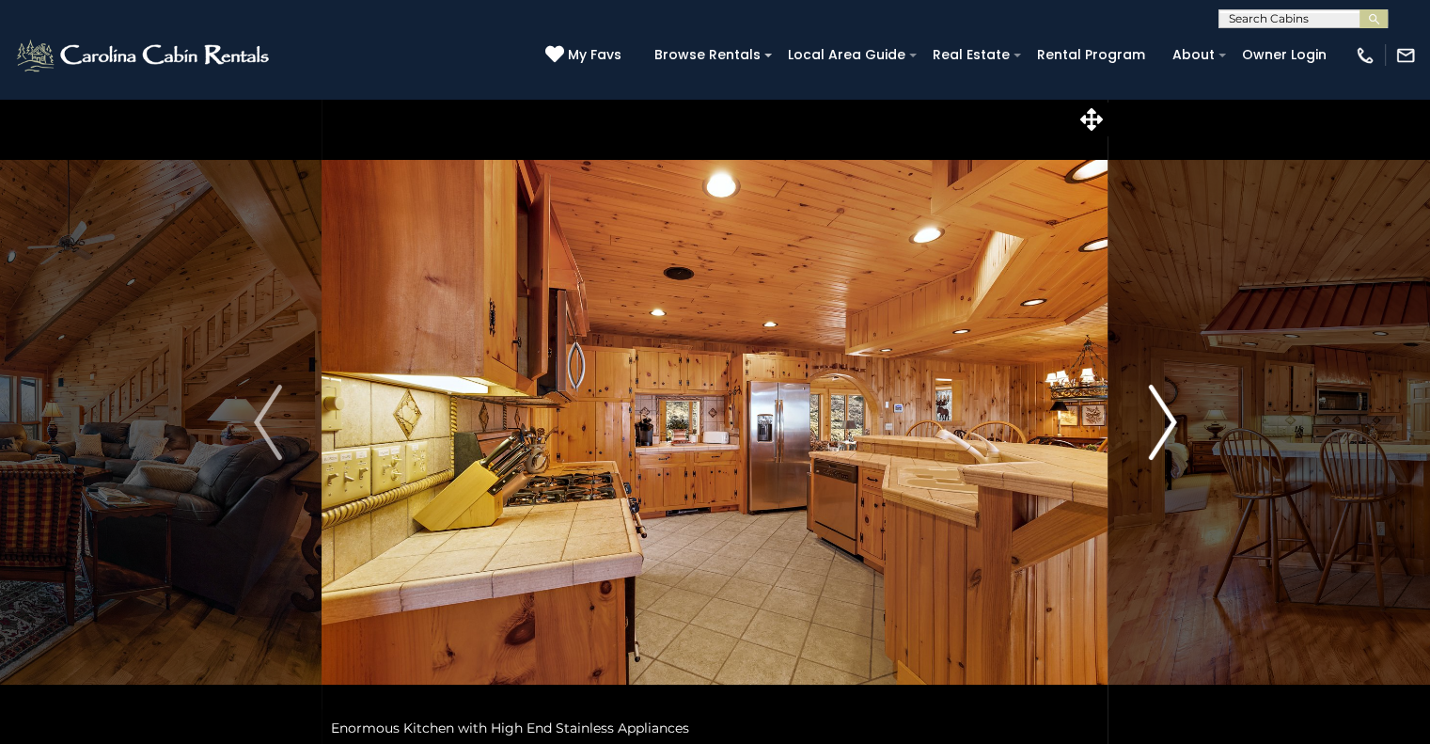
click at [1163, 415] on img "Next" at bounding box center [1162, 422] width 28 height 75
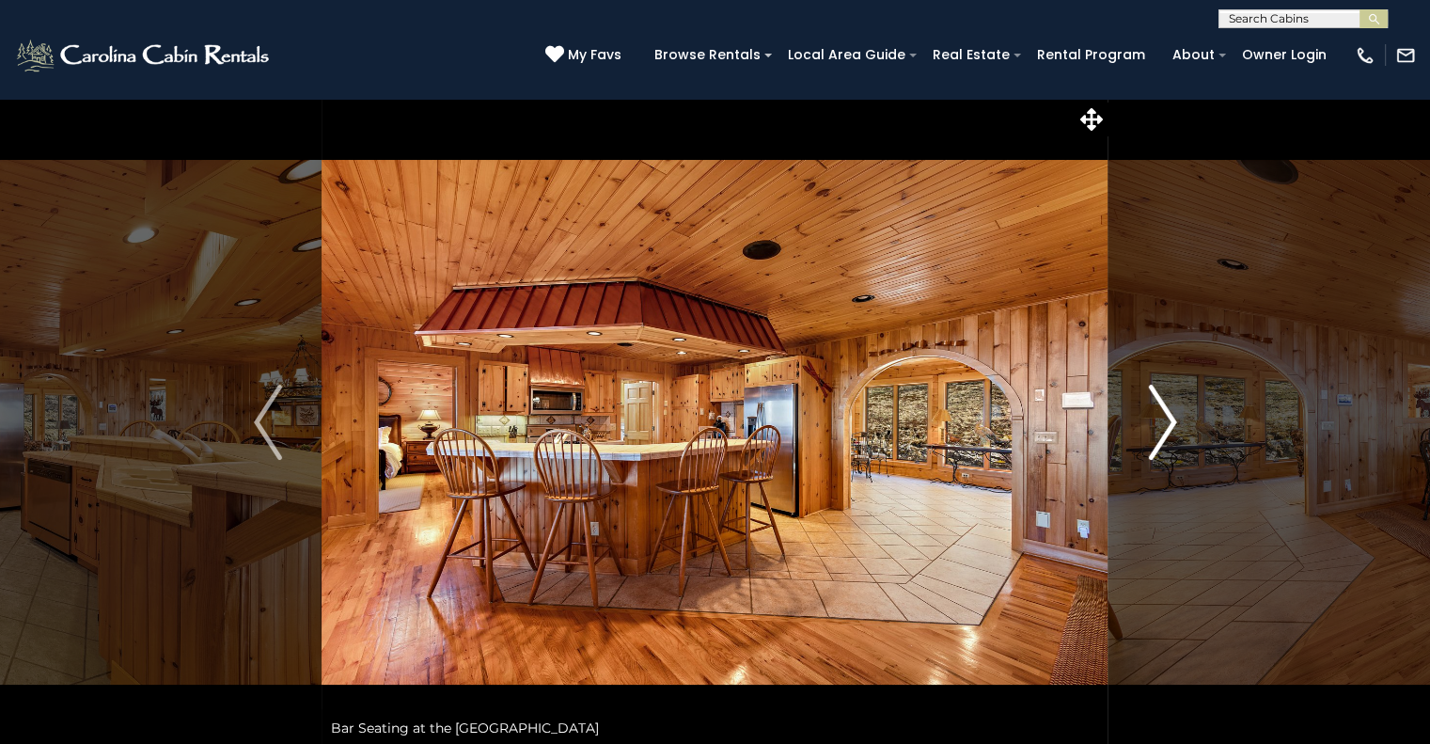
click at [1163, 415] on img "Next" at bounding box center [1162, 422] width 28 height 75
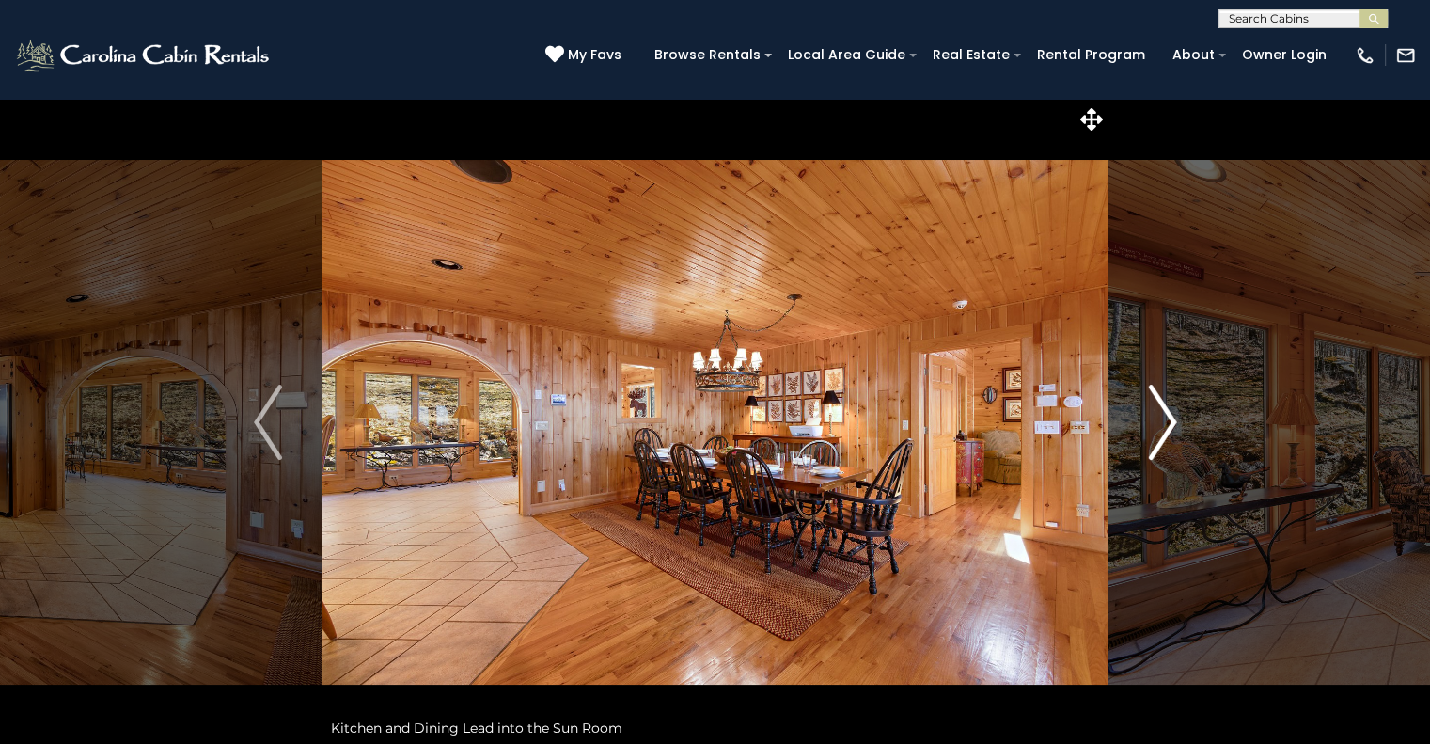
click at [1163, 415] on img "Next" at bounding box center [1162, 422] width 28 height 75
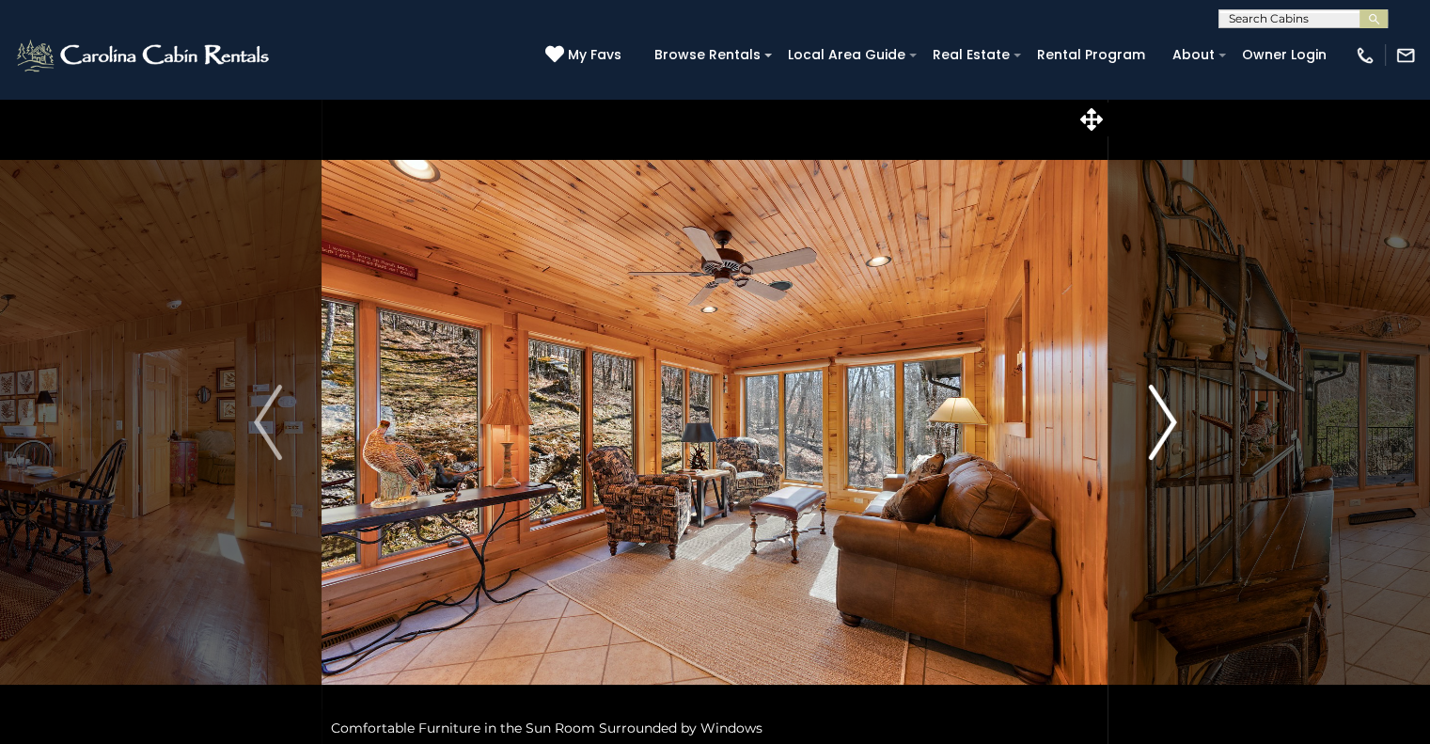
click at [1151, 406] on img "Next" at bounding box center [1162, 422] width 28 height 75
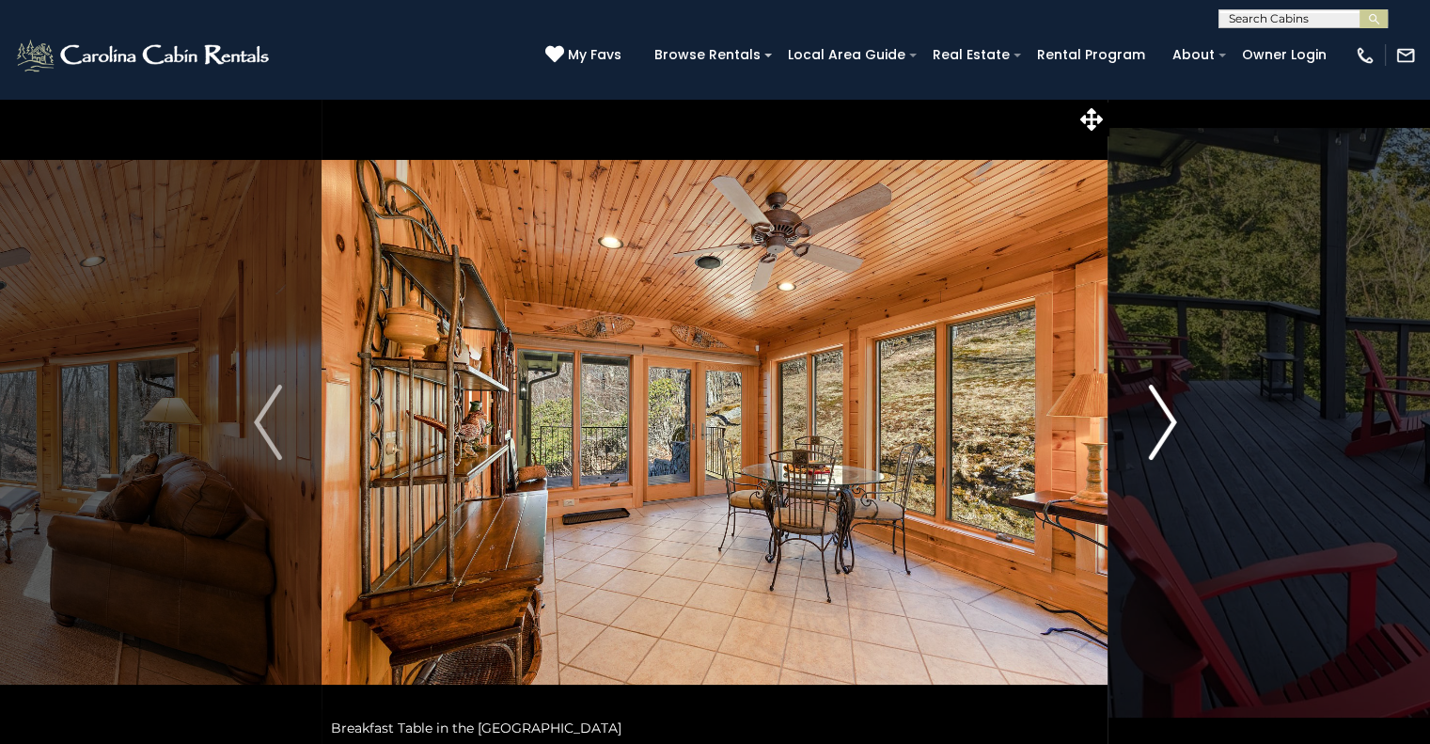
click at [1151, 406] on img "Next" at bounding box center [1162, 422] width 28 height 75
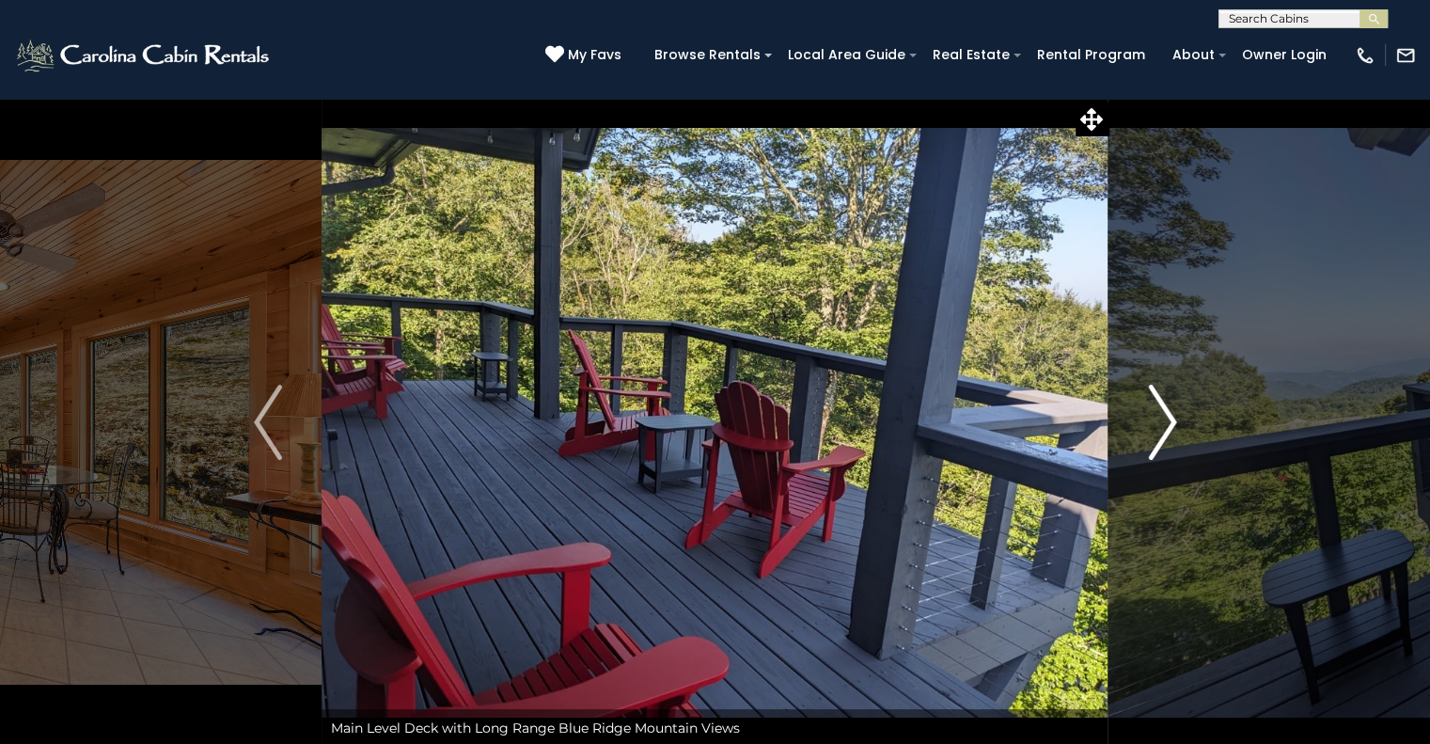
click at [1151, 406] on img "Next" at bounding box center [1162, 422] width 28 height 75
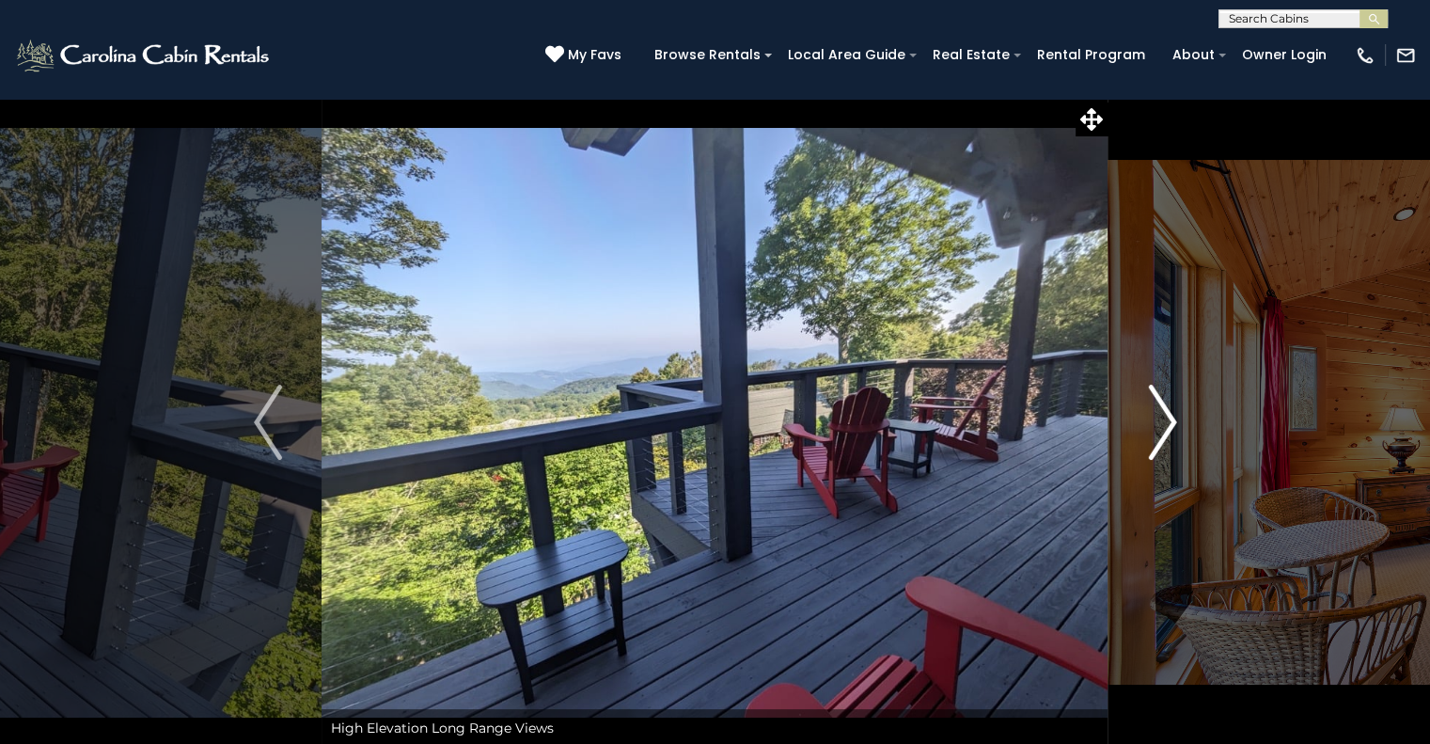
click at [1151, 406] on img "Next" at bounding box center [1162, 422] width 28 height 75
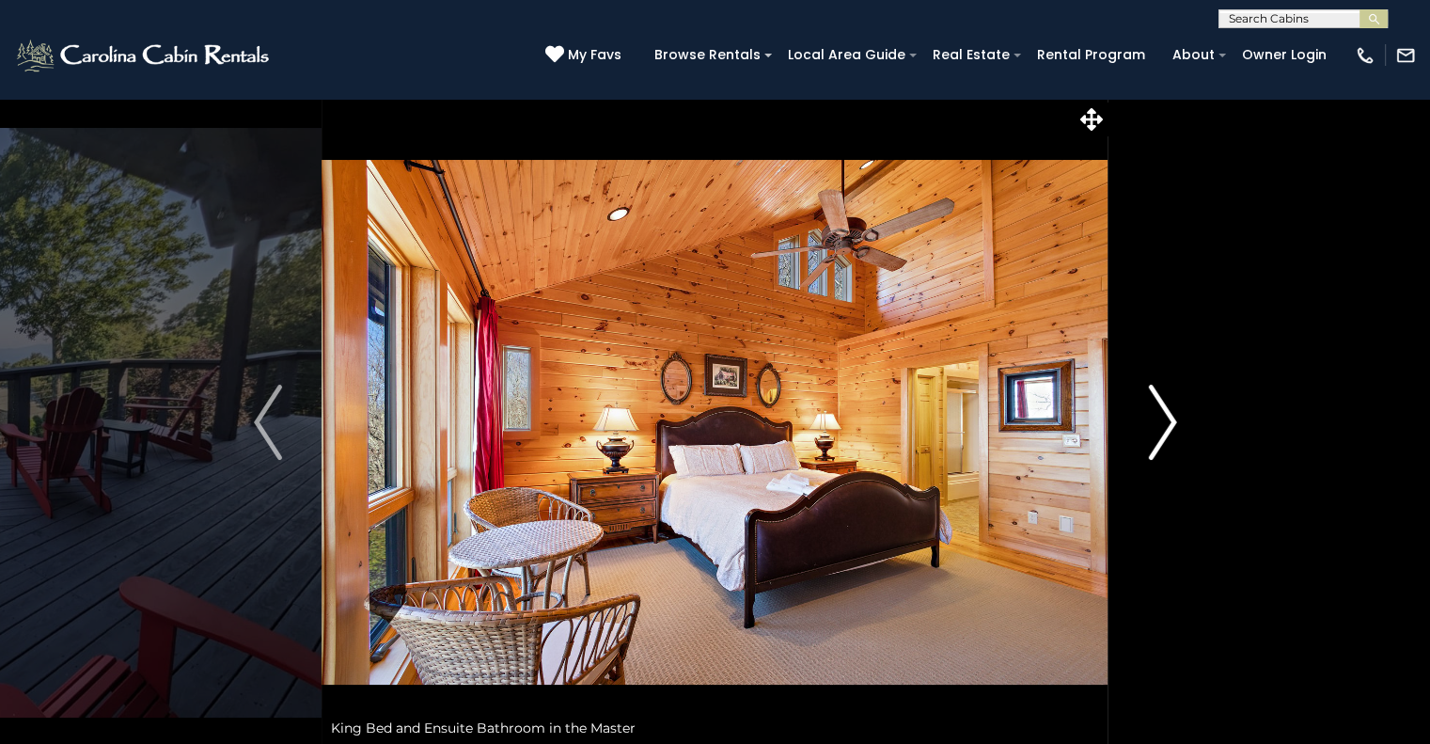
click at [1151, 406] on img "Next" at bounding box center [1162, 422] width 28 height 75
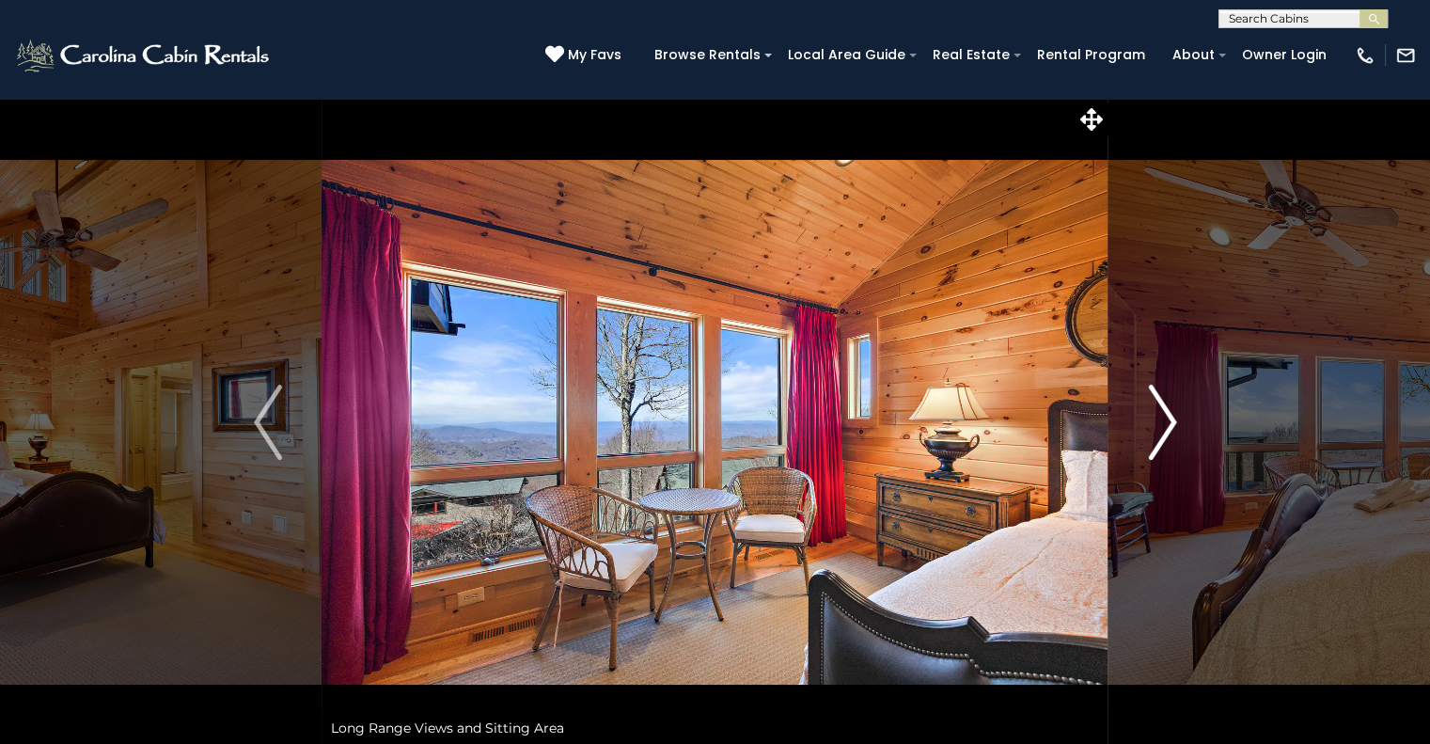
click at [1151, 406] on img "Next" at bounding box center [1162, 422] width 28 height 75
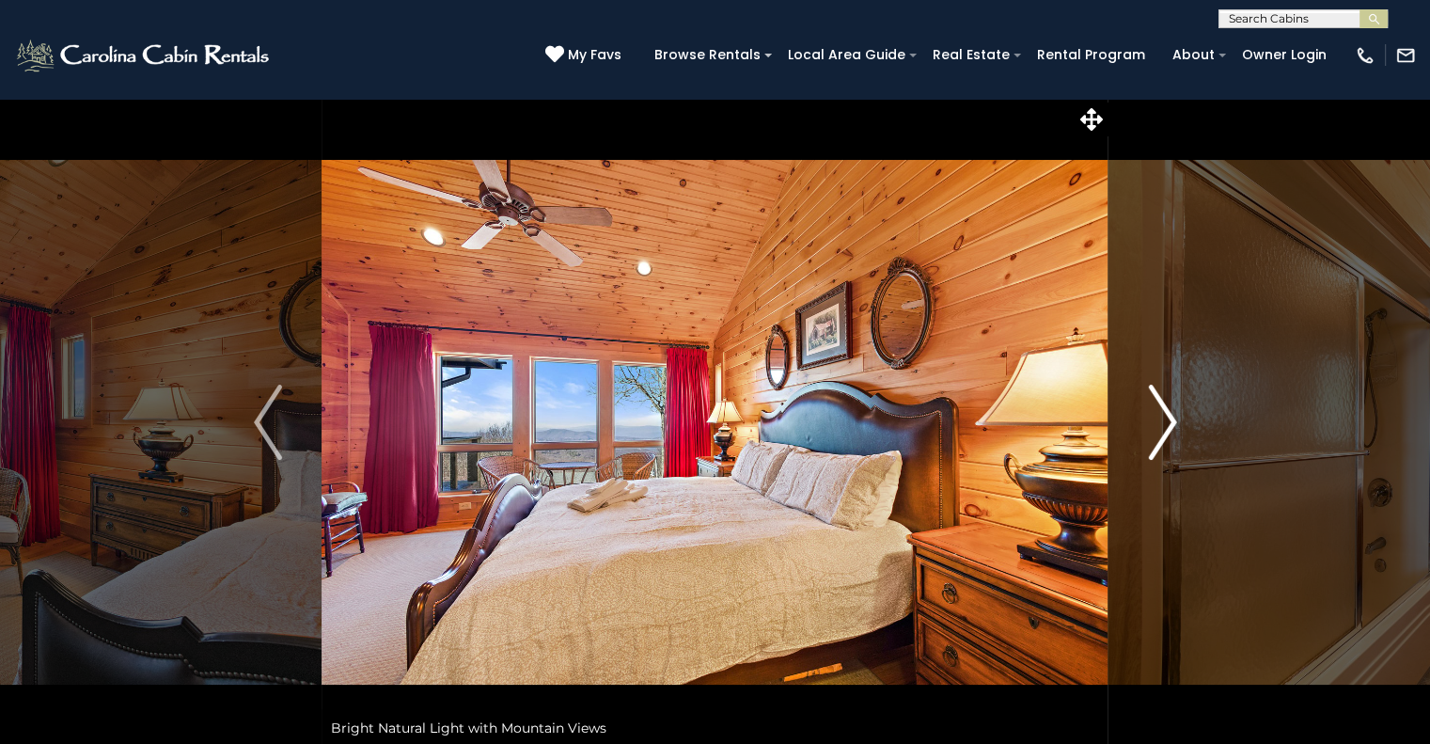
click at [1151, 405] on img "Next" at bounding box center [1162, 422] width 28 height 75
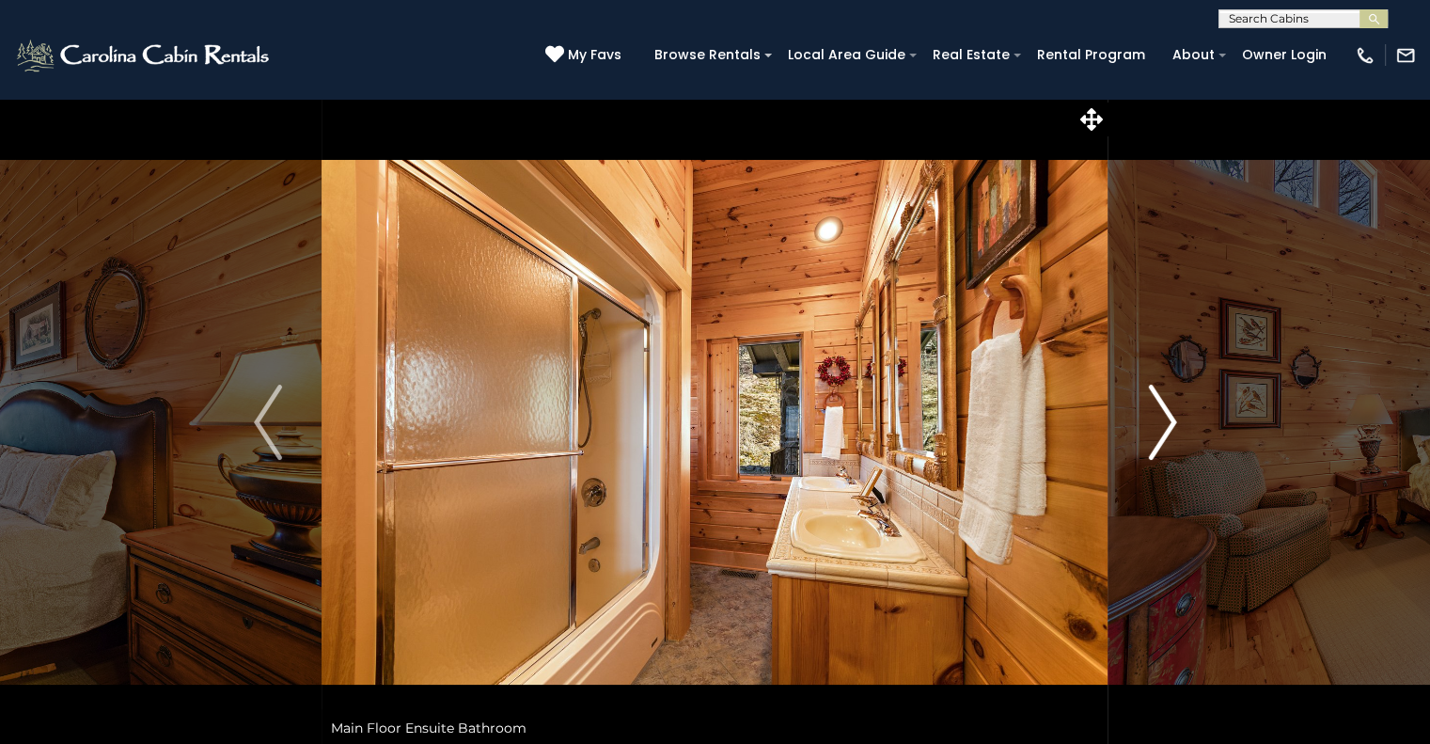
click at [1151, 405] on img "Next" at bounding box center [1162, 422] width 28 height 75
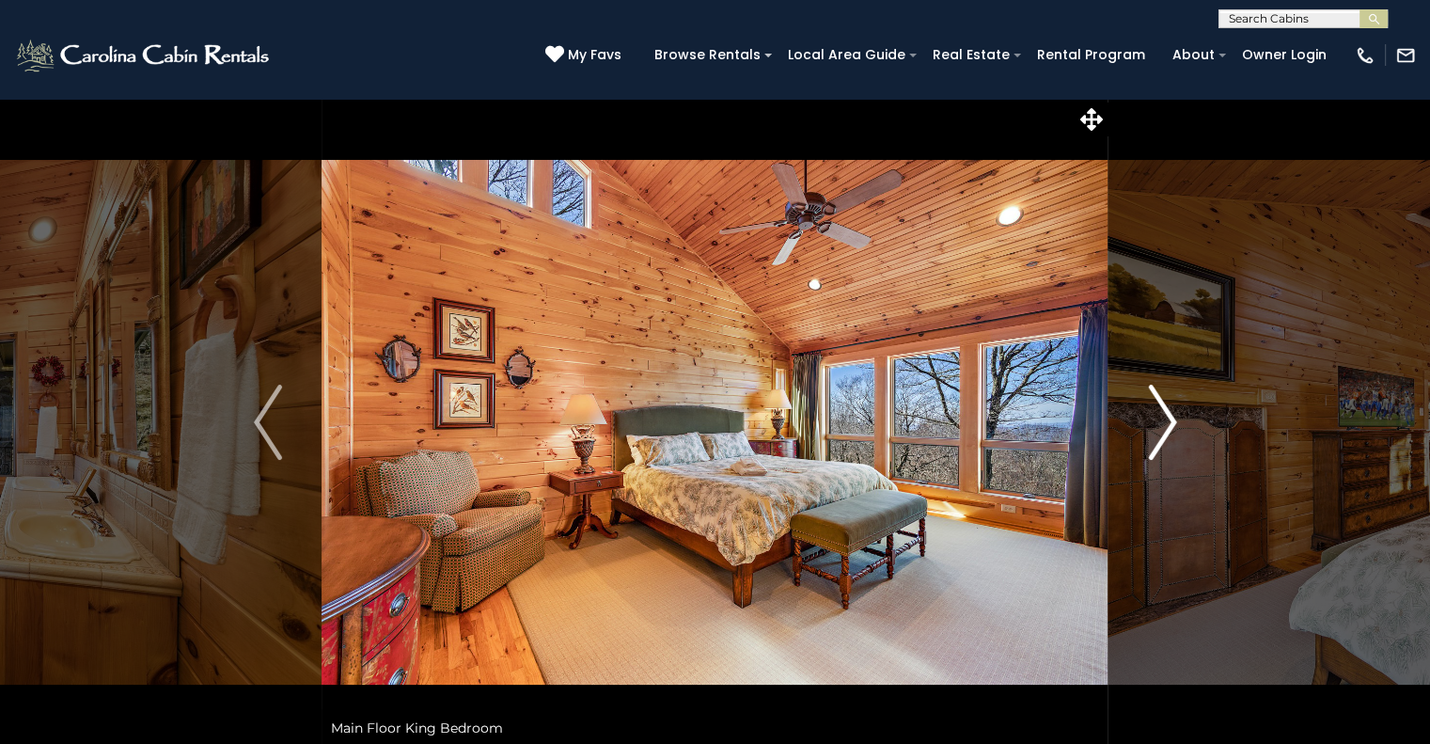
click at [1151, 405] on img "Next" at bounding box center [1162, 422] width 28 height 75
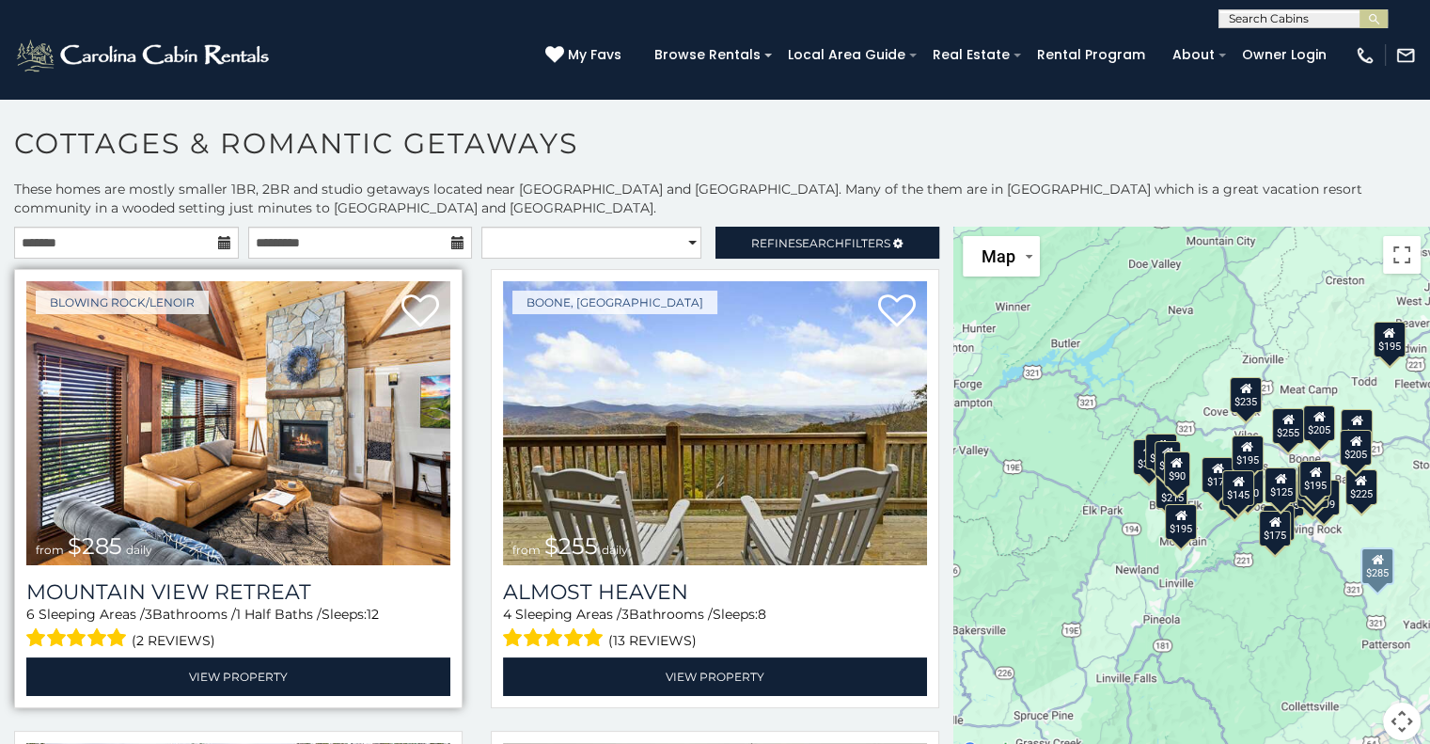
click at [279, 502] on img at bounding box center [238, 423] width 424 height 284
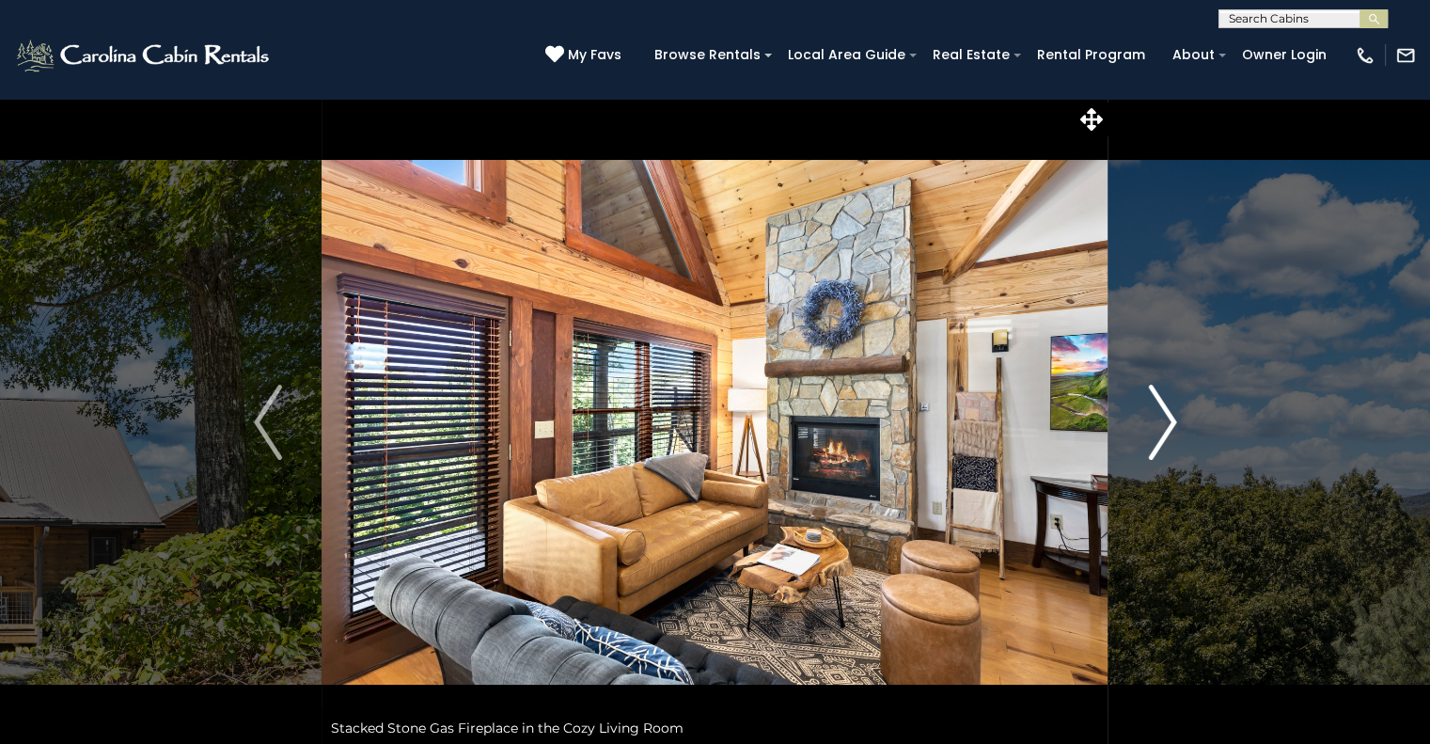
click at [1158, 409] on img "Next" at bounding box center [1162, 422] width 28 height 75
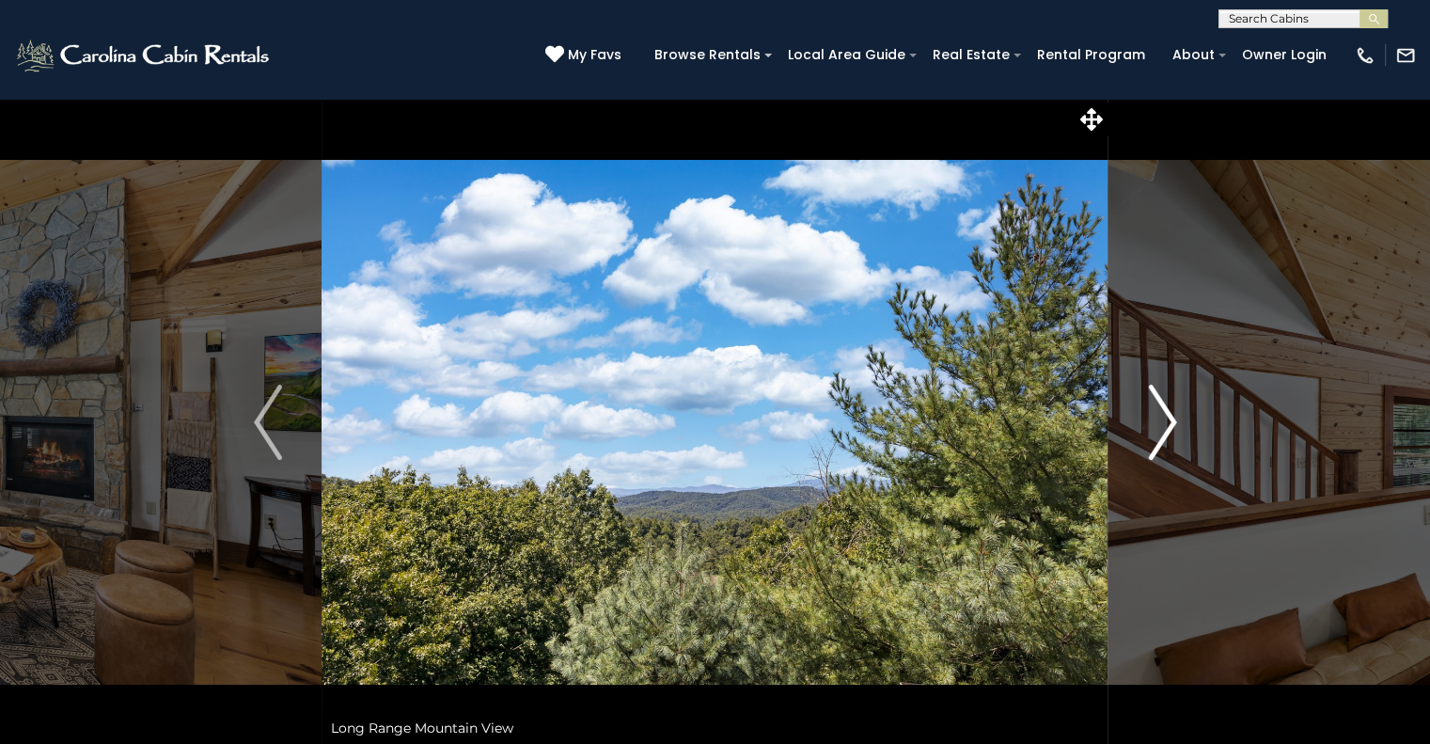
click at [1158, 409] on img "Next" at bounding box center [1162, 422] width 28 height 75
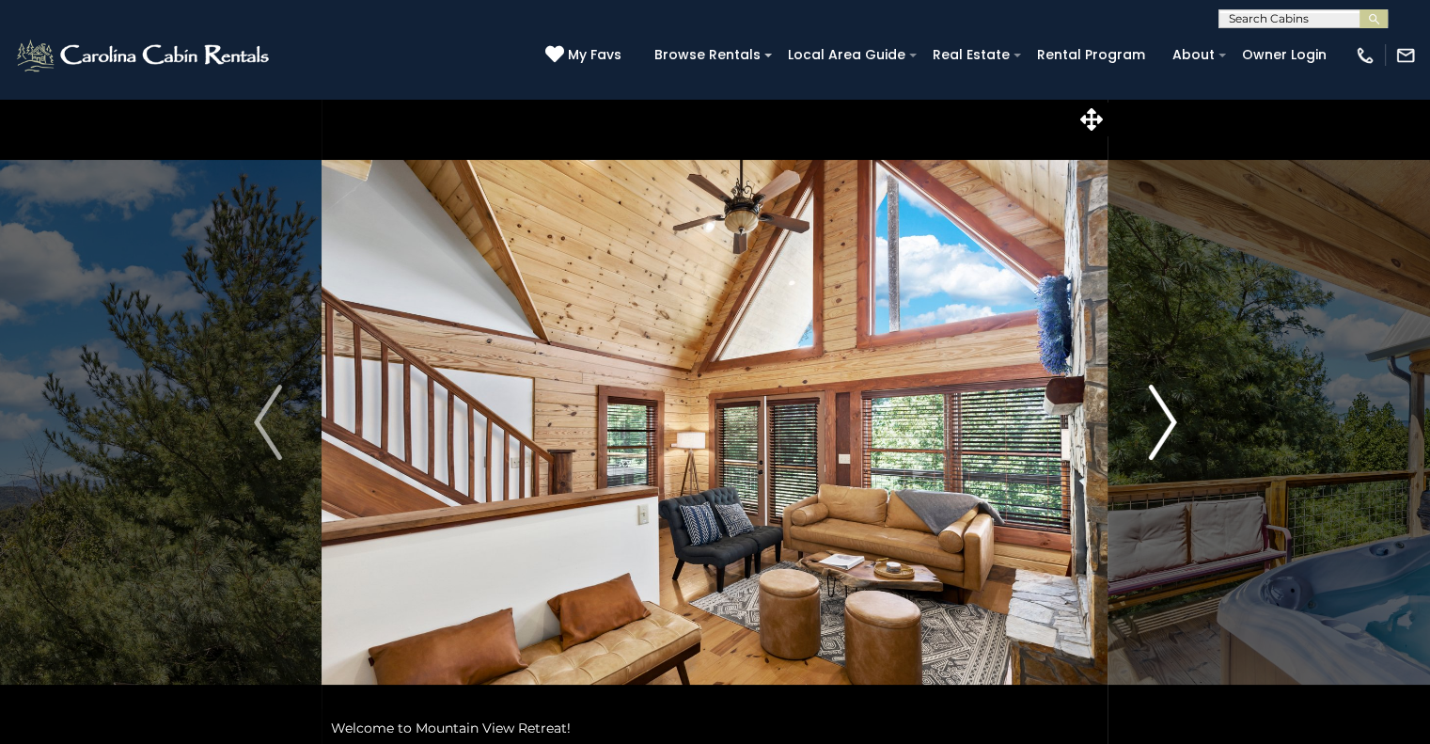
click at [1158, 409] on img "Next" at bounding box center [1162, 422] width 28 height 75
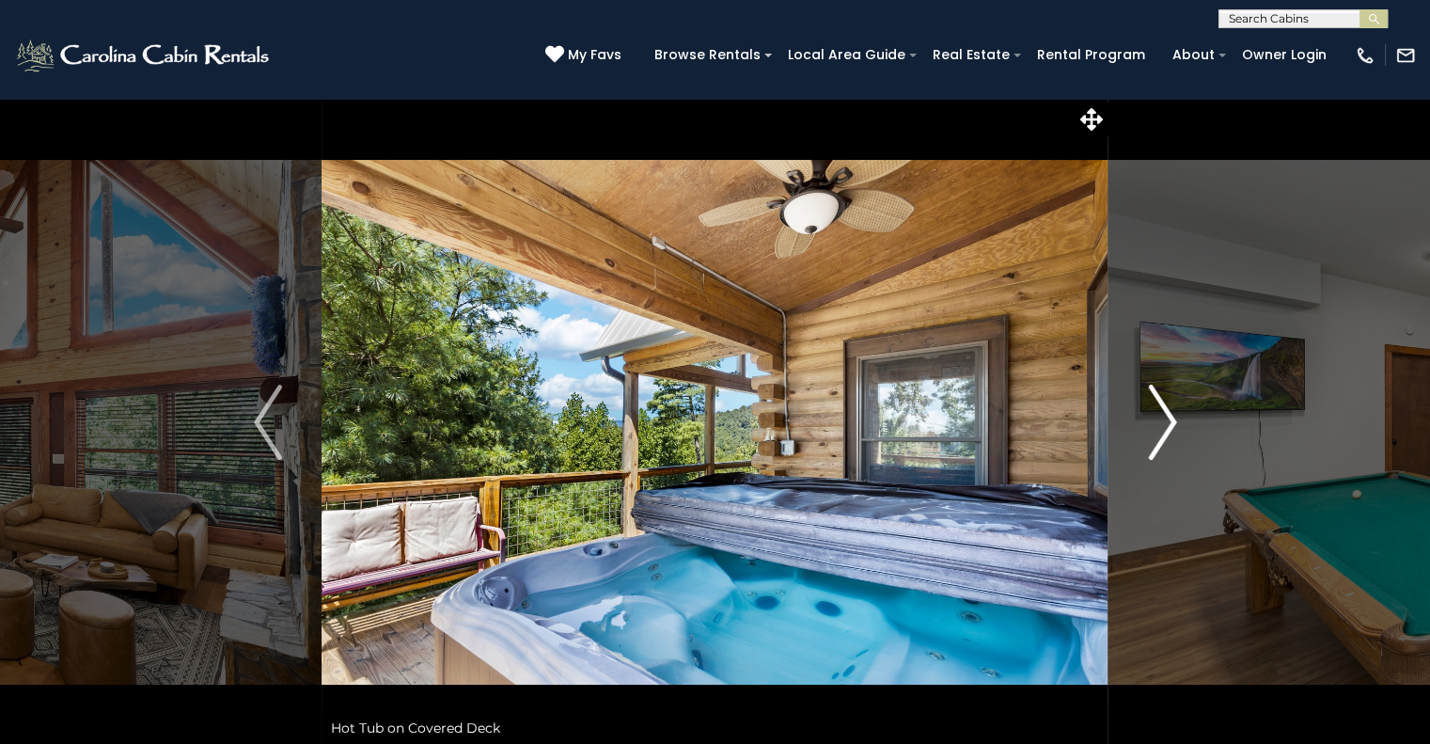
click at [1158, 409] on img "Next" at bounding box center [1162, 422] width 28 height 75
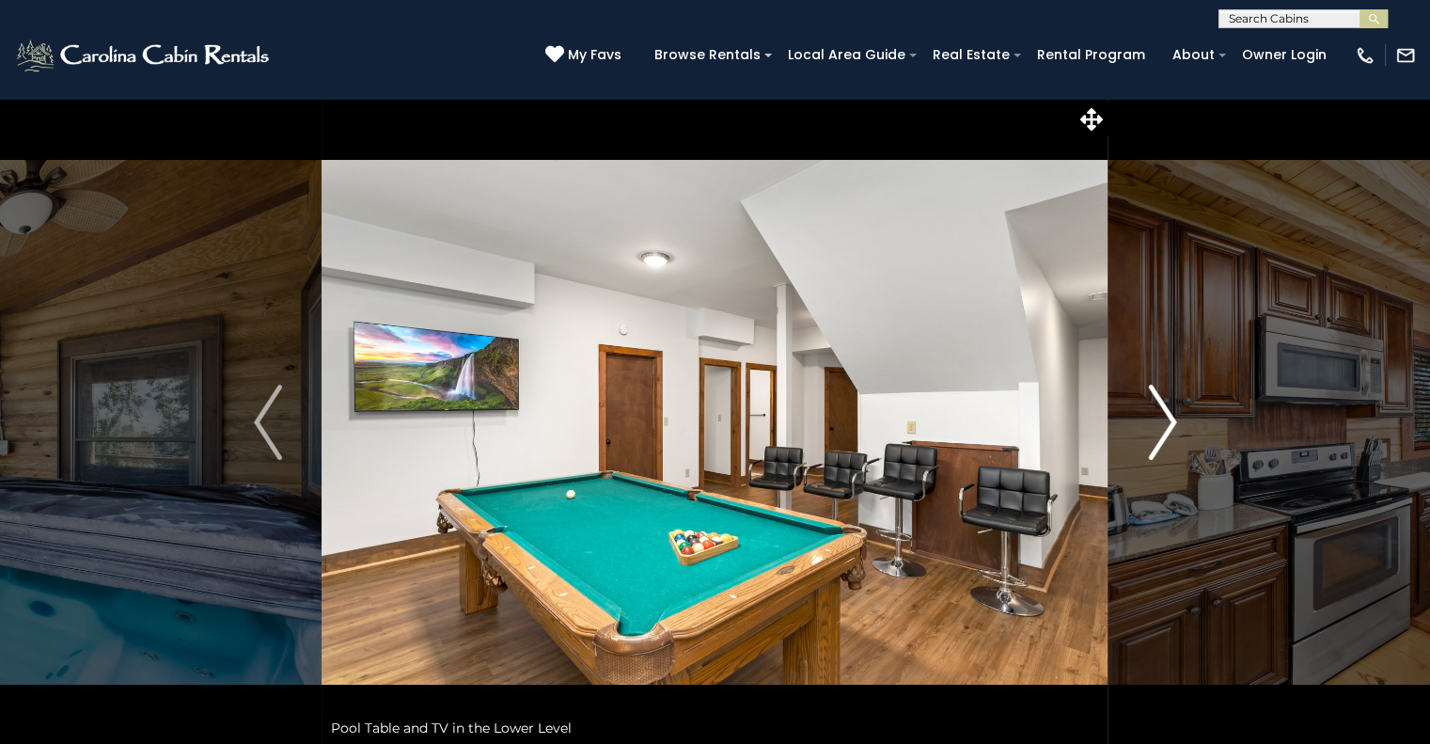
click at [1166, 411] on img "Next" at bounding box center [1162, 422] width 28 height 75
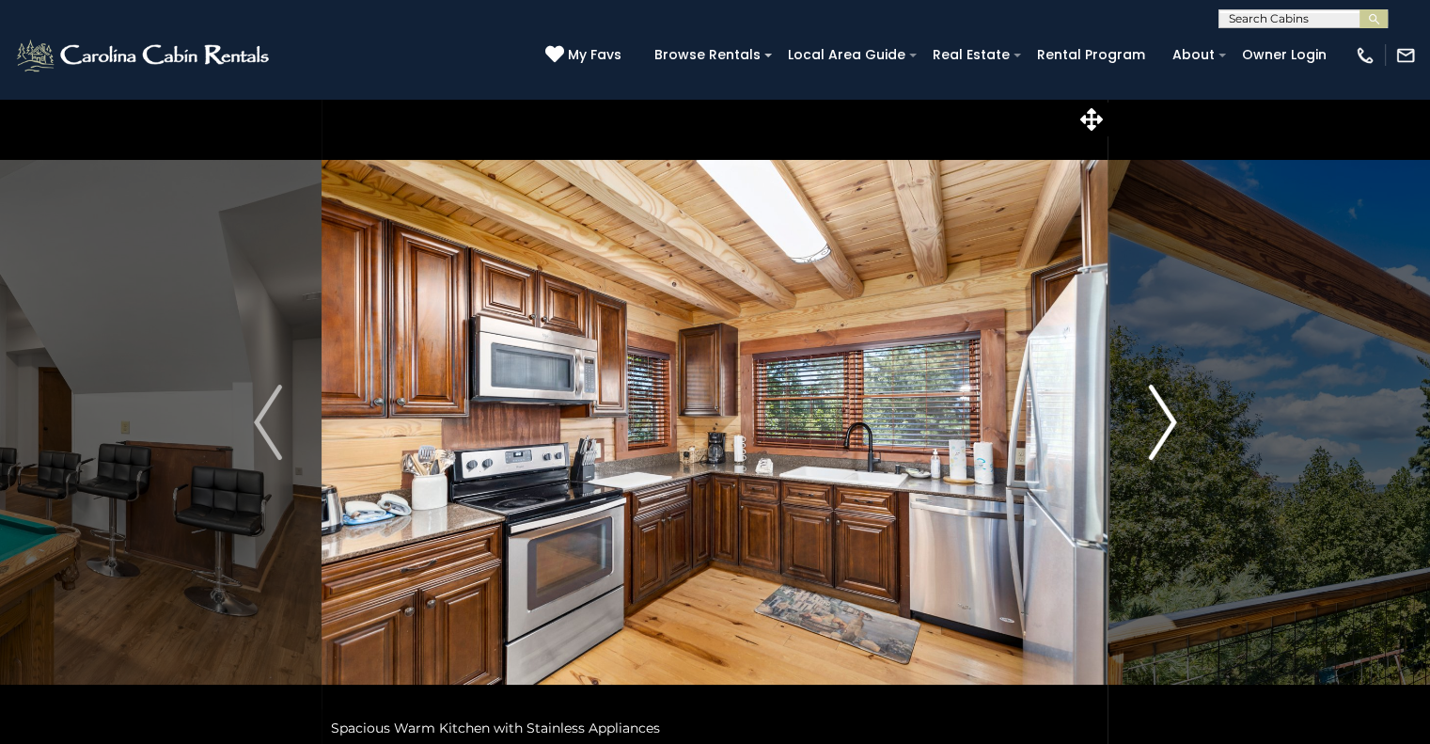
click at [1166, 411] on img "Next" at bounding box center [1162, 422] width 28 height 75
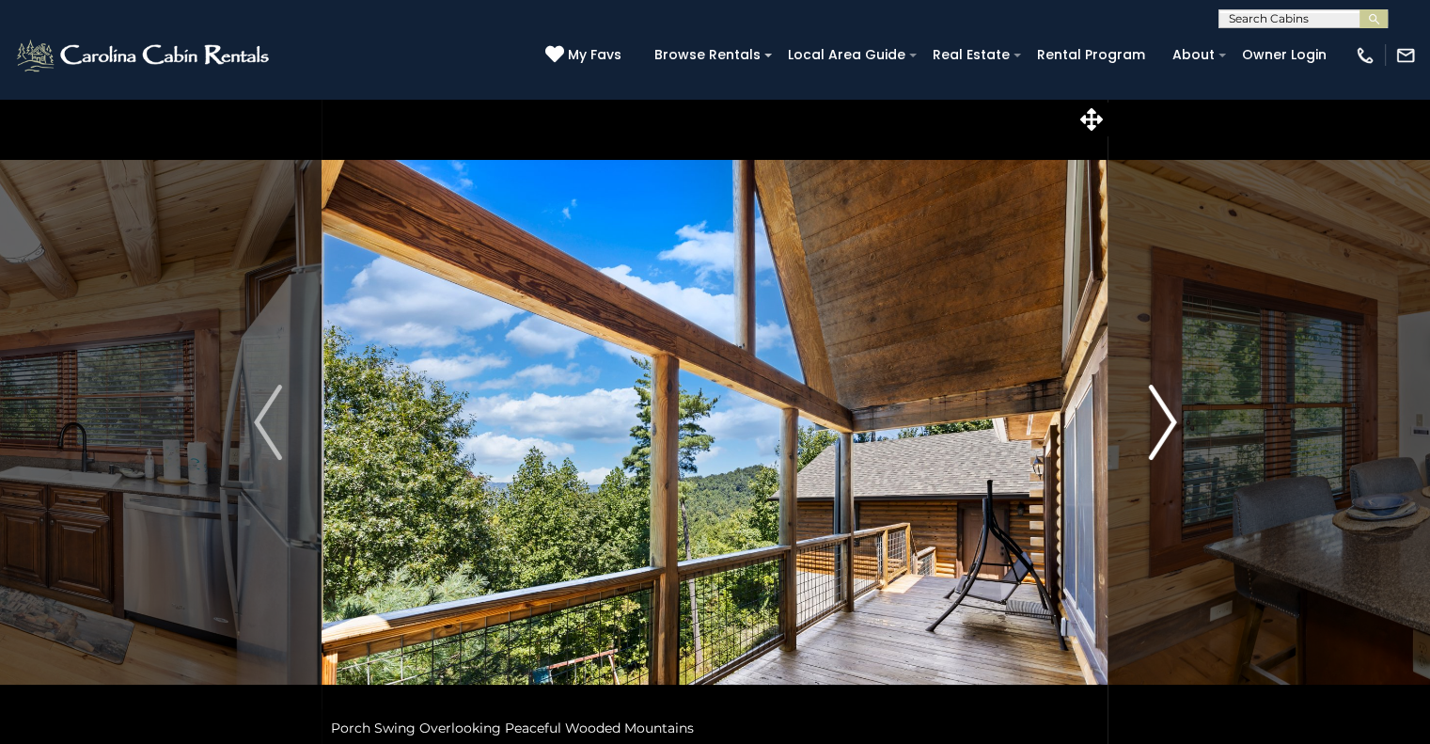
click at [1166, 411] on img "Next" at bounding box center [1162, 422] width 28 height 75
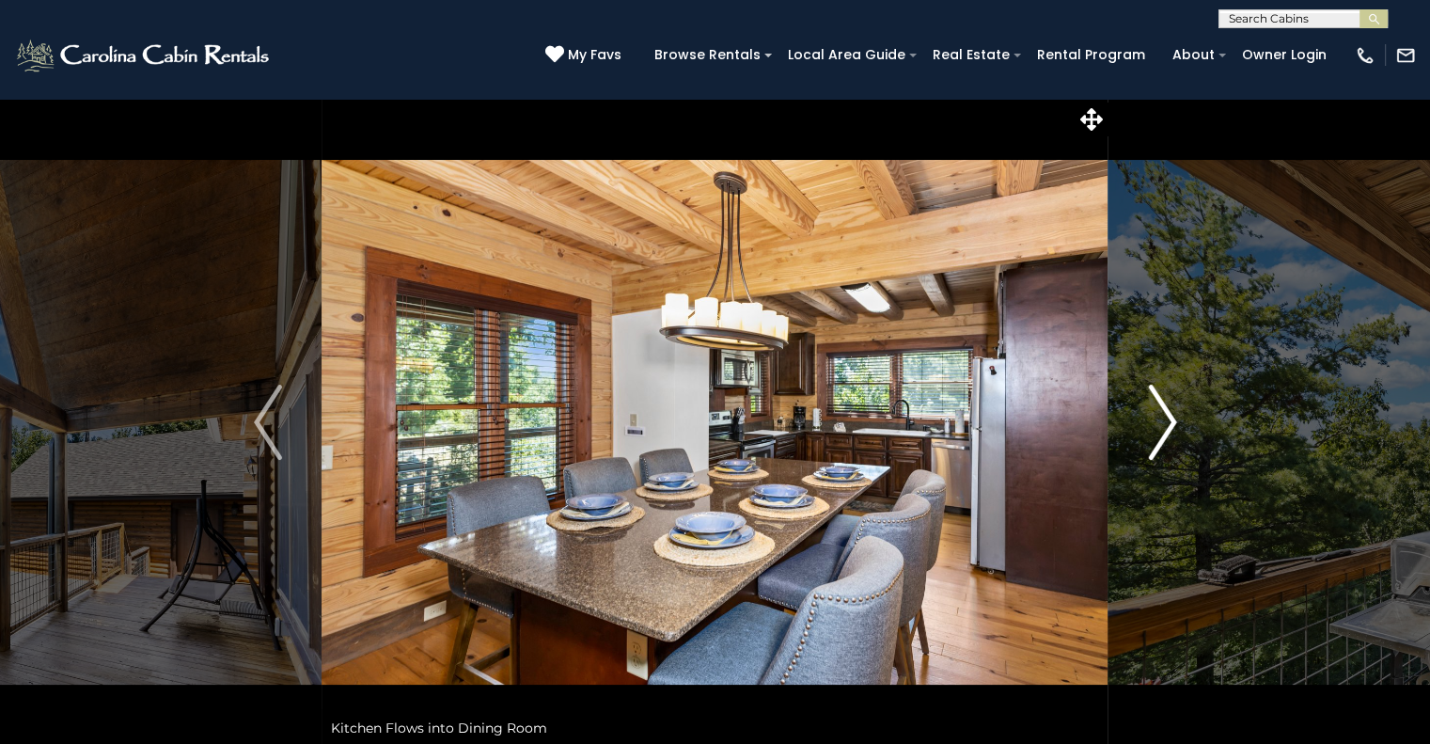
click at [1166, 411] on img "Next" at bounding box center [1162, 422] width 28 height 75
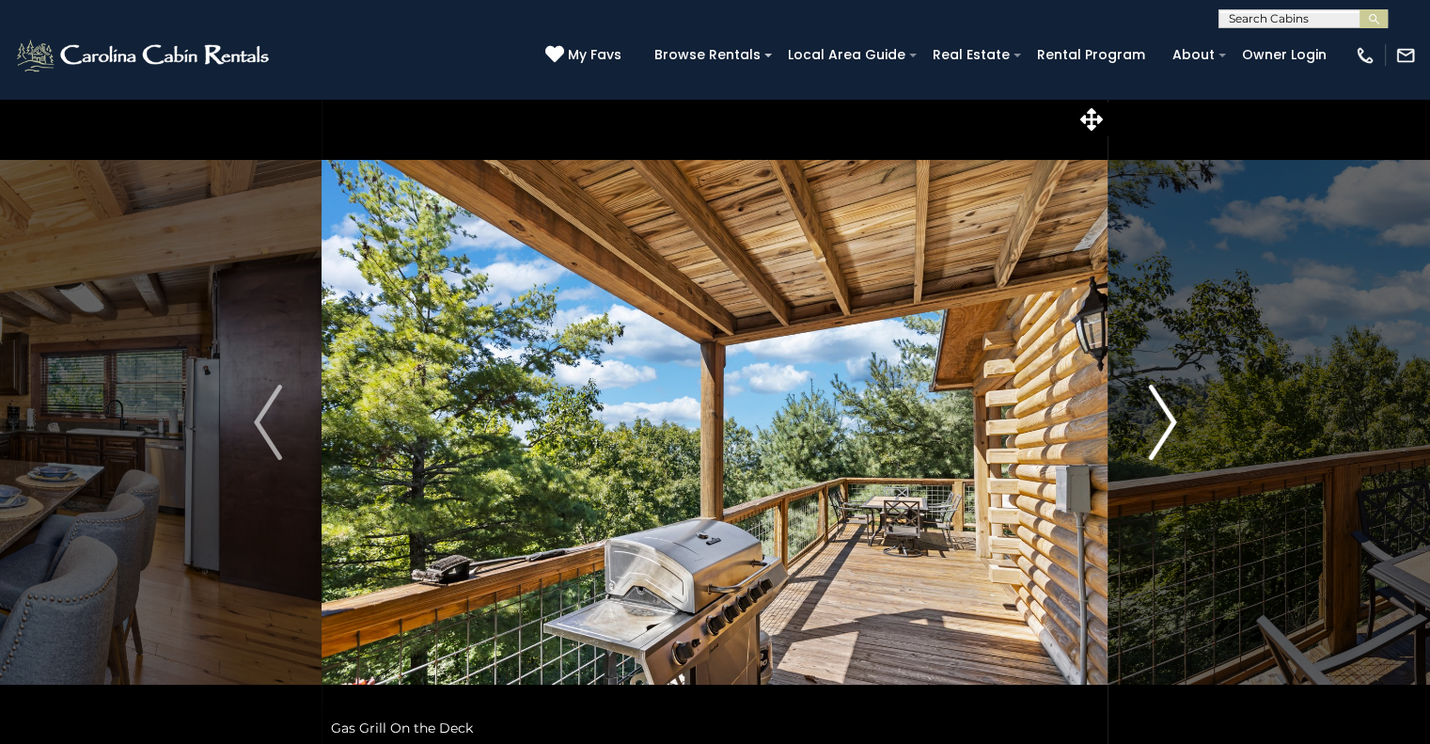
click at [1166, 411] on img "Next" at bounding box center [1162, 422] width 28 height 75
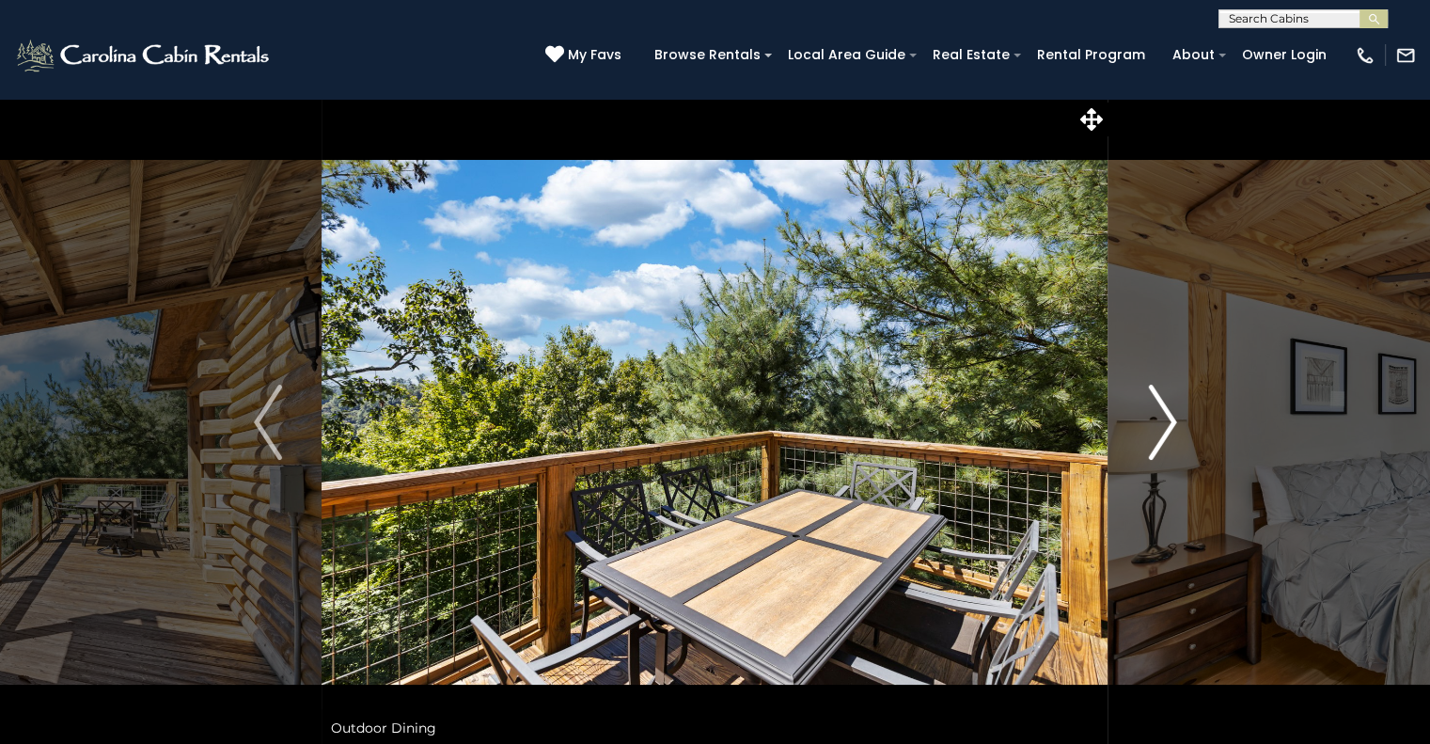
click at [1166, 411] on img "Next" at bounding box center [1162, 422] width 28 height 75
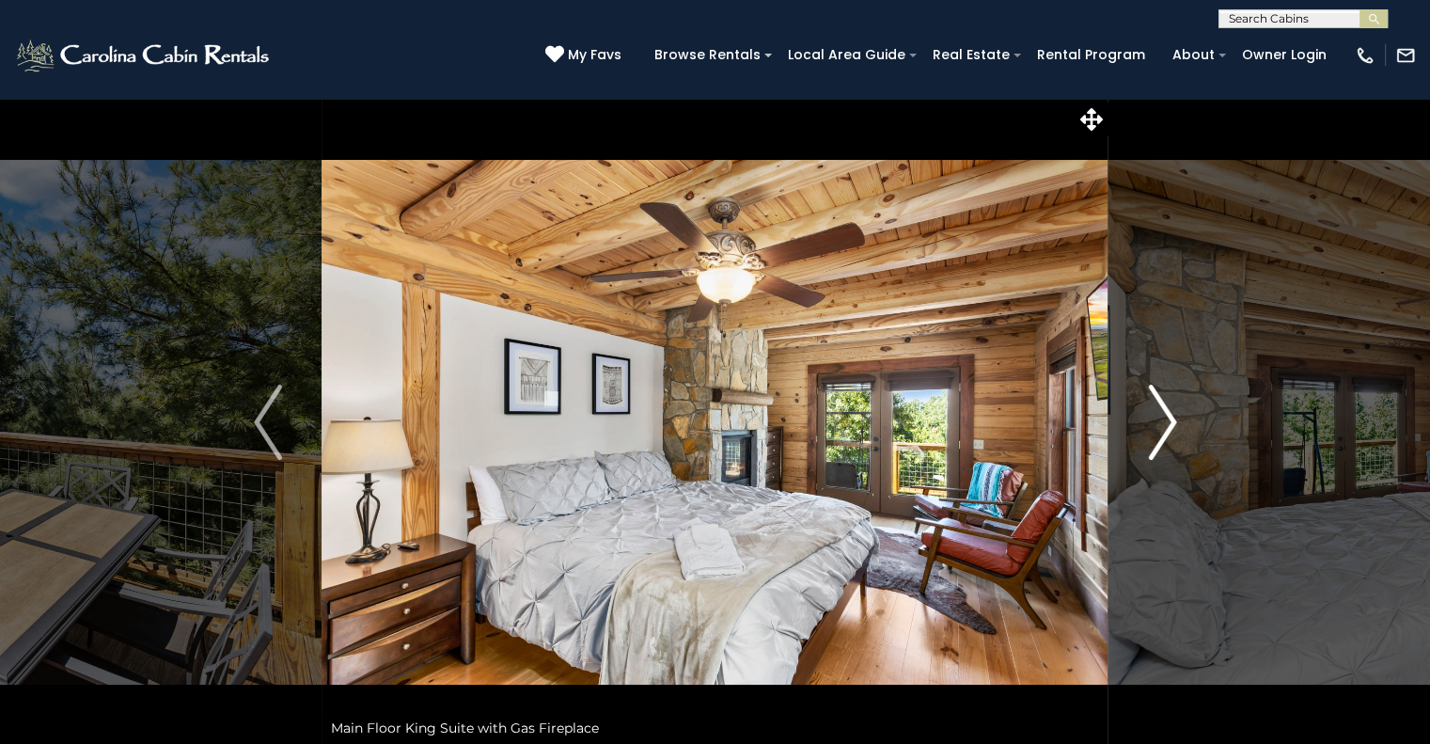
click at [1166, 411] on img "Next" at bounding box center [1162, 422] width 28 height 75
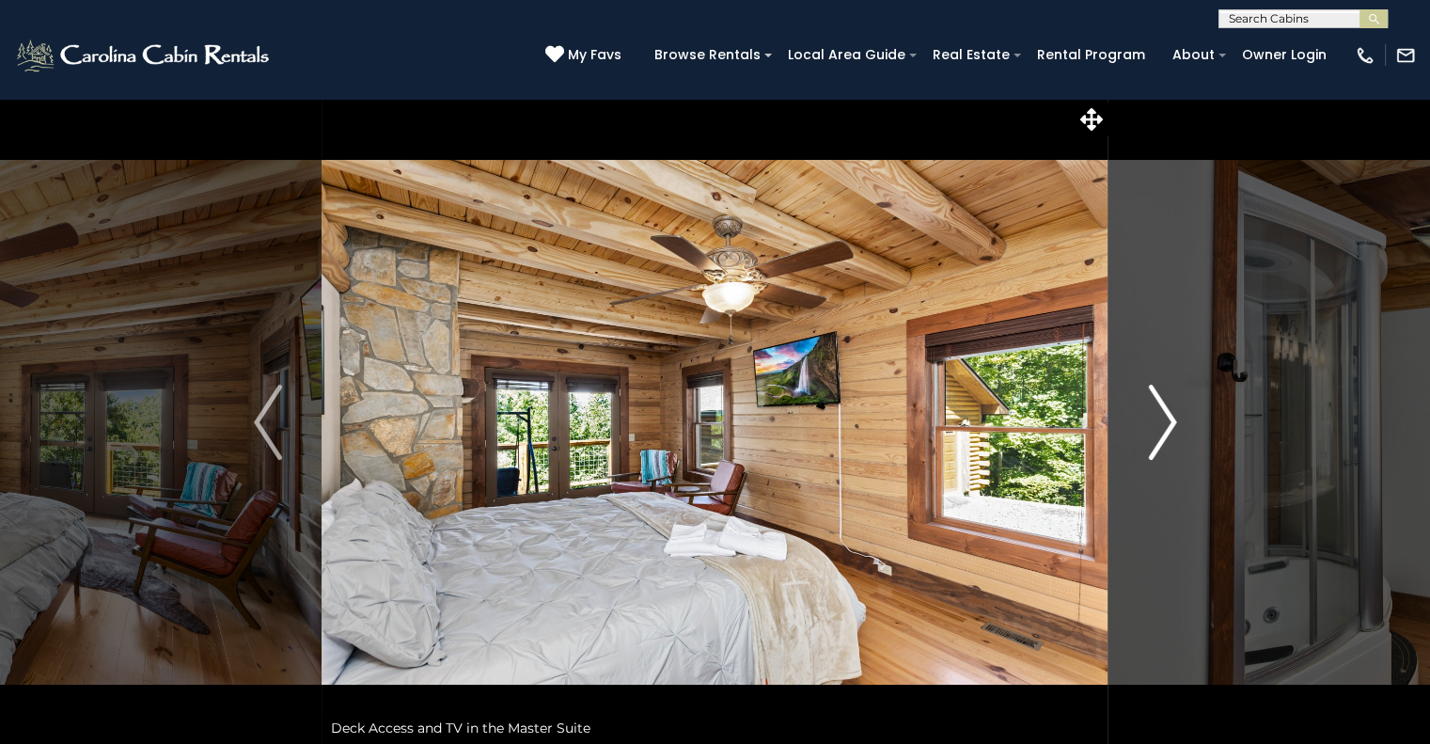
click at [1166, 411] on img "Next" at bounding box center [1162, 422] width 28 height 75
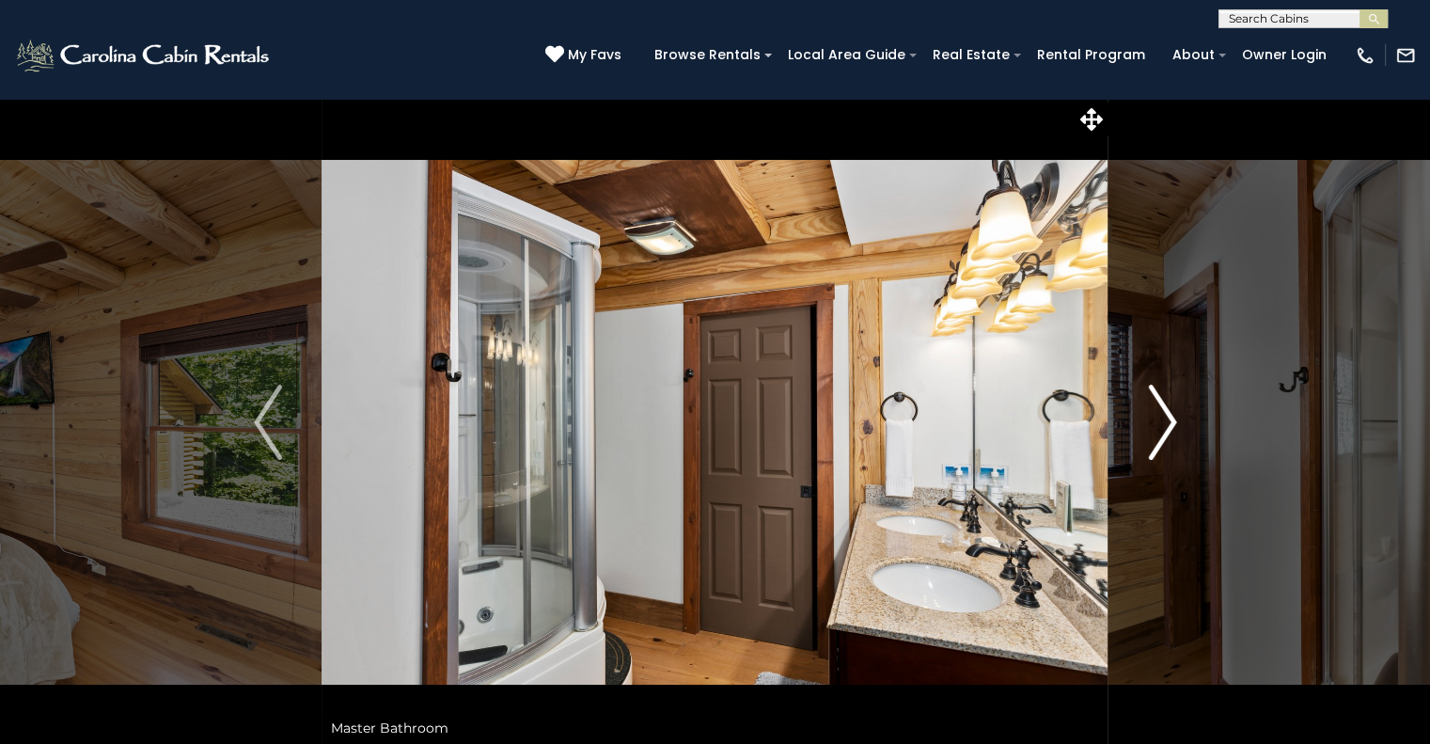
click at [1166, 411] on img "Next" at bounding box center [1162, 422] width 28 height 75
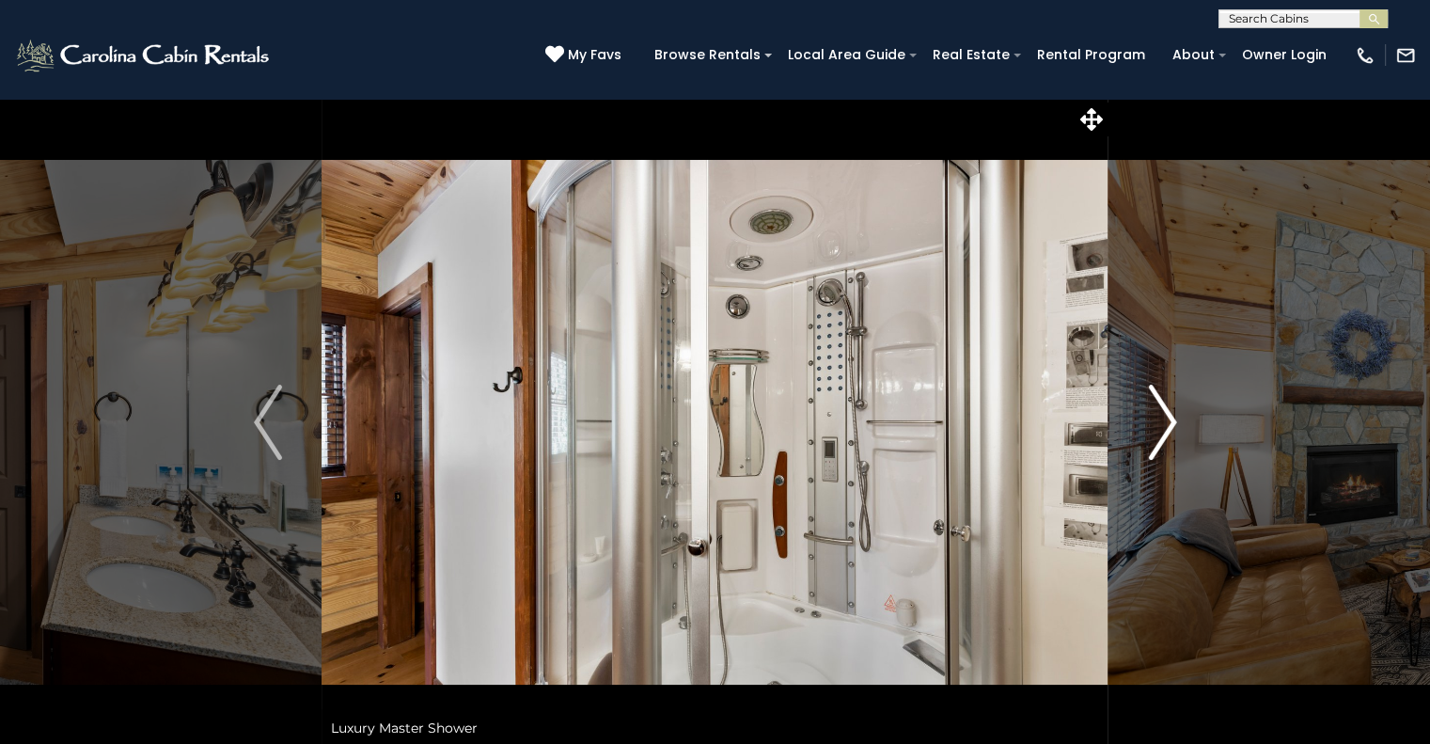
click at [1166, 411] on img "Next" at bounding box center [1162, 422] width 28 height 75
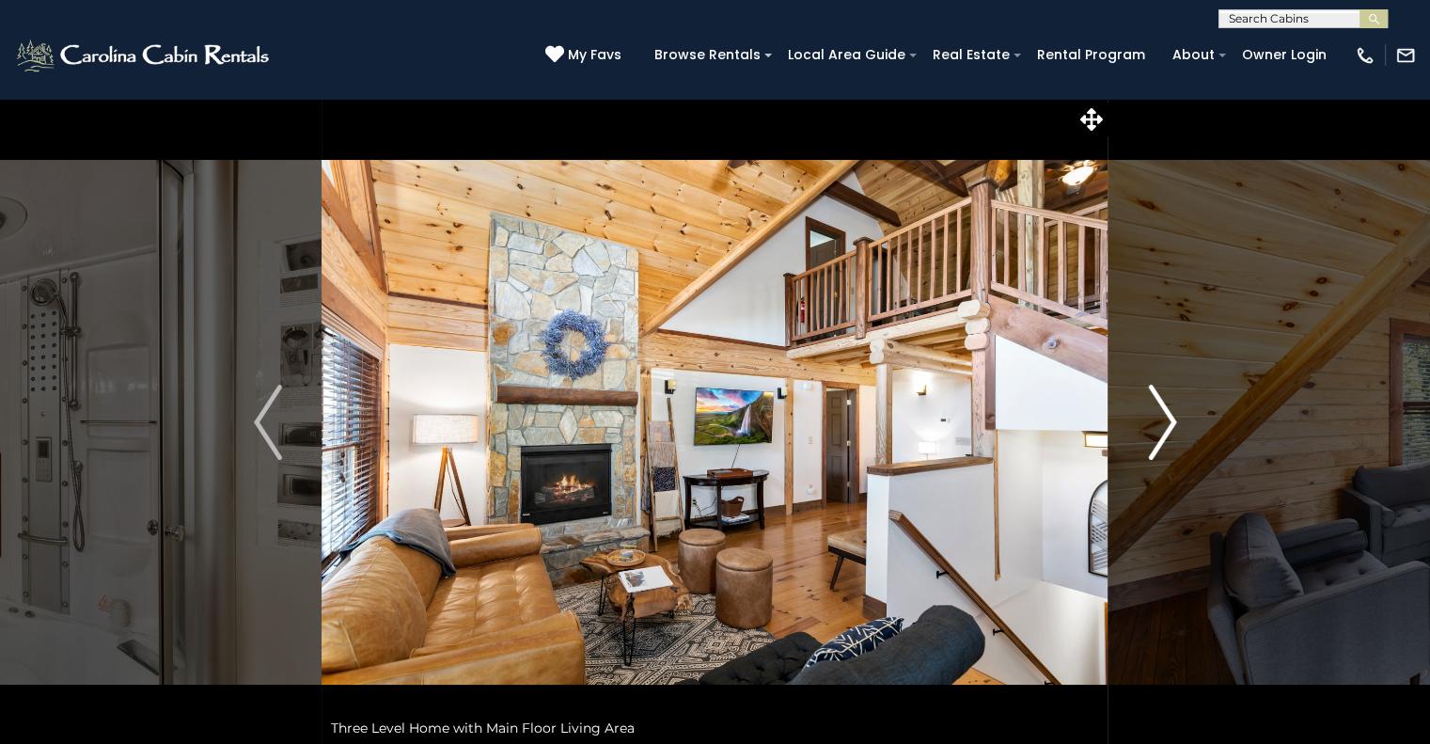
click at [1166, 411] on img "Next" at bounding box center [1162, 422] width 28 height 75
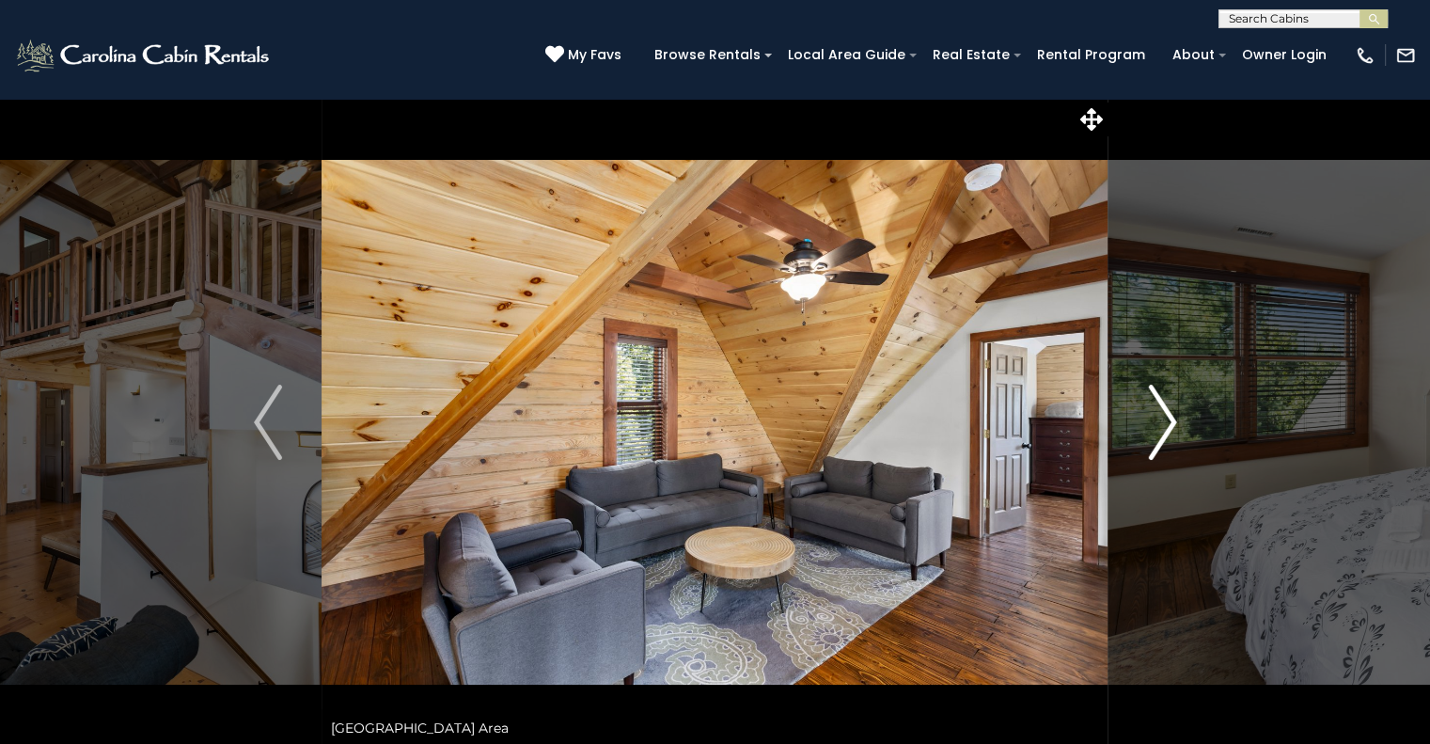
click at [1166, 411] on img "Next" at bounding box center [1162, 422] width 28 height 75
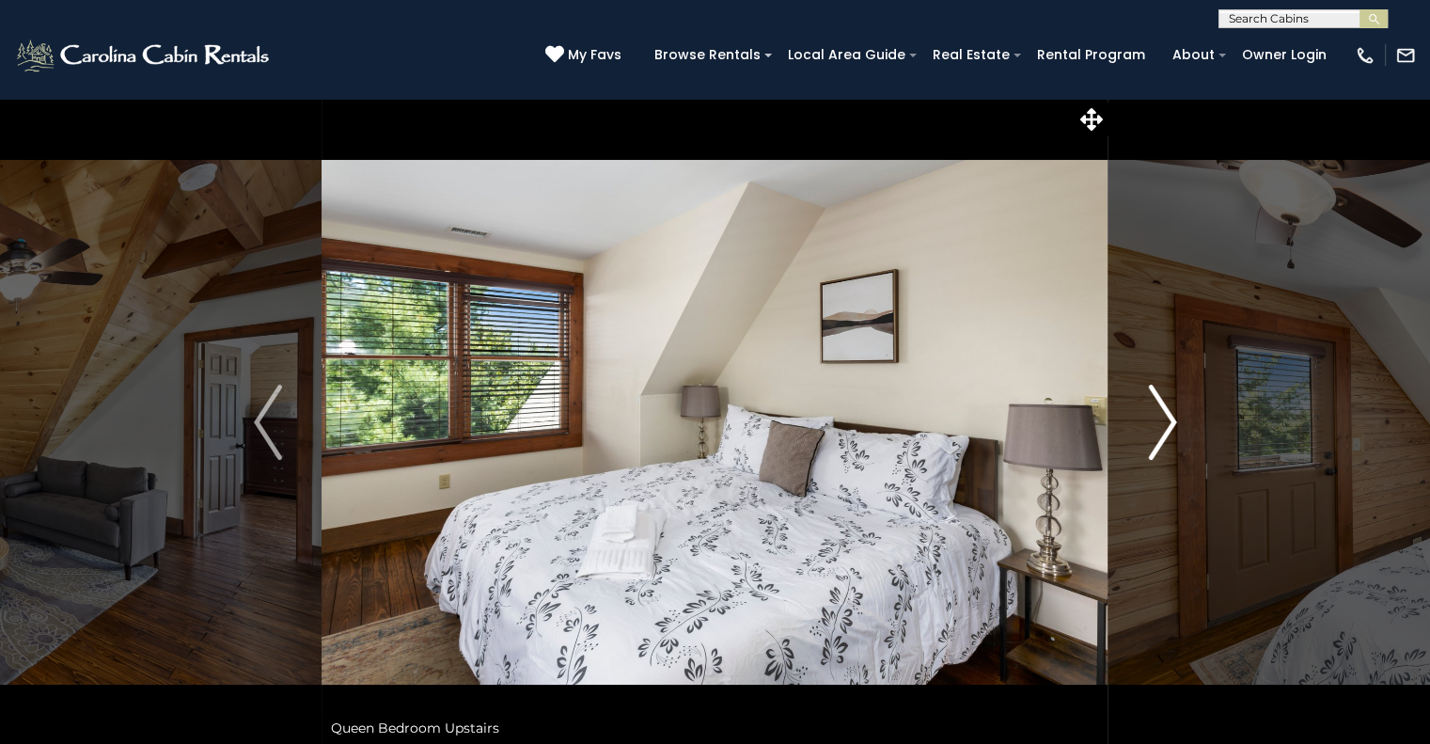
click at [1166, 411] on img "Next" at bounding box center [1162, 422] width 28 height 75
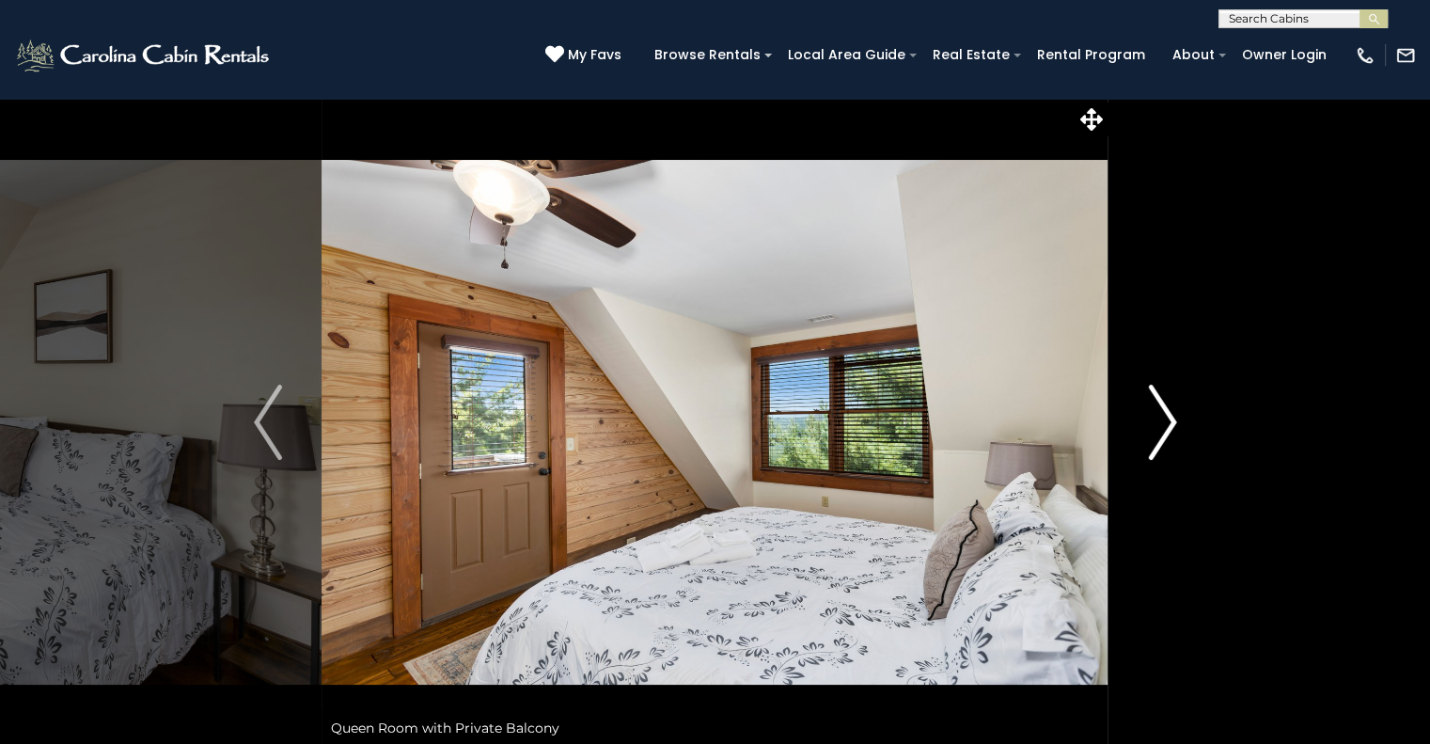
click at [1166, 411] on img "Next" at bounding box center [1162, 422] width 28 height 75
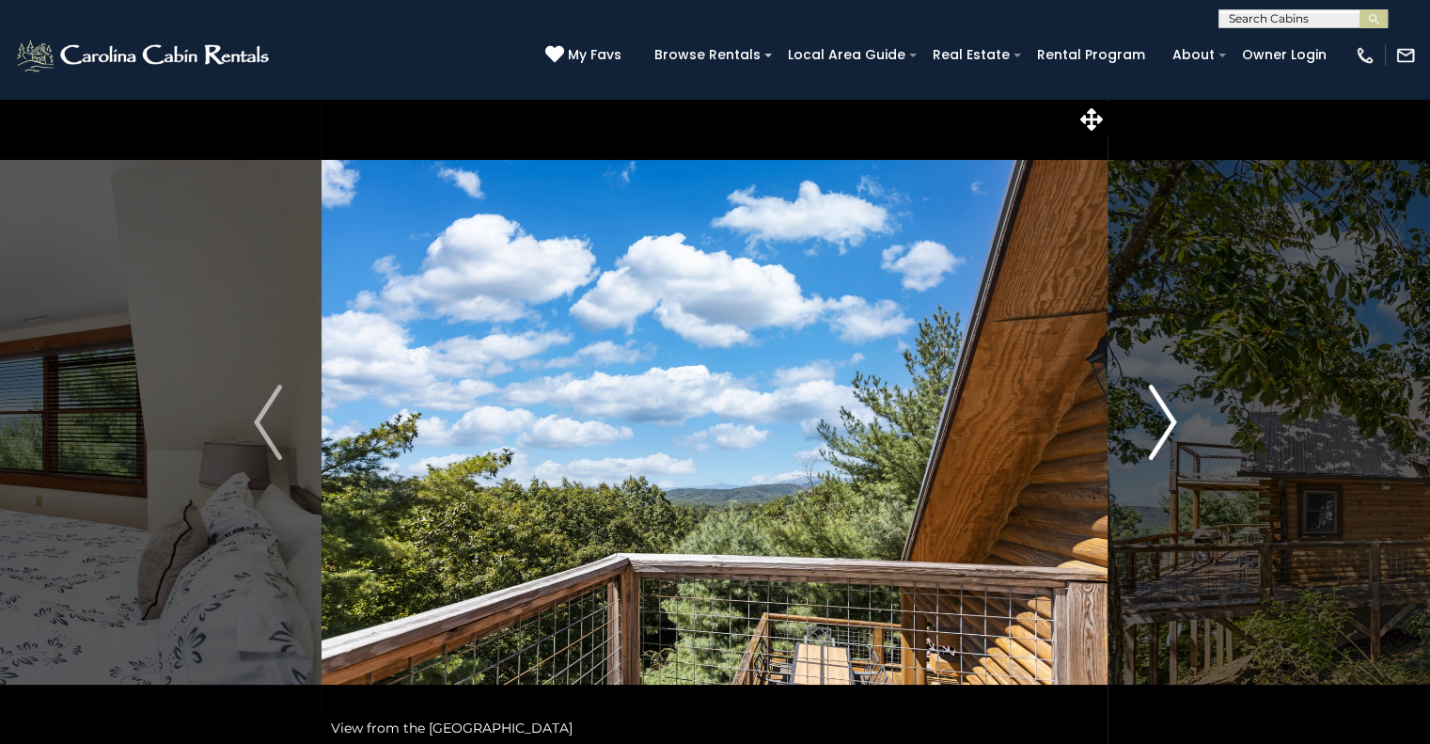
click at [1166, 411] on img "Next" at bounding box center [1162, 422] width 28 height 75
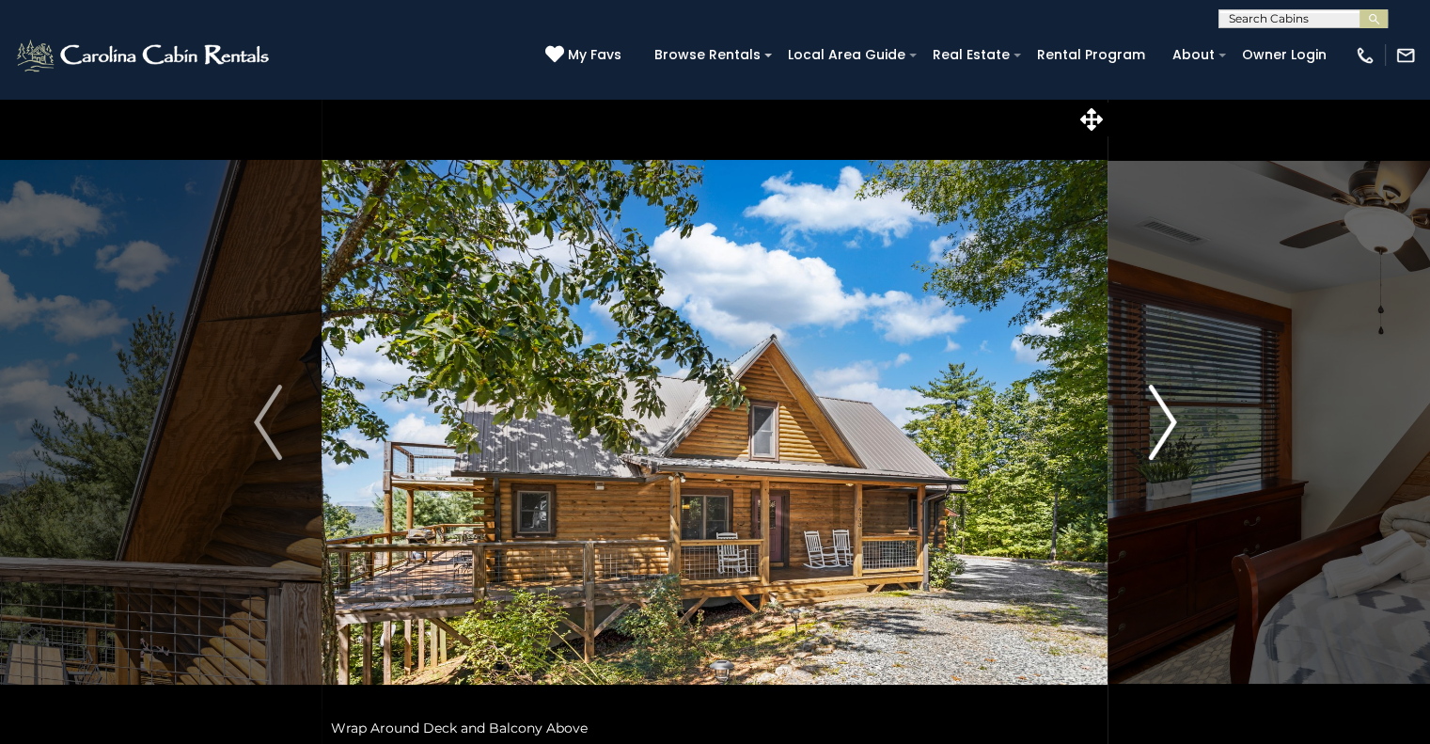
click at [1166, 411] on img "Next" at bounding box center [1162, 422] width 28 height 75
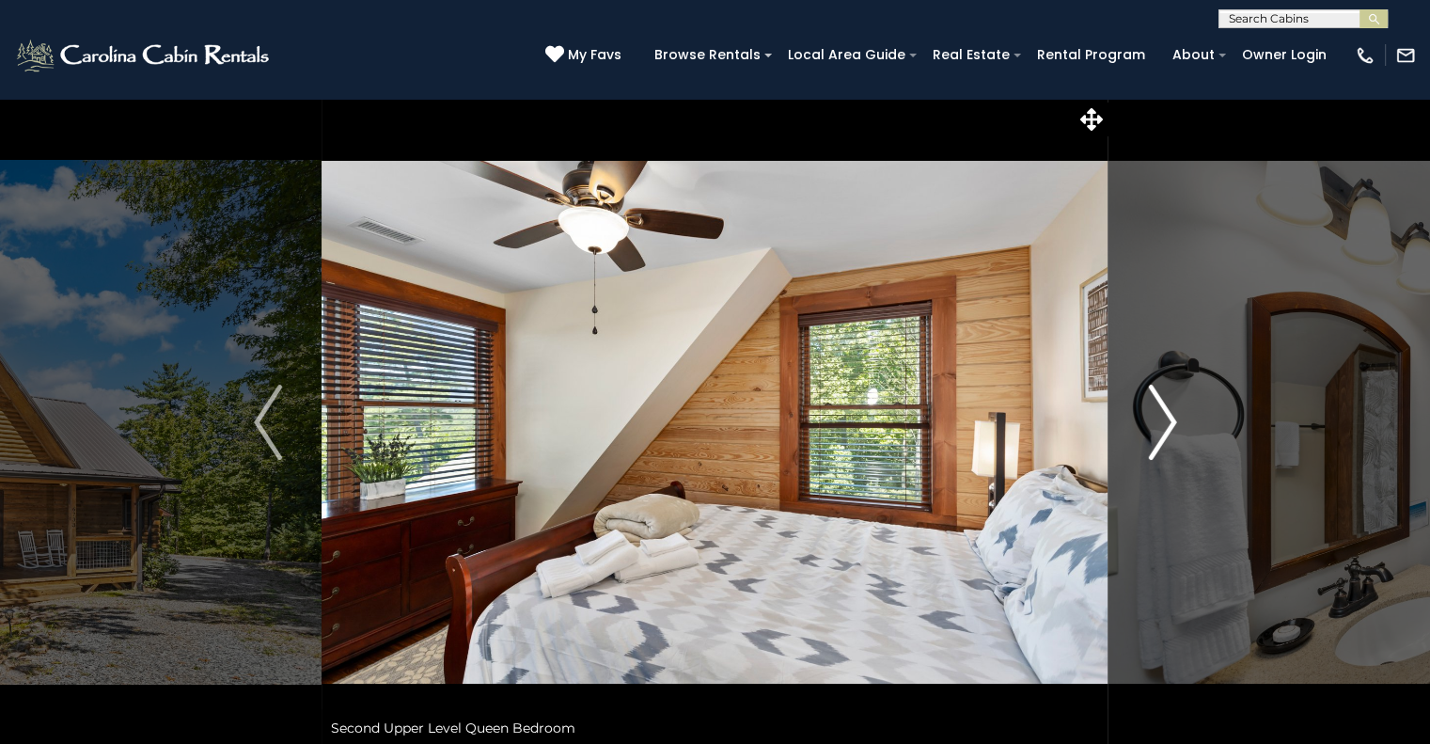
click at [1166, 411] on img "Next" at bounding box center [1162, 422] width 28 height 75
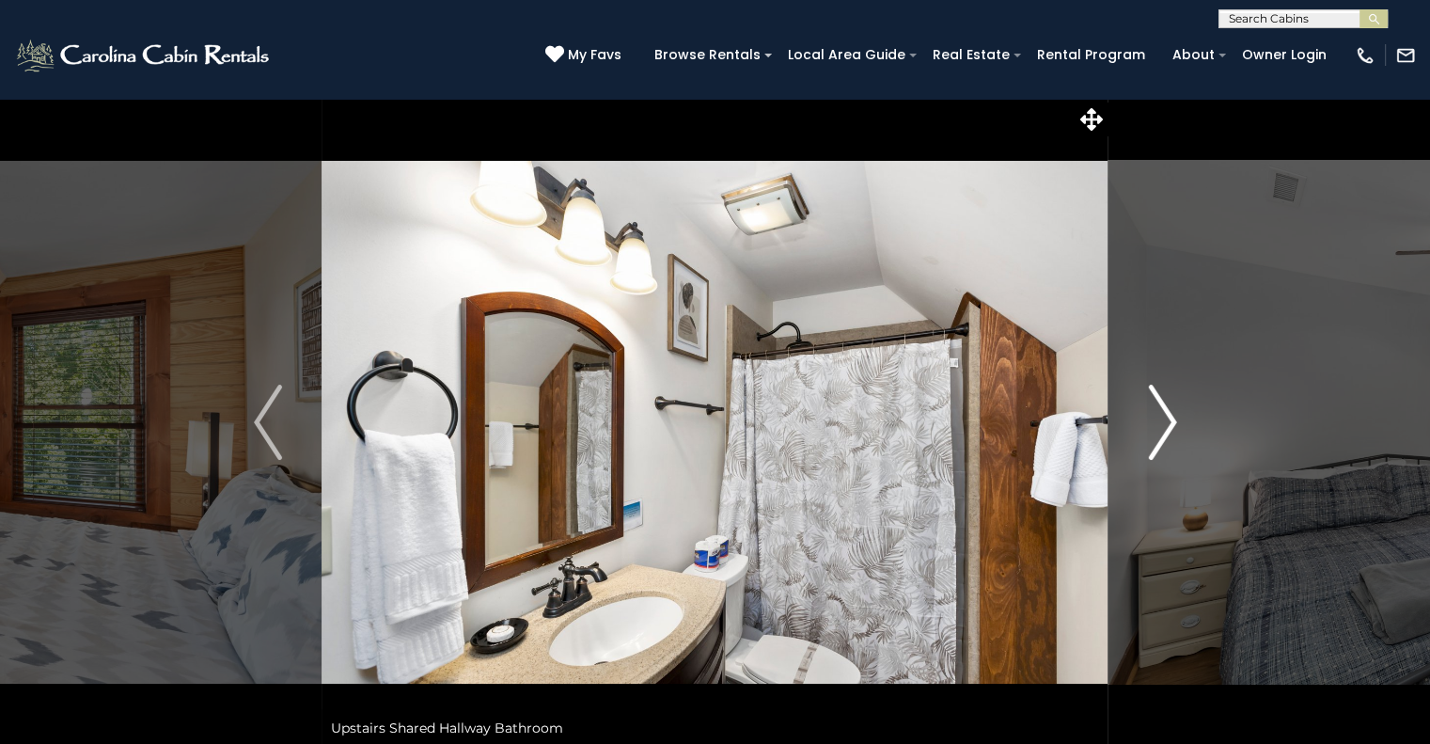
click at [1166, 411] on img "Next" at bounding box center [1162, 422] width 28 height 75
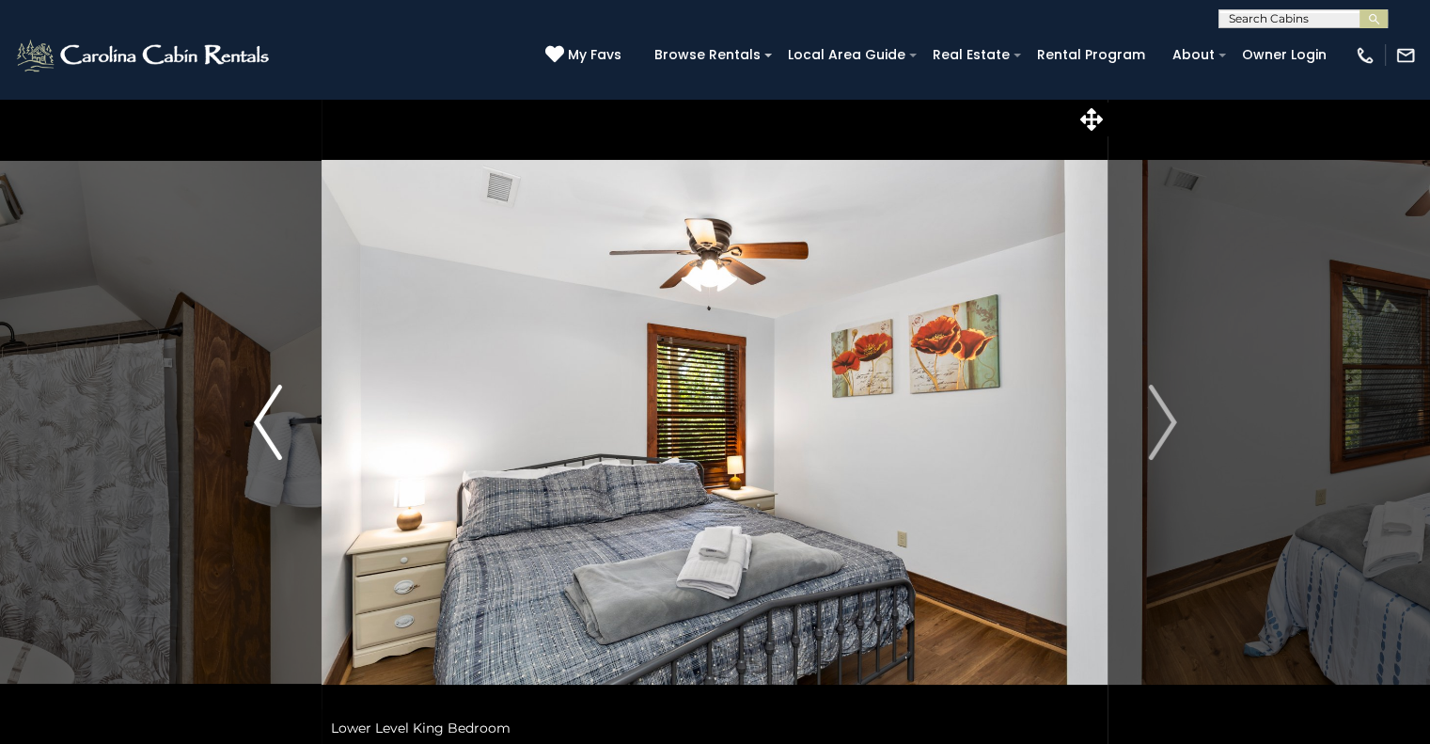
click at [275, 432] on img "Previous" at bounding box center [268, 422] width 28 height 75
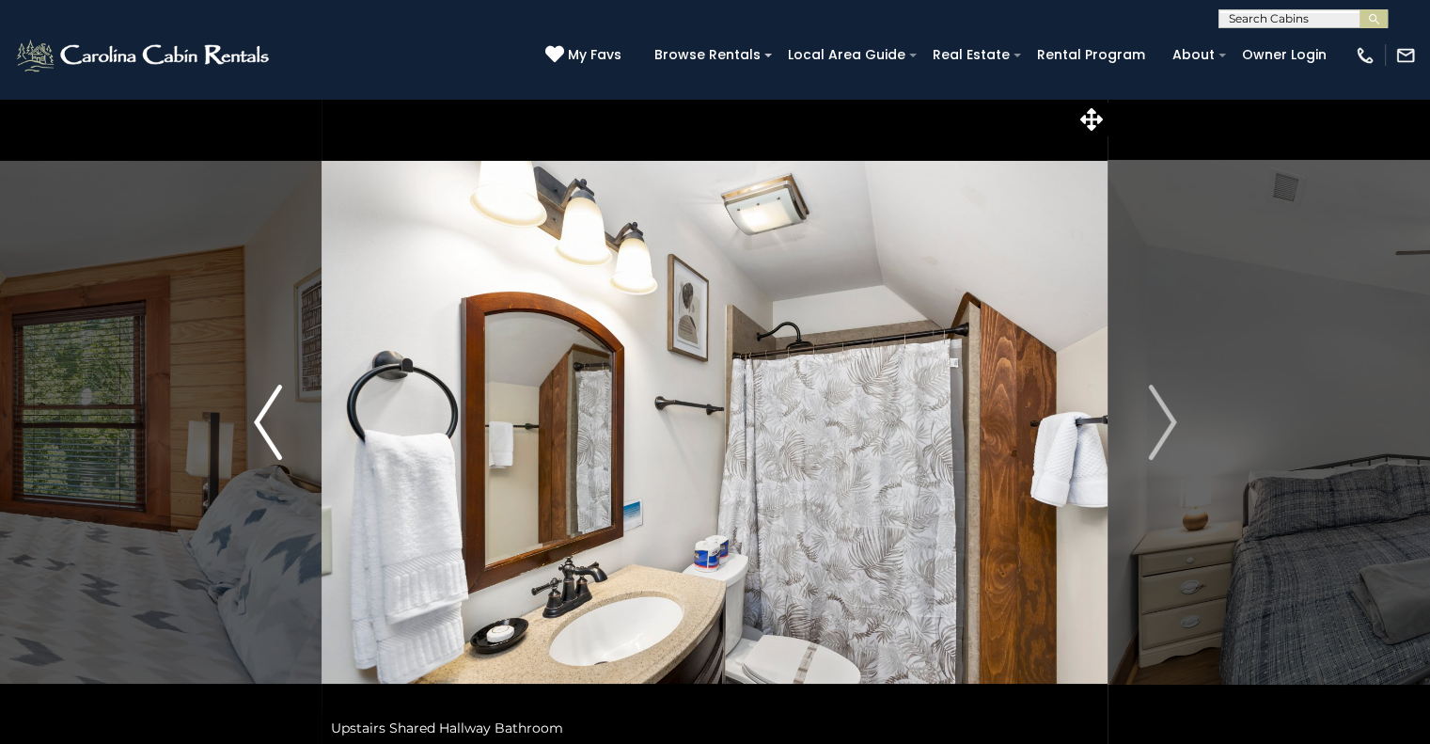
click at [275, 432] on img "Previous" at bounding box center [268, 422] width 28 height 75
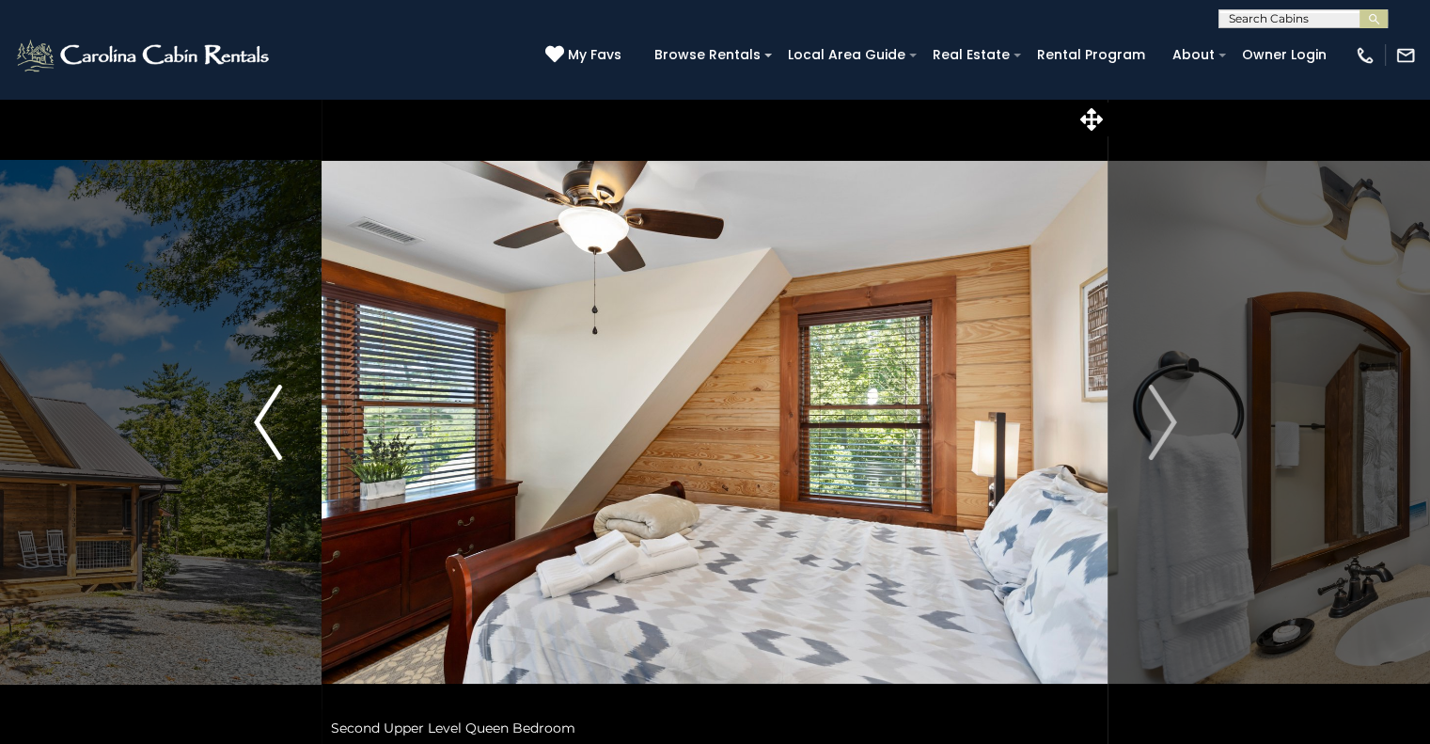
click at [275, 432] on img "Previous" at bounding box center [268, 422] width 28 height 75
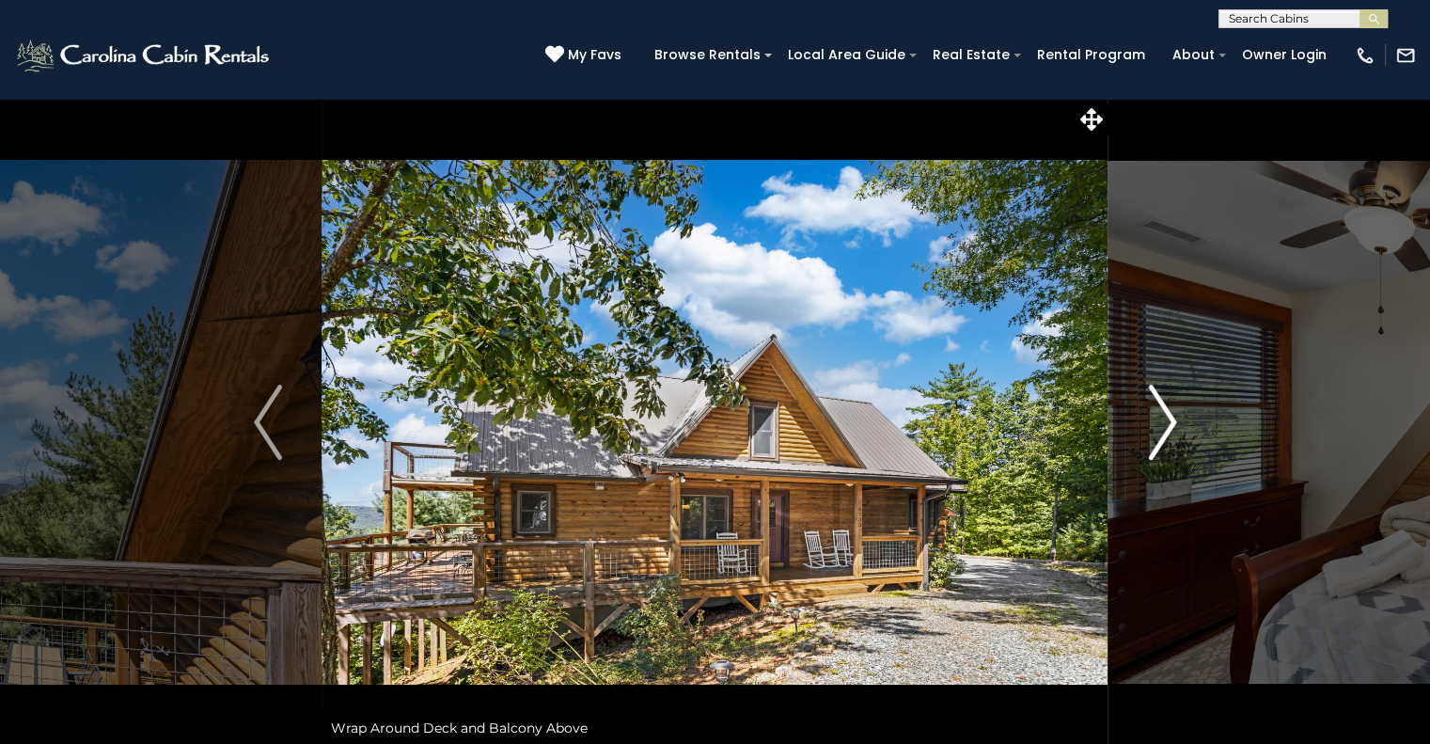
click at [1165, 436] on img "Next" at bounding box center [1162, 422] width 28 height 75
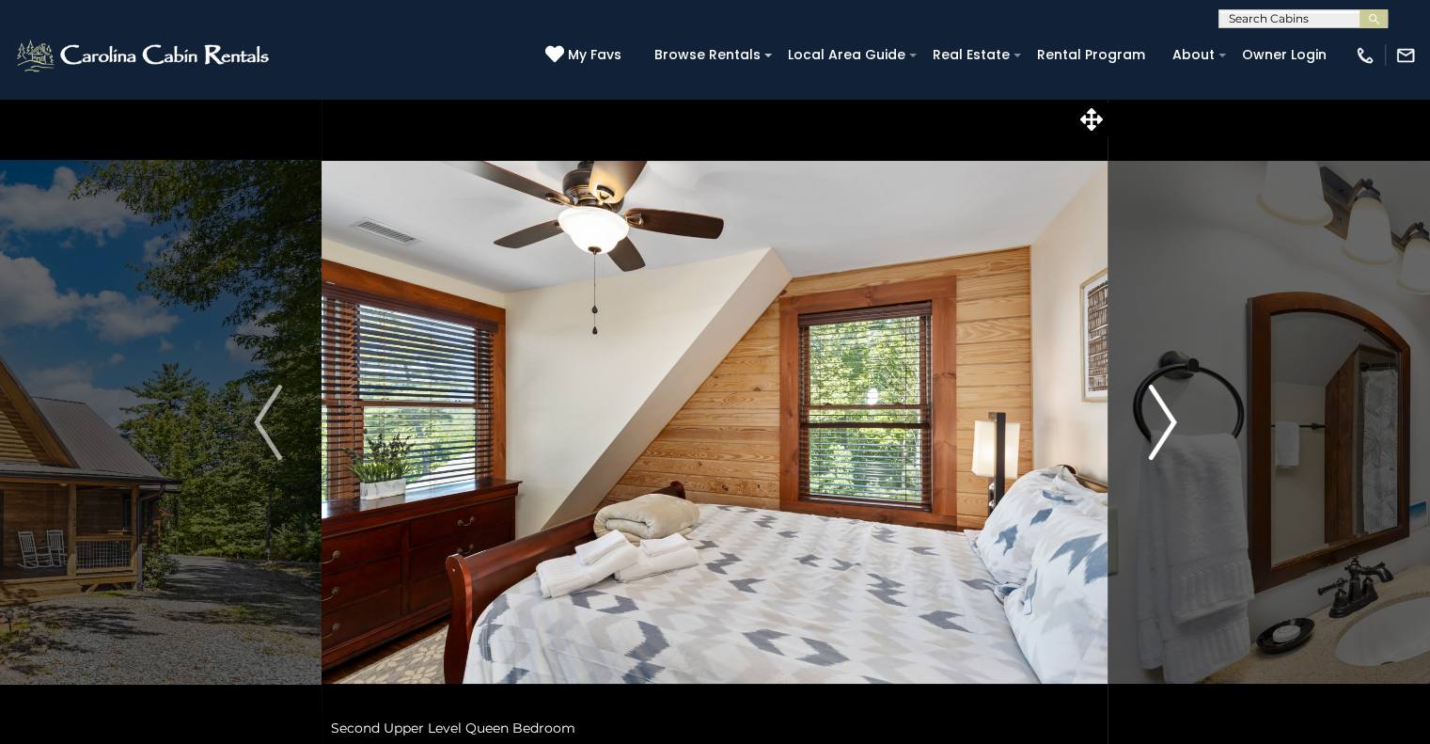
click at [1165, 436] on img "Next" at bounding box center [1162, 422] width 28 height 75
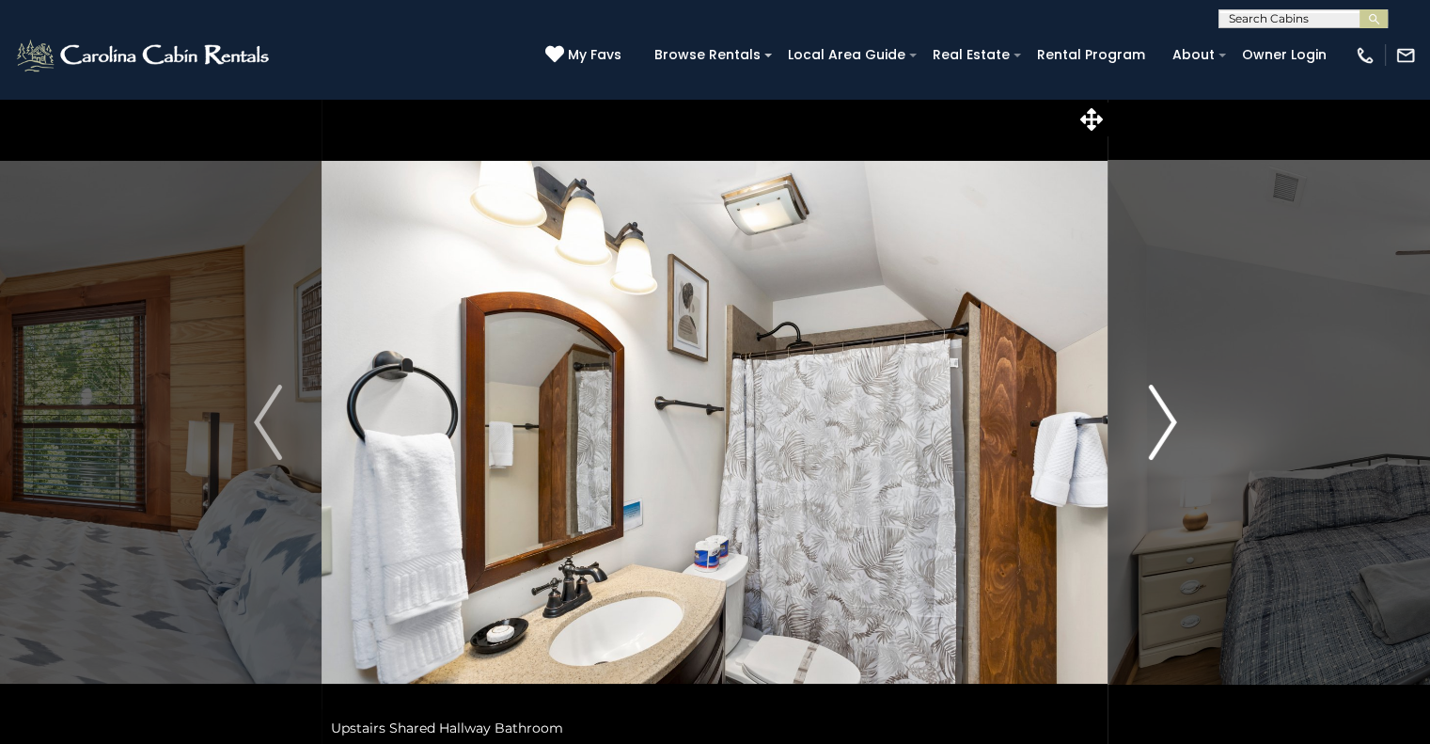
click at [1165, 436] on img "Next" at bounding box center [1162, 422] width 28 height 75
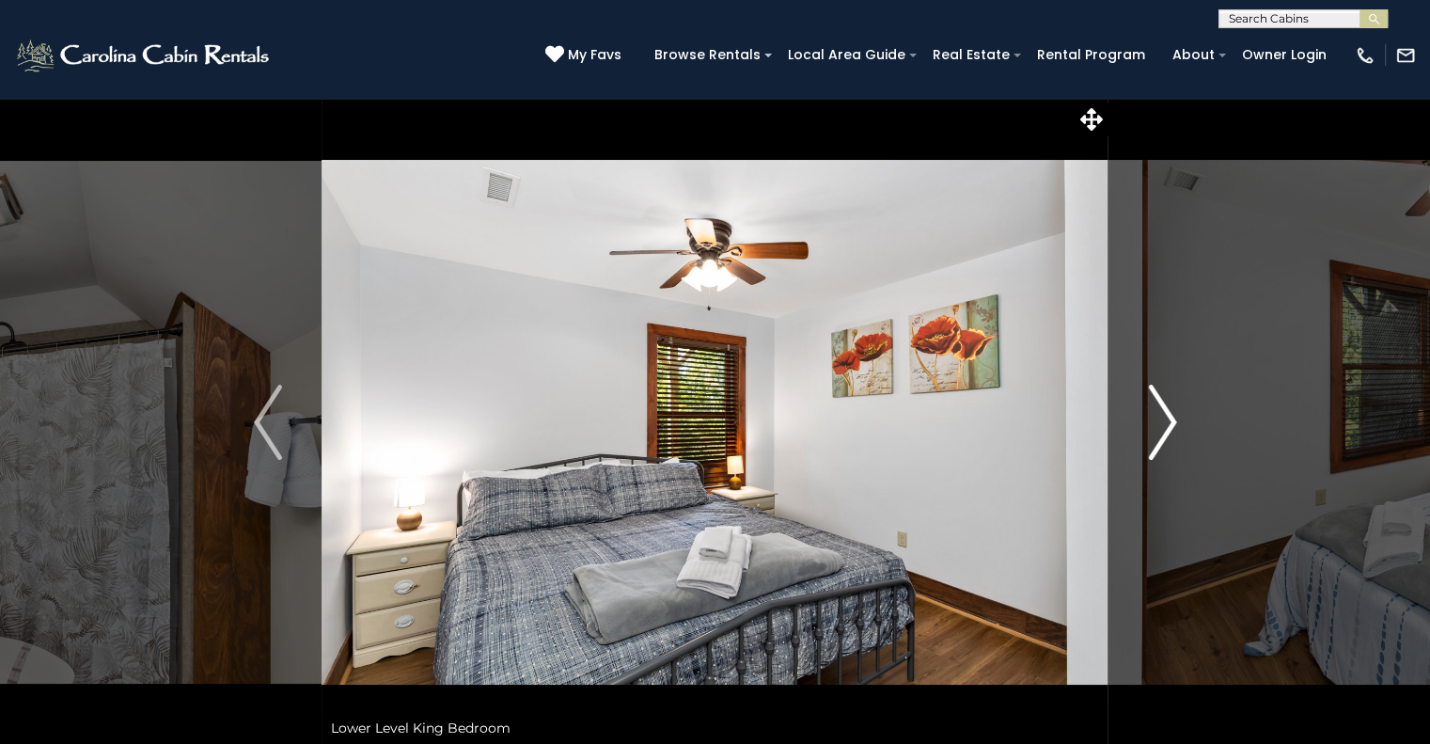
click at [1165, 436] on img "Next" at bounding box center [1162, 422] width 28 height 75
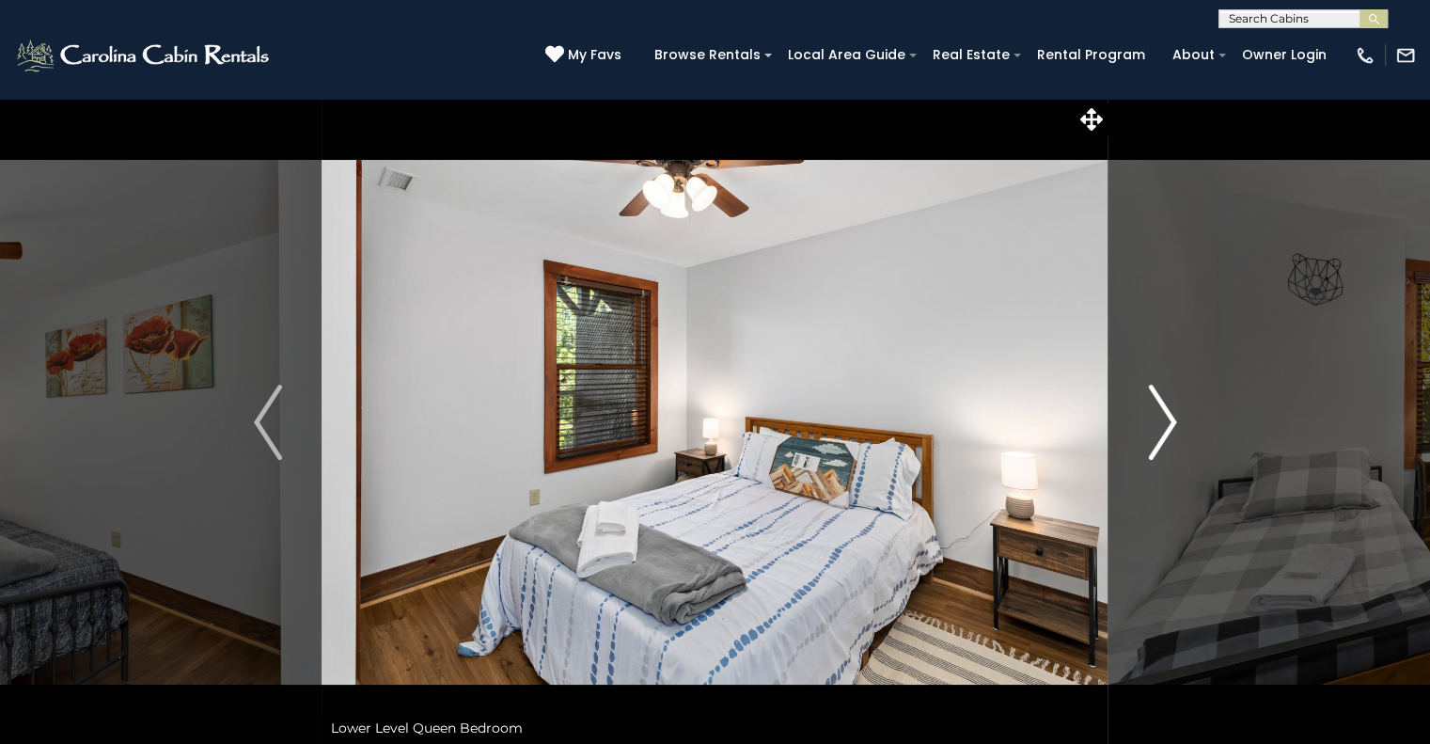
click at [1165, 436] on img "Next" at bounding box center [1162, 422] width 28 height 75
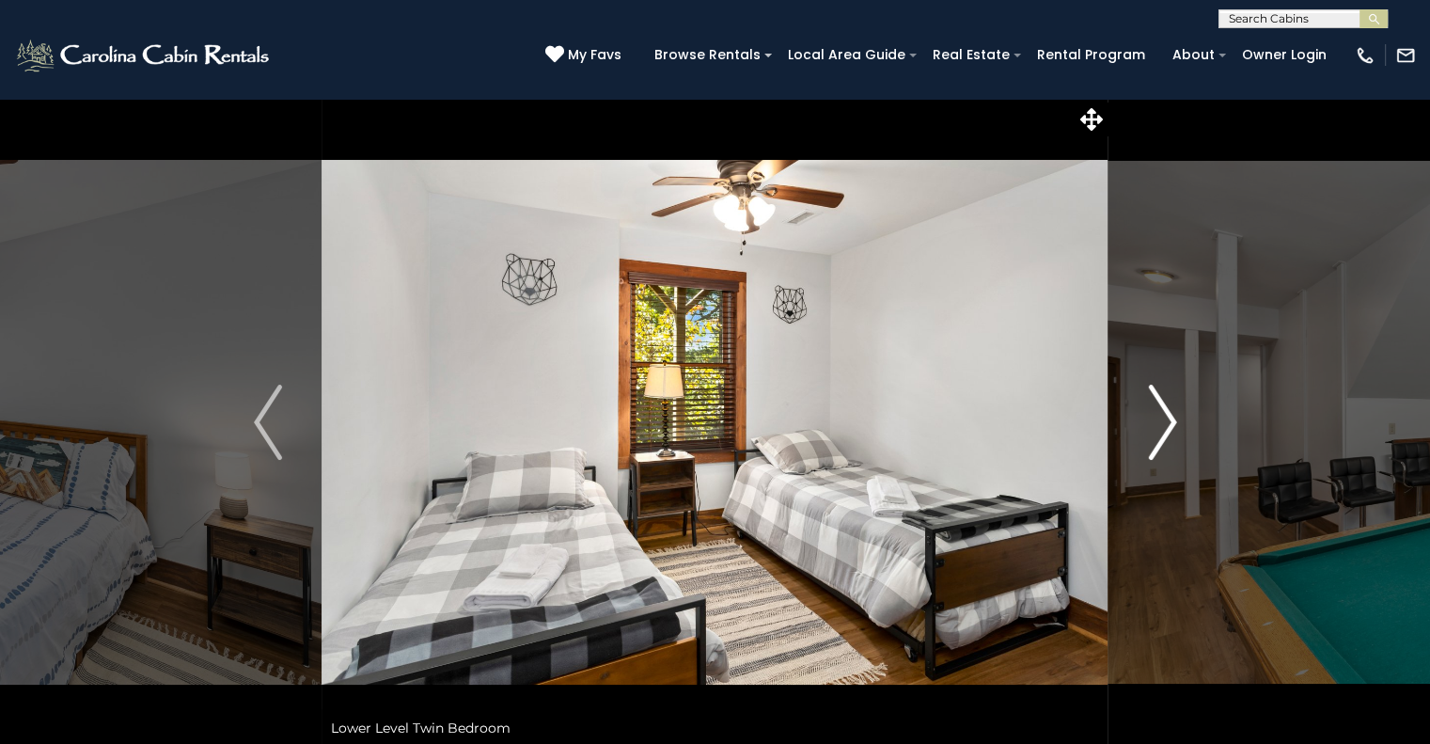
click at [1165, 436] on img "Next" at bounding box center [1162, 422] width 28 height 75
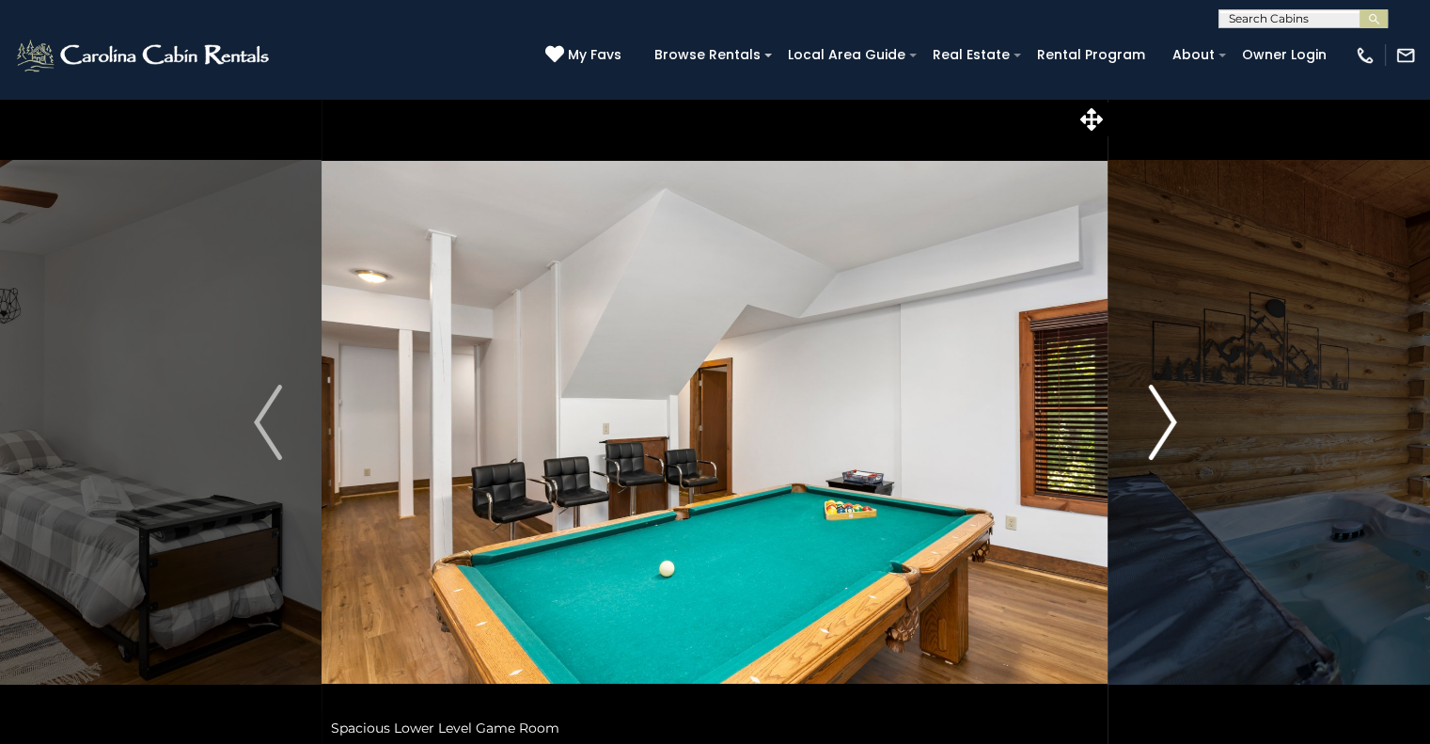
click at [1165, 436] on img "Next" at bounding box center [1162, 422] width 28 height 75
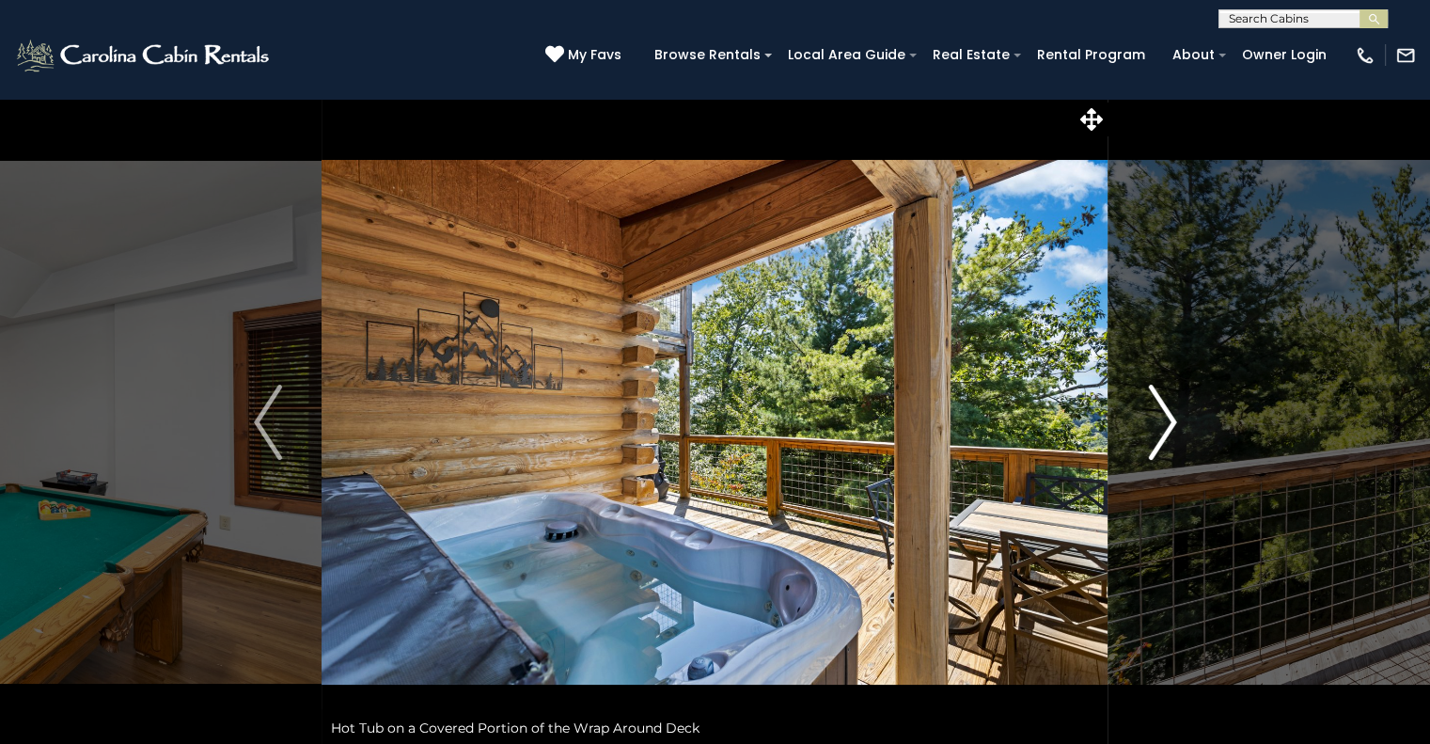
click at [1165, 436] on img "Next" at bounding box center [1162, 422] width 28 height 75
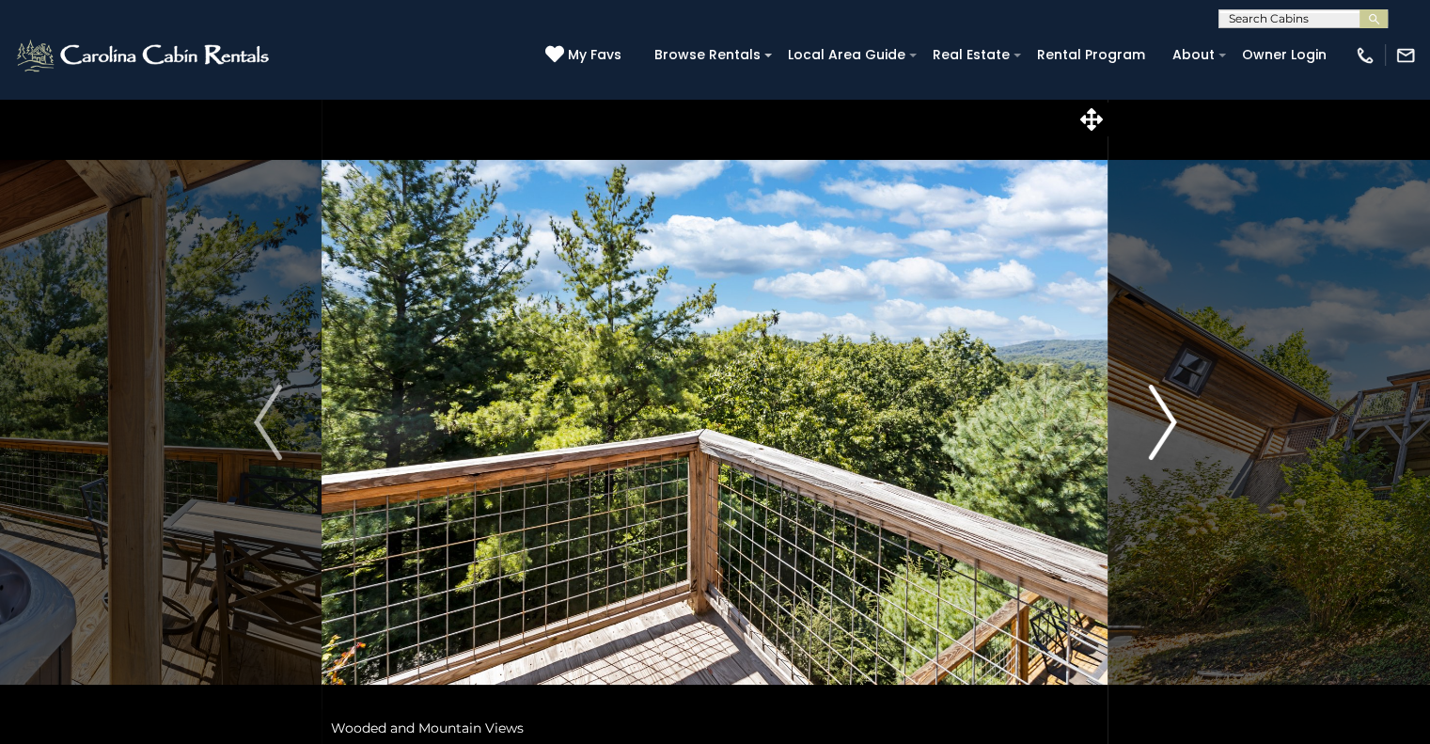
click at [1165, 436] on img "Next" at bounding box center [1162, 422] width 28 height 75
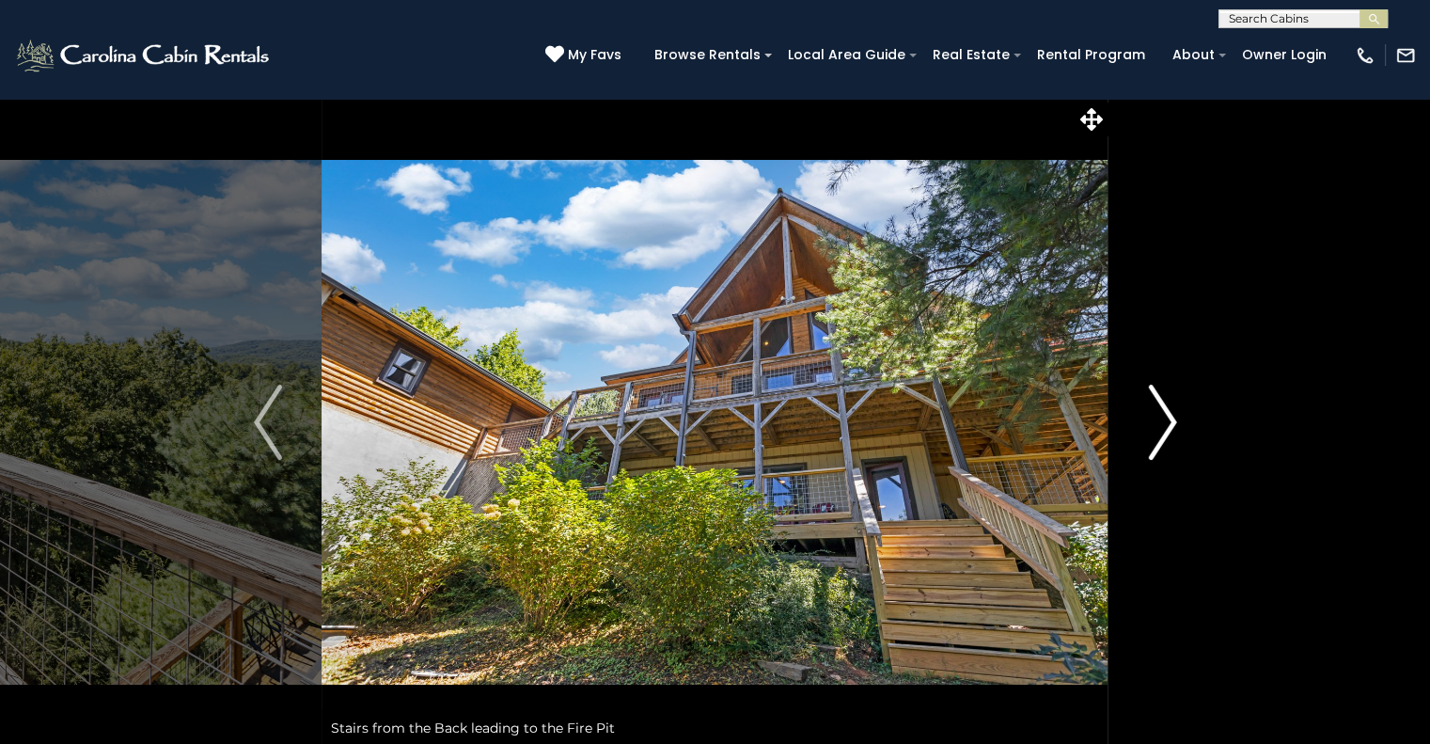
click at [1165, 436] on img "Next" at bounding box center [1162, 422] width 28 height 75
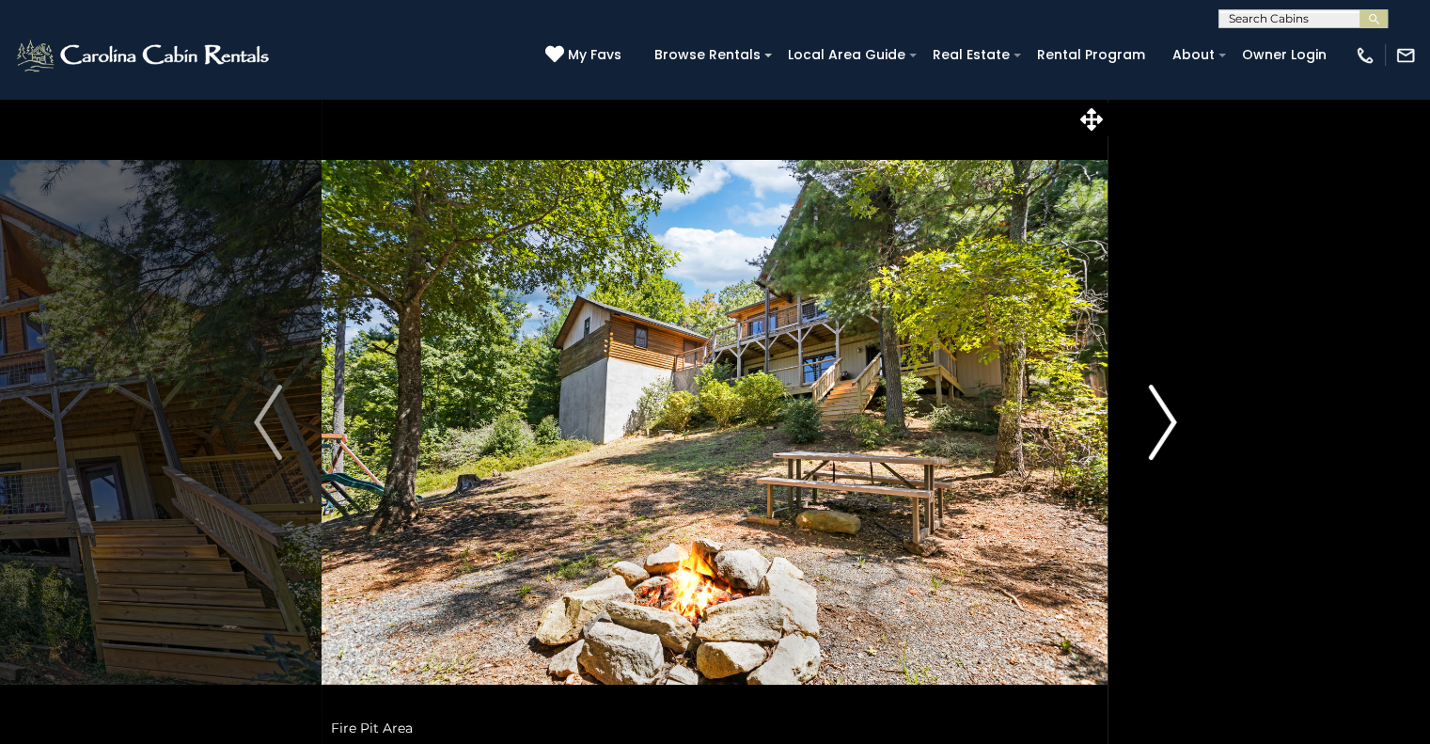
click at [1165, 436] on img "Next" at bounding box center [1162, 422] width 28 height 75
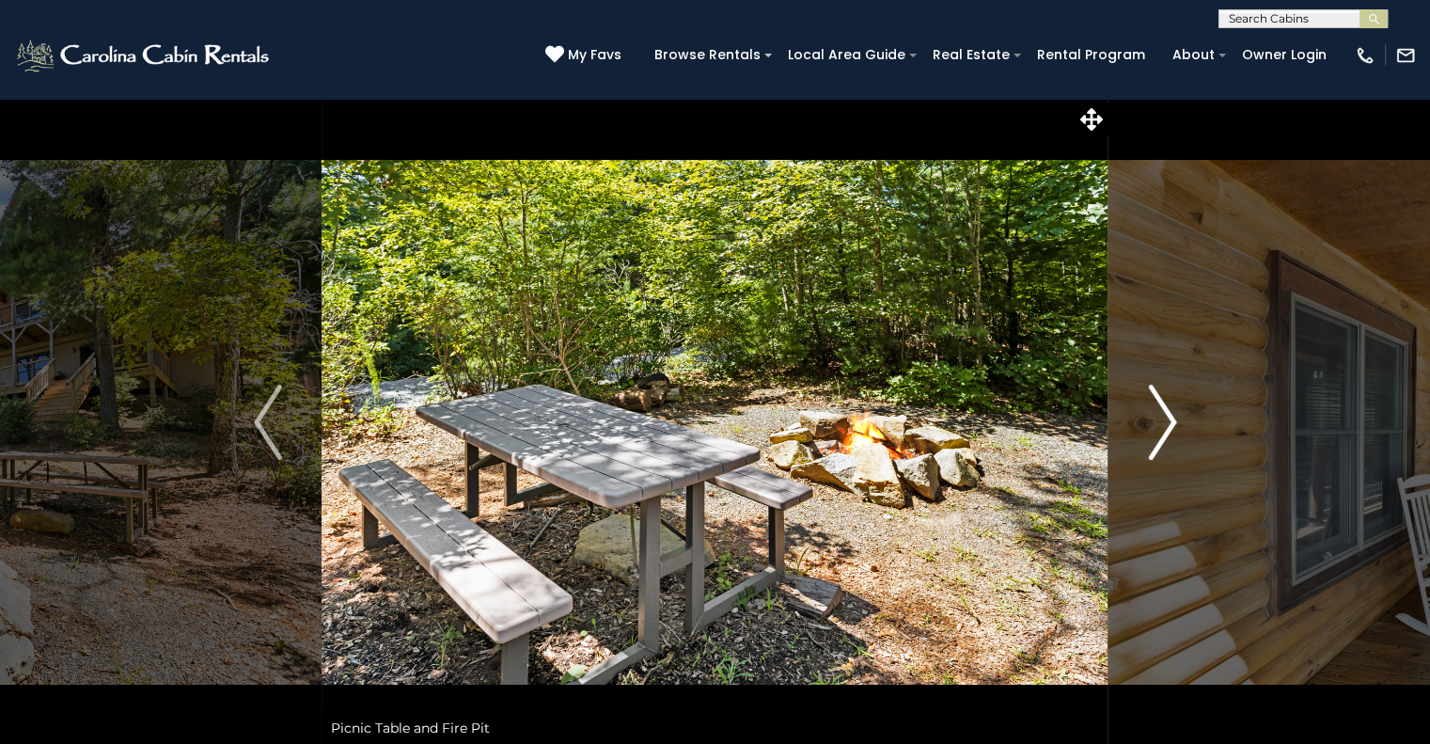
click at [1165, 436] on img "Next" at bounding box center [1162, 422] width 28 height 75
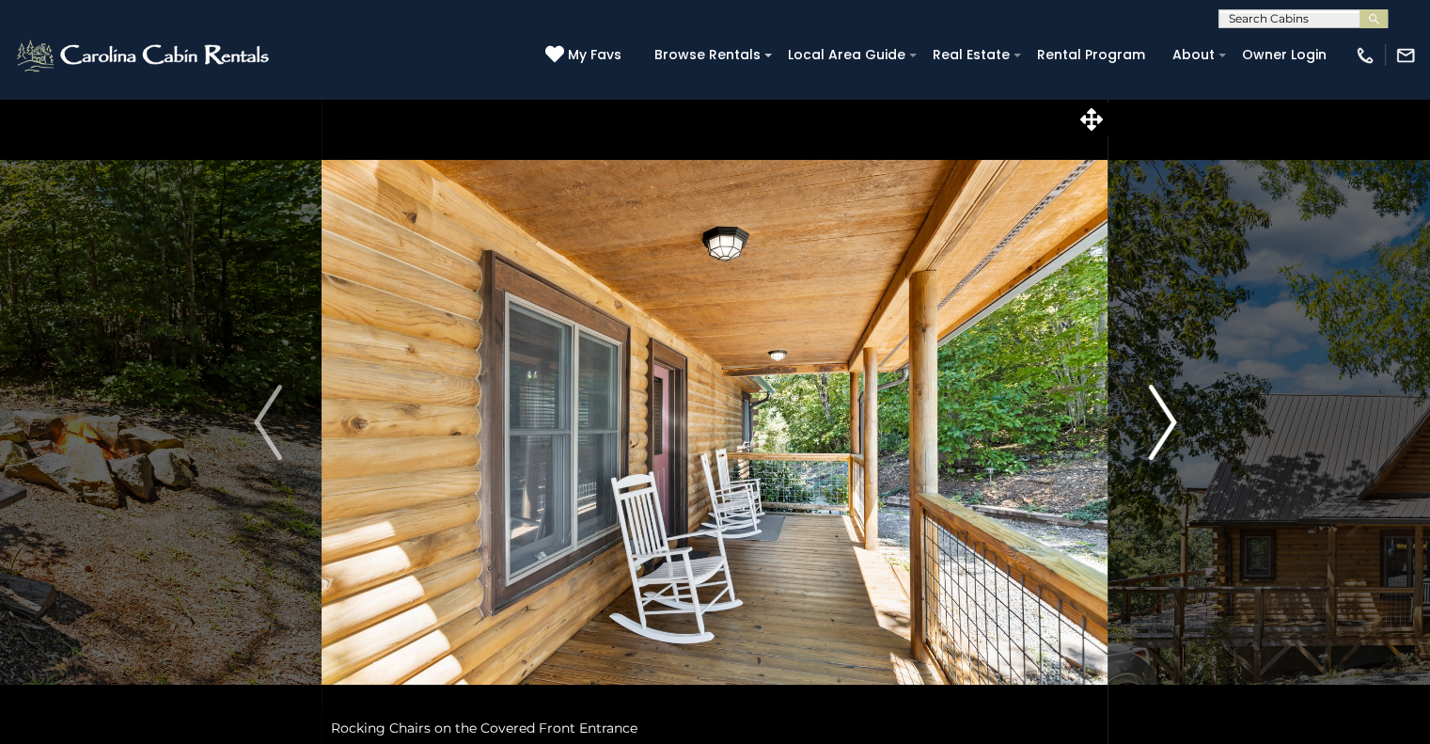
click at [1165, 436] on img "Next" at bounding box center [1162, 422] width 28 height 75
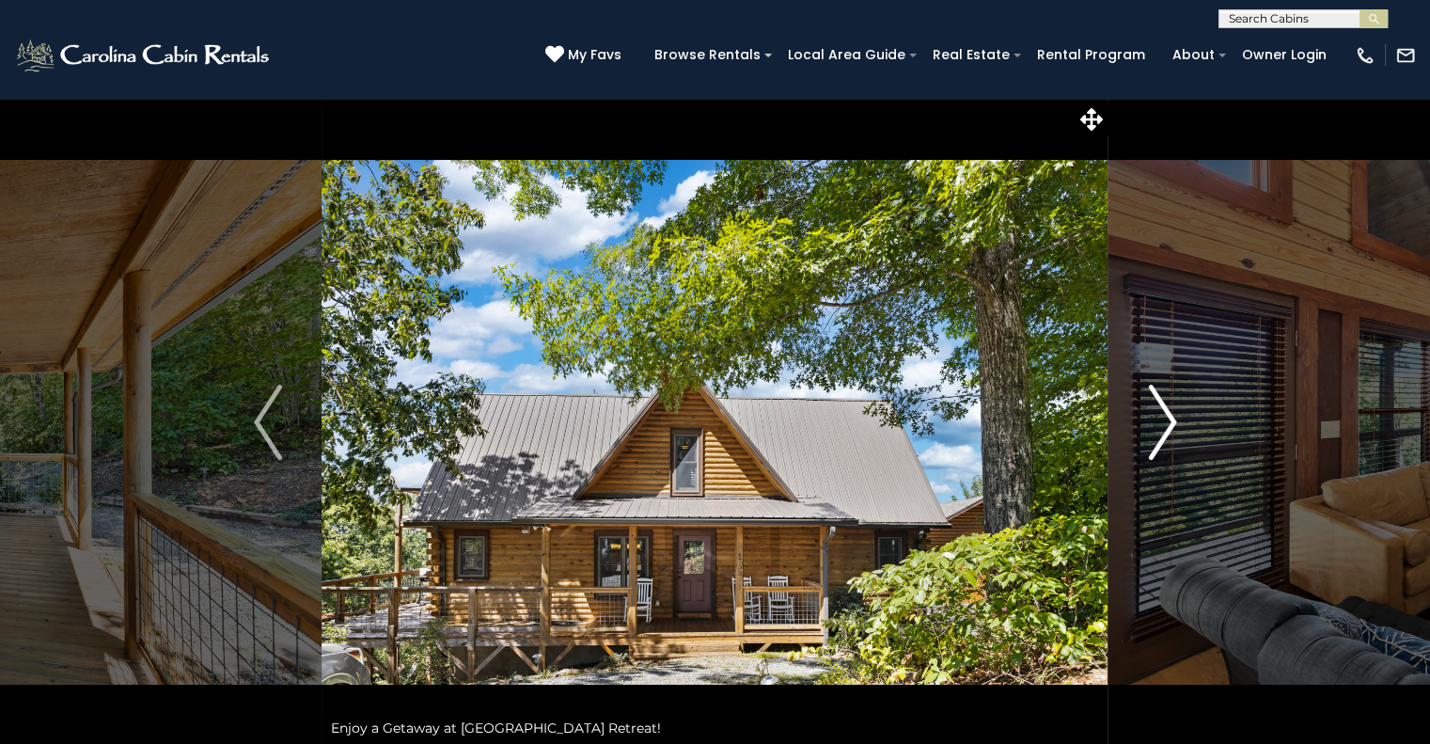
click at [1165, 436] on img "Next" at bounding box center [1162, 422] width 28 height 75
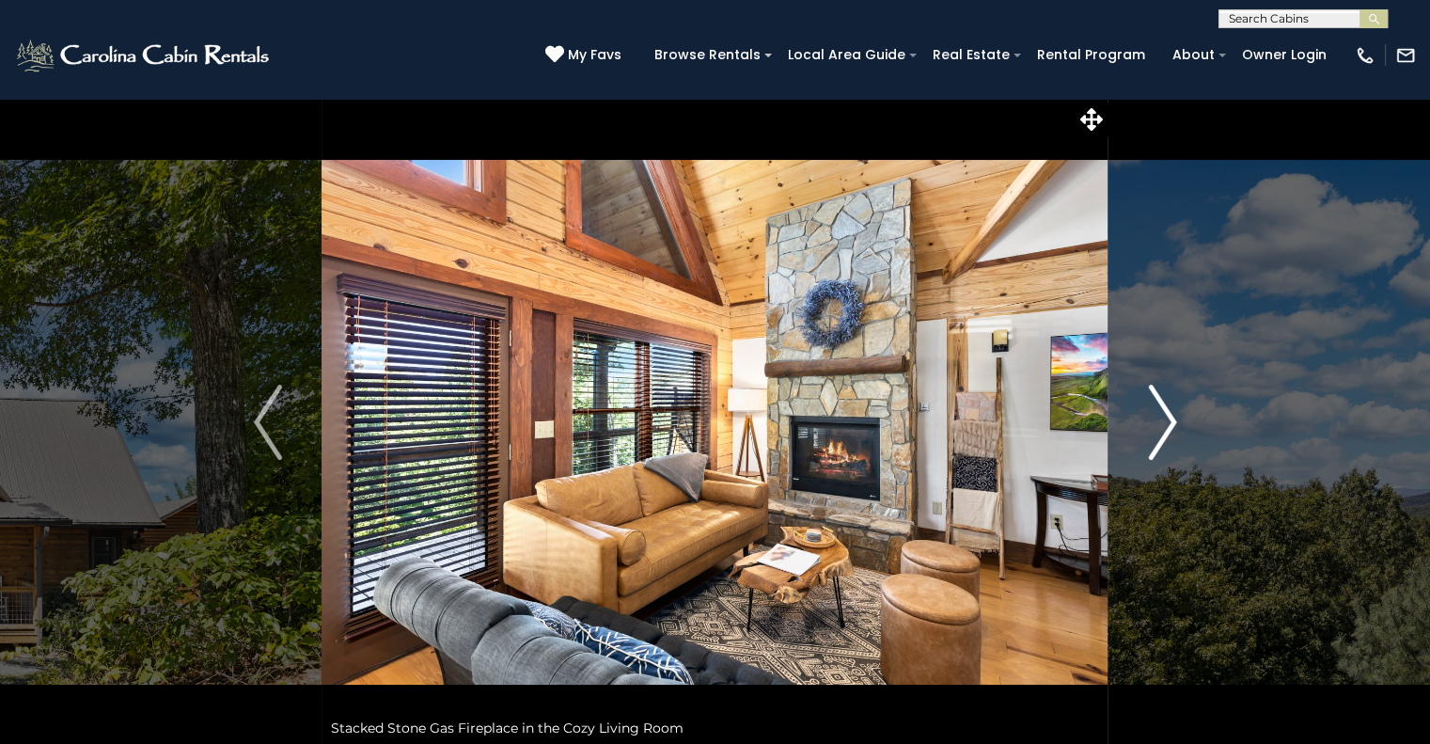
click at [1165, 436] on img "Next" at bounding box center [1162, 422] width 28 height 75
